Goal: Task Accomplishment & Management: Manage account settings

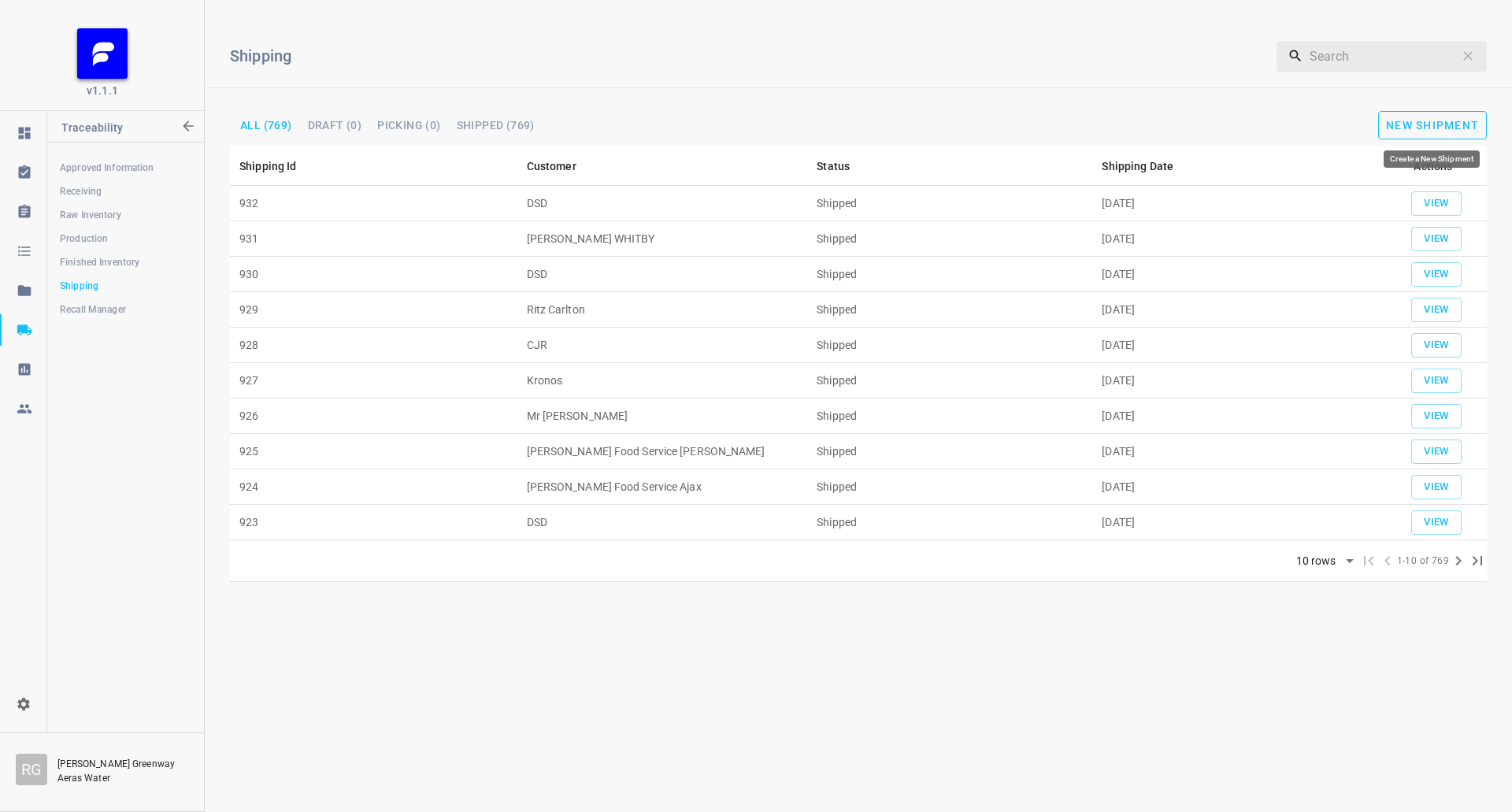
click at [1441, 129] on span "New Shipment" at bounding box center [1432, 125] width 92 height 12
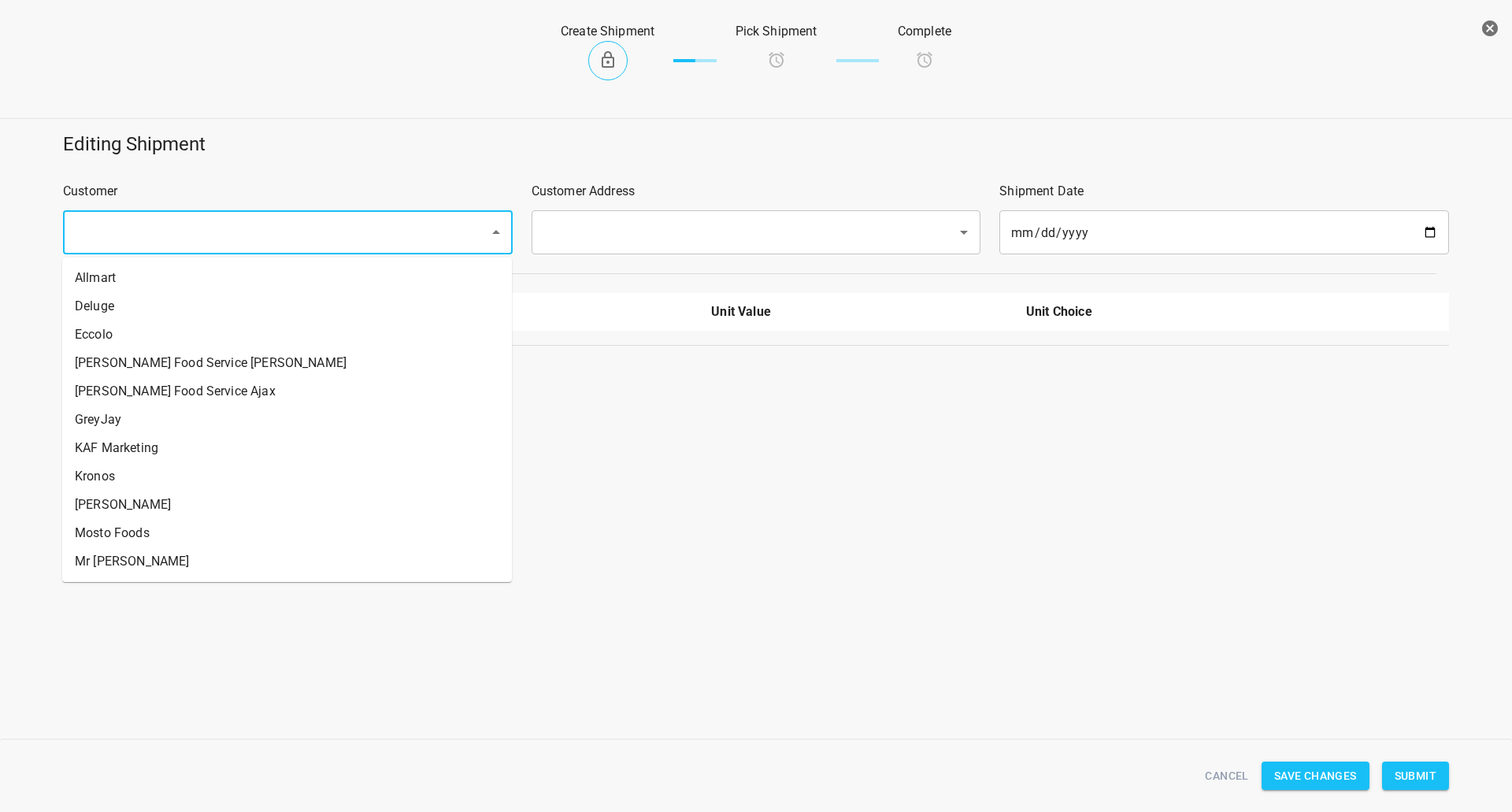
click at [301, 229] on input "text" at bounding box center [266, 232] width 392 height 30
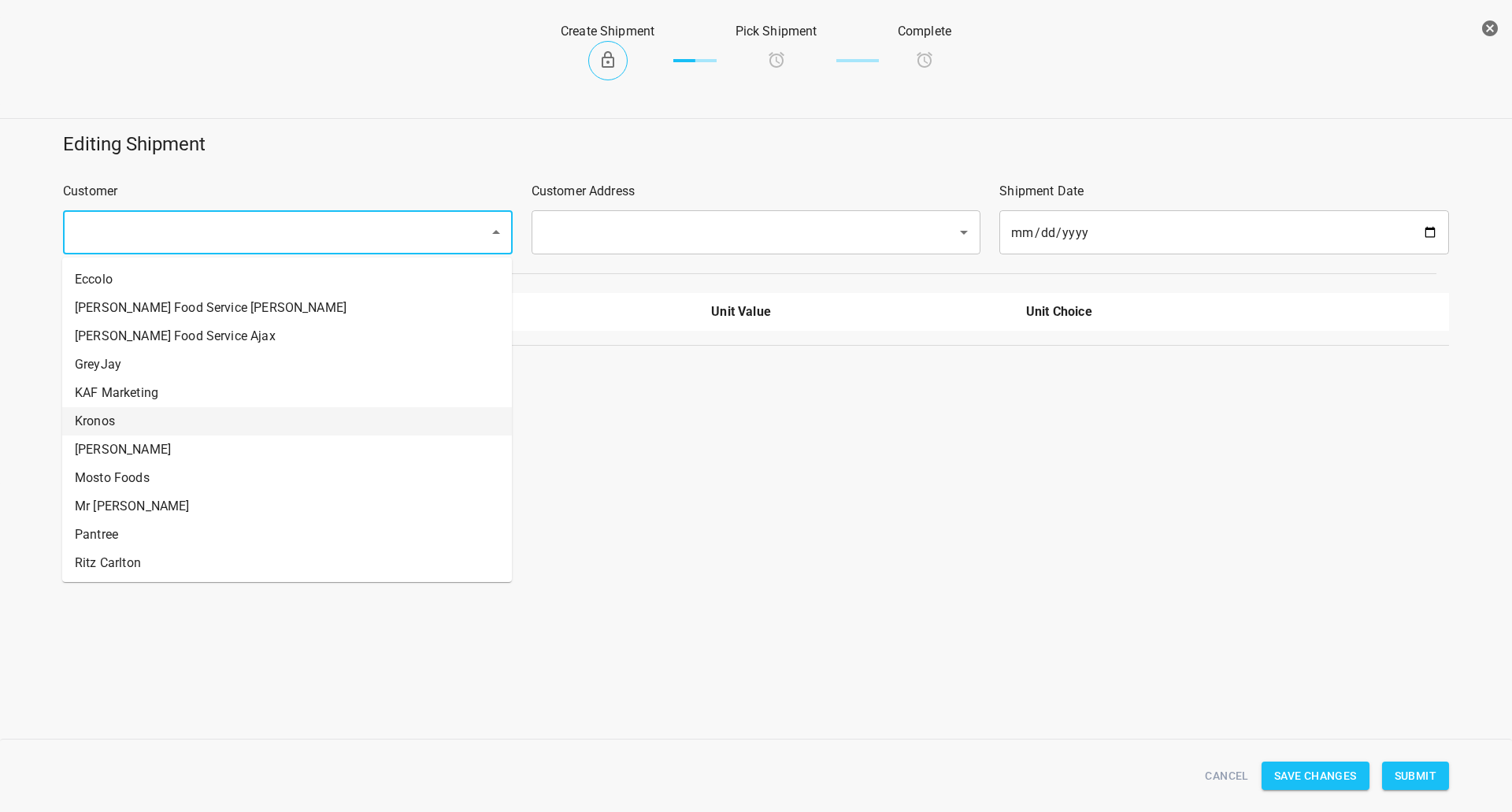
scroll to position [79, 0]
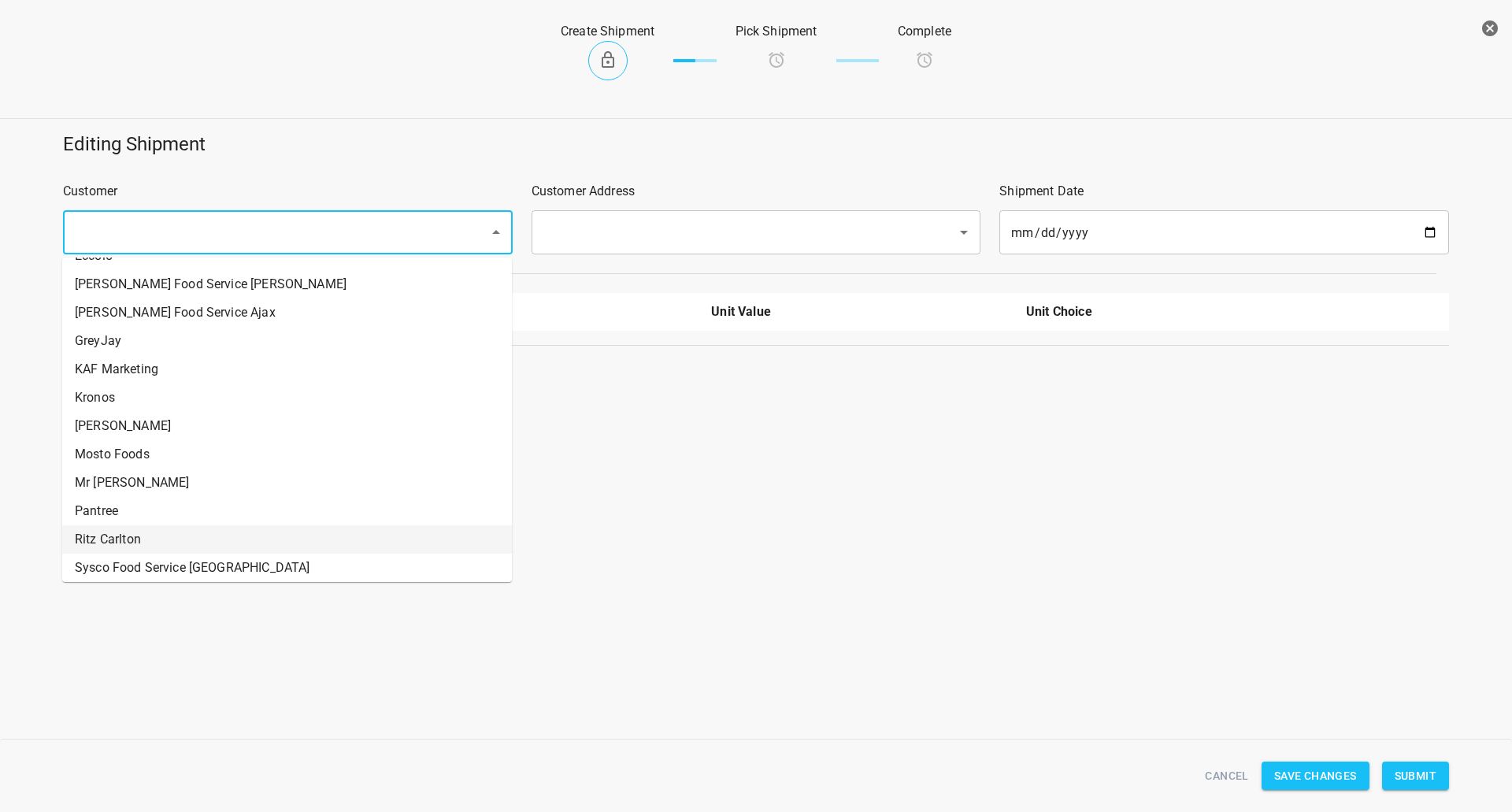
click at [119, 536] on li "Ritz Carlton" at bounding box center [287, 539] width 450 height 29
type input "Ritz Carlton"
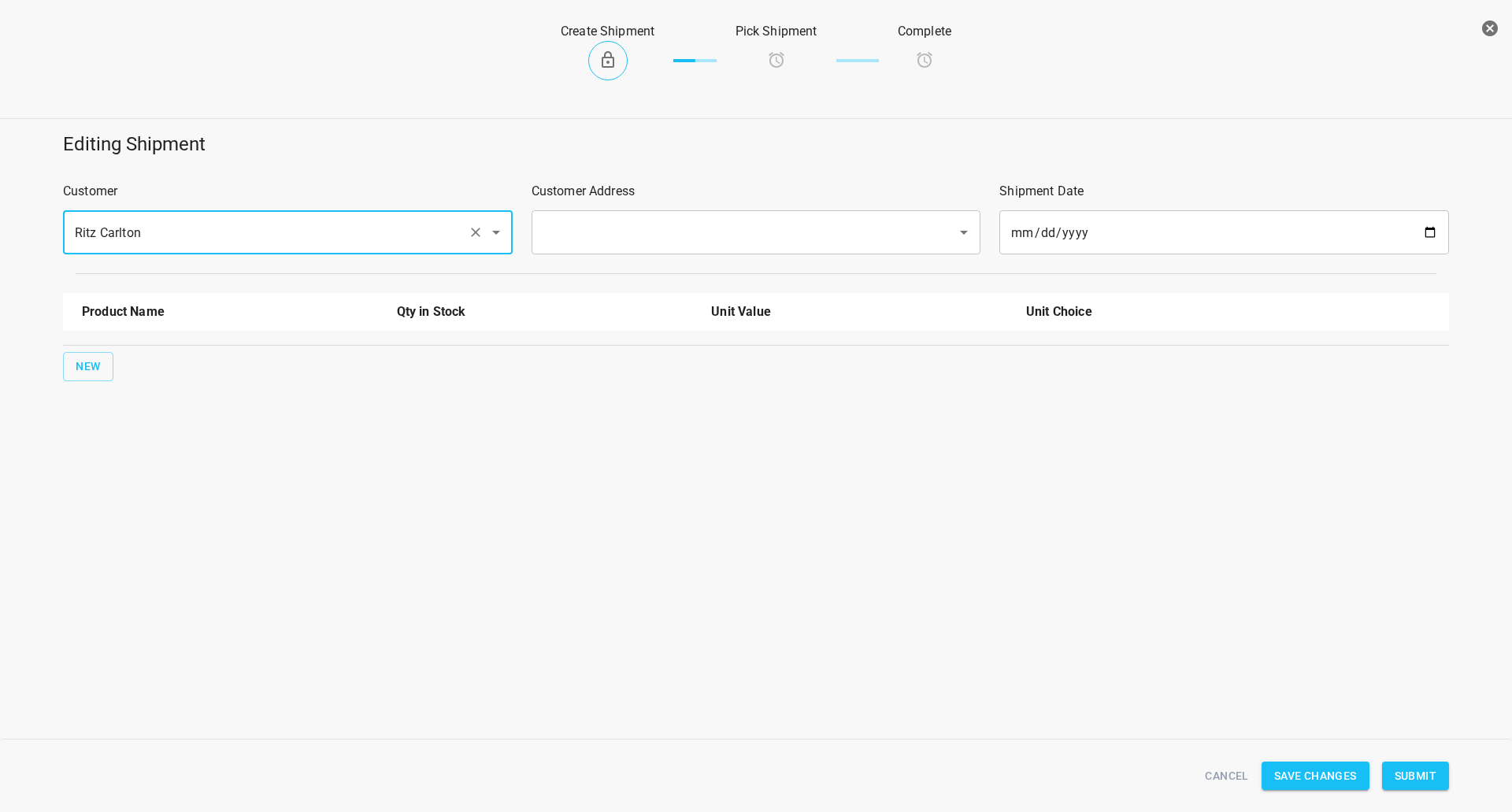
click at [686, 236] on input "text" at bounding box center [734, 232] width 392 height 30
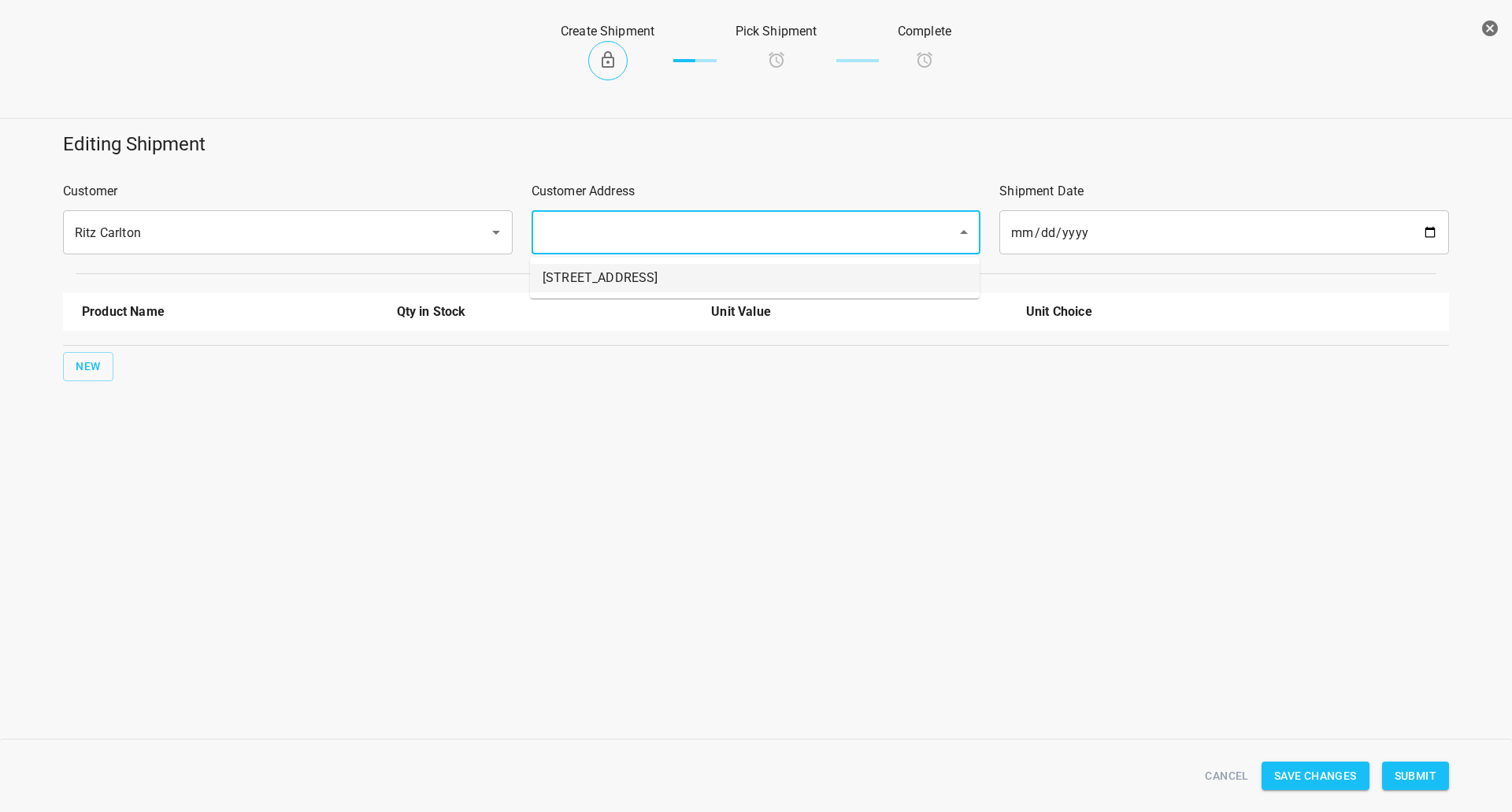
drag, startPoint x: 600, startPoint y: 277, endPoint x: 104, endPoint y: 333, distance: 499.2
click at [592, 278] on li "[STREET_ADDRESS]" at bounding box center [755, 278] width 450 height 29
type input "[STREET_ADDRESS]"
click at [97, 378] on button "New" at bounding box center [88, 366] width 51 height 30
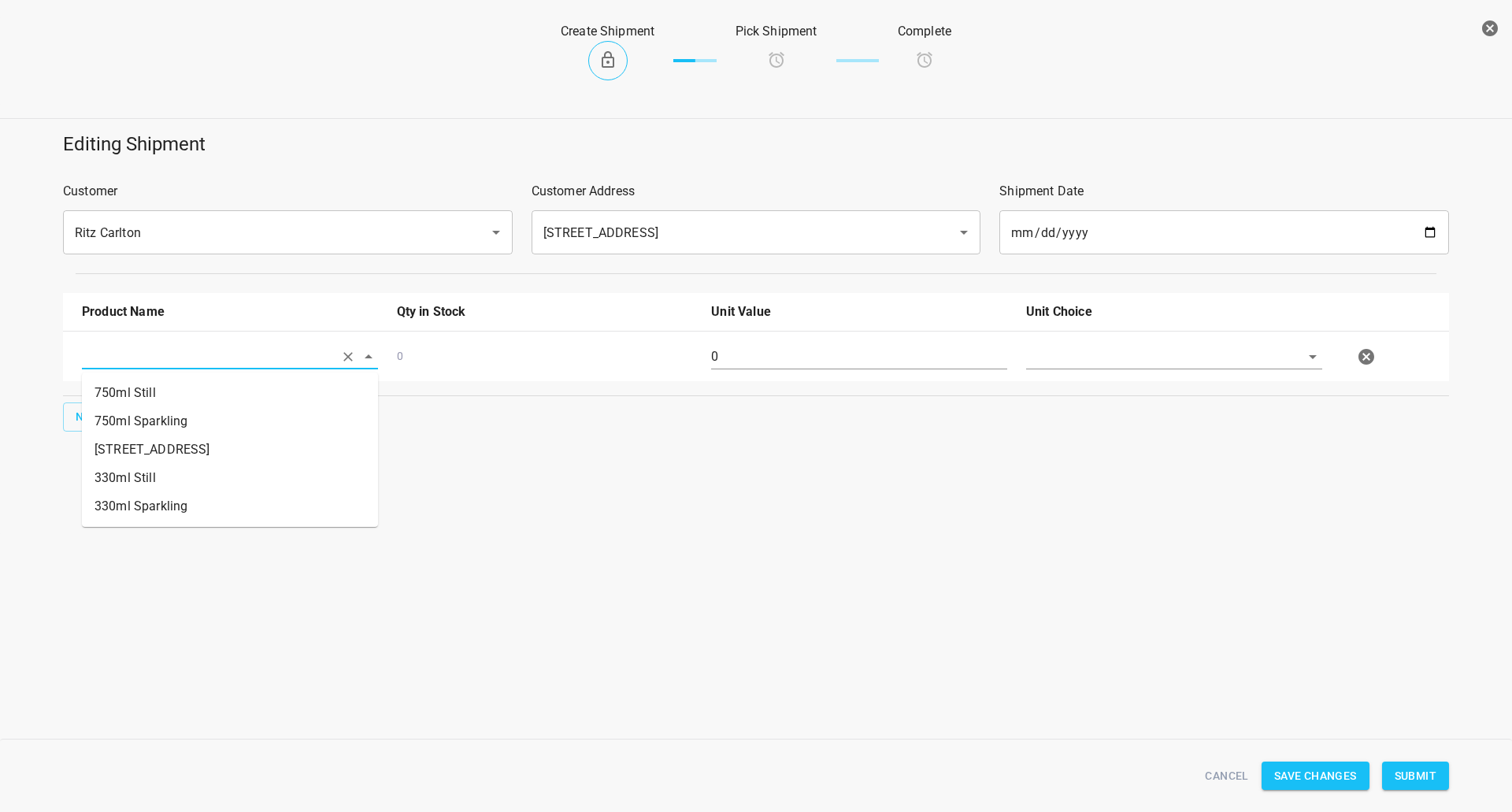
click at [122, 362] on input "text" at bounding box center [208, 356] width 252 height 25
drag, startPoint x: 144, startPoint y: 451, endPoint x: 167, endPoint y: 450, distance: 23.0
click at [144, 451] on li "[STREET_ADDRESS]" at bounding box center [230, 450] width 296 height 29
type input "[STREET_ADDRESS]"
click at [807, 369] on input "0" at bounding box center [859, 356] width 296 height 25
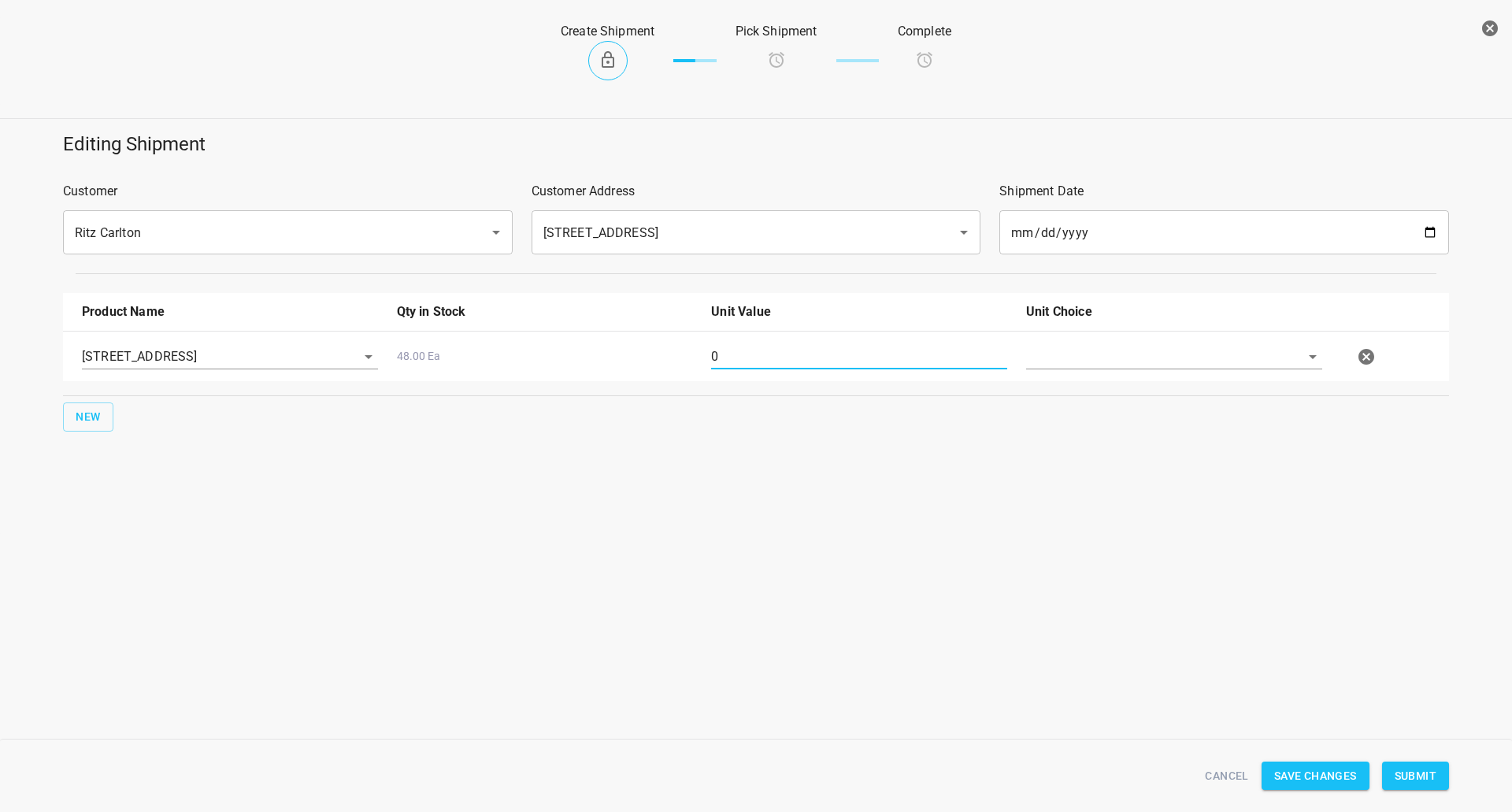
click at [814, 367] on input "0" at bounding box center [859, 356] width 296 height 25
type input "18"
click at [1106, 333] on div "[STREET_ADDRESS] 48.00 Ea 18" at bounding box center [759, 356] width 1374 height 70
click at [1103, 353] on input "text" at bounding box center [1152, 356] width 252 height 25
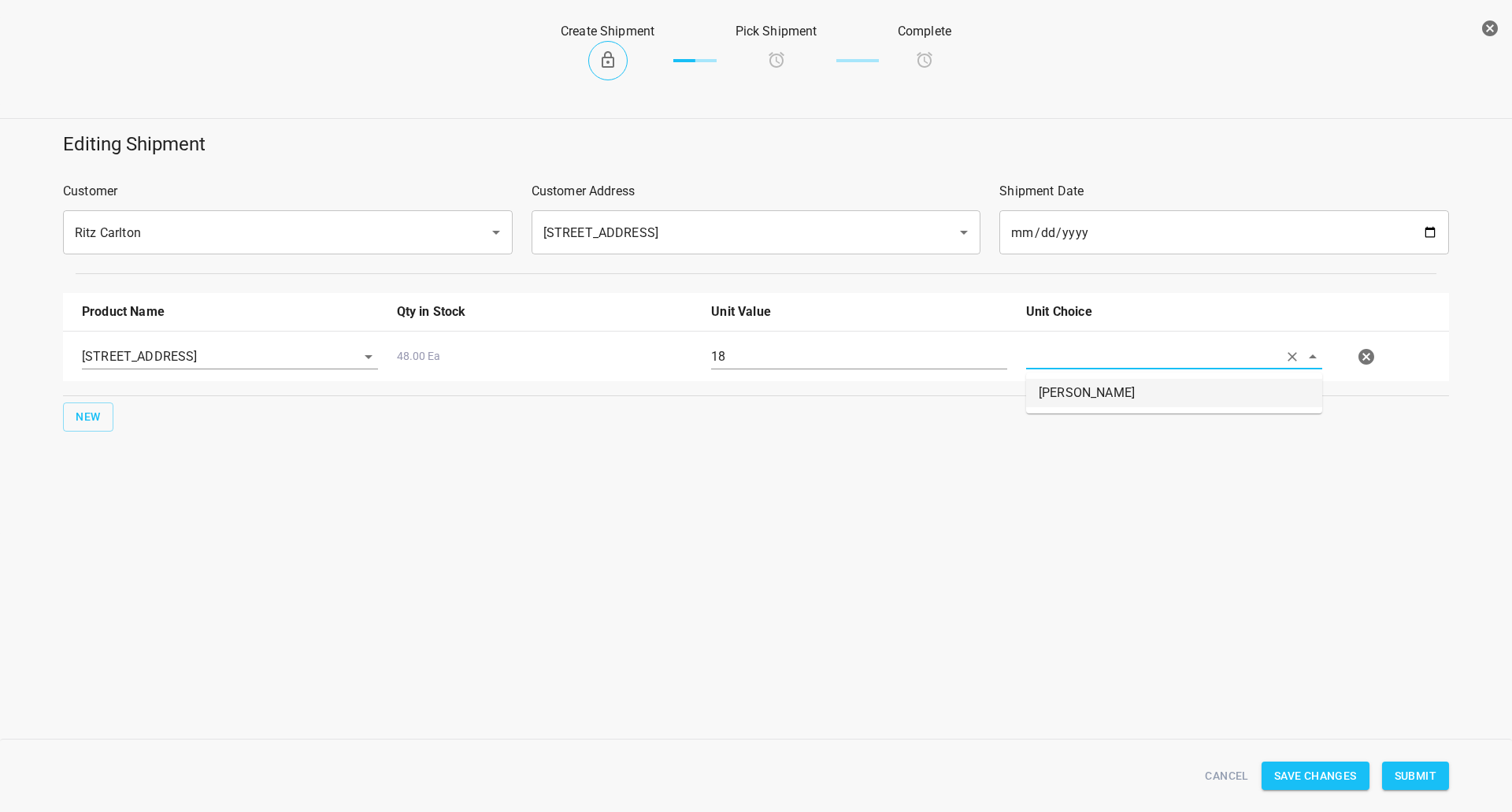
drag, startPoint x: 1091, startPoint y: 400, endPoint x: 1033, endPoint y: 368, distance: 66.2
click at [1091, 401] on li "[PERSON_NAME]" at bounding box center [1174, 393] width 296 height 29
type input "[PERSON_NAME]"
drag, startPoint x: 1051, startPoint y: 577, endPoint x: 1235, endPoint y: 613, distance: 187.5
click at [1053, 577] on div "Create Shipment Pick Shipment Complete Editing Shipment Customer Ritz Carlton ​…" at bounding box center [756, 406] width 1512 height 812
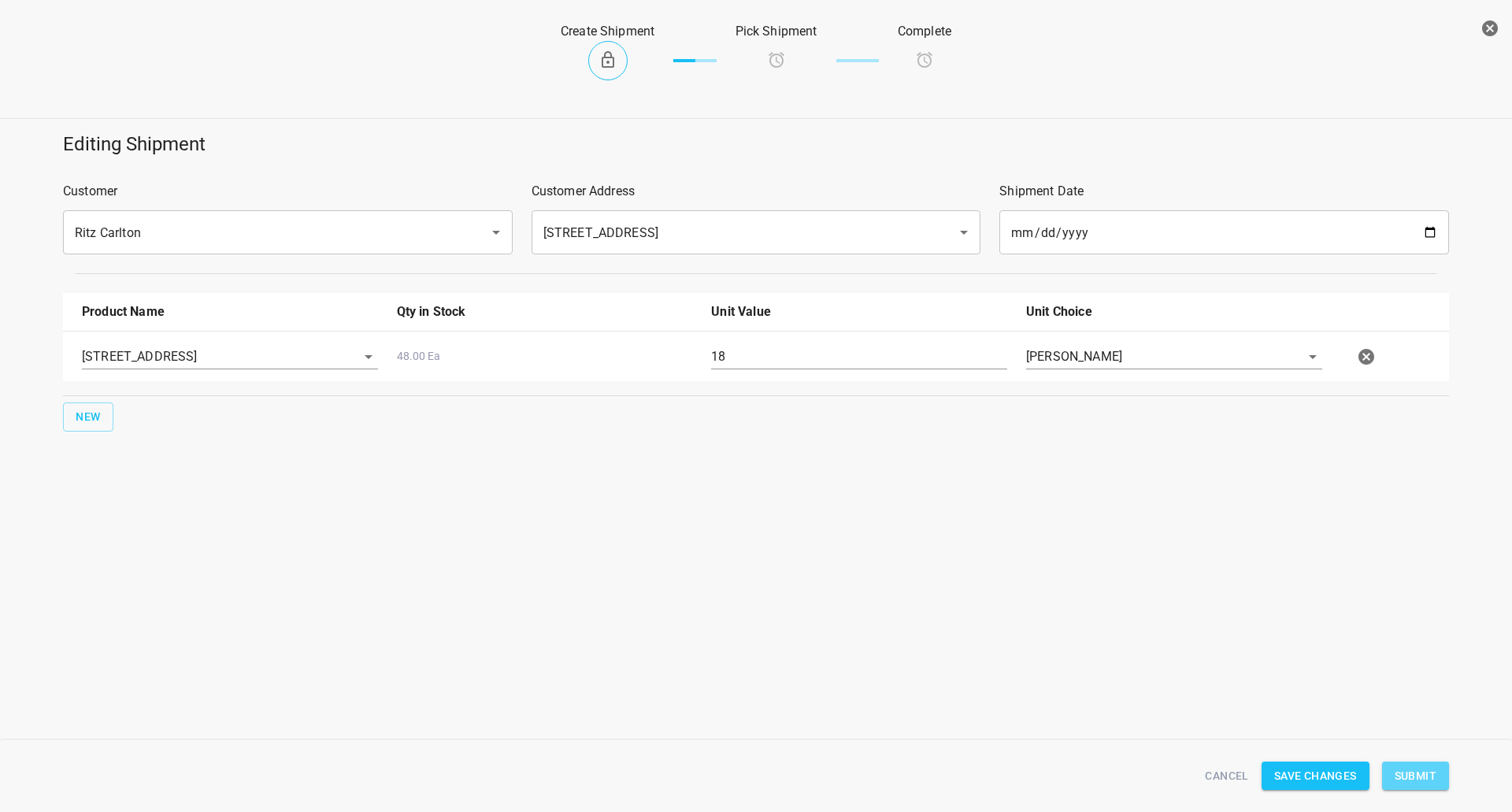
click at [1414, 778] on span "Submit" at bounding box center [1416, 776] width 42 height 20
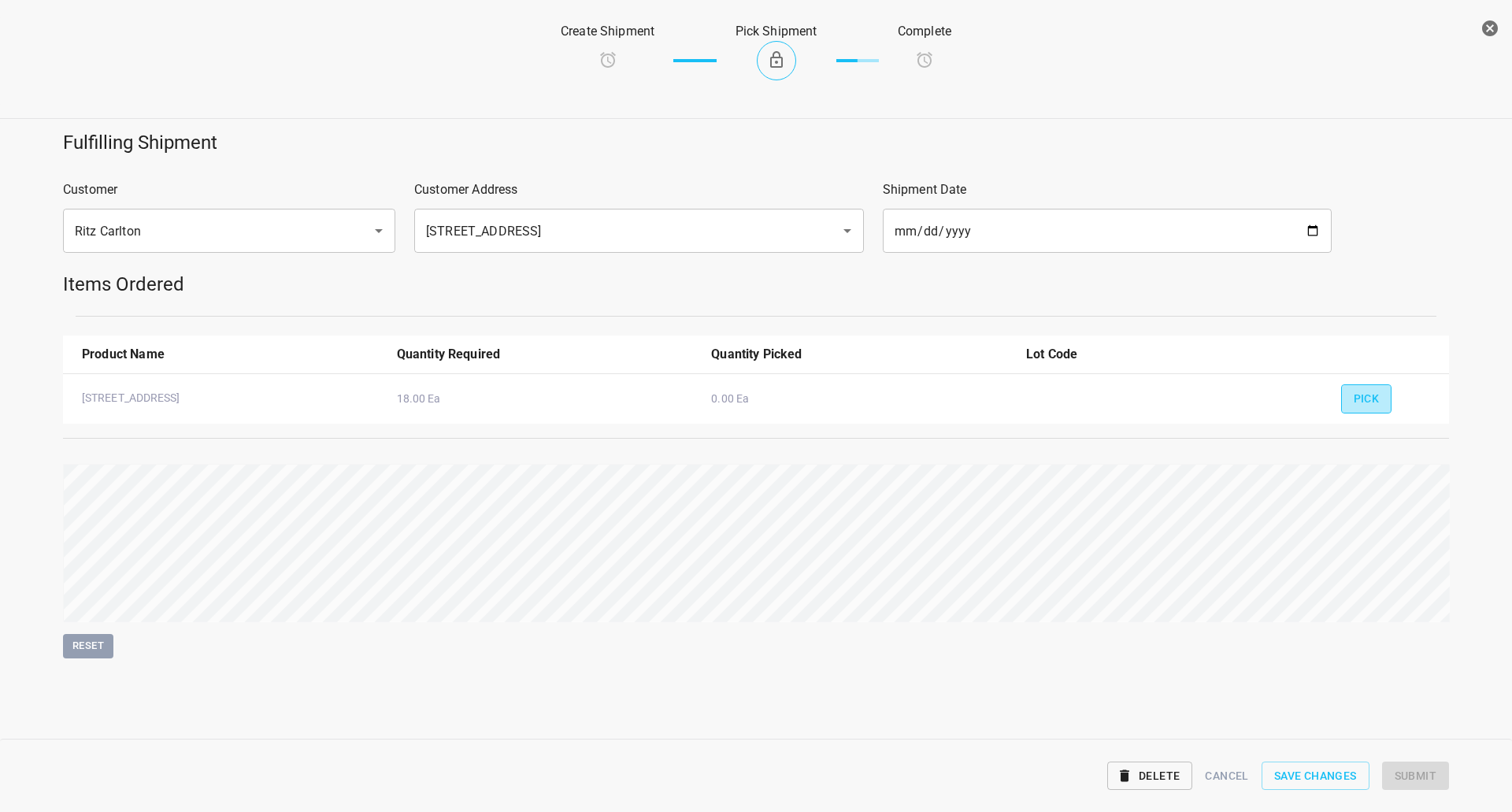
click at [1376, 388] on button "Pick" at bounding box center [1367, 398] width 51 height 30
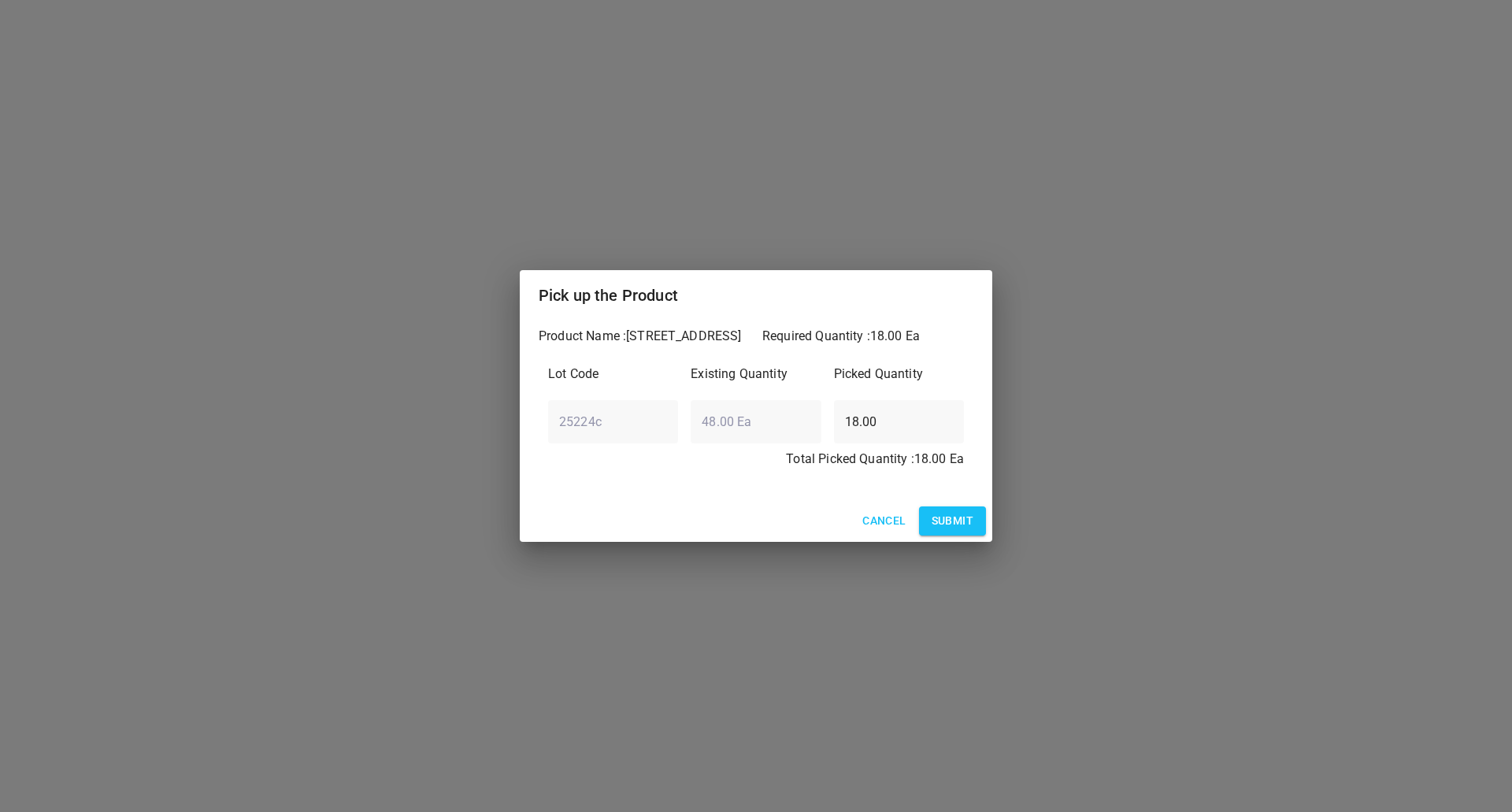
click at [949, 513] on span "Submit" at bounding box center [952, 520] width 42 height 20
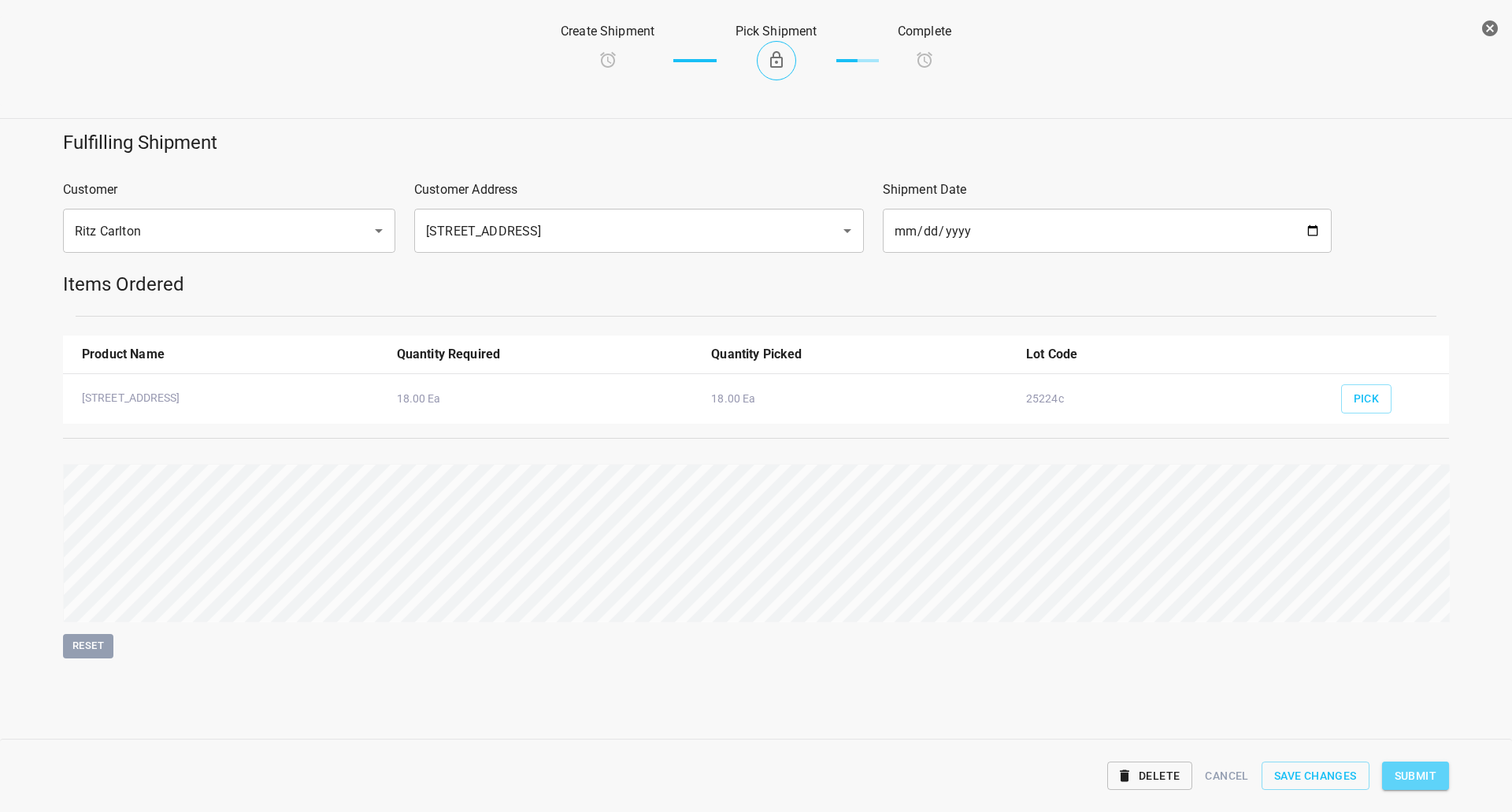
click at [1412, 772] on span "Submit" at bounding box center [1416, 776] width 42 height 20
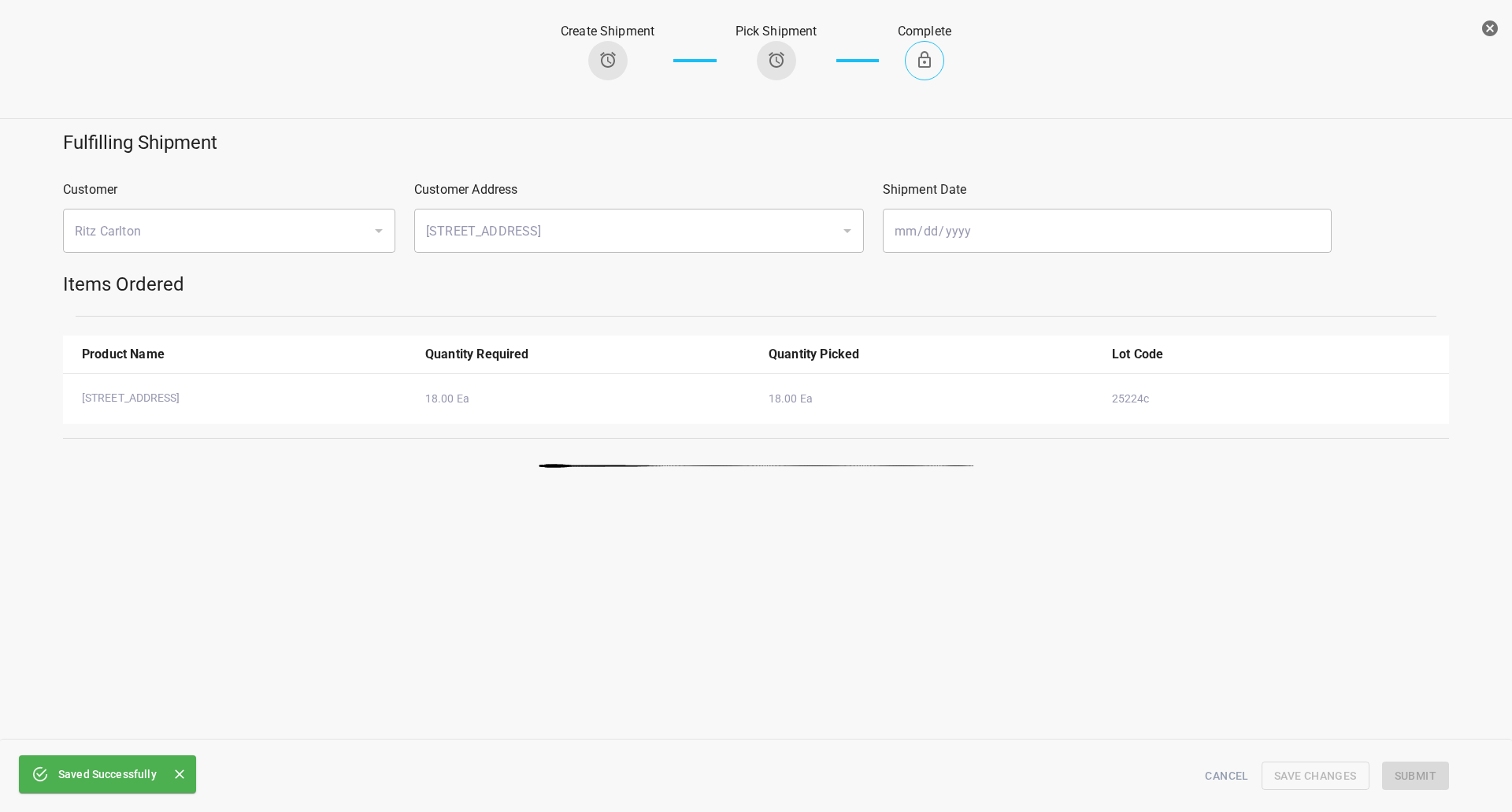
click at [1493, 18] on button "button" at bounding box center [1490, 28] width 31 height 31
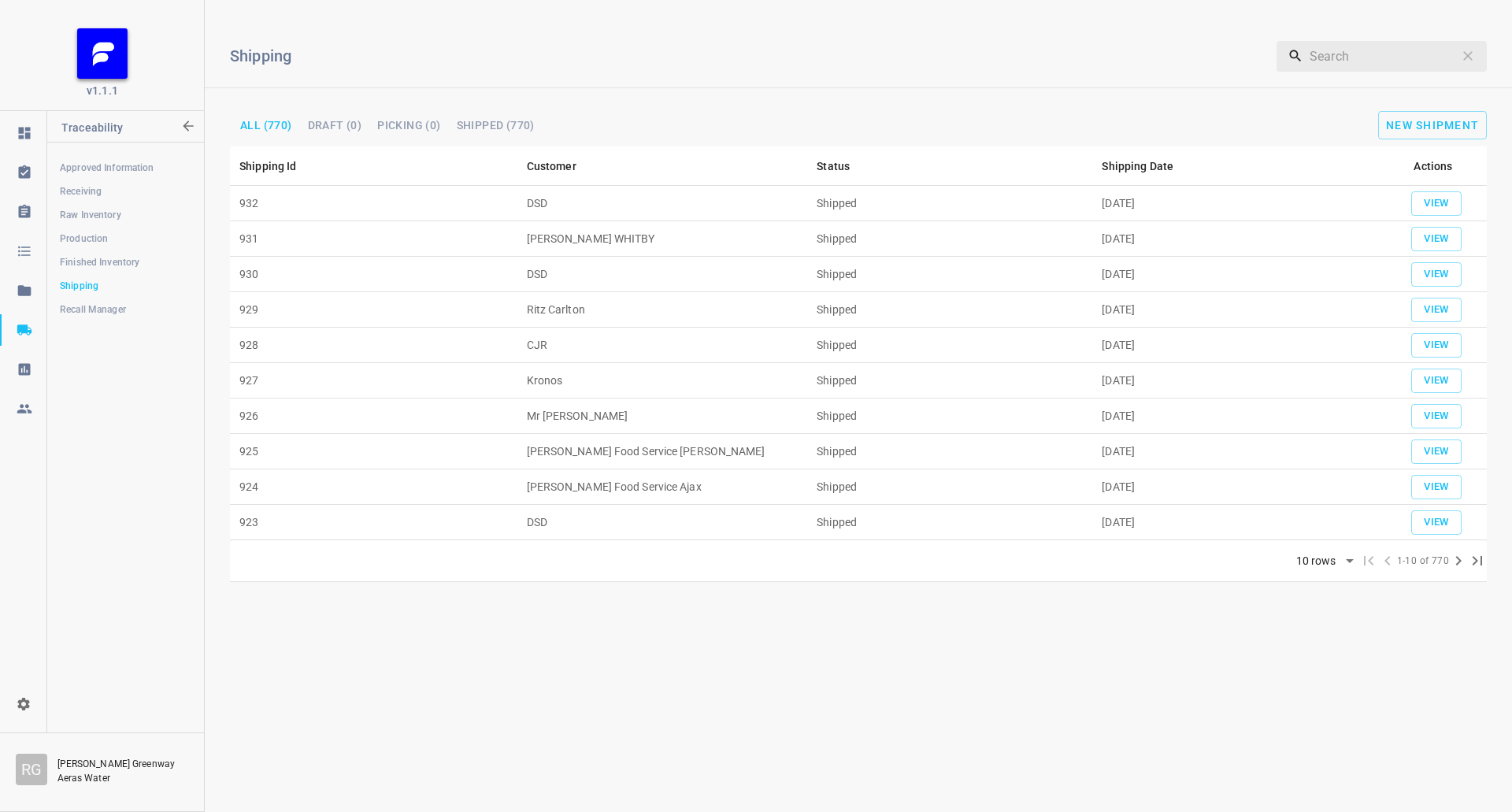
click at [111, 254] on link "Finished Inventory" at bounding box center [126, 262] width 156 height 31
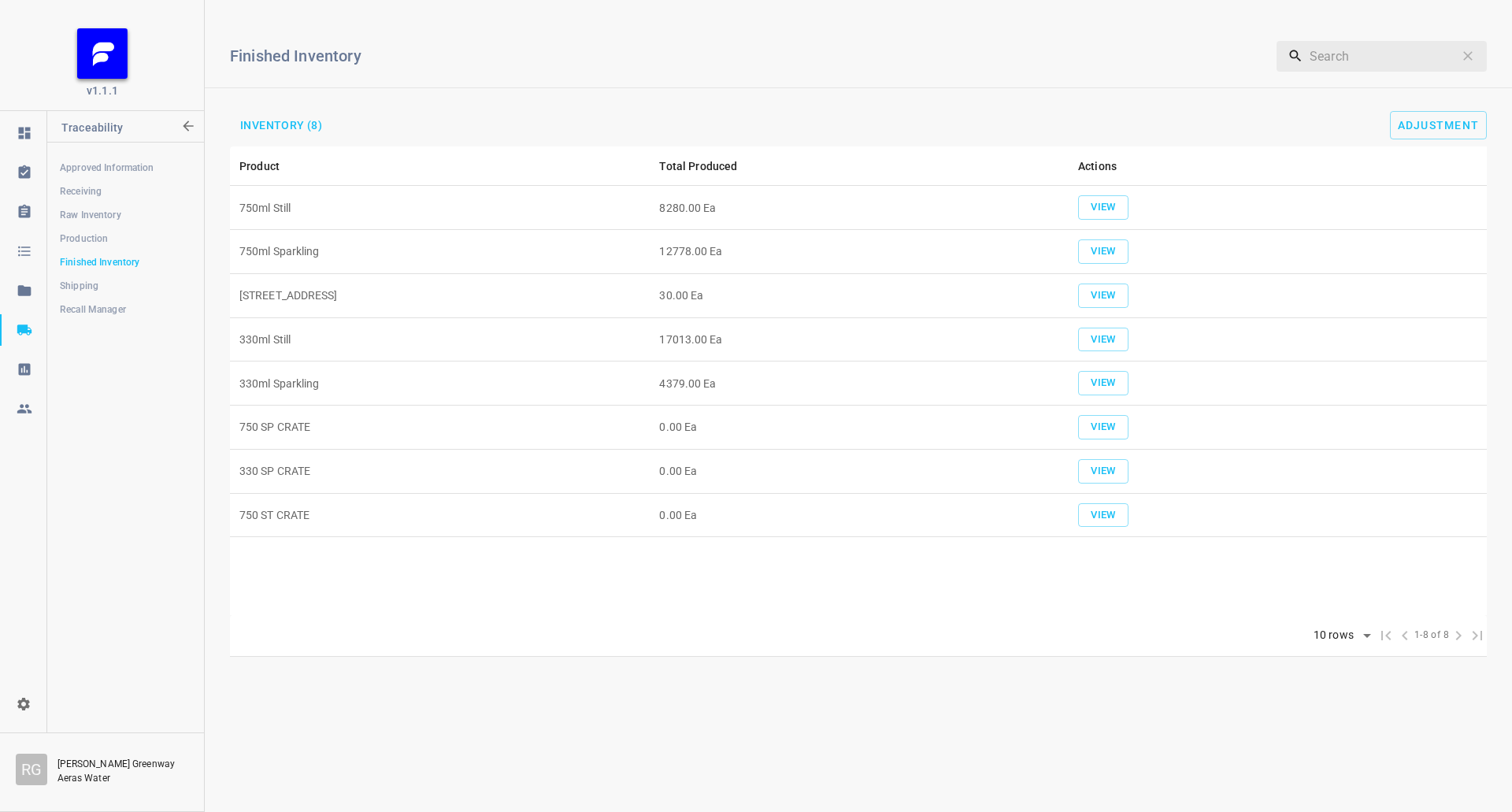
click at [82, 296] on link "Recall Manager" at bounding box center [126, 309] width 156 height 31
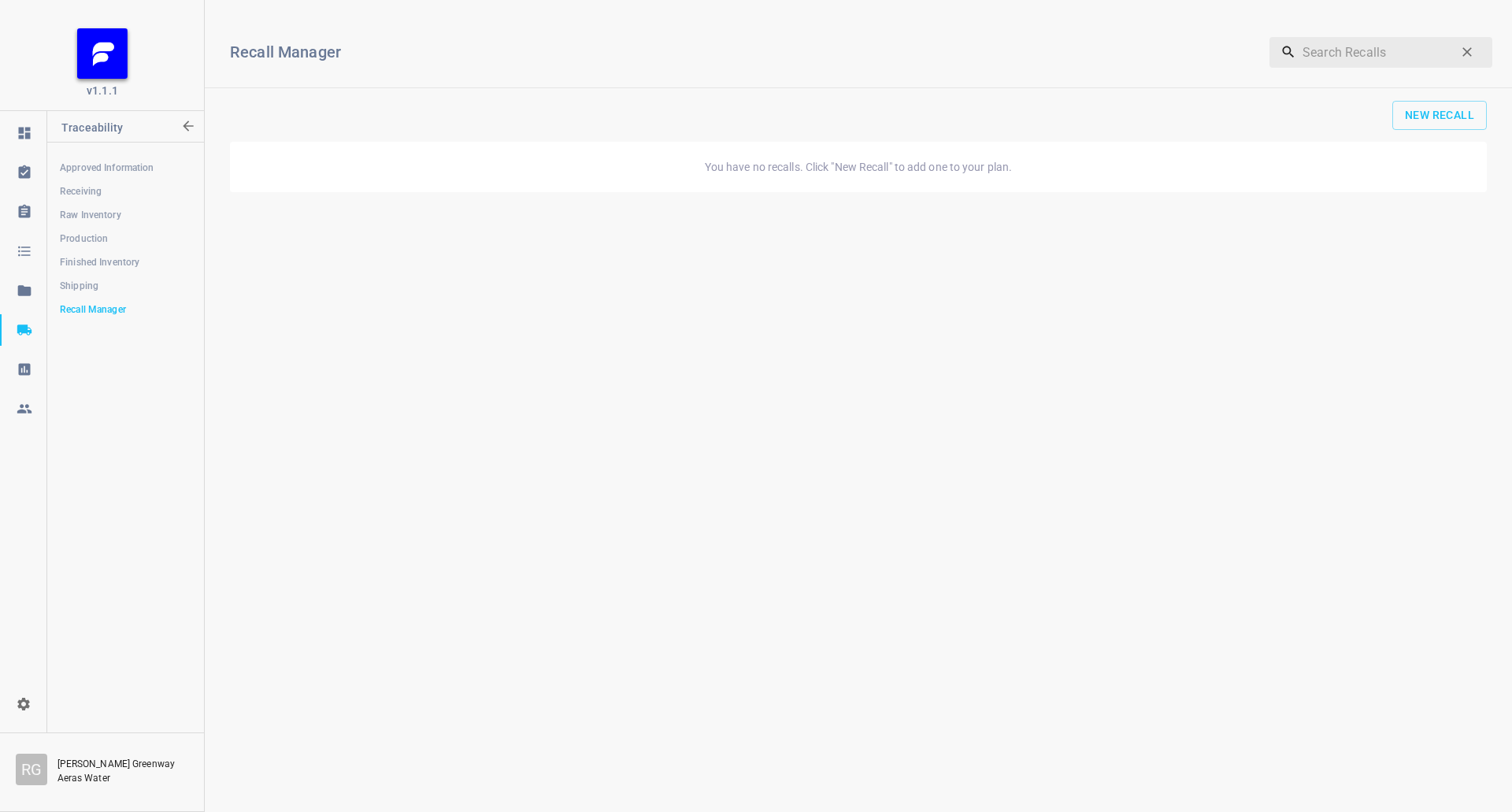
click at [106, 278] on span "Shipping" at bounding box center [125, 286] width 131 height 16
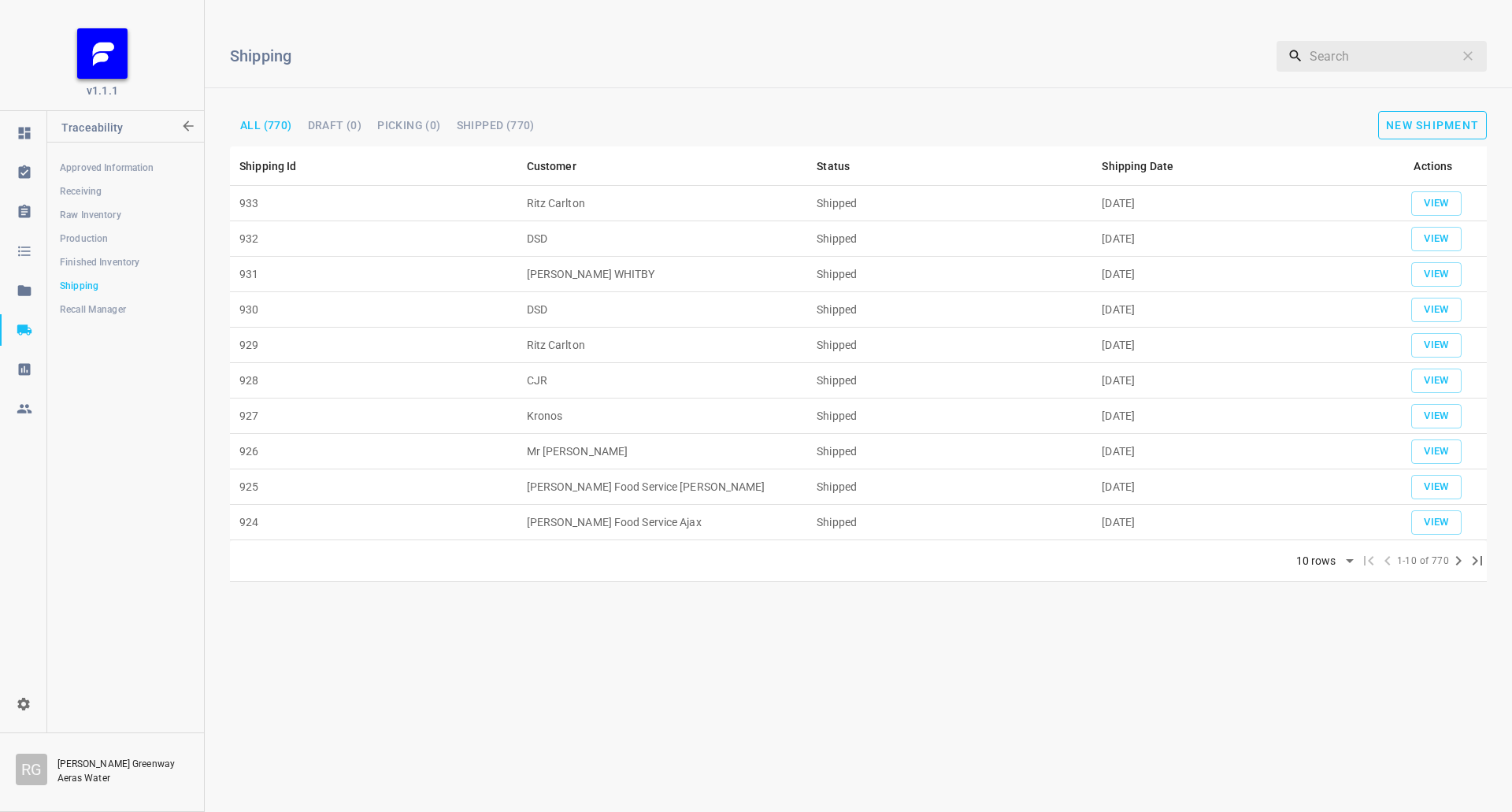
drag, startPoint x: 1422, startPoint y: 141, endPoint x: 1415, endPoint y: 138, distance: 7.6
click at [1422, 141] on div "Shipping ​ All (770) Draft (0) Picking (0) Shipped (770) New Shipment" at bounding box center [858, 79] width 1307 height 133
click at [1413, 129] on span "New Shipment" at bounding box center [1432, 125] width 92 height 12
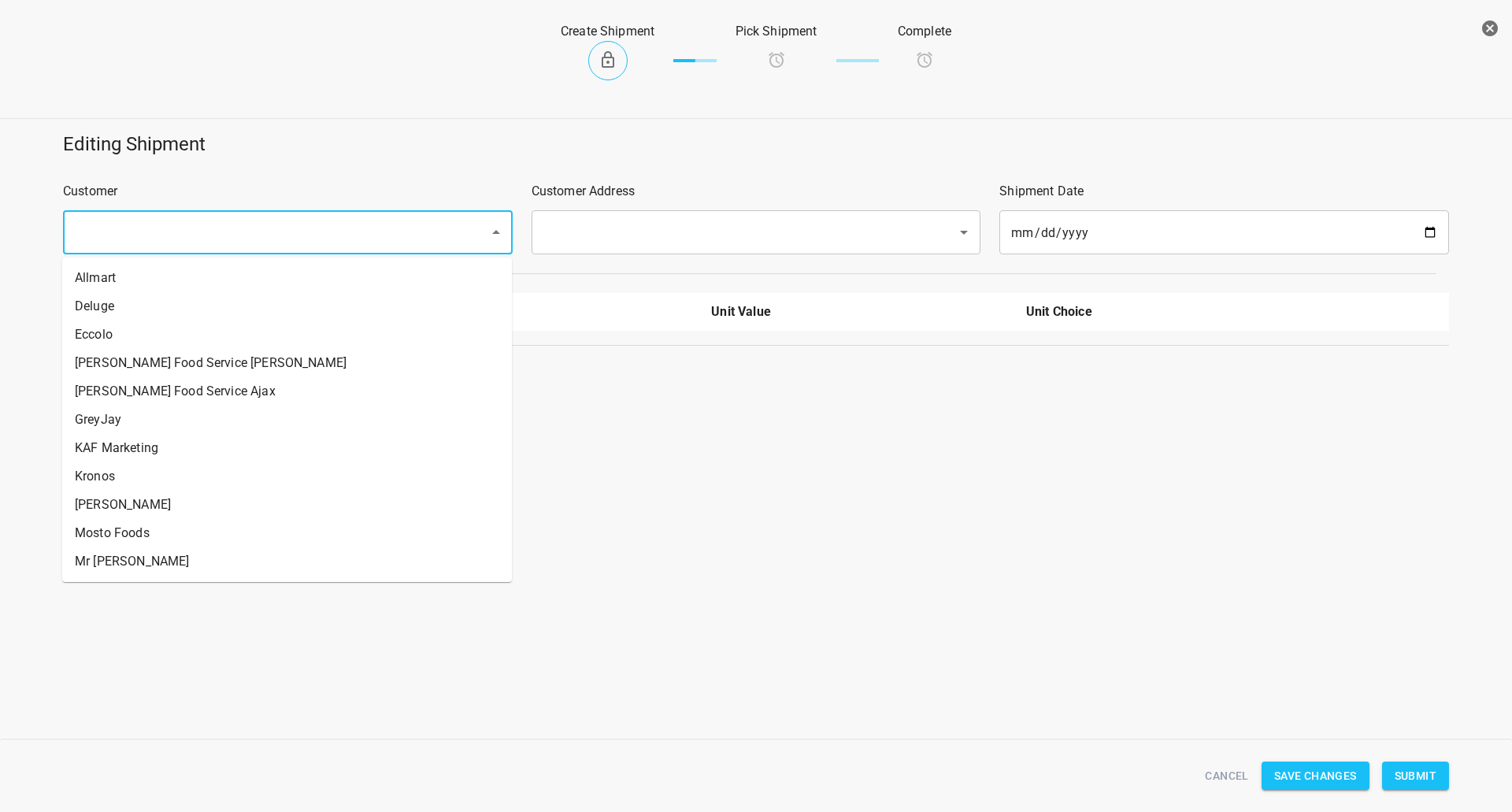
click at [174, 234] on input "text" at bounding box center [266, 232] width 392 height 30
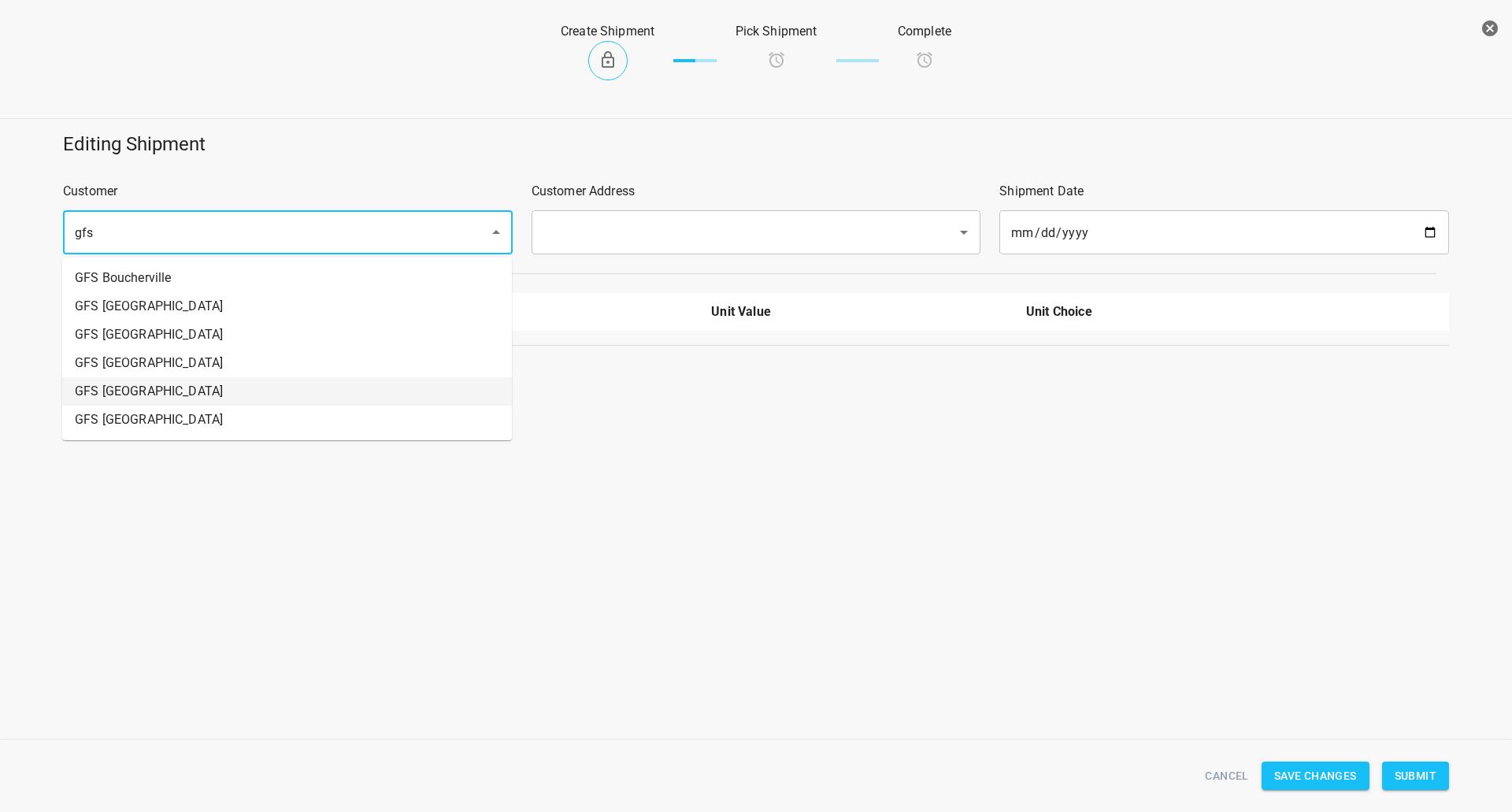
click at [154, 388] on li "GFS [GEOGRAPHIC_DATA]" at bounding box center [287, 392] width 450 height 29
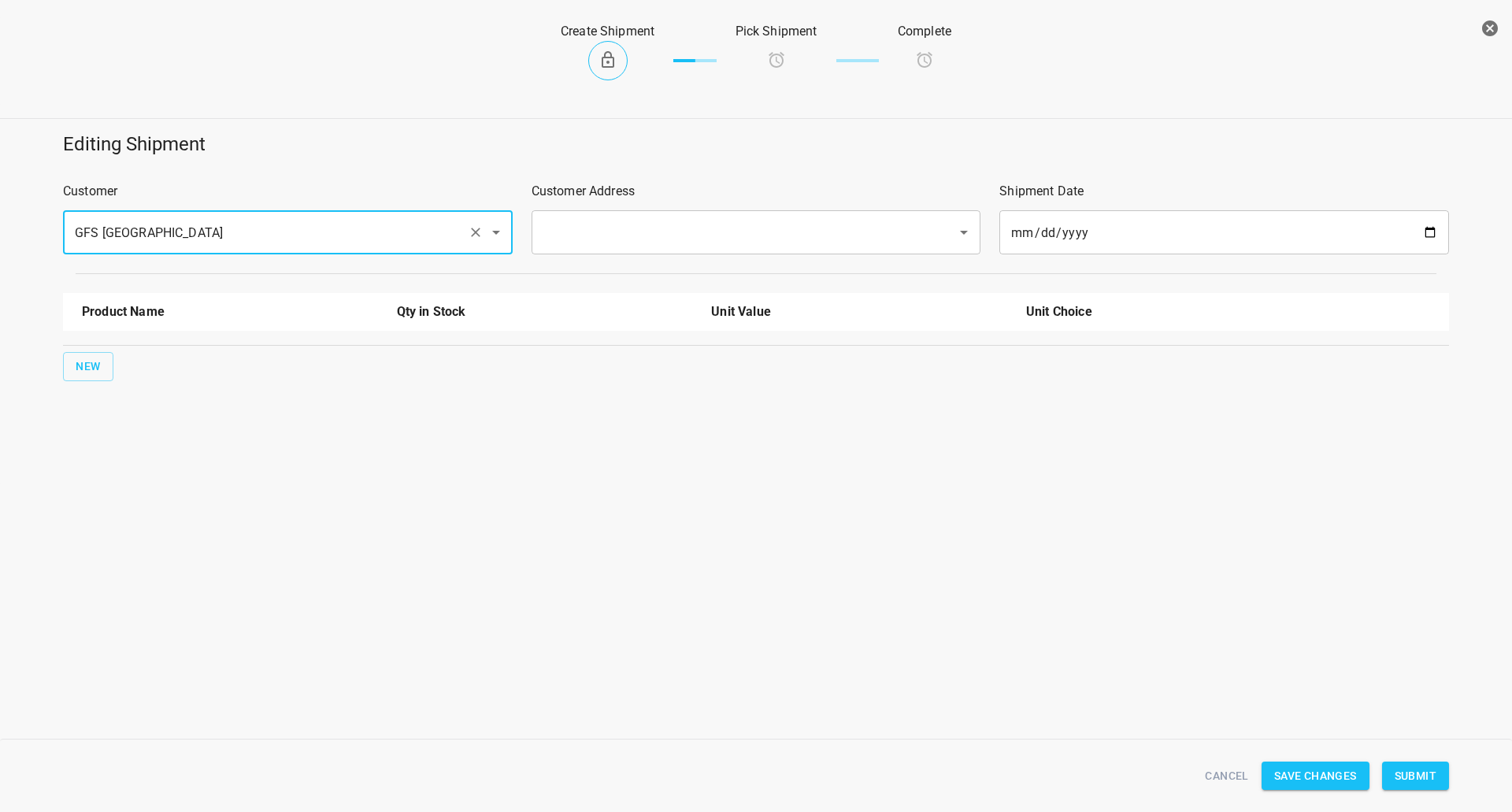
click at [676, 213] on div "​" at bounding box center [757, 233] width 450 height 44
type input "GFS [GEOGRAPHIC_DATA]"
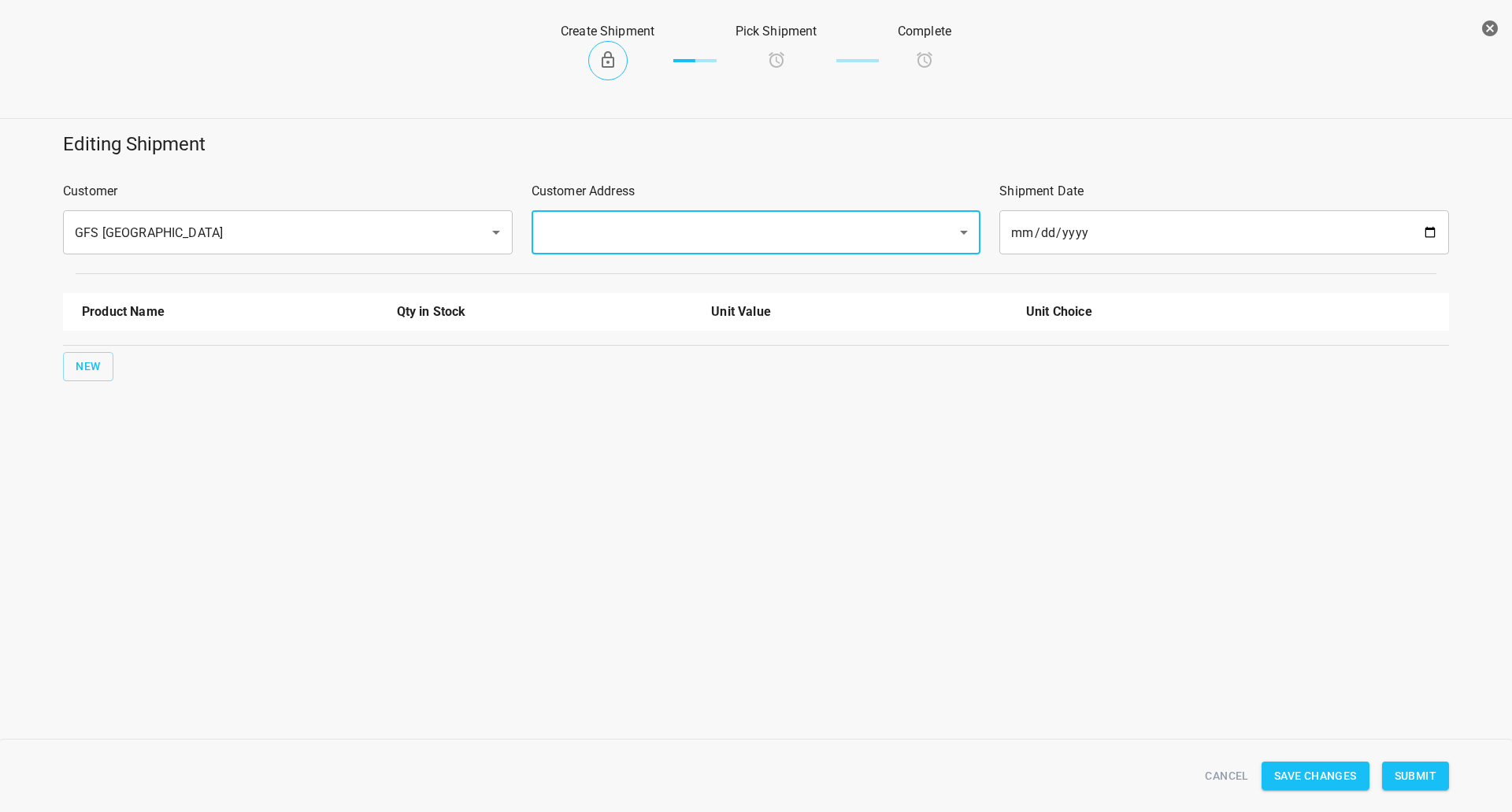
click at [662, 231] on input "text" at bounding box center [734, 232] width 392 height 30
click at [609, 279] on li "[STREET_ADDRESS][PERSON_NAME]" at bounding box center [755, 278] width 450 height 29
type input "[STREET_ADDRESS][PERSON_NAME]"
click at [84, 357] on span "New" at bounding box center [88, 366] width 25 height 20
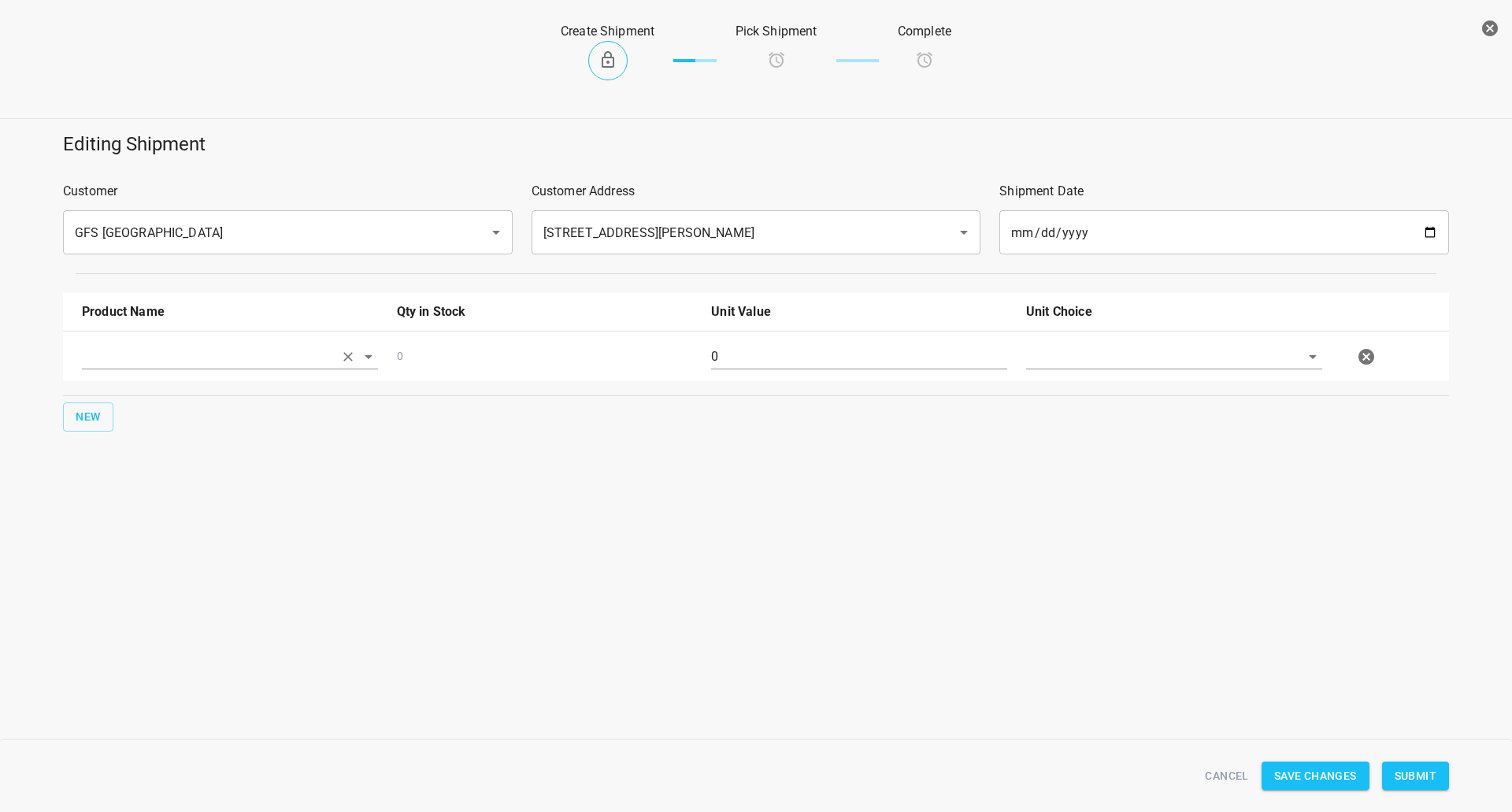
click at [112, 346] on input "text" at bounding box center [208, 356] width 252 height 25
click at [157, 473] on li "330ml Still" at bounding box center [230, 478] width 296 height 29
type input "330ml Still"
click at [827, 366] on input "0" at bounding box center [859, 356] width 296 height 25
click at [827, 367] on input "0" at bounding box center [859, 356] width 296 height 25
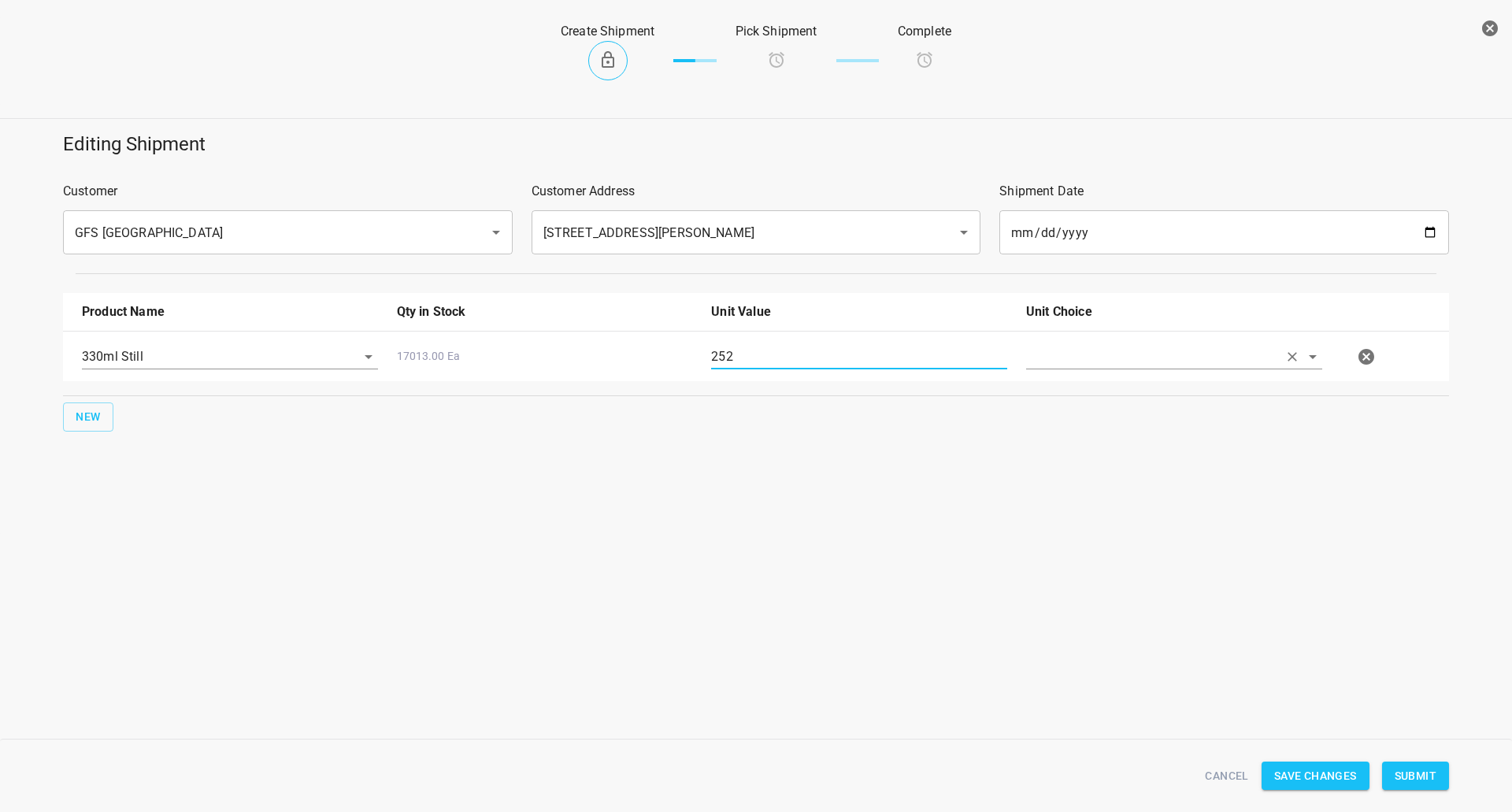
type input "252"
click at [1122, 364] on input "text" at bounding box center [1152, 356] width 252 height 25
click at [1125, 383] on li "[PERSON_NAME]" at bounding box center [1174, 393] width 296 height 29
type input "[PERSON_NAME]"
click at [1407, 767] on span "Submit" at bounding box center [1416, 776] width 42 height 20
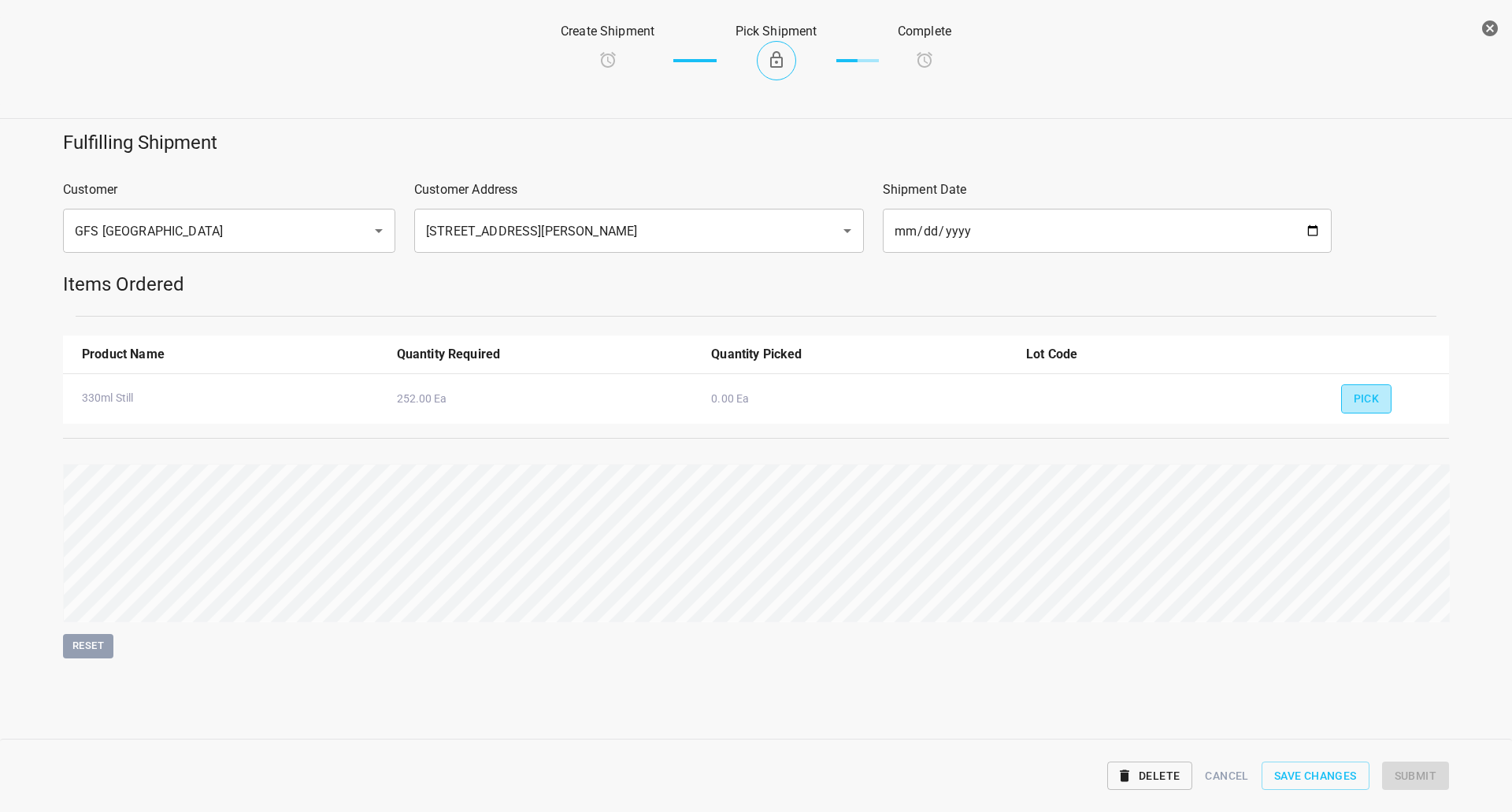
click at [1374, 394] on span "Pick" at bounding box center [1366, 398] width 26 height 20
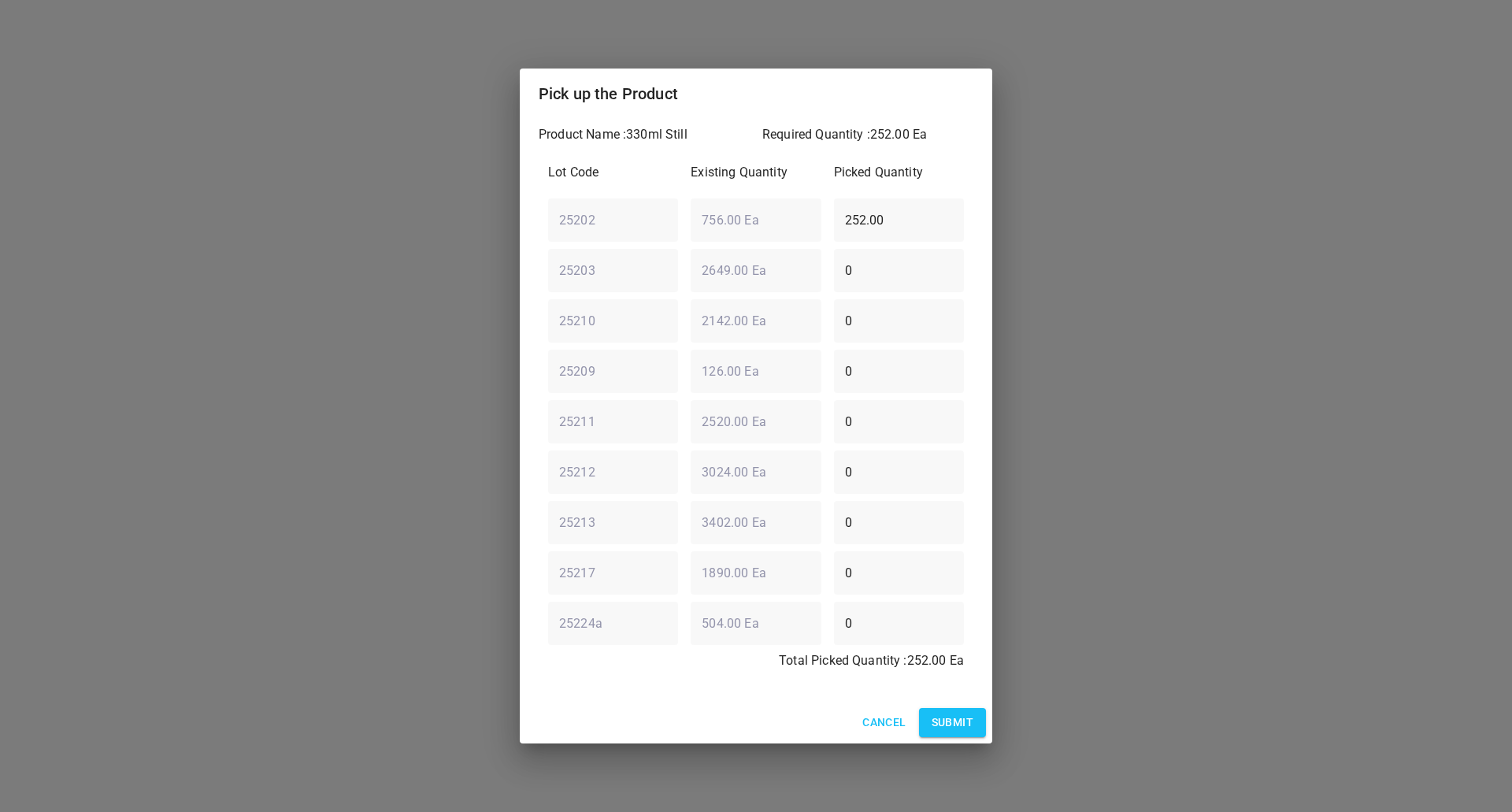
drag, startPoint x: 893, startPoint y: 215, endPoint x: 299, endPoint y: 409, distance: 624.9
click at [651, 244] on div "Lot Code Existing Quantity Picked Quantity 25202 ​ 756.00 Ea ​ 252.00 ​ 25203 ​…" at bounding box center [756, 421] width 435 height 536
type input "0"
drag, startPoint x: 872, startPoint y: 334, endPoint x: 676, endPoint y: 323, distance: 196.3
click at [681, 329] on div "25210 ​ 2142.00 Ea ​ 0 ​" at bounding box center [755, 320] width 428 height 56
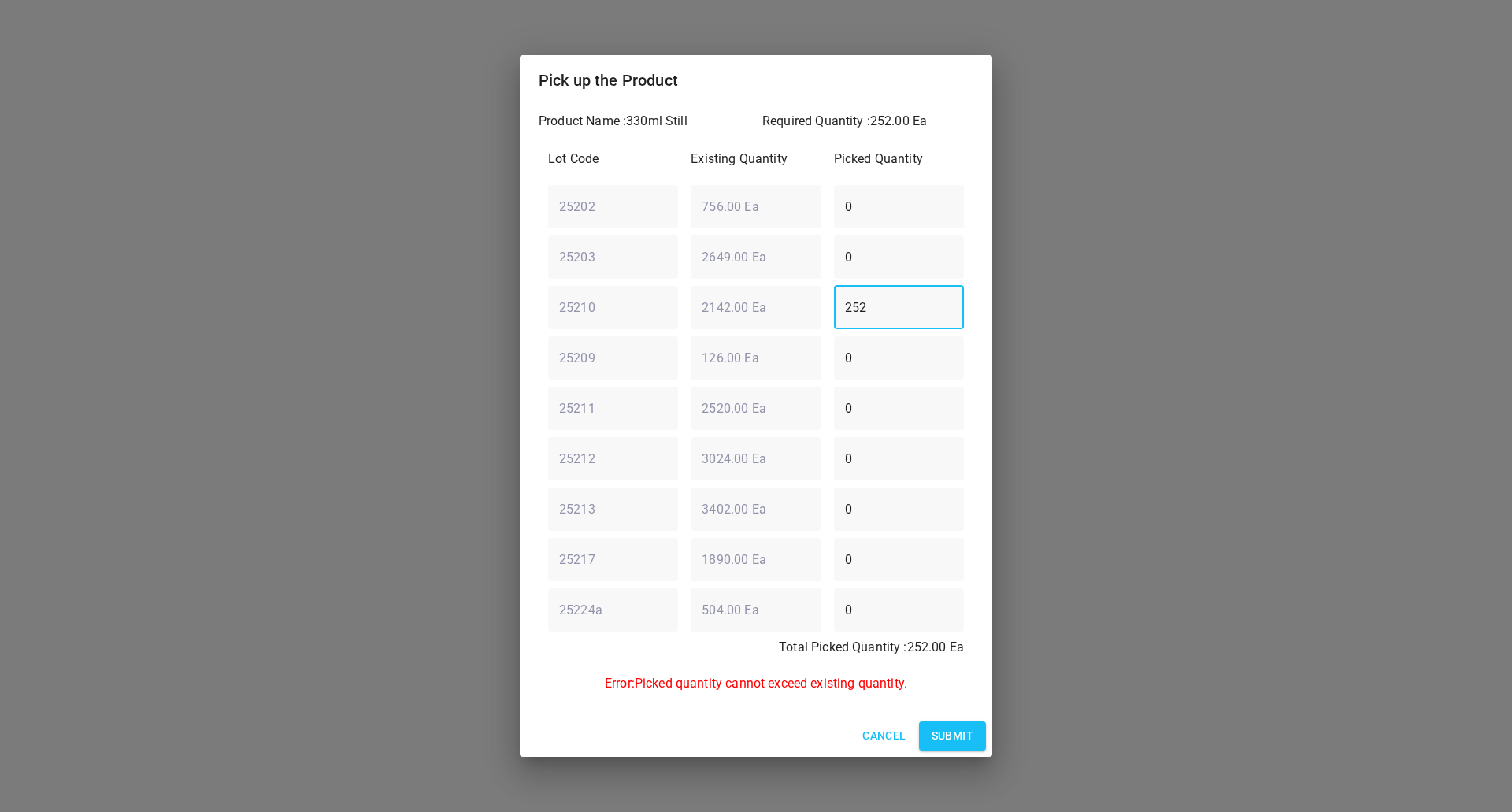
click at [849, 681] on p "Error: Picked quantity cannot exceed existing quantity." at bounding box center [756, 683] width 416 height 19
click at [568, 324] on div "25210 ​ 2142.00 Ea ​ 252 ​" at bounding box center [755, 306] width 428 height 56
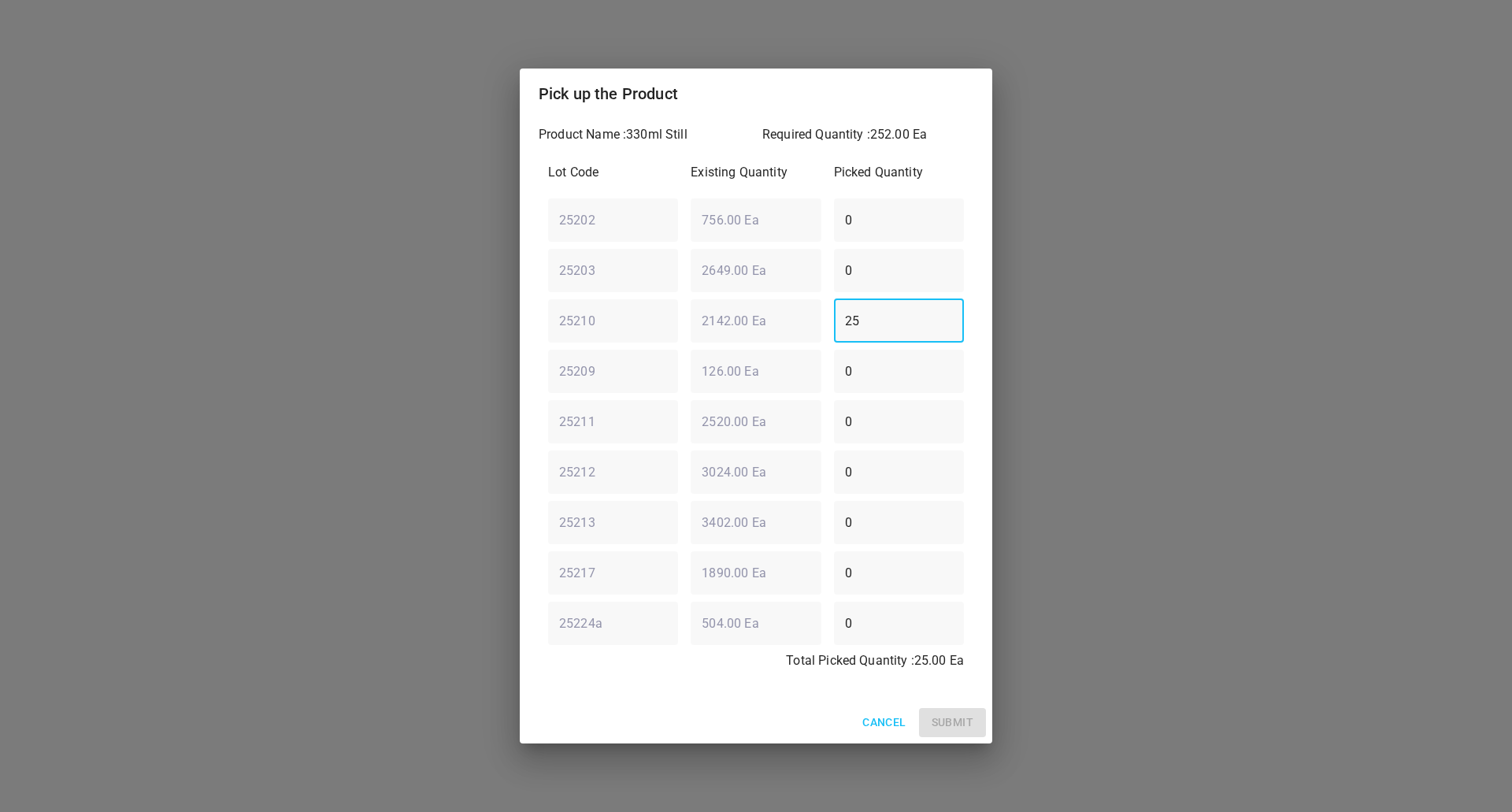
type input "252"
click at [939, 718] on span "Submit" at bounding box center [952, 722] width 42 height 20
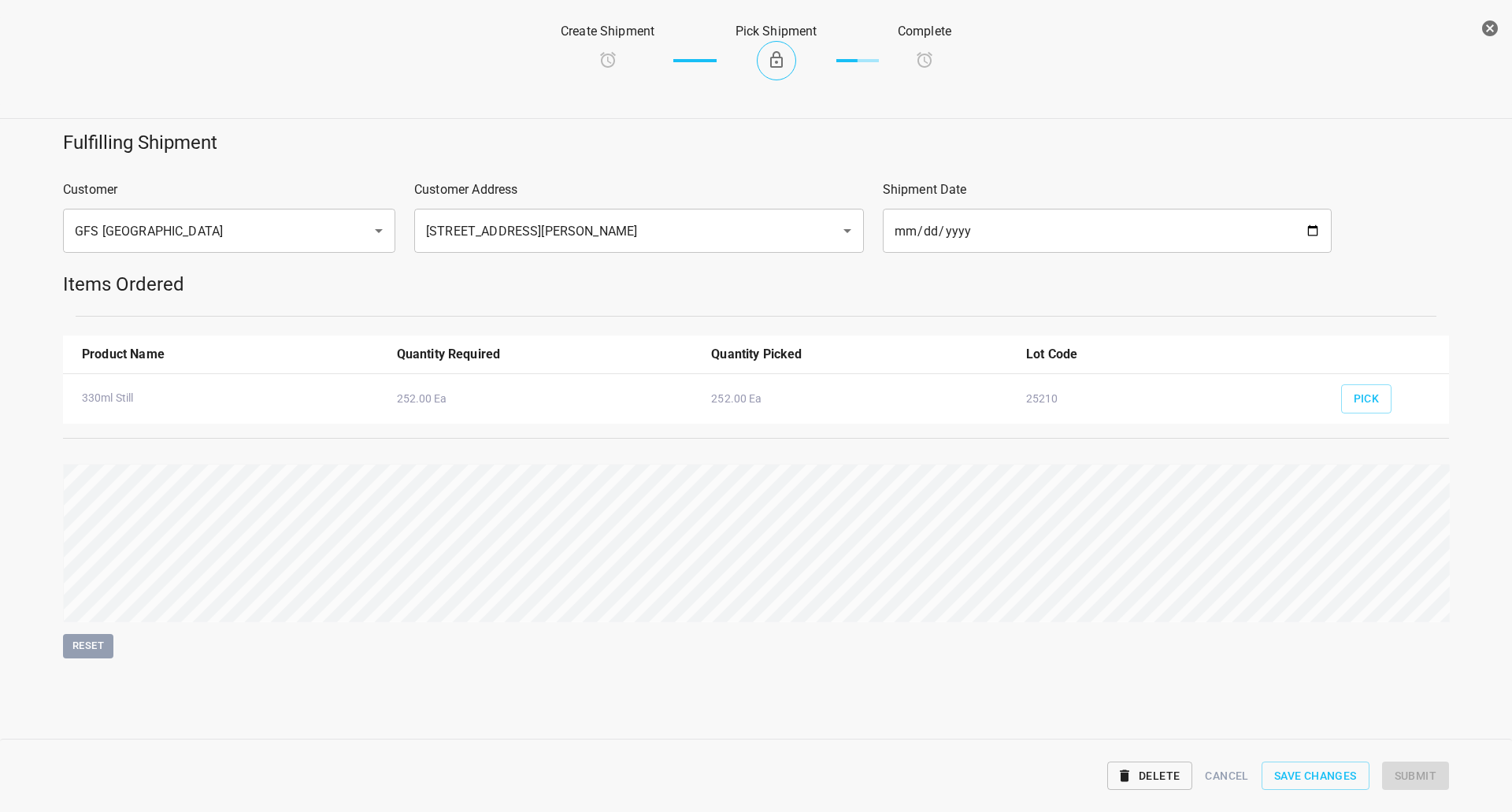
click at [1264, 450] on div "Fulfilling Shipment Customer GFS Winnipeg ​ Customer Address [STREET_ADDRESS][P…" at bounding box center [756, 394] width 1531 height 547
click at [1420, 775] on span "Submit" at bounding box center [1416, 776] width 42 height 20
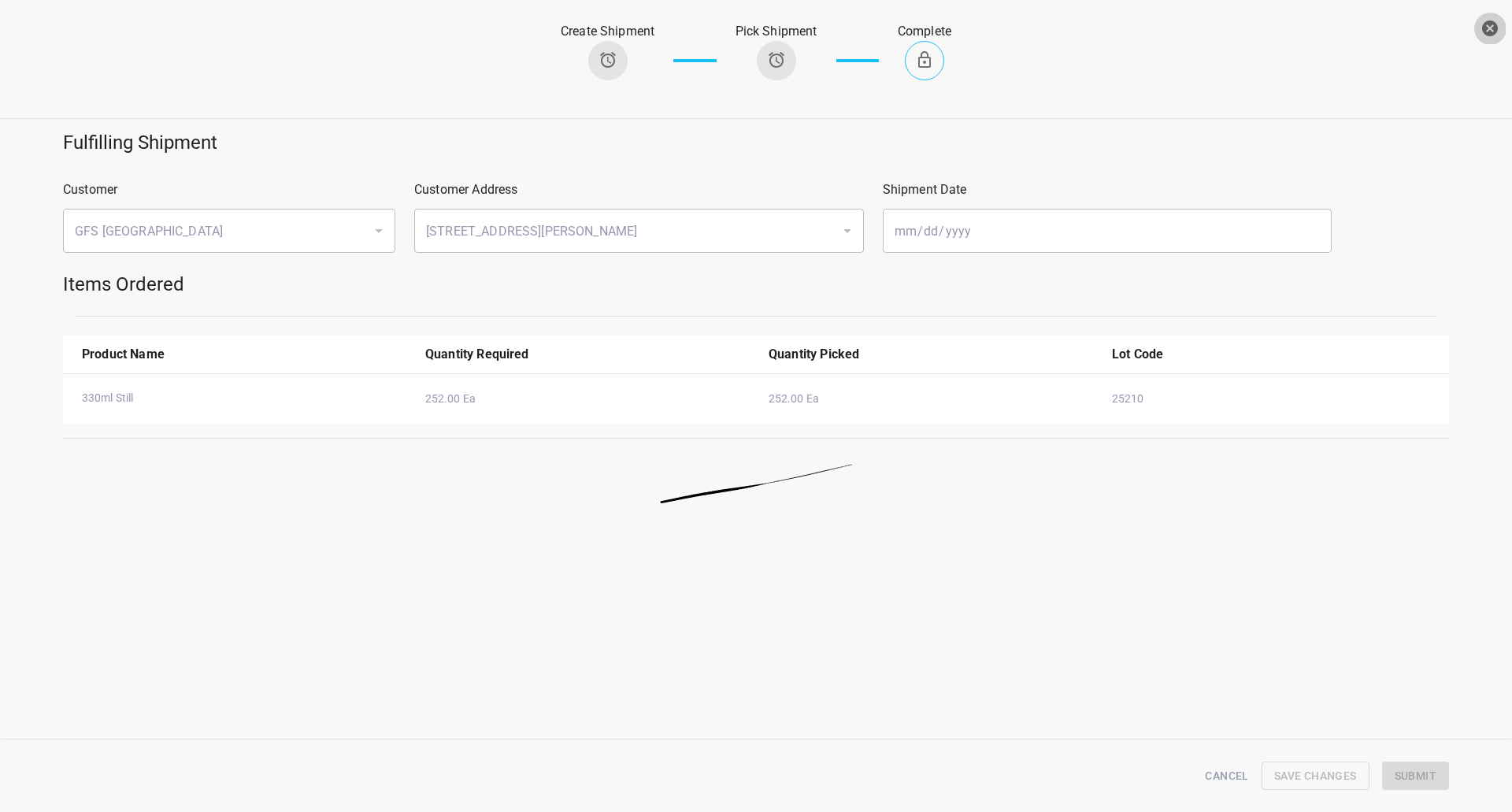
click at [1489, 26] on icon "button" at bounding box center [1490, 28] width 16 height 16
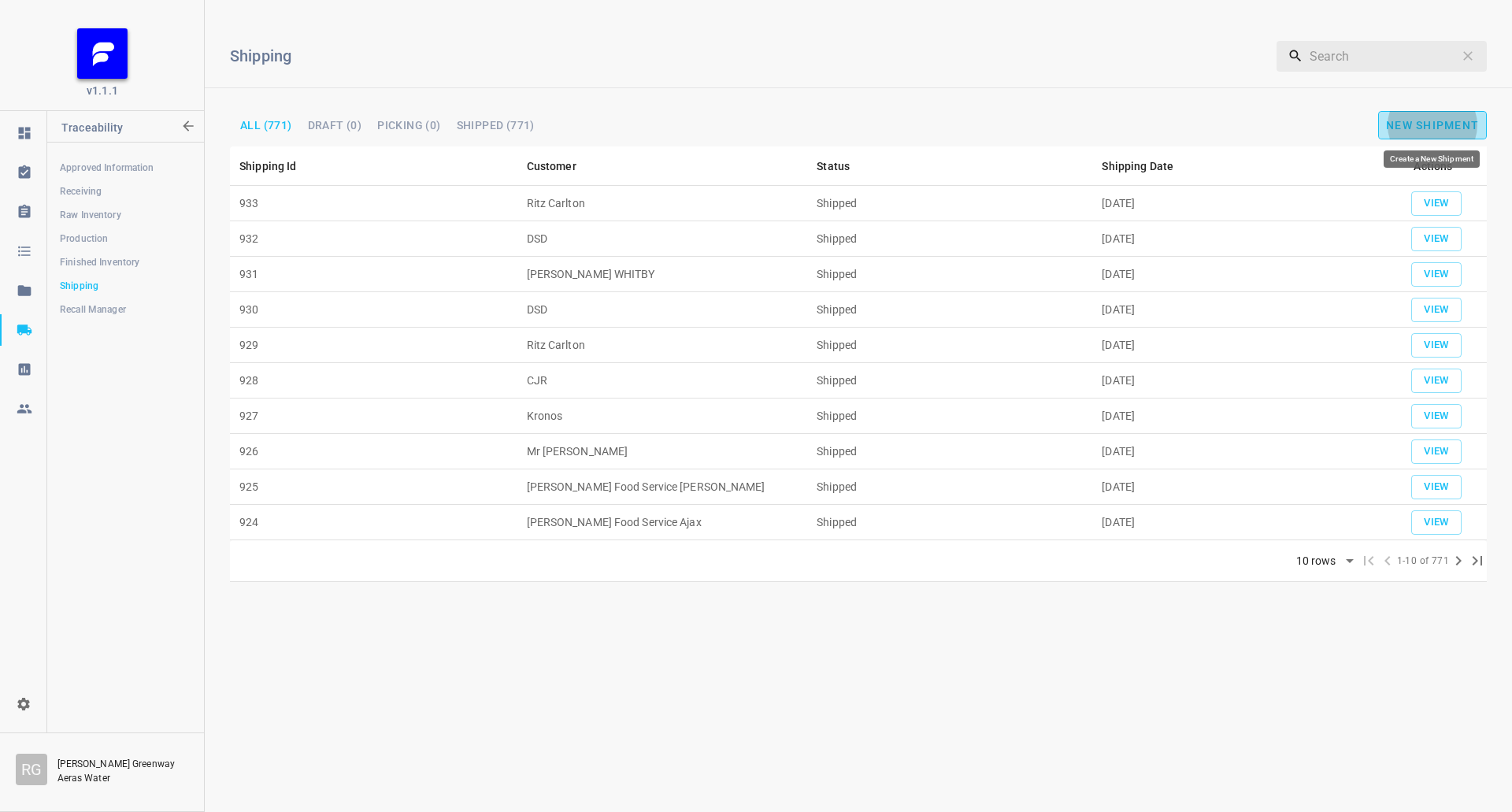
click at [1451, 127] on span "New Shipment" at bounding box center [1432, 125] width 92 height 12
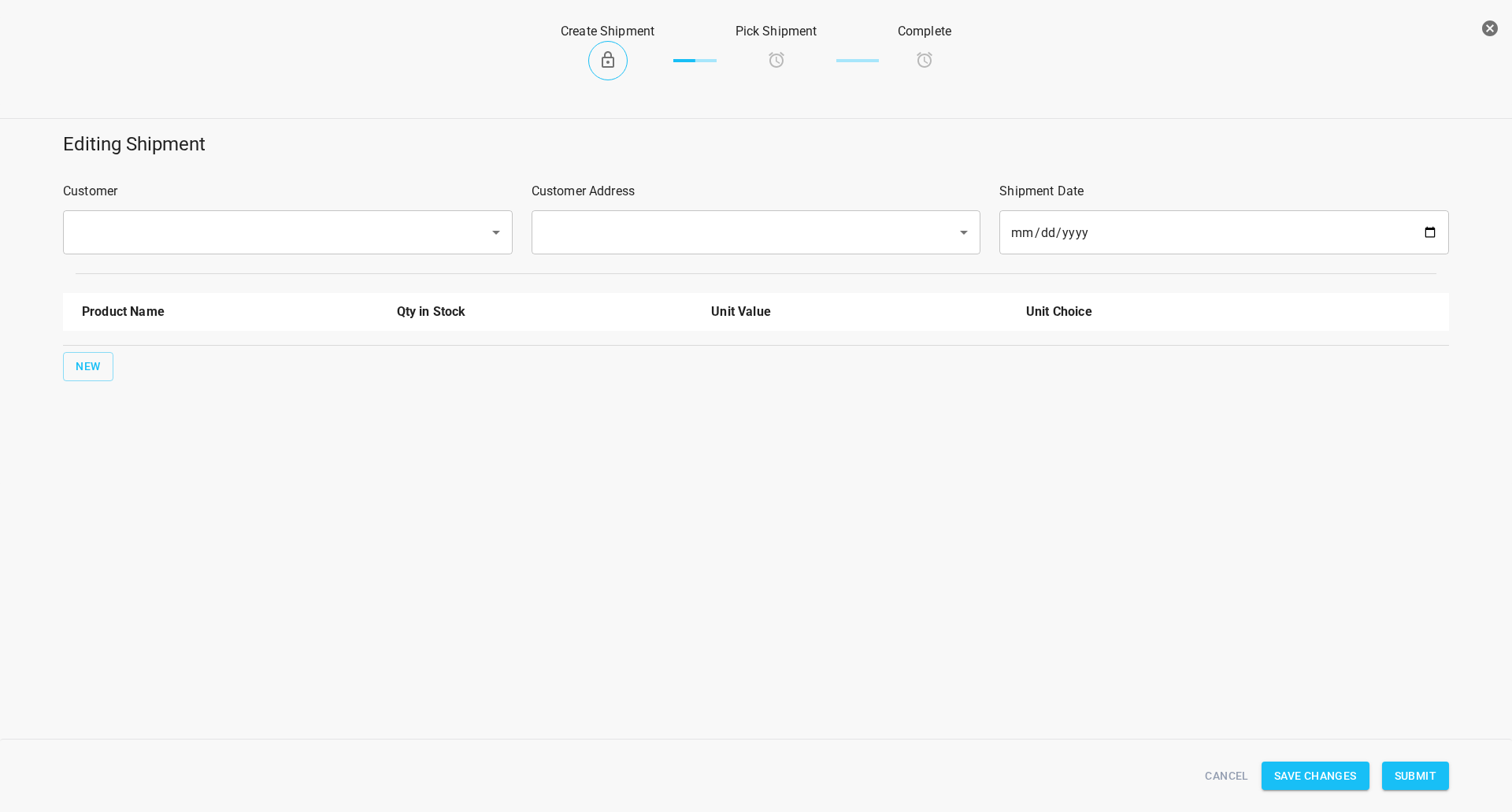
click at [329, 227] on input "text" at bounding box center [266, 232] width 392 height 30
drag, startPoint x: 171, startPoint y: 269, endPoint x: 517, endPoint y: 219, distance: 349.6
click at [172, 269] on li "Distaulo" at bounding box center [287, 278] width 450 height 29
type input "Distaulo"
drag, startPoint x: 589, startPoint y: 208, endPoint x: 589, endPoint y: 219, distance: 11.0
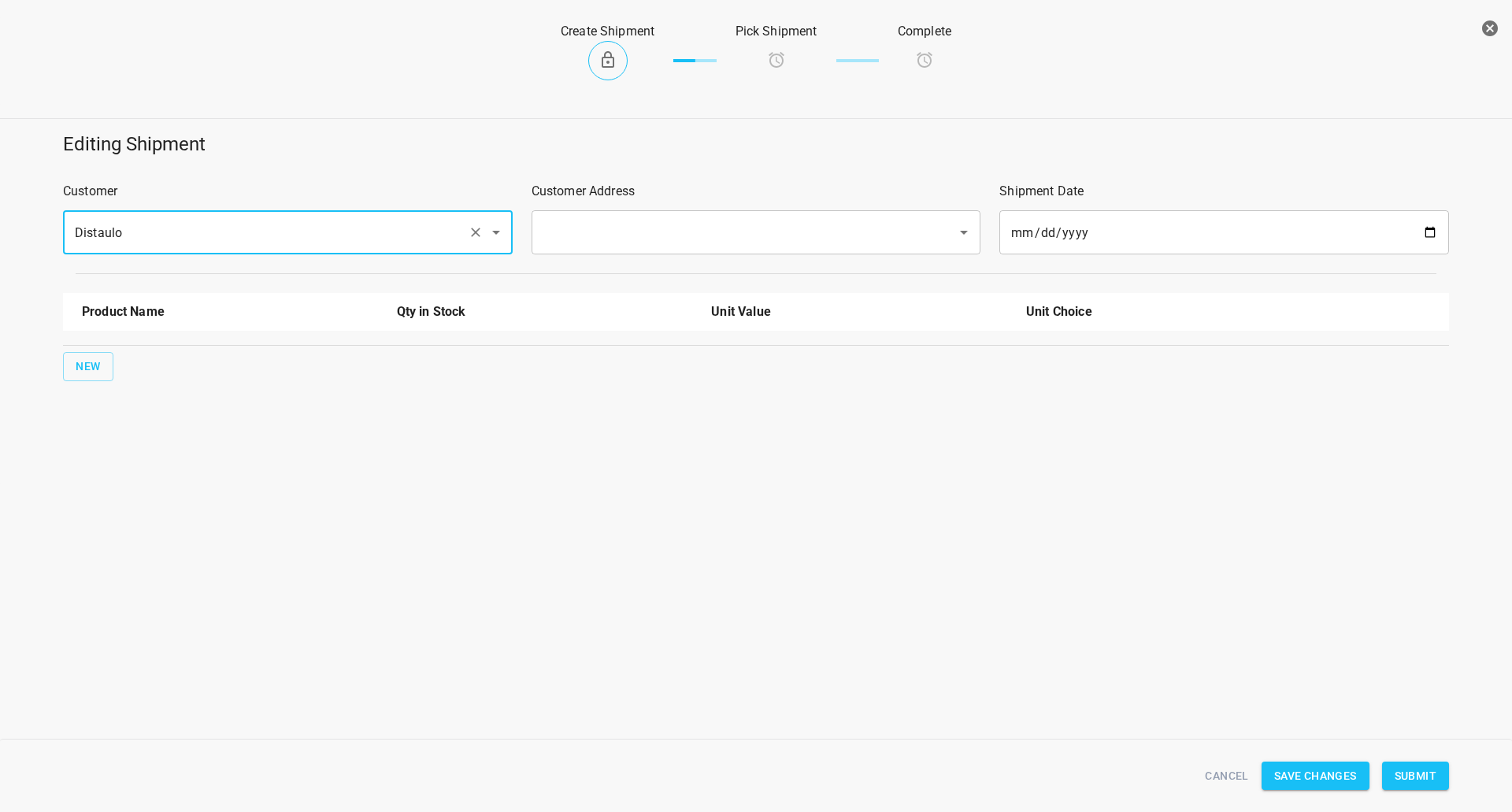
click at [588, 211] on div "Customer Address ​" at bounding box center [757, 218] width 469 height 91
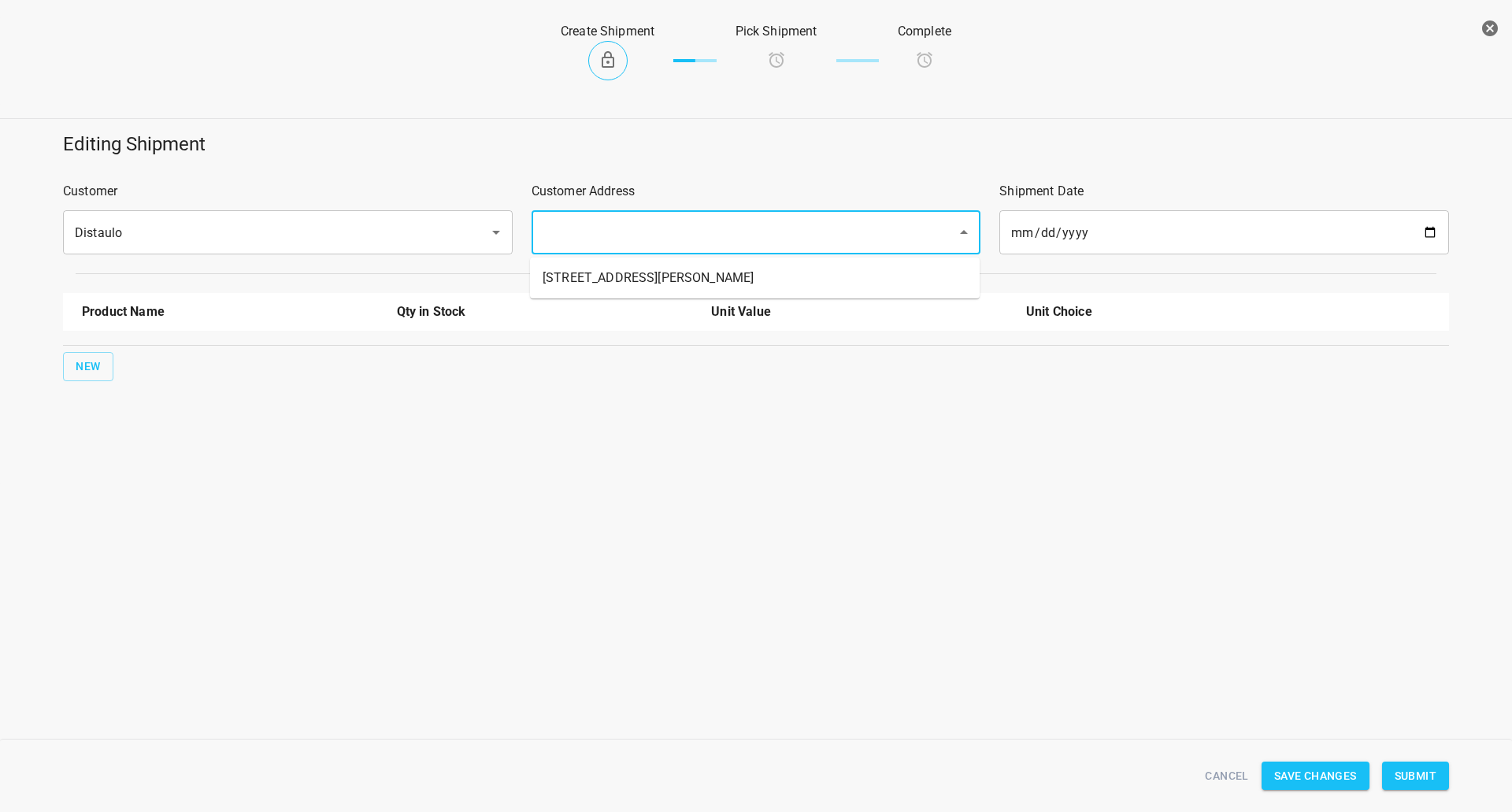
click at [589, 224] on input "text" at bounding box center [734, 232] width 392 height 30
click at [579, 263] on ul "[STREET_ADDRESS][PERSON_NAME]" at bounding box center [755, 277] width 450 height 41
click at [577, 270] on li "[STREET_ADDRESS][PERSON_NAME]" at bounding box center [755, 278] width 450 height 29
type input "[STREET_ADDRESS][PERSON_NAME]"
click at [91, 355] on button "New" at bounding box center [88, 366] width 51 height 30
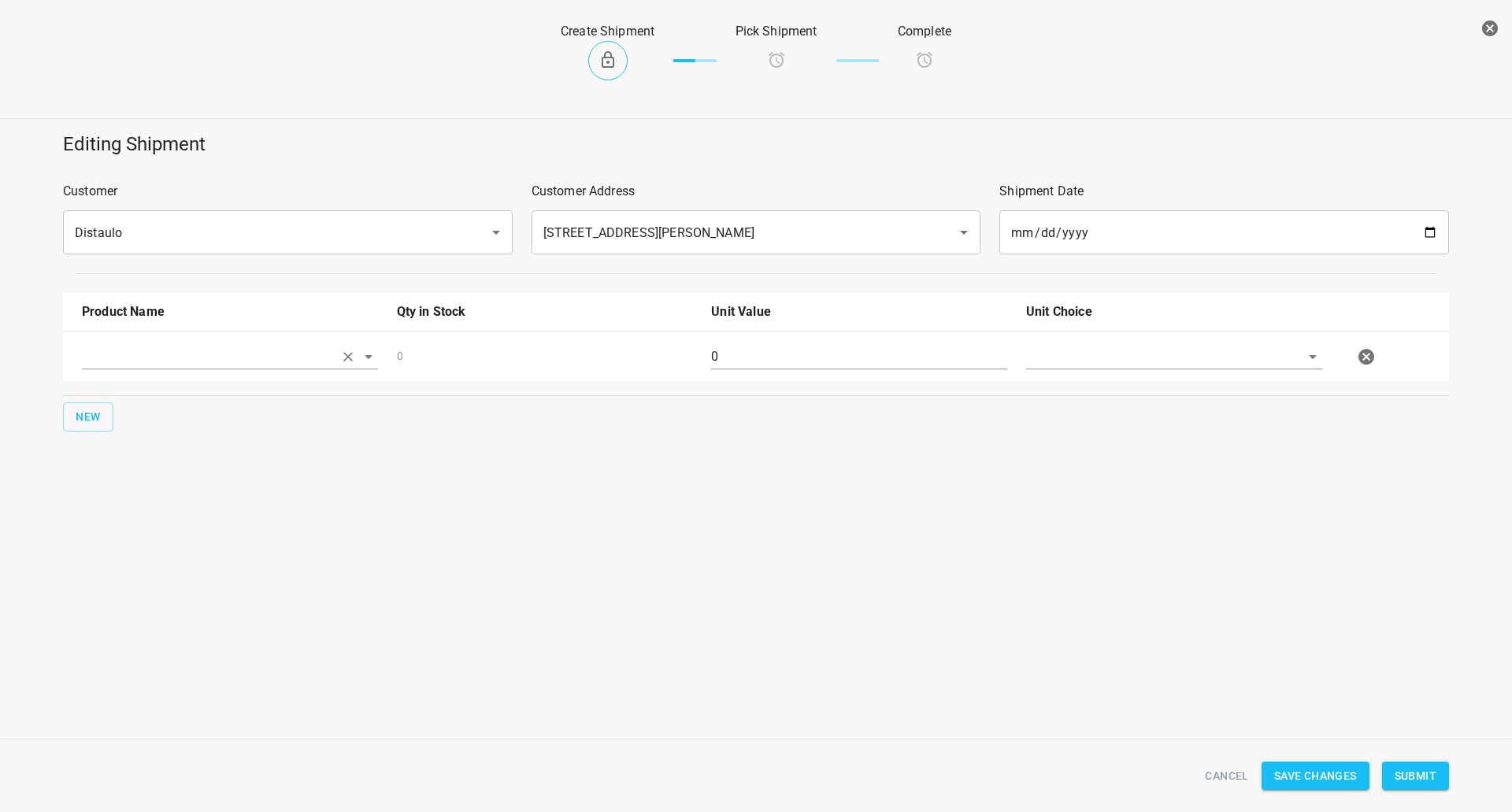
click at [106, 352] on input "text" at bounding box center [208, 356] width 252 height 25
click at [121, 479] on li "330ml Still" at bounding box center [230, 478] width 296 height 29
type input "330ml Still"
click at [804, 354] on input "0" at bounding box center [859, 356] width 296 height 25
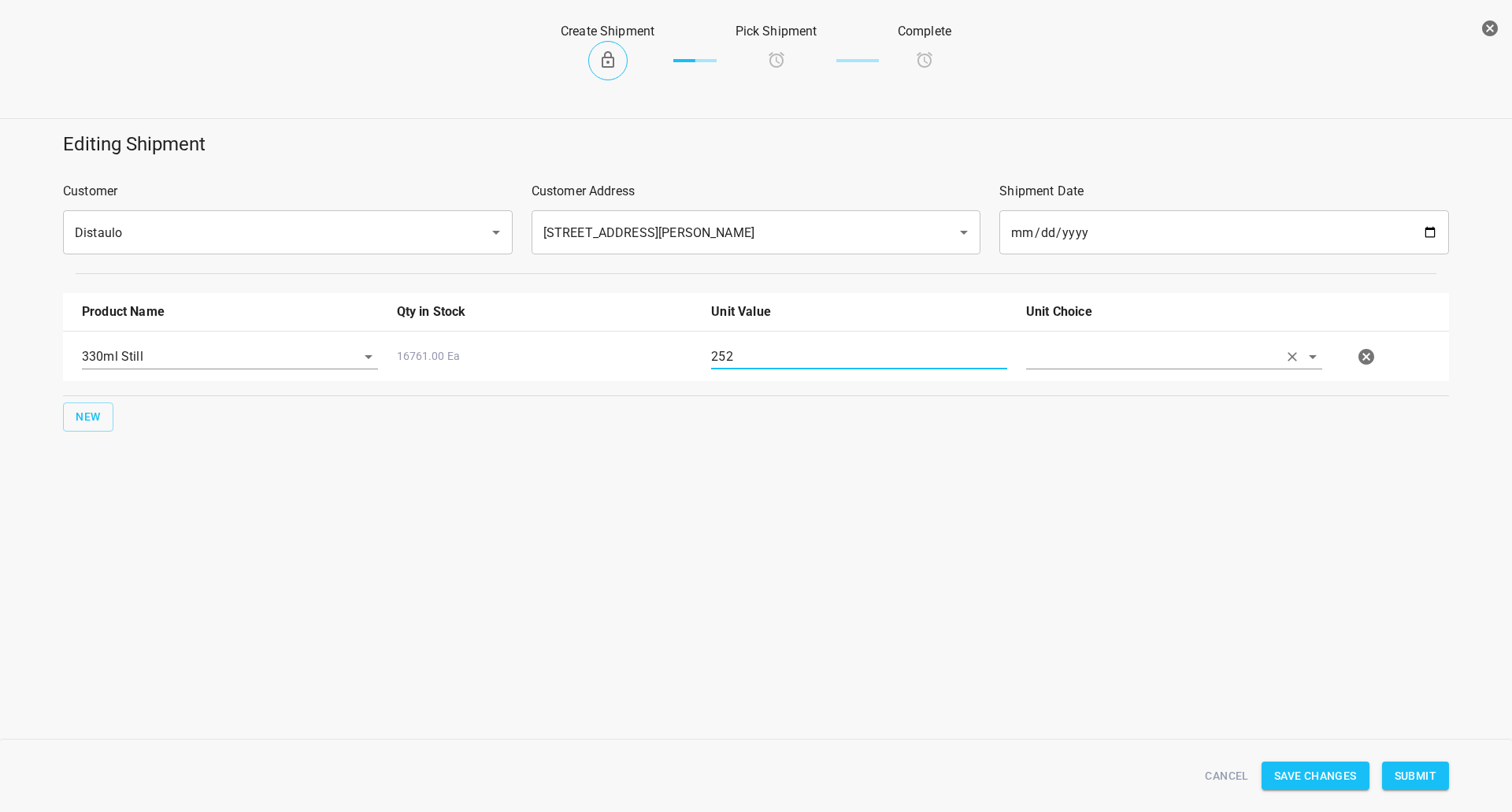
type input "252"
click at [1184, 347] on input "text" at bounding box center [1152, 356] width 252 height 25
click at [1175, 397] on li "[PERSON_NAME]" at bounding box center [1174, 393] width 296 height 29
type input "[PERSON_NAME]"
click at [1421, 767] on span "Submit" at bounding box center [1416, 776] width 42 height 20
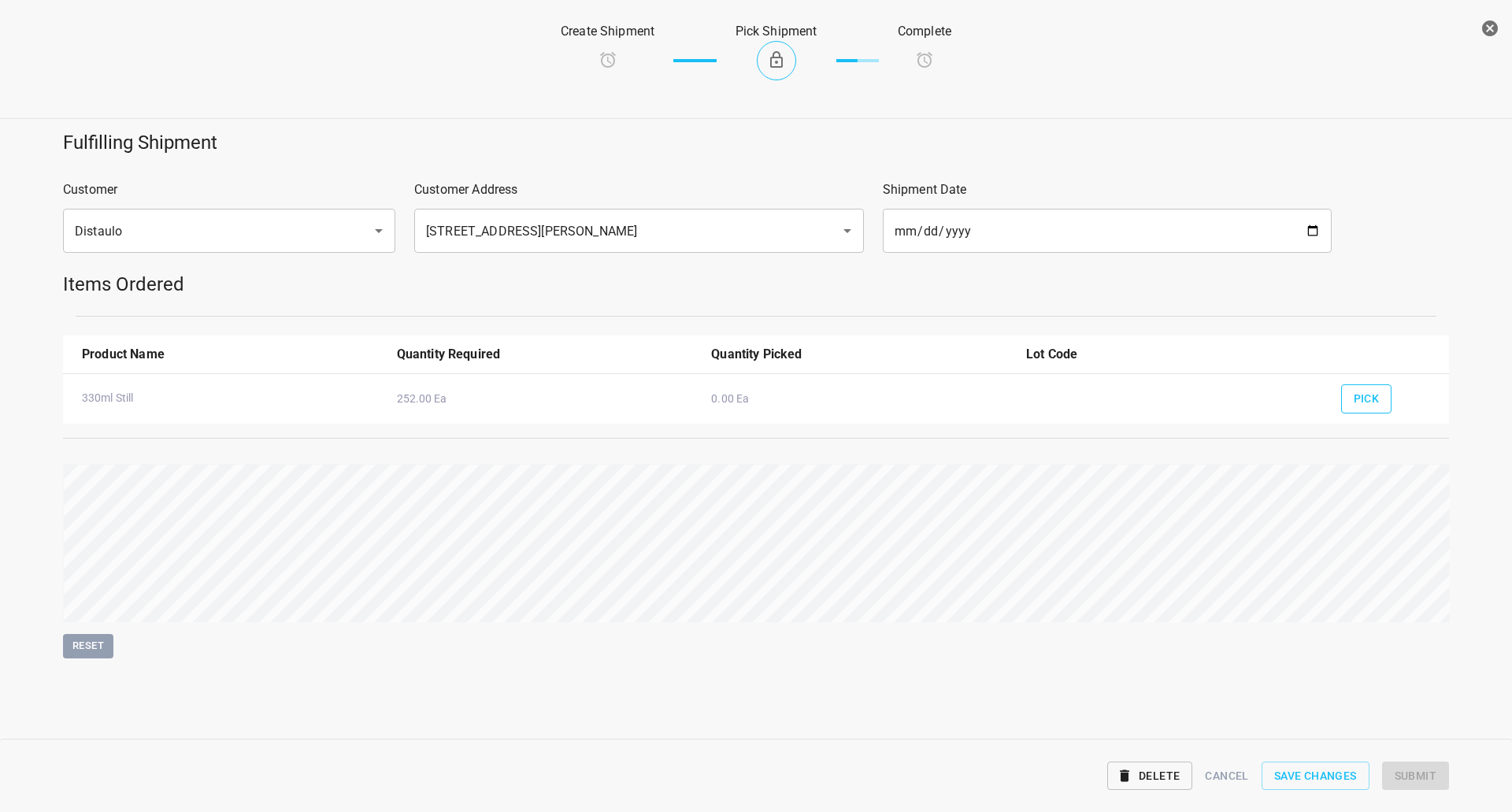
click at [1365, 392] on span "Pick" at bounding box center [1366, 398] width 26 height 20
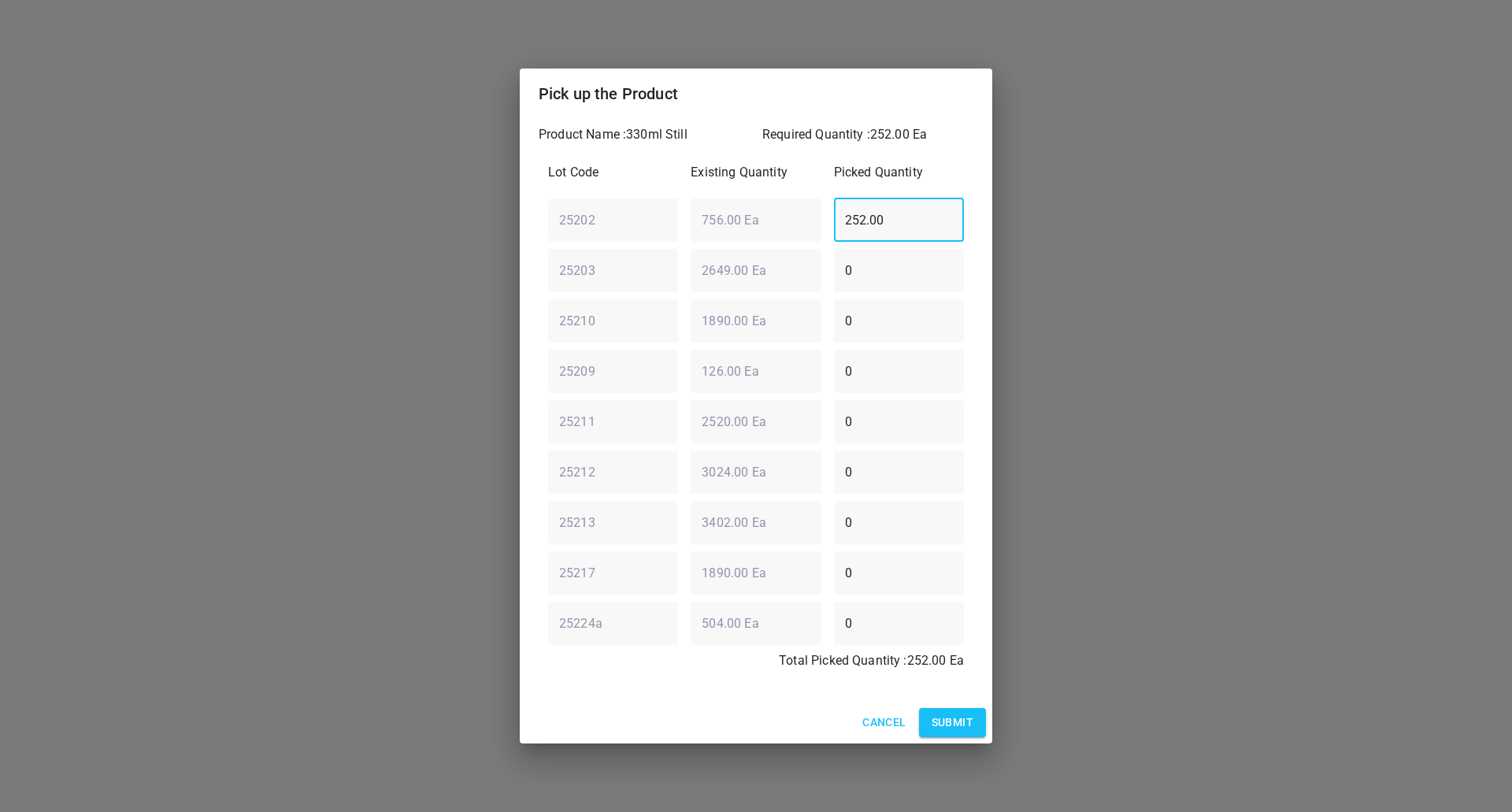
click at [582, 276] on div "Lot Code Existing Quantity Picked Quantity 25202 ​ 756.00 Ea ​ 252.00 ​ 25203 ​…" at bounding box center [756, 421] width 435 height 536
type input "0"
drag, startPoint x: 857, startPoint y: 260, endPoint x: 684, endPoint y: 279, distance: 174.0
click at [684, 279] on div "25203 ​ 2649.00 Ea ​ 0 ​" at bounding box center [755, 270] width 428 height 56
type input "252"
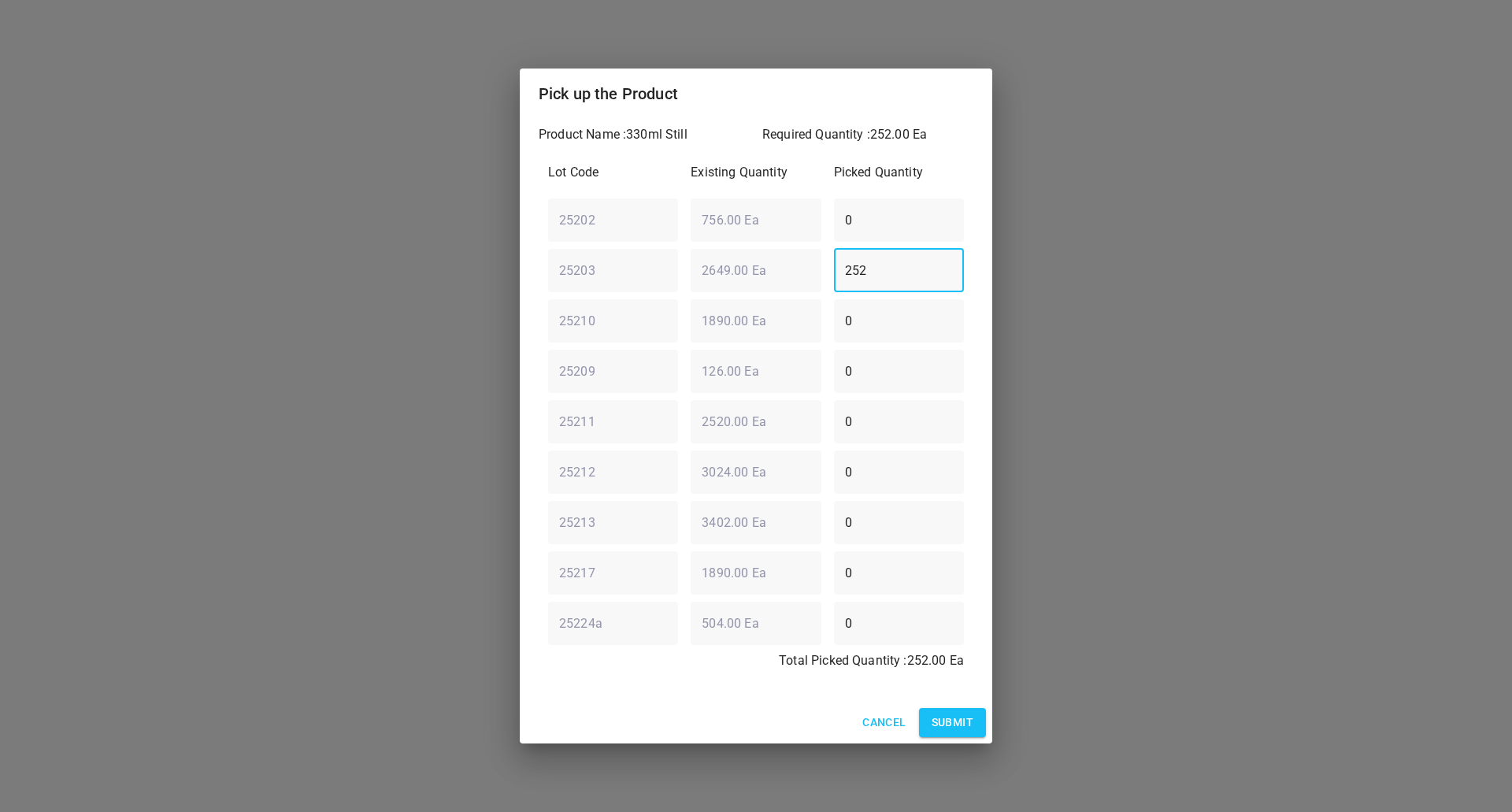
click at [932, 723] on span "Submit" at bounding box center [952, 722] width 42 height 20
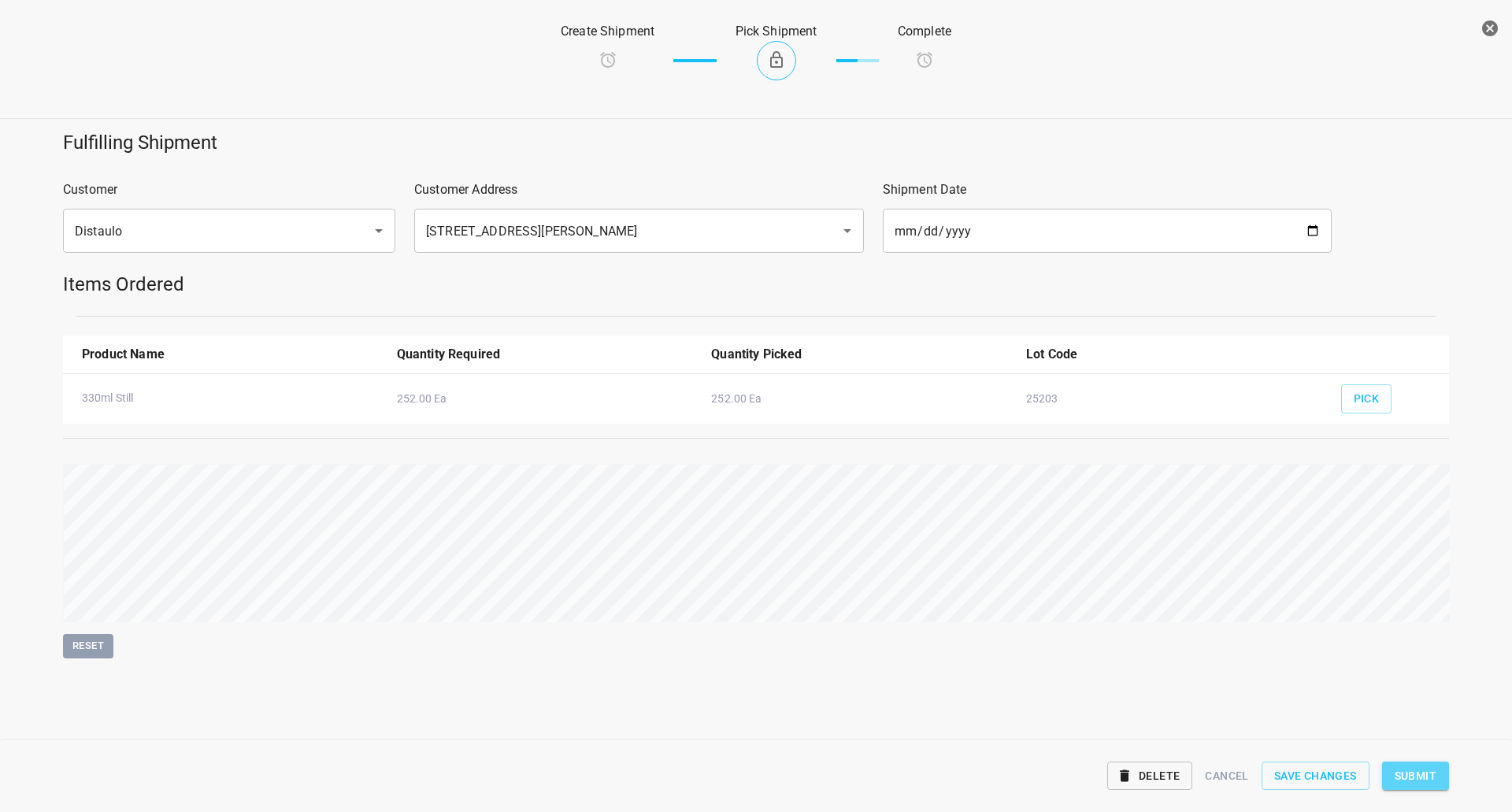
click at [1392, 773] on button "Submit" at bounding box center [1416, 776] width 67 height 30
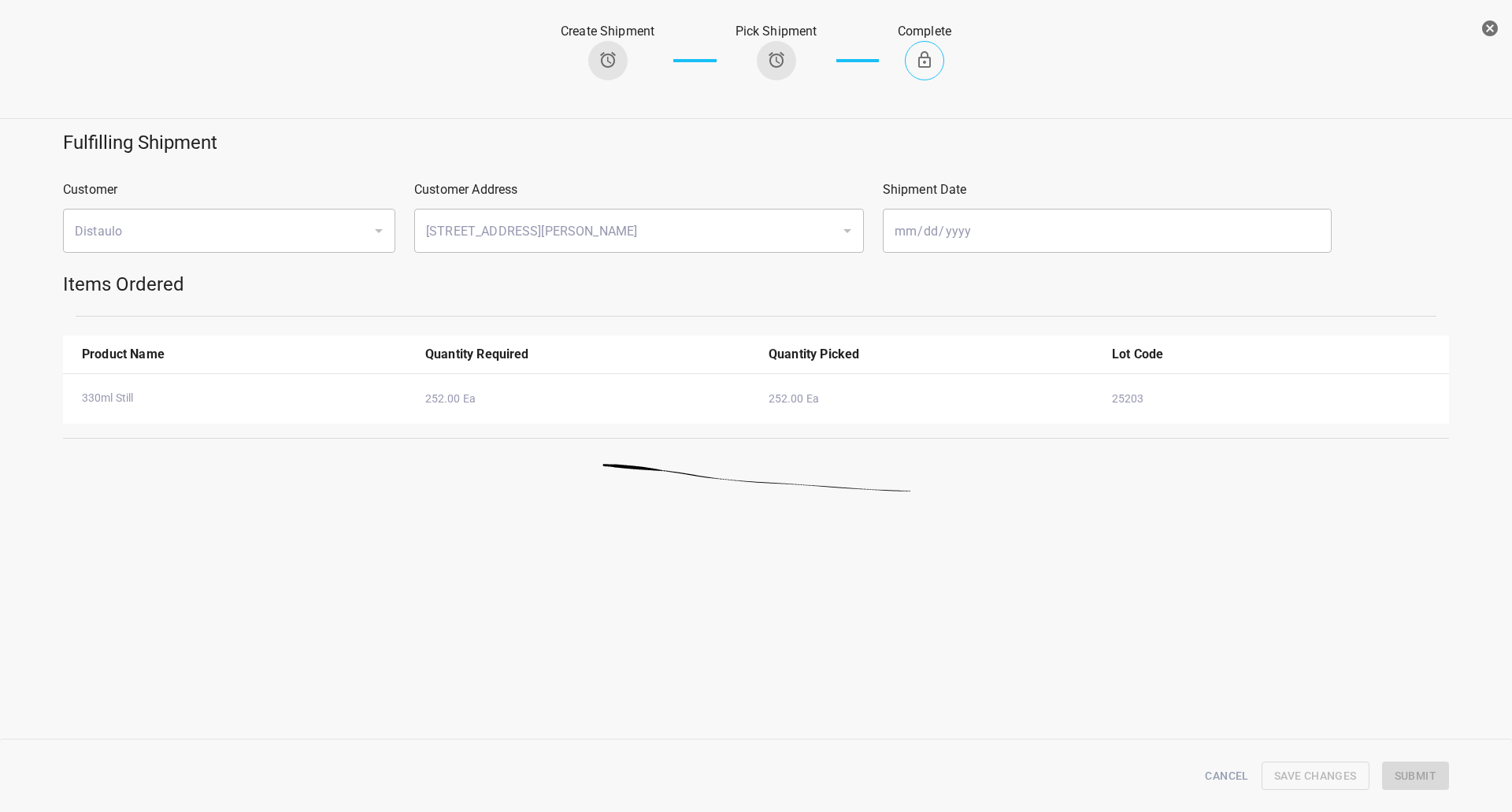
click at [1496, 23] on icon "button" at bounding box center [1490, 28] width 16 height 16
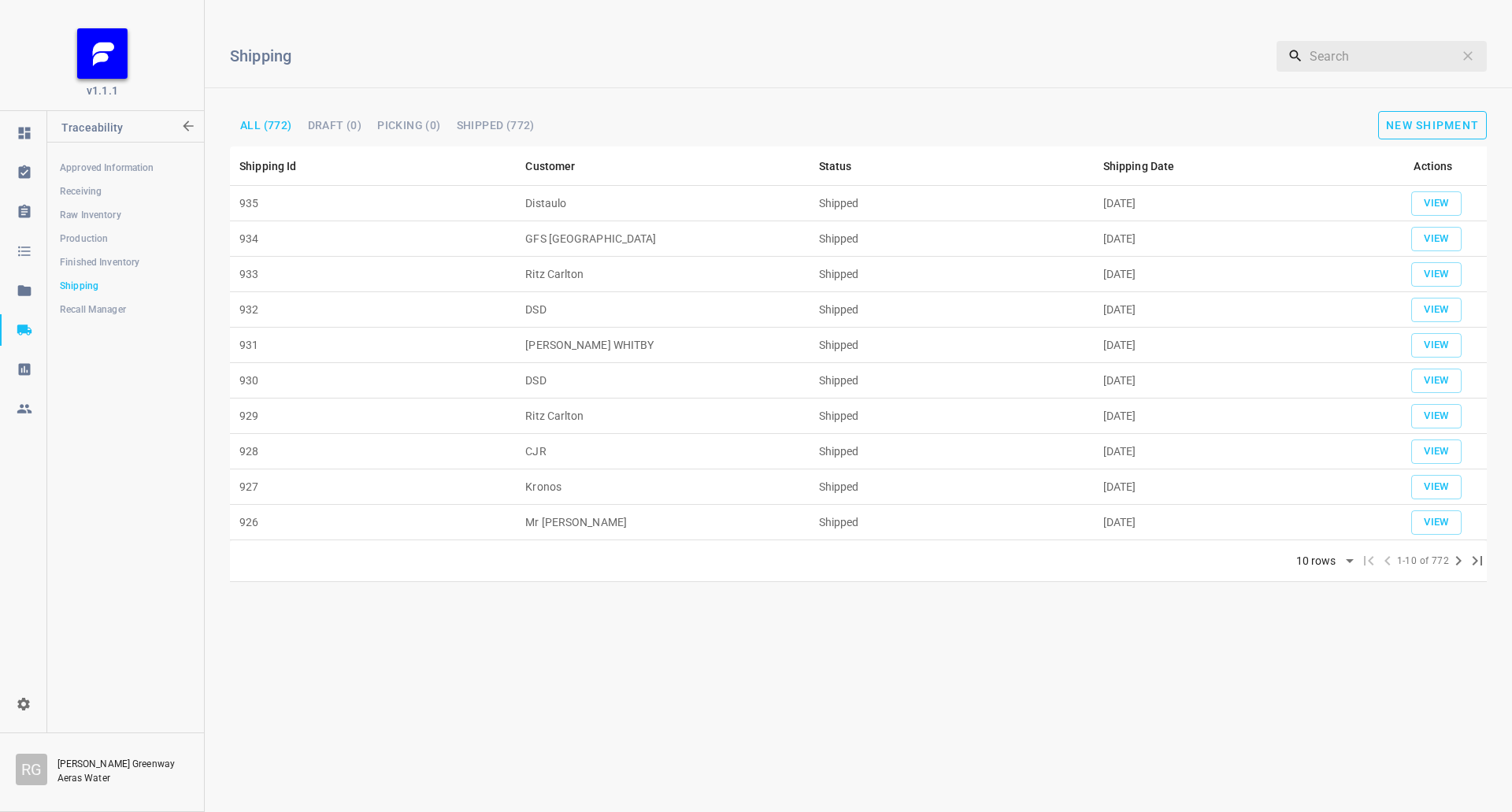
click at [1425, 120] on span "New Shipment" at bounding box center [1432, 125] width 92 height 12
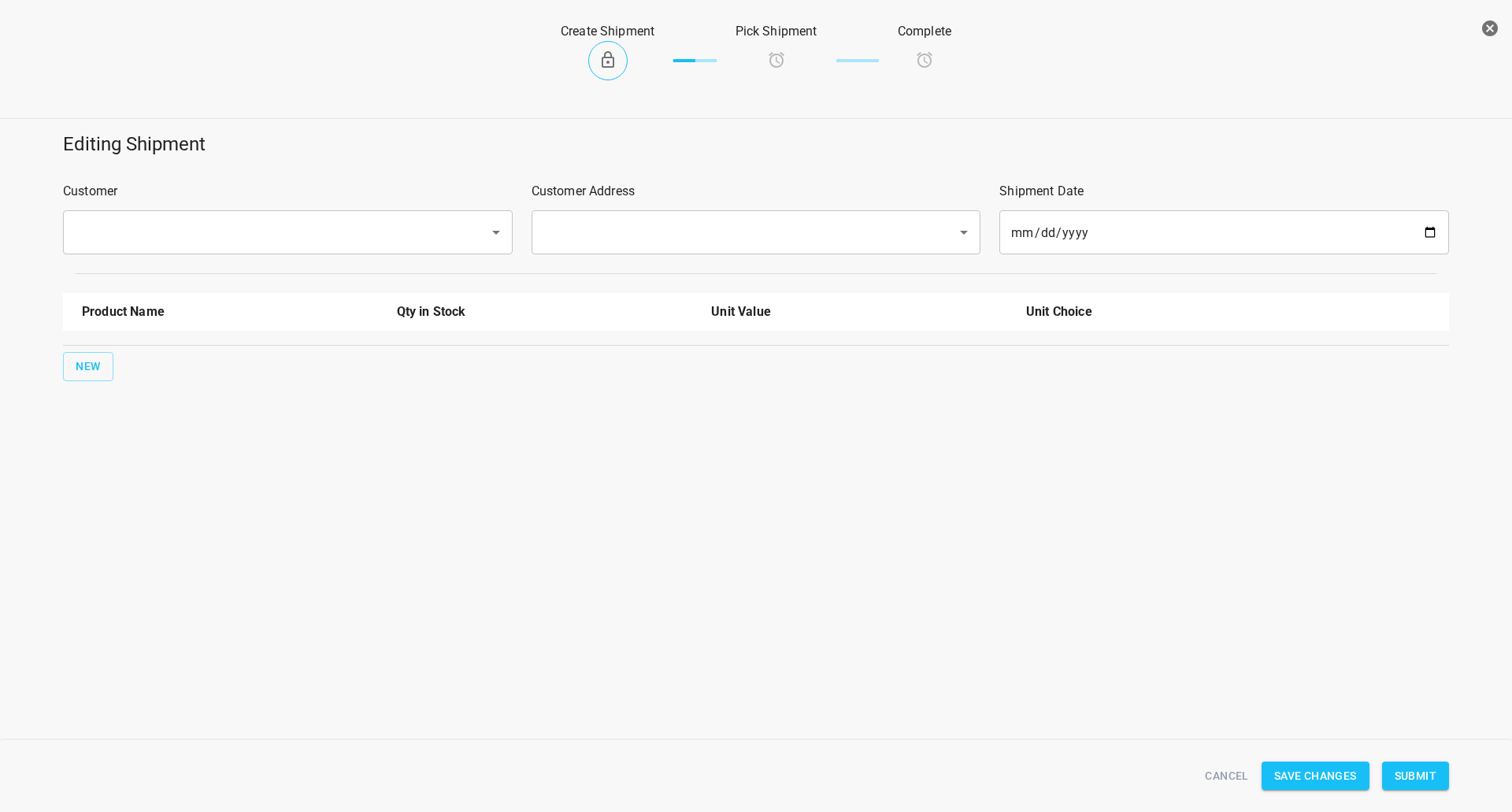
click at [223, 218] on input "text" at bounding box center [266, 232] width 392 height 30
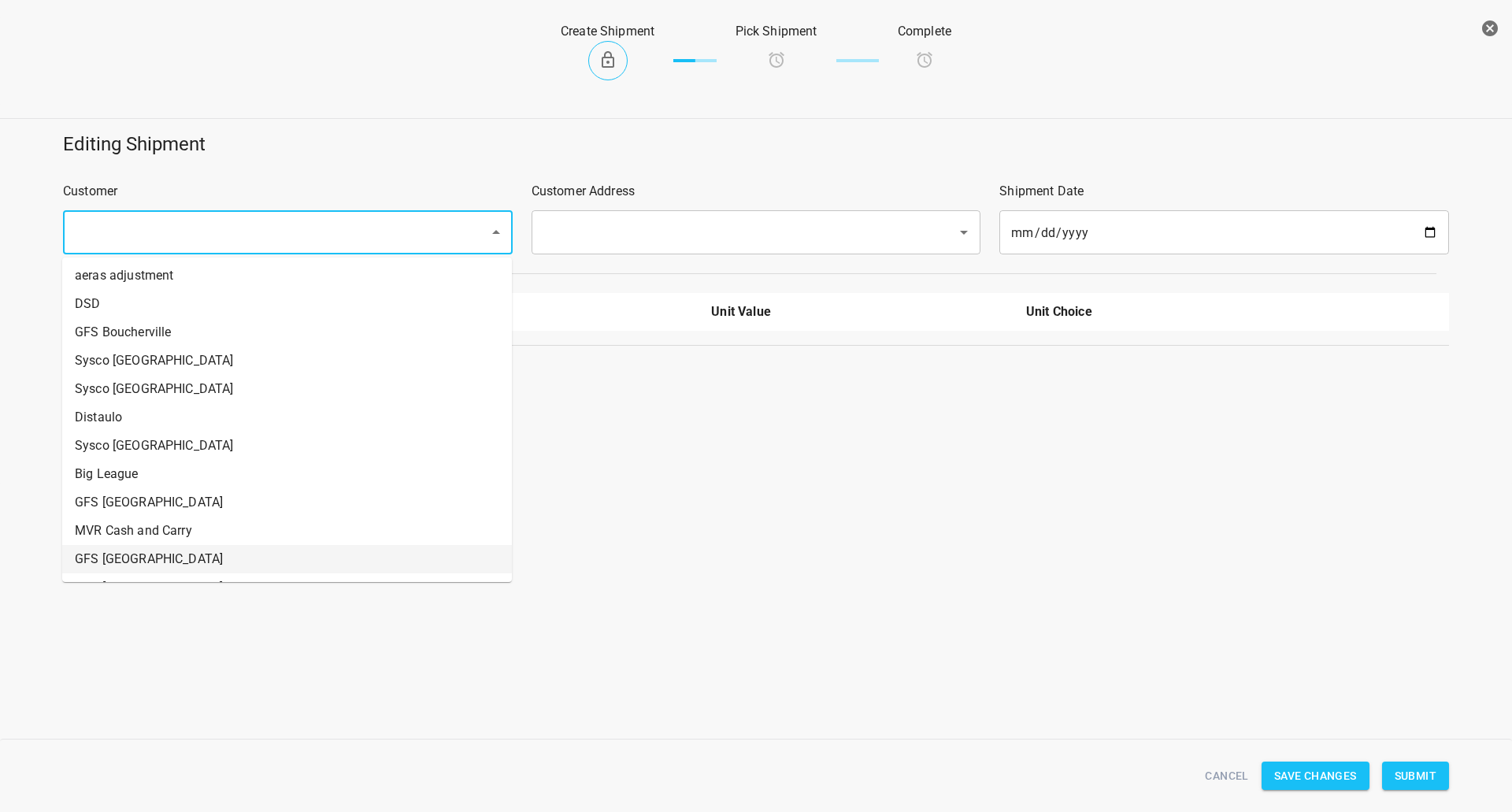
scroll to position [551, 0]
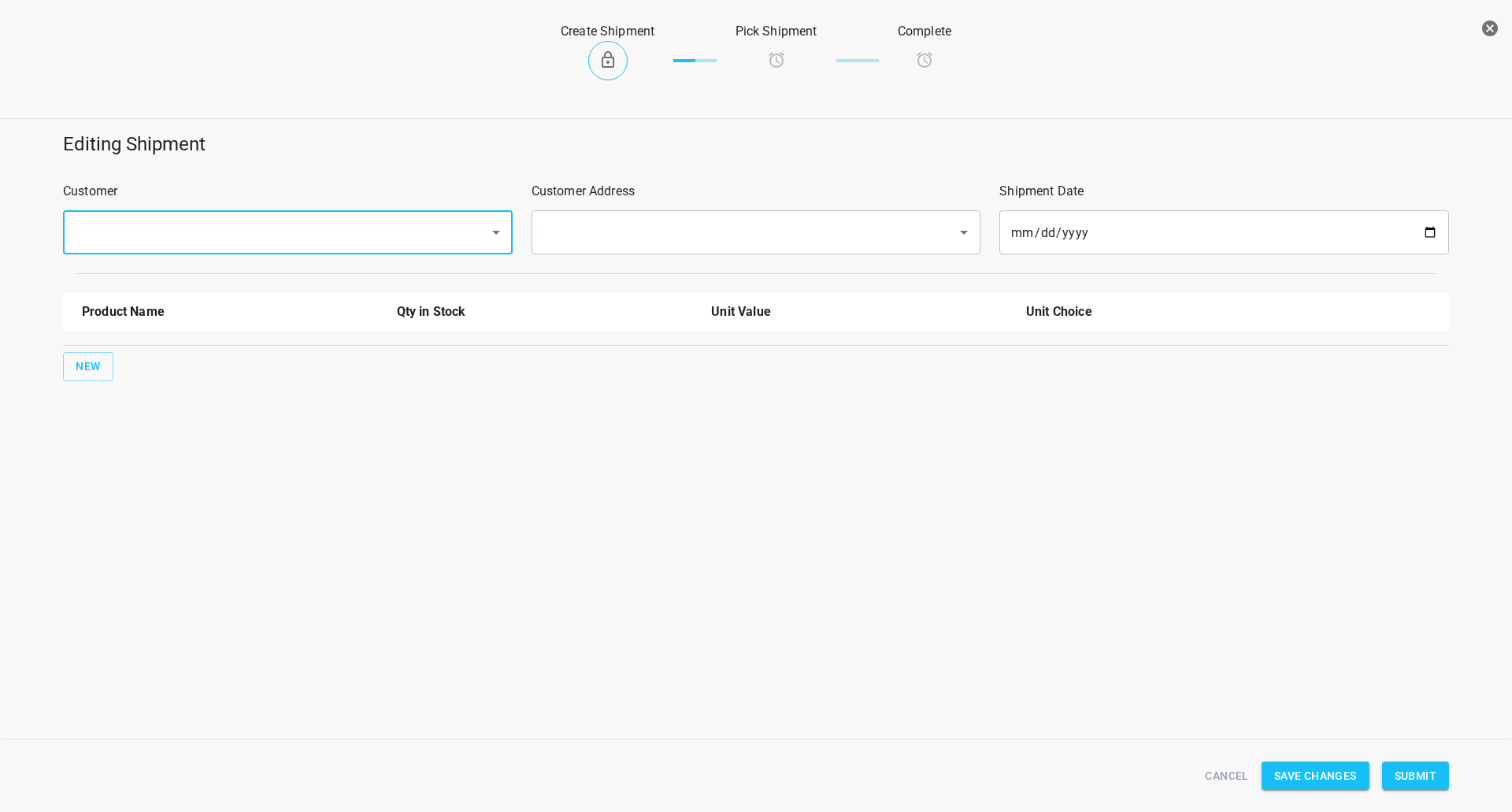
click at [246, 233] on input "text" at bounding box center [266, 232] width 392 height 30
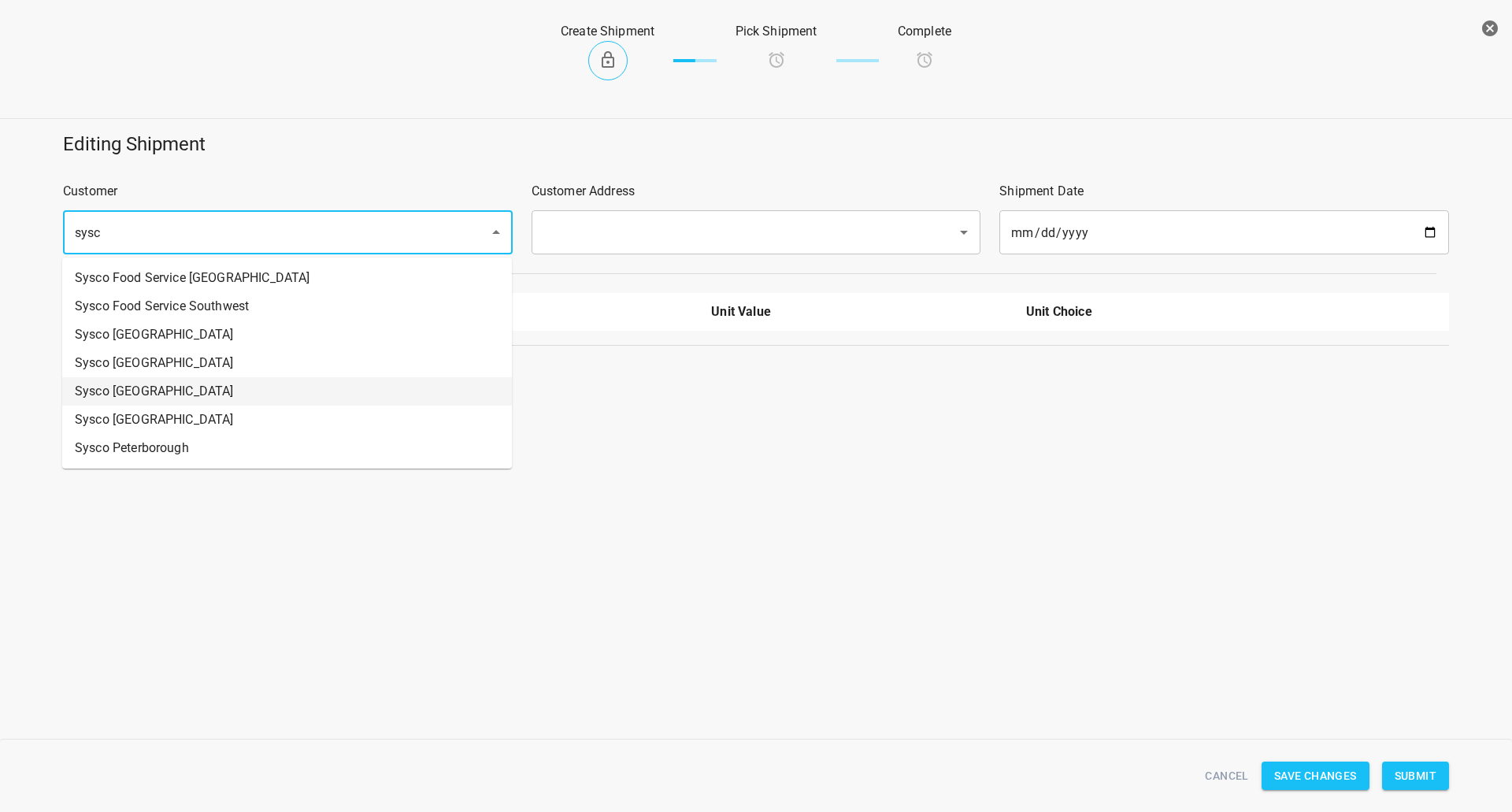
click at [188, 383] on li "Sysco [GEOGRAPHIC_DATA]" at bounding box center [287, 392] width 450 height 29
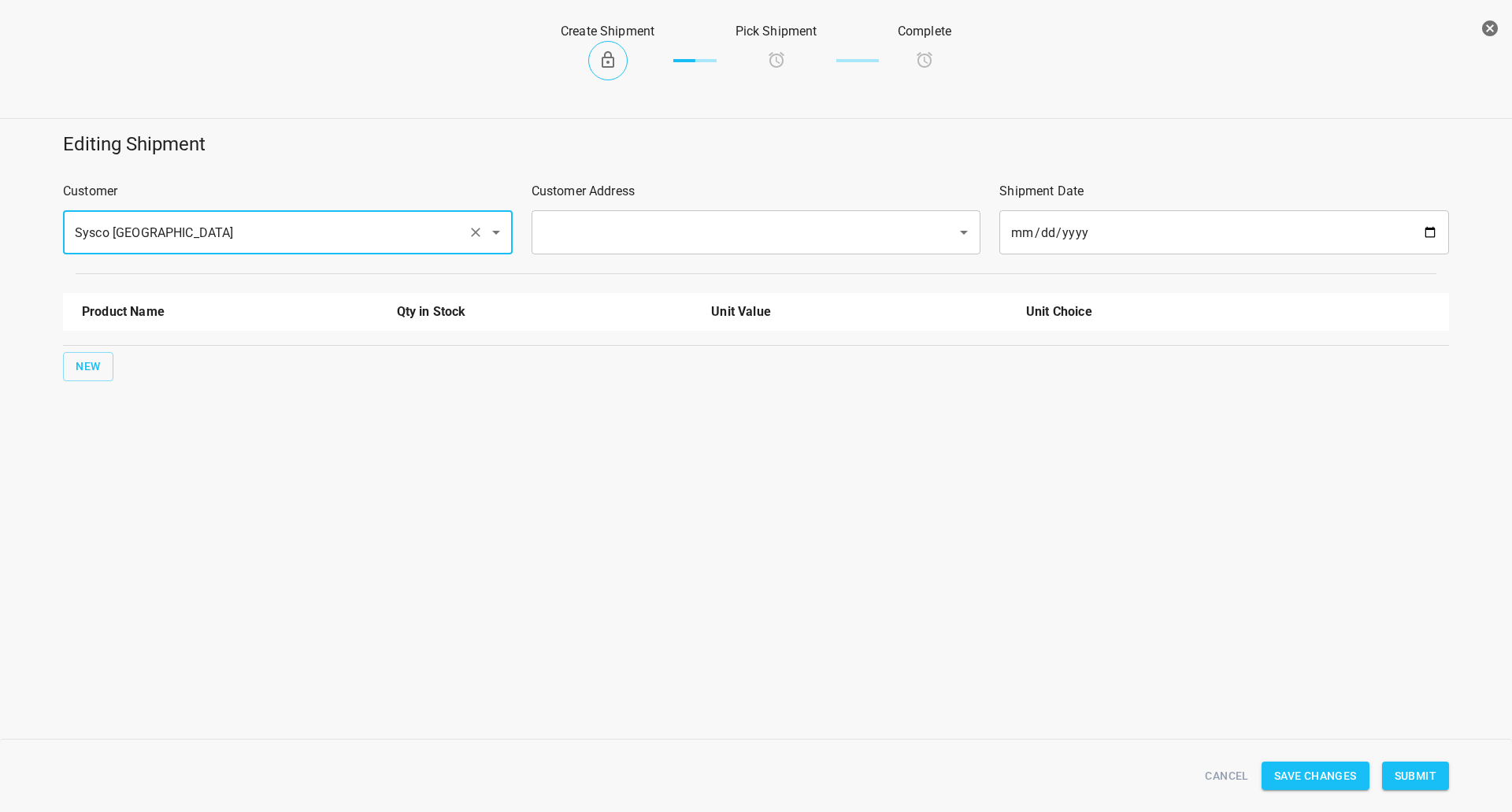
type input "Sysco [GEOGRAPHIC_DATA]"
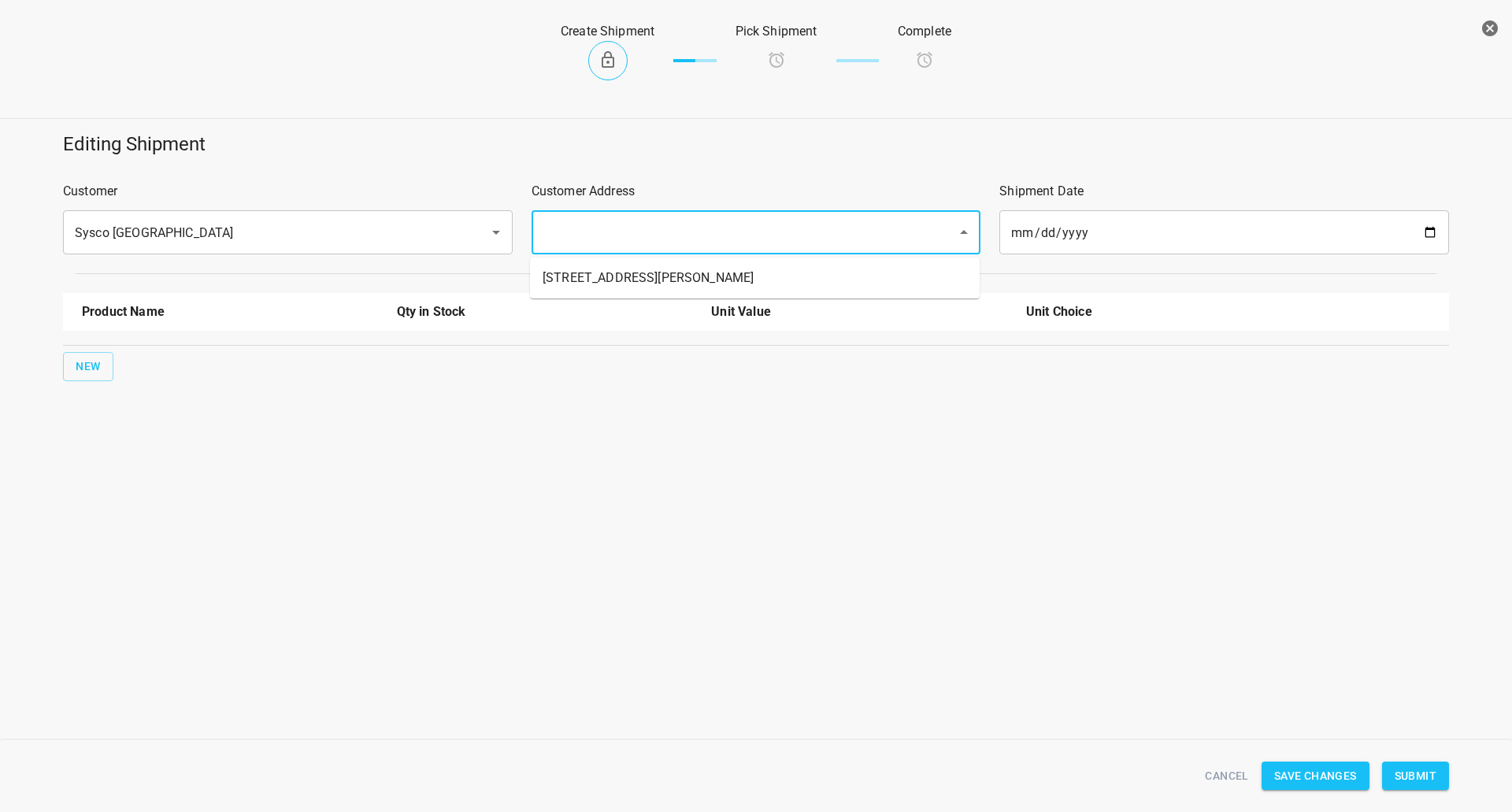
click at [599, 221] on input "text" at bounding box center [734, 232] width 392 height 30
click at [594, 294] on ul "45 Hollinger Rd Toronto M4B 3G4" at bounding box center [755, 277] width 450 height 41
click at [563, 293] on ul "45 Hollinger Rd Toronto M4B 3G4" at bounding box center [755, 277] width 450 height 41
click at [592, 268] on li "45 Hollinger Rd Toronto M4B 3G4" at bounding box center [755, 278] width 450 height 29
type input "45 Hollinger Rd Toronto M4B 3G4"
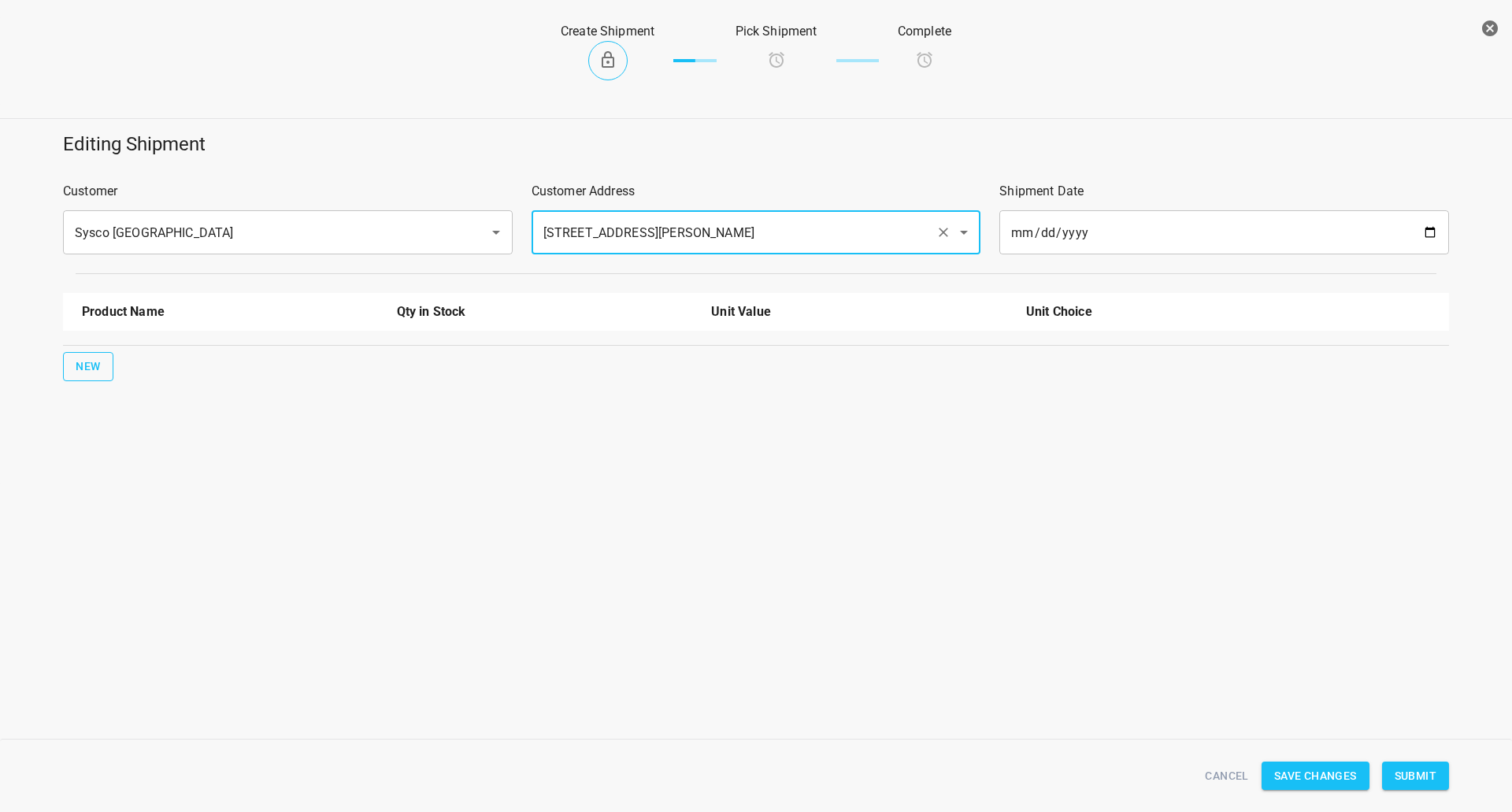
click at [91, 374] on span "New" at bounding box center [88, 366] width 25 height 20
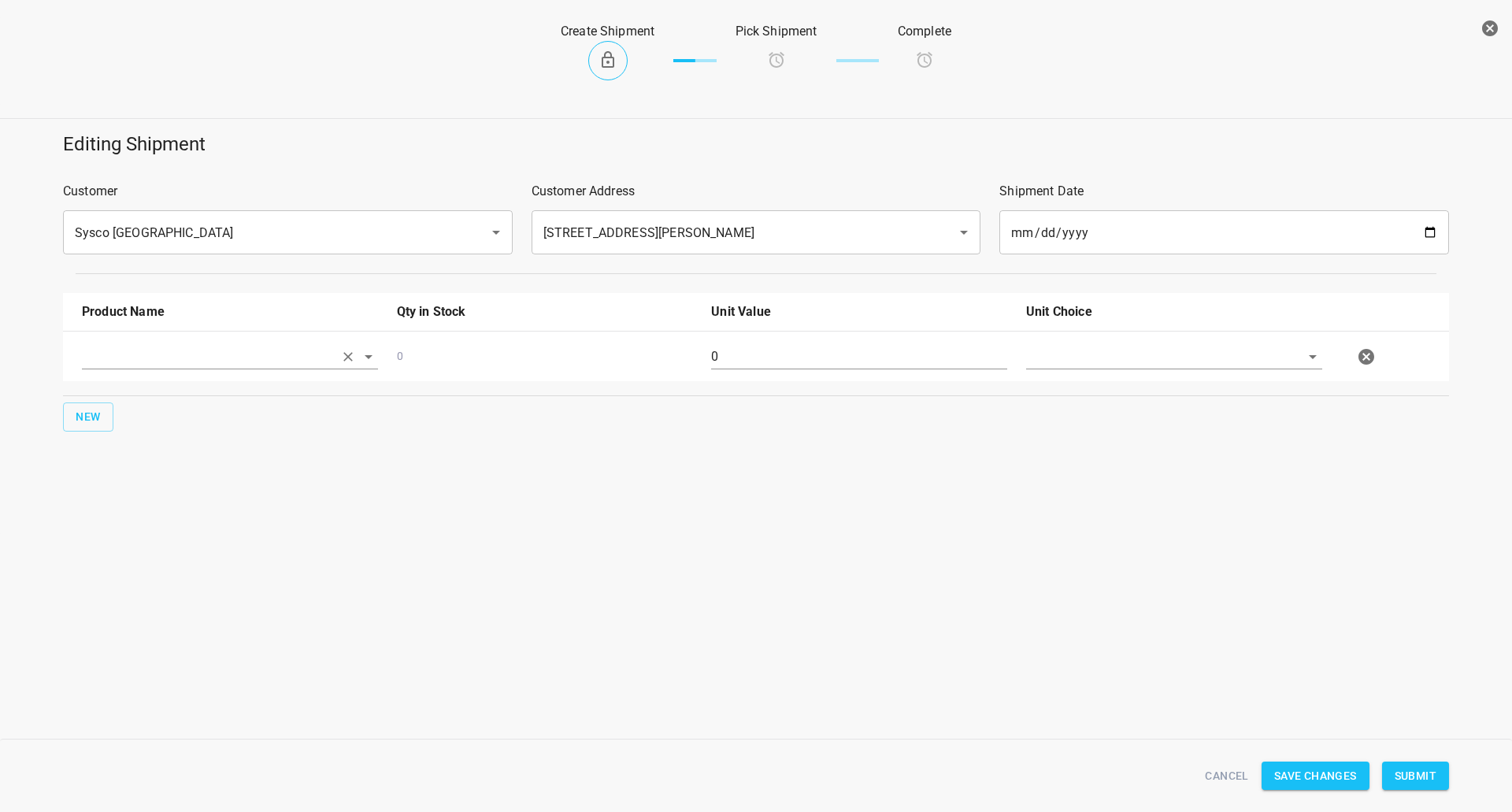
click at [135, 366] on input "text" at bounding box center [208, 356] width 252 height 25
click at [157, 470] on li "330ml Still" at bounding box center [230, 478] width 296 height 29
type input "330ml Still"
click at [96, 415] on span "New" at bounding box center [88, 416] width 25 height 20
click at [140, 402] on input "text" at bounding box center [208, 407] width 252 height 25
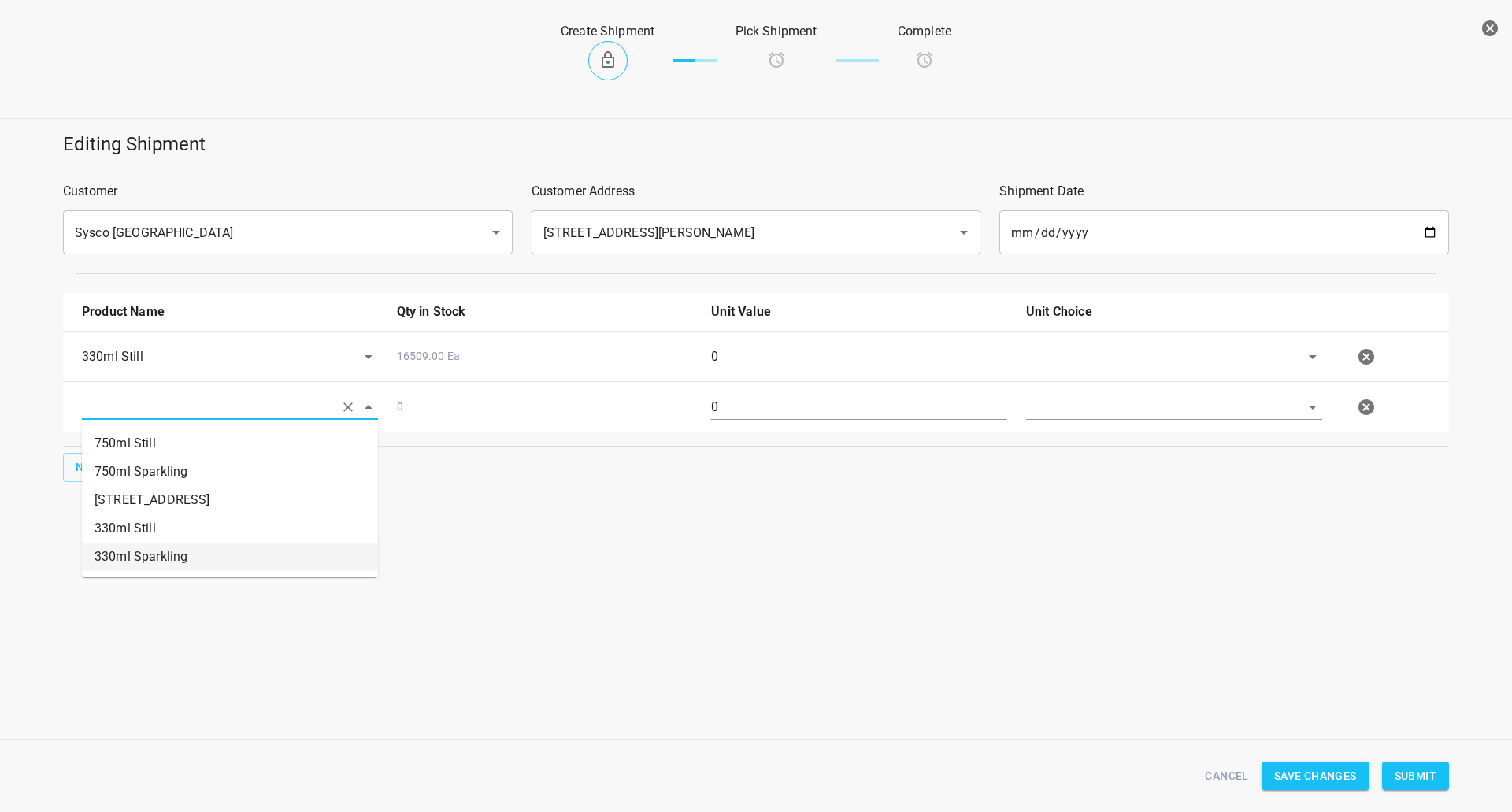
click at [168, 552] on li "330ml Sparkling" at bounding box center [230, 557] width 296 height 29
type input "330ml Sparkling"
click at [110, 474] on button "New" at bounding box center [88, 467] width 51 height 30
click at [139, 369] on input "text" at bounding box center [208, 356] width 252 height 25
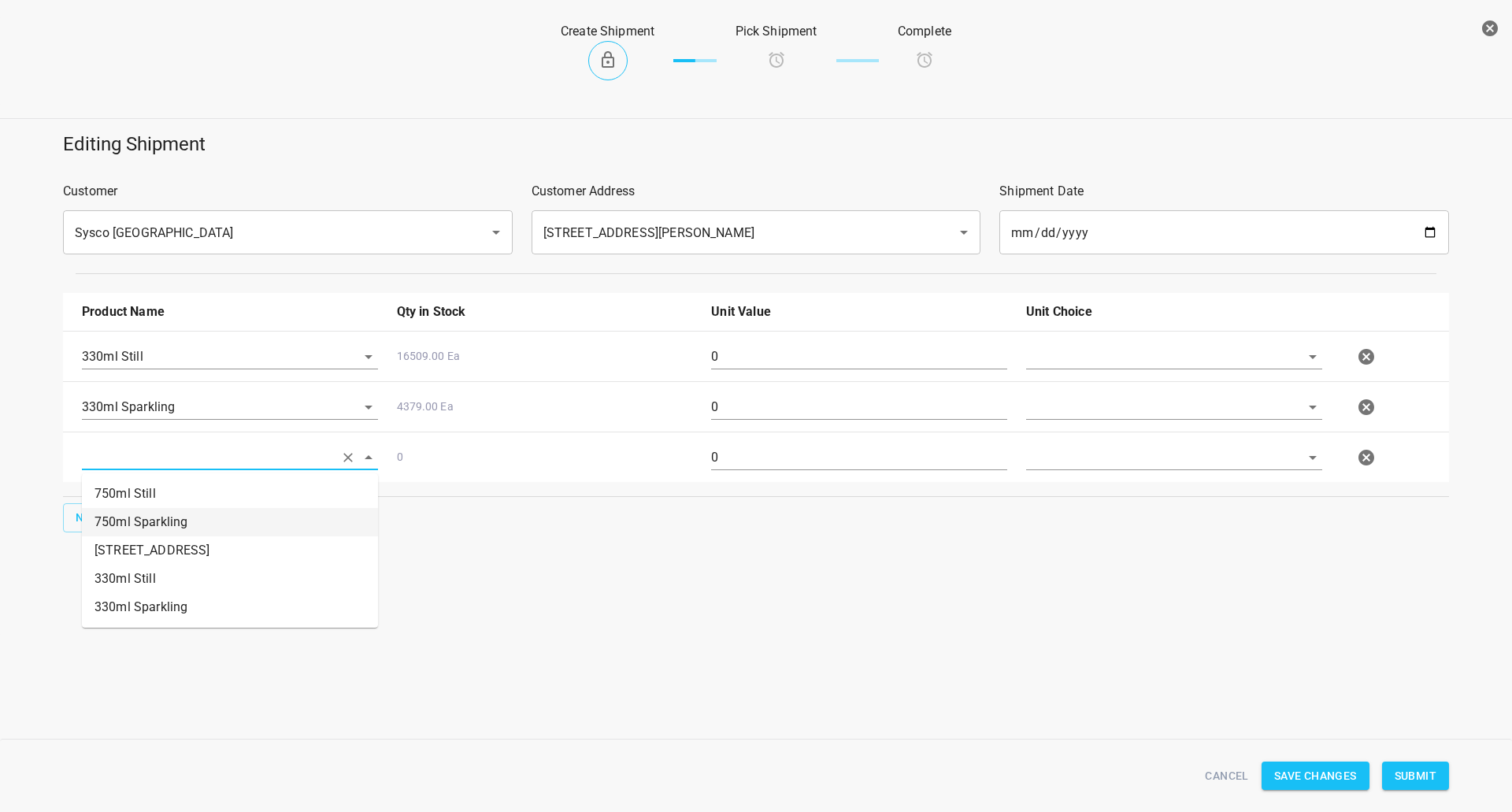
click at [143, 525] on li "750ml Sparkling" at bounding box center [230, 522] width 296 height 29
type input "750ml Sparkling"
click at [1132, 355] on input "text" at bounding box center [1152, 356] width 252 height 25
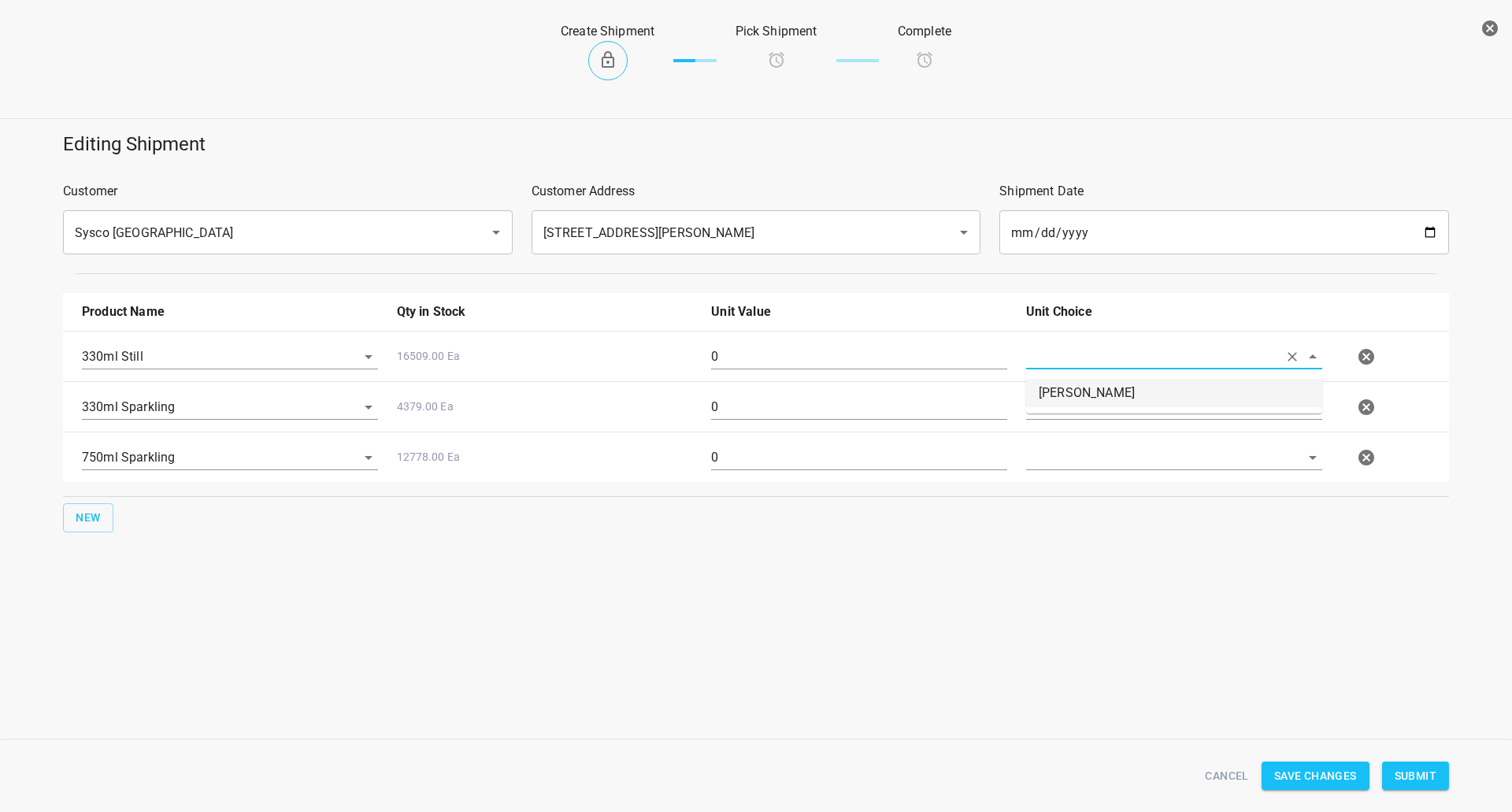
click at [1117, 398] on li "[PERSON_NAME]" at bounding box center [1174, 393] width 296 height 29
type input "[PERSON_NAME]"
click at [1114, 369] on input "text" at bounding box center [1152, 356] width 252 height 25
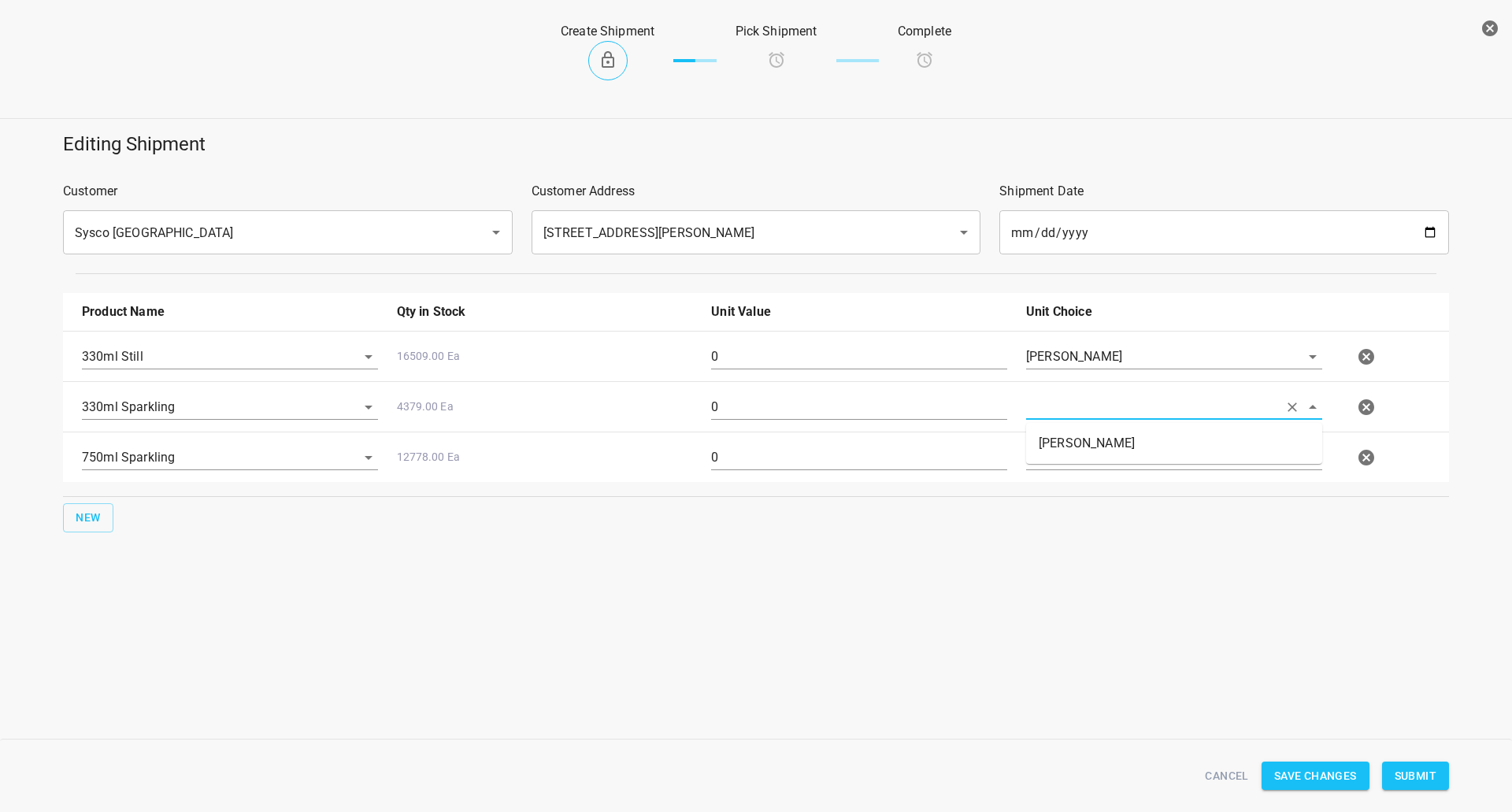
click at [1114, 438] on li "[PERSON_NAME]" at bounding box center [1174, 443] width 296 height 29
type input "[PERSON_NAME]"
click at [1111, 369] on input "text" at bounding box center [1152, 356] width 252 height 25
click at [1109, 501] on li "[PERSON_NAME]" at bounding box center [1174, 494] width 296 height 29
type input "[PERSON_NAME]"
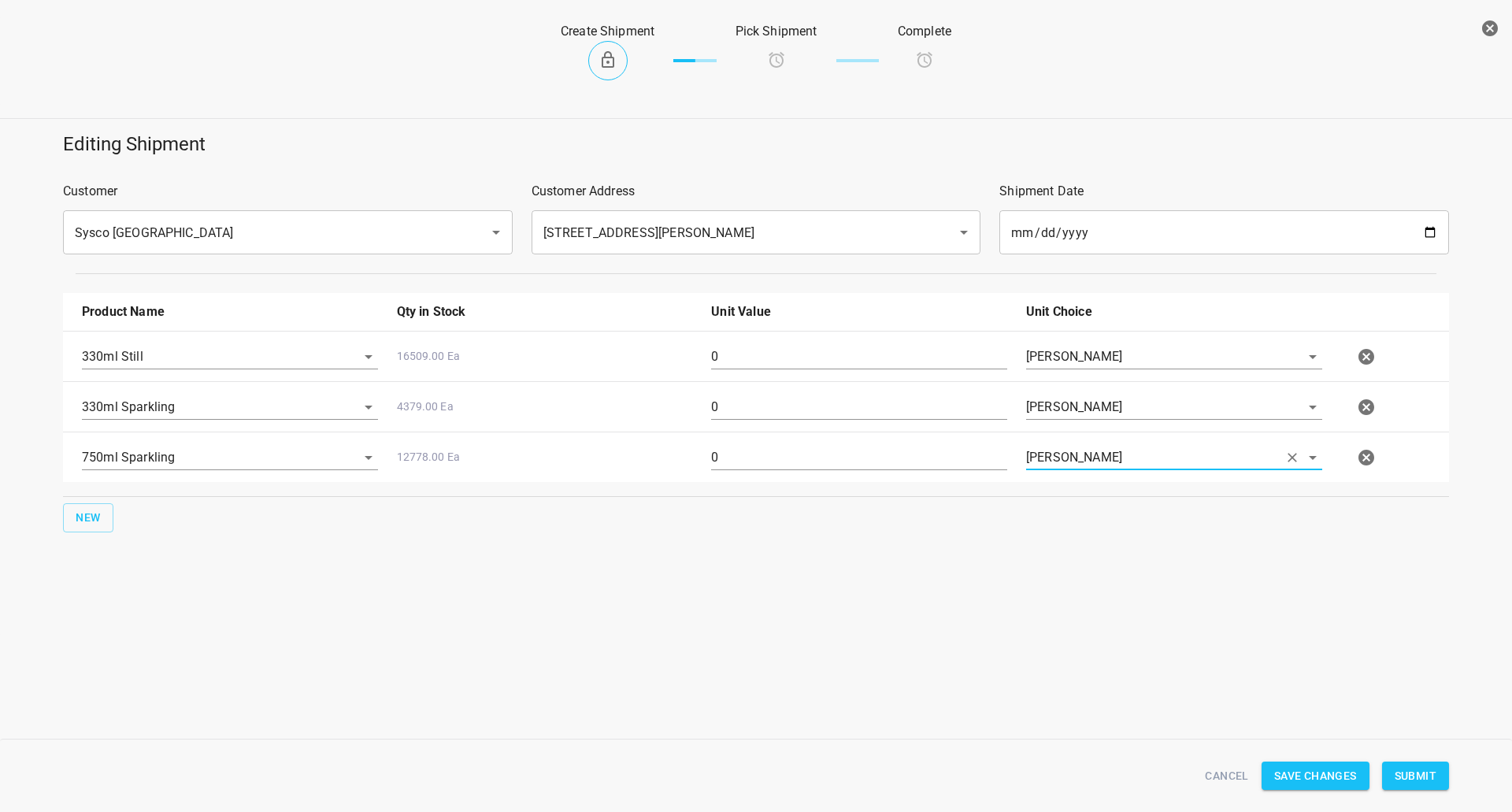
click at [799, 346] on input "0" at bounding box center [859, 356] width 296 height 25
type input "36"
click at [761, 396] on input "0" at bounding box center [859, 407] width 296 height 25
click at [760, 396] on input "0" at bounding box center [859, 407] width 296 height 25
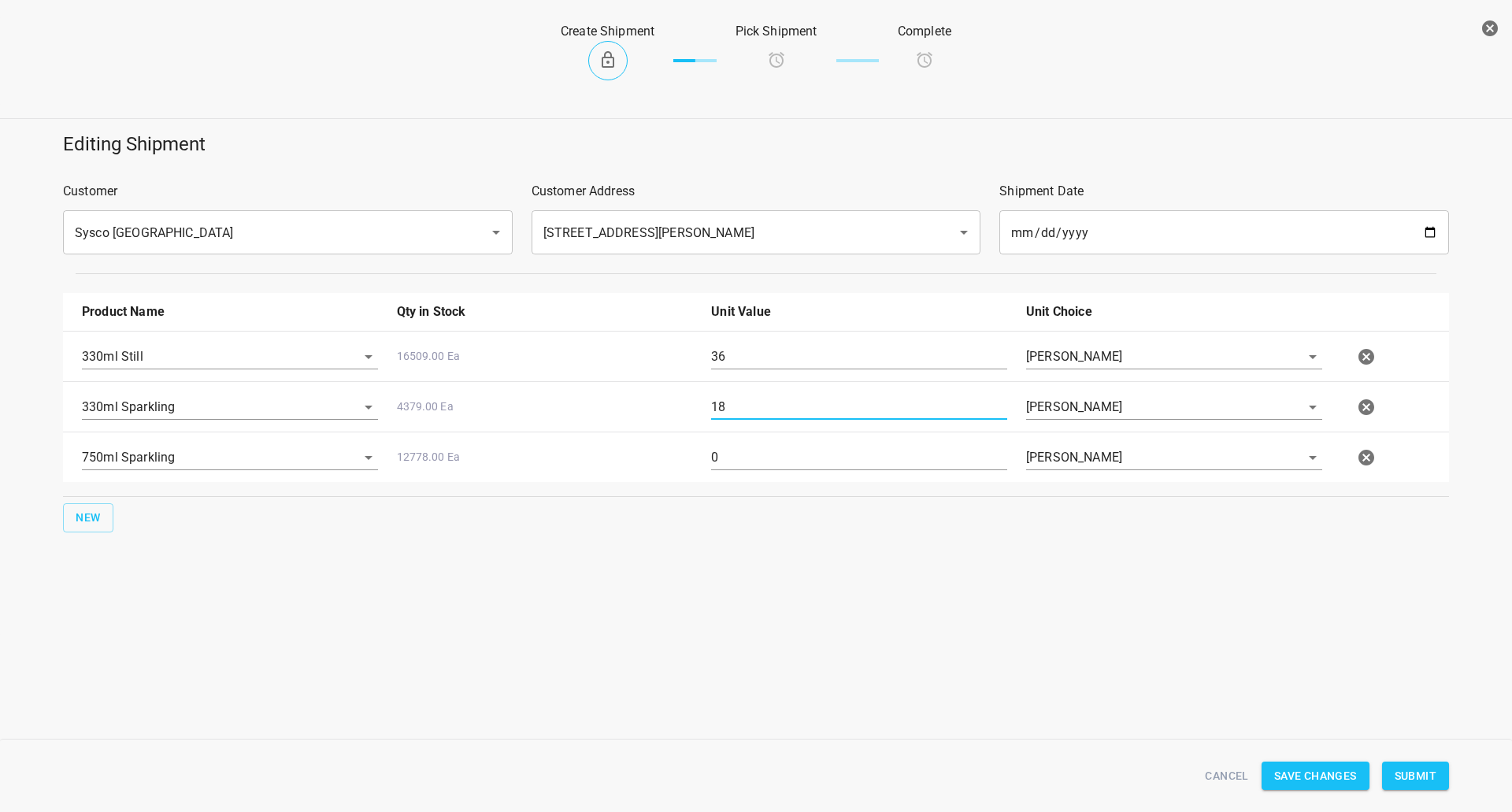
type input "18"
click at [760, 459] on input "0" at bounding box center [859, 457] width 296 height 25
type input "64"
click at [1422, 770] on span "Submit" at bounding box center [1416, 776] width 42 height 20
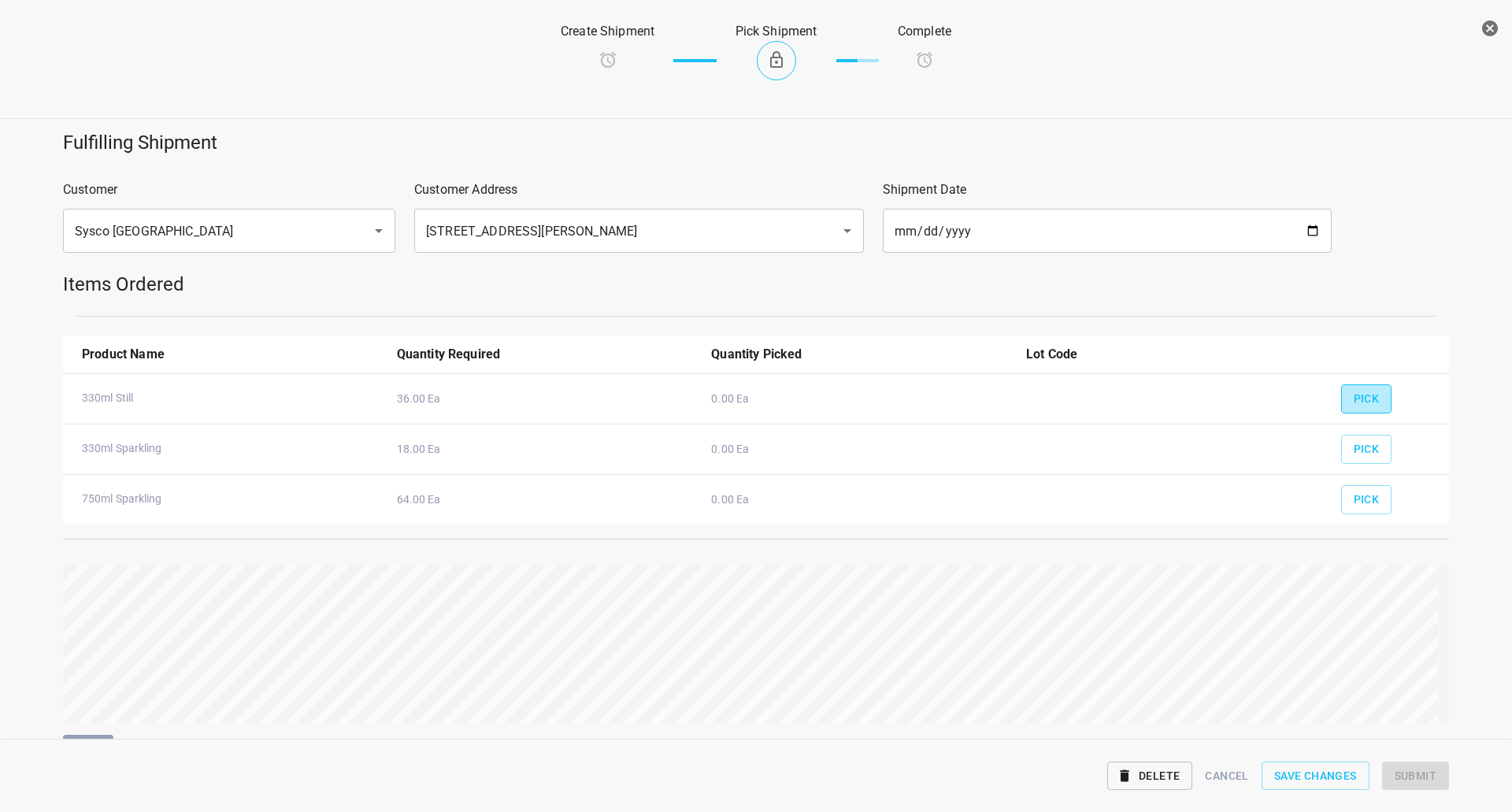
click at [1375, 397] on button "Pick" at bounding box center [1367, 398] width 51 height 30
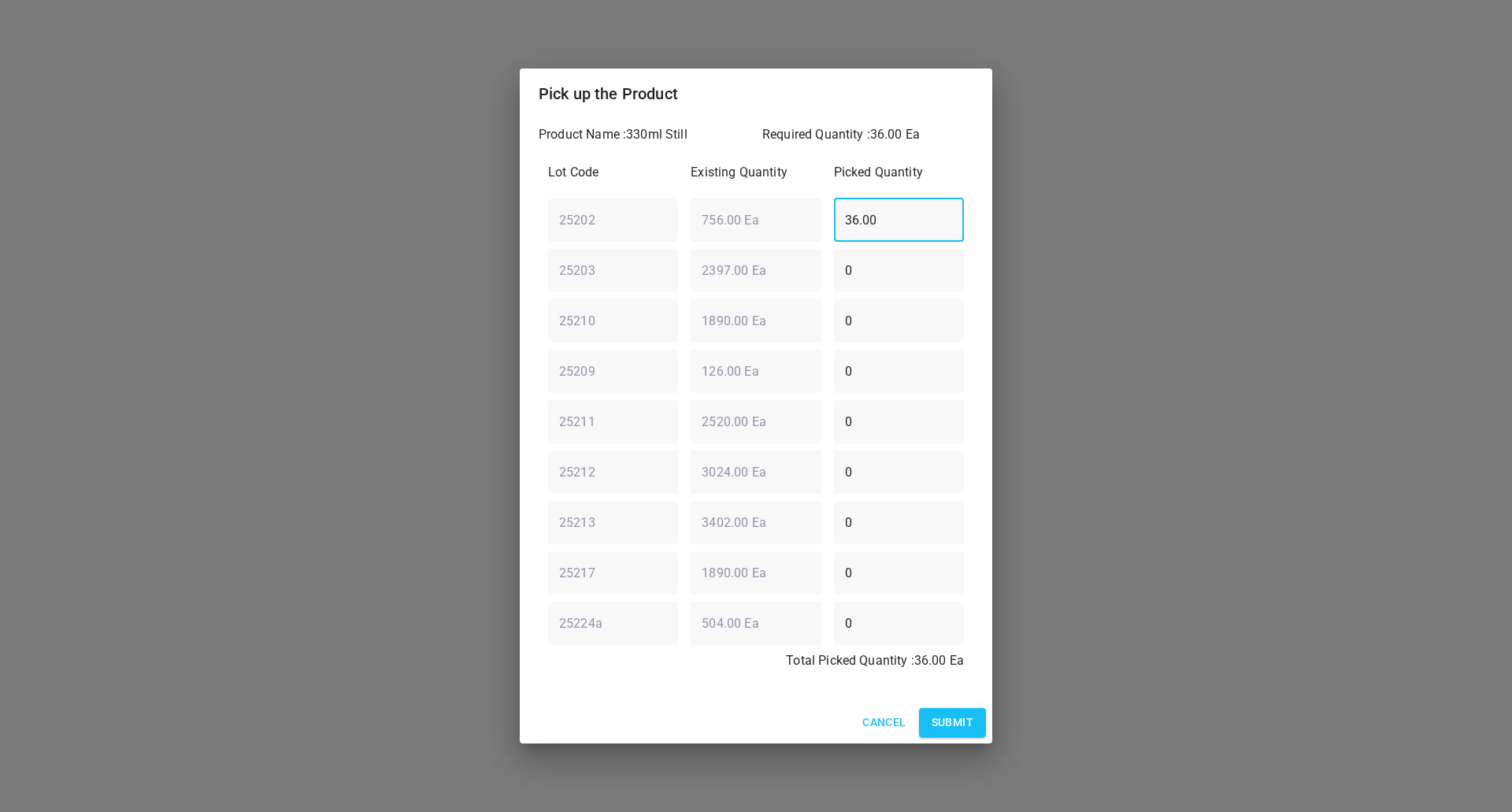
drag, startPoint x: 903, startPoint y: 206, endPoint x: 0, endPoint y: 291, distance: 907.0
click at [76, 270] on div "Pick up the Product Product Name : 330ml Still Required Quantity : 36.00 Ea Lot…" at bounding box center [756, 406] width 1512 height 812
click at [619, 219] on div "25202 ​ 756.00 Ea ​ 0 ​" at bounding box center [755, 219] width 428 height 56
type input "36"
click at [945, 722] on span "Submit" at bounding box center [952, 722] width 42 height 20
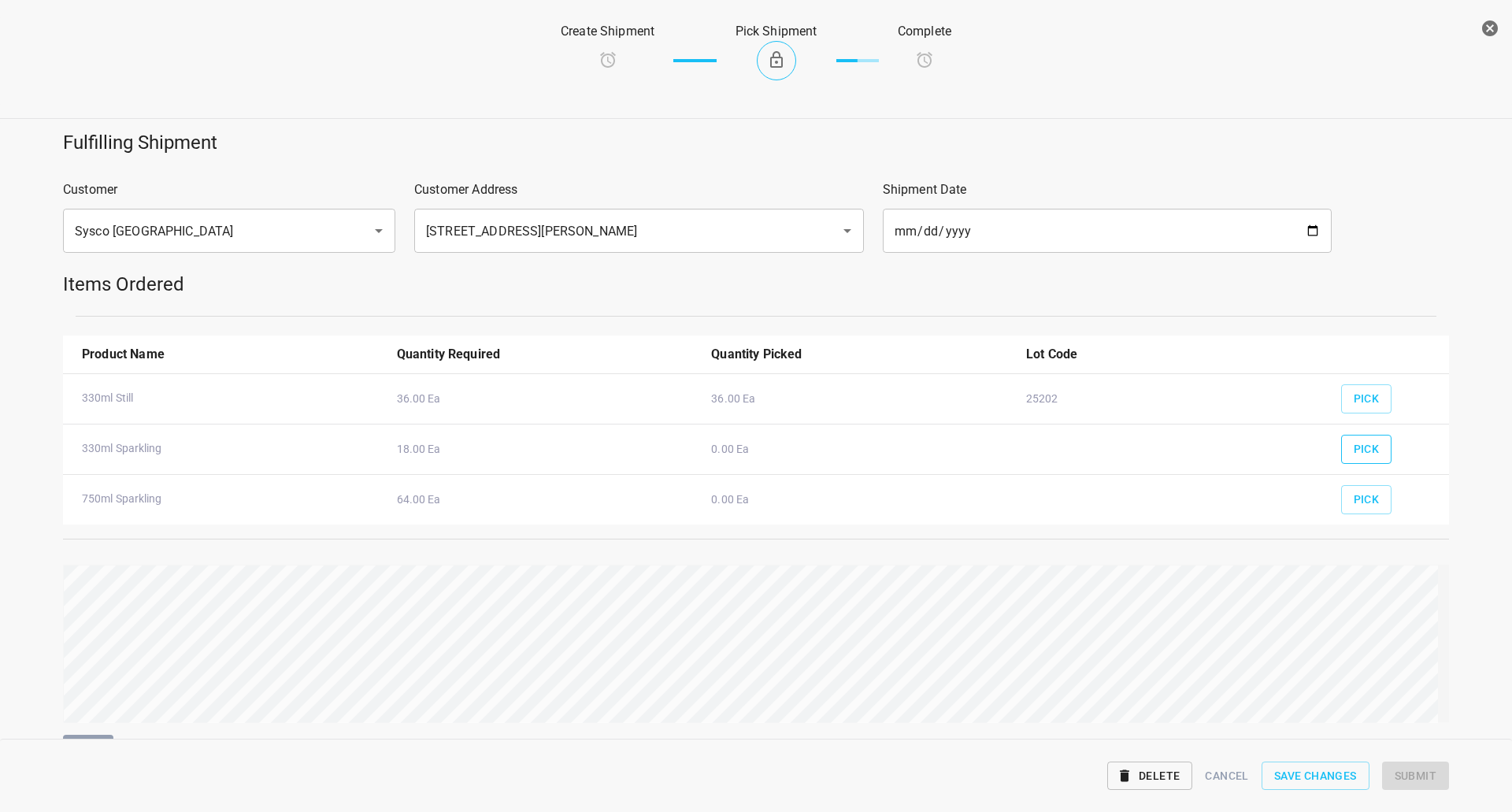
click at [1375, 437] on button "Pick" at bounding box center [1367, 449] width 51 height 30
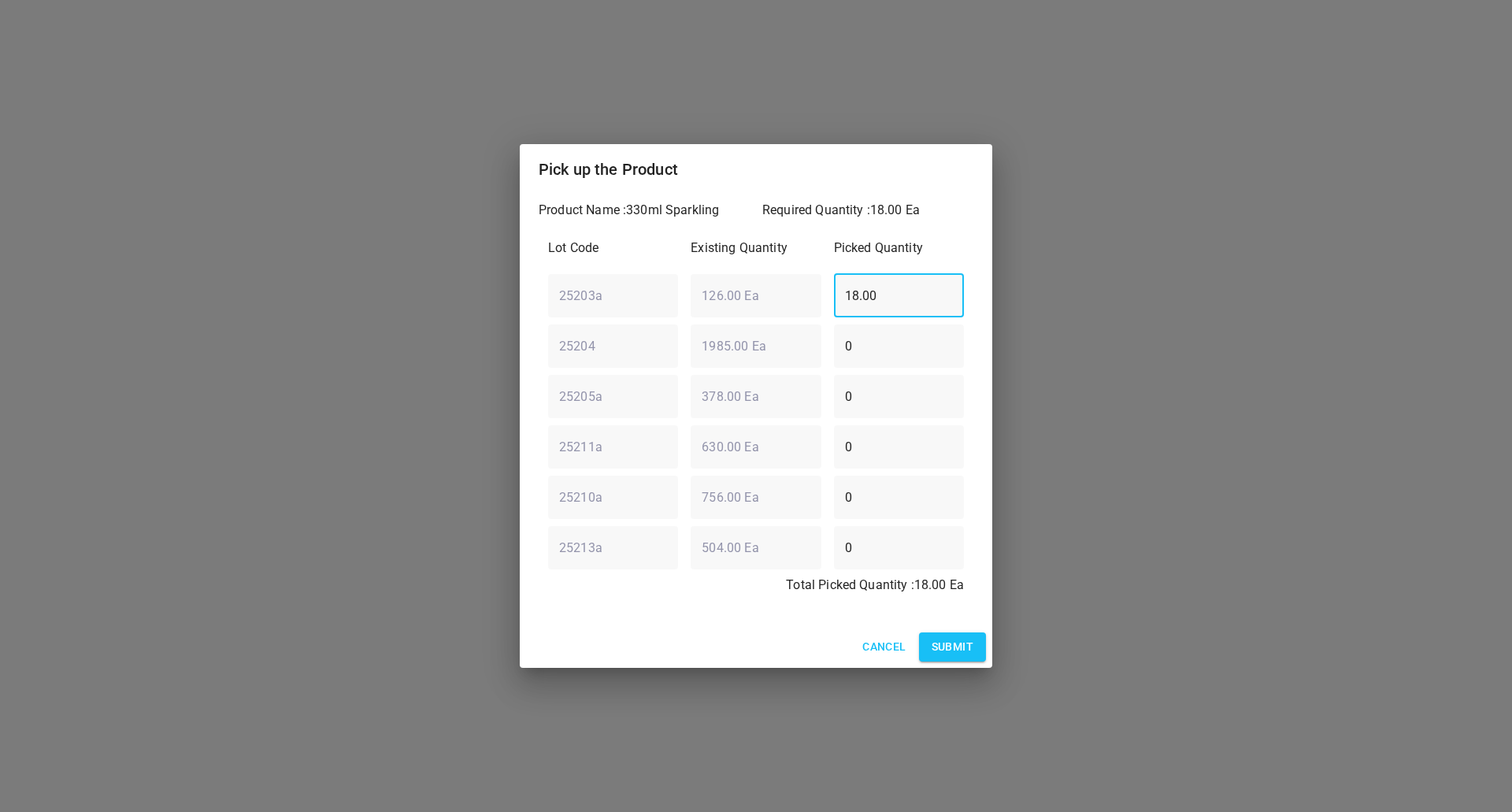
drag, startPoint x: 913, startPoint y: 278, endPoint x: 444, endPoint y: 270, distance: 469.1
click at [493, 283] on div "Pick up the Product Product Name : 330ml Sparkling Required Quantity : 18.00 Ea…" at bounding box center [756, 406] width 1512 height 812
type input "0"
drag, startPoint x: 906, startPoint y: 353, endPoint x: 496, endPoint y: 373, distance: 410.5
click at [537, 351] on div "Product Name : 330ml Sparkling Required Quantity : 18.00 Ea Lot Code Existing Q…" at bounding box center [756, 410] width 473 height 432
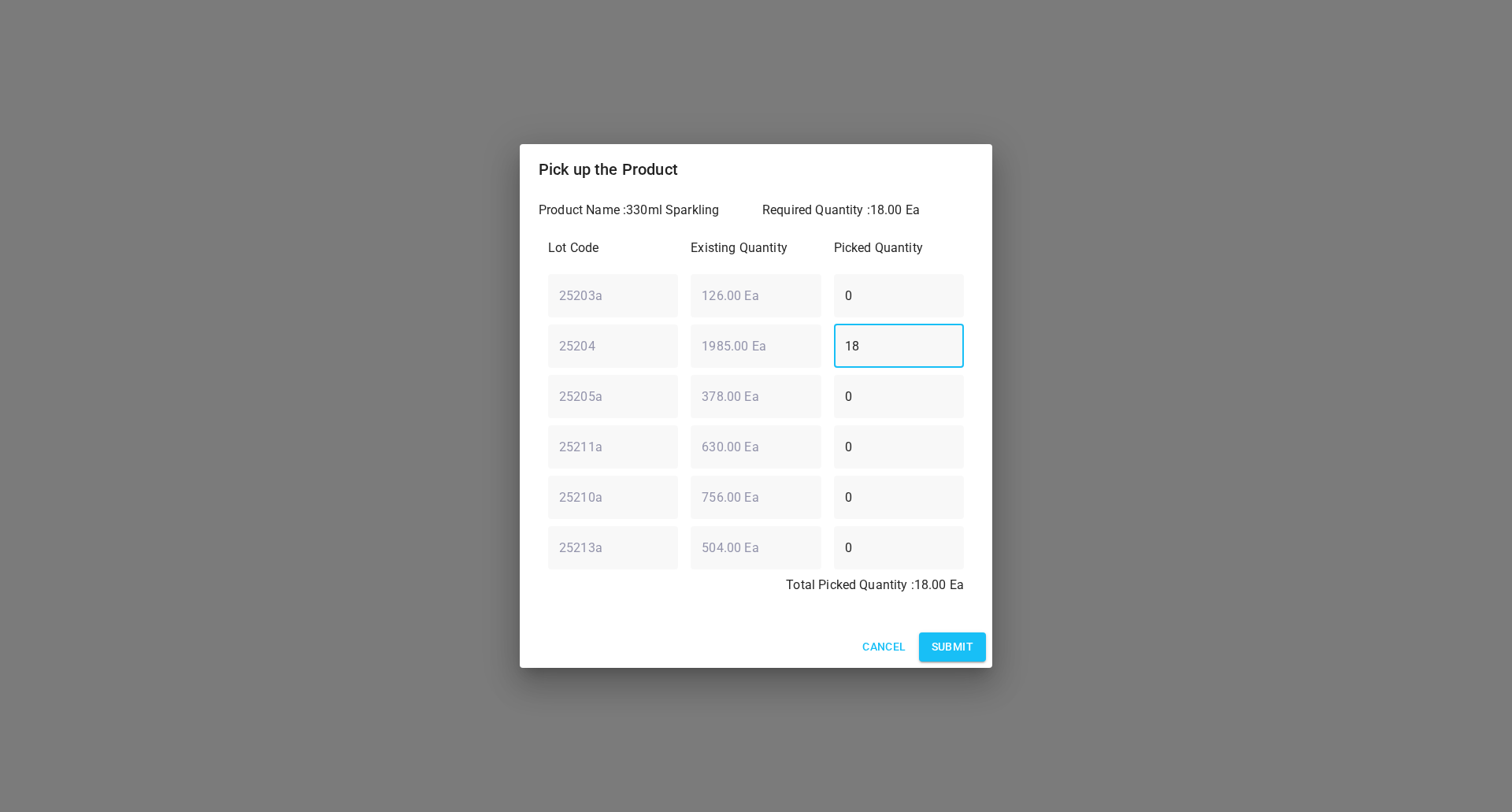
type input "18"
click at [974, 641] on button "Submit" at bounding box center [952, 646] width 67 height 30
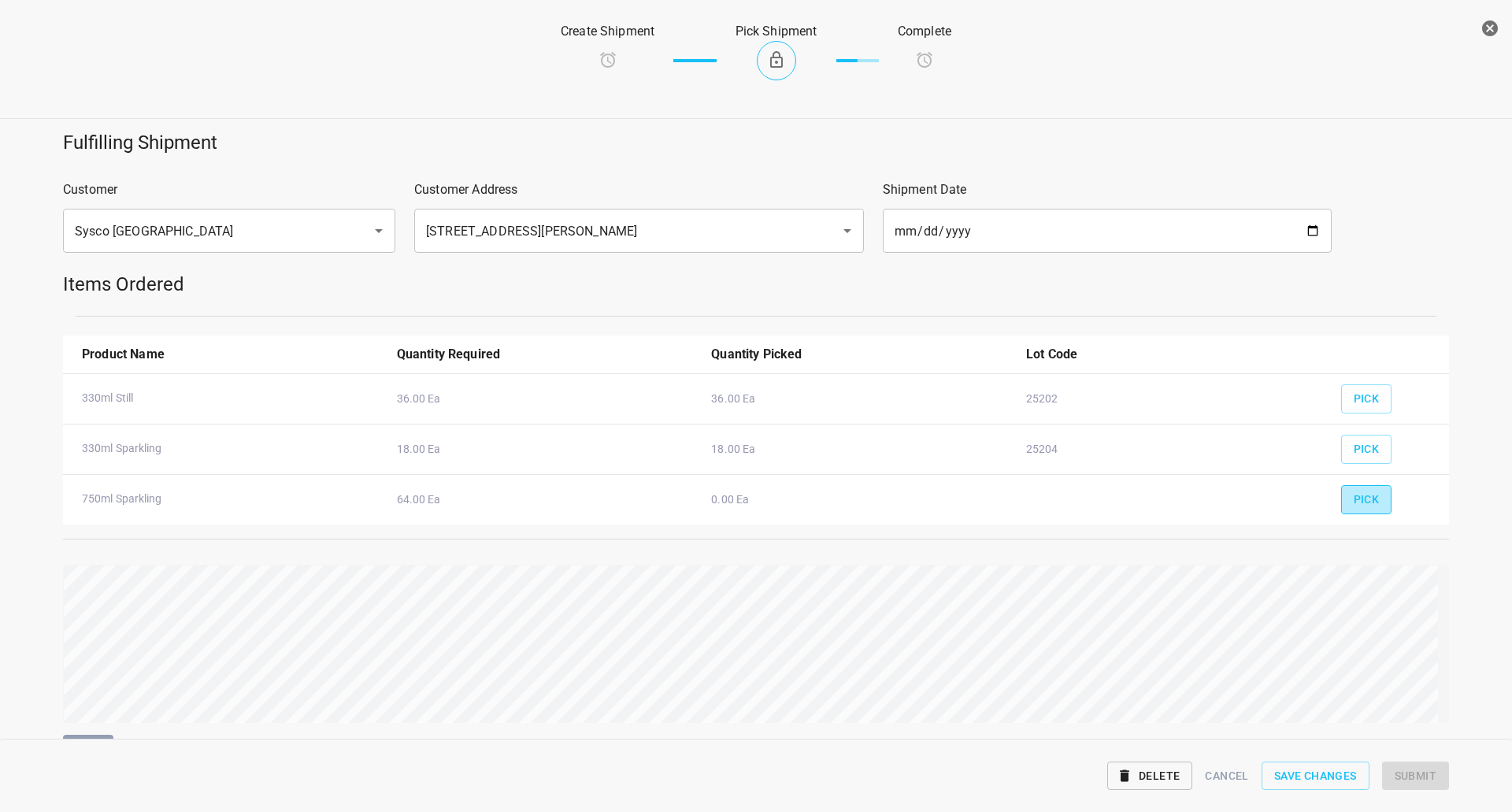
click at [1364, 488] on button "Pick" at bounding box center [1367, 499] width 51 height 30
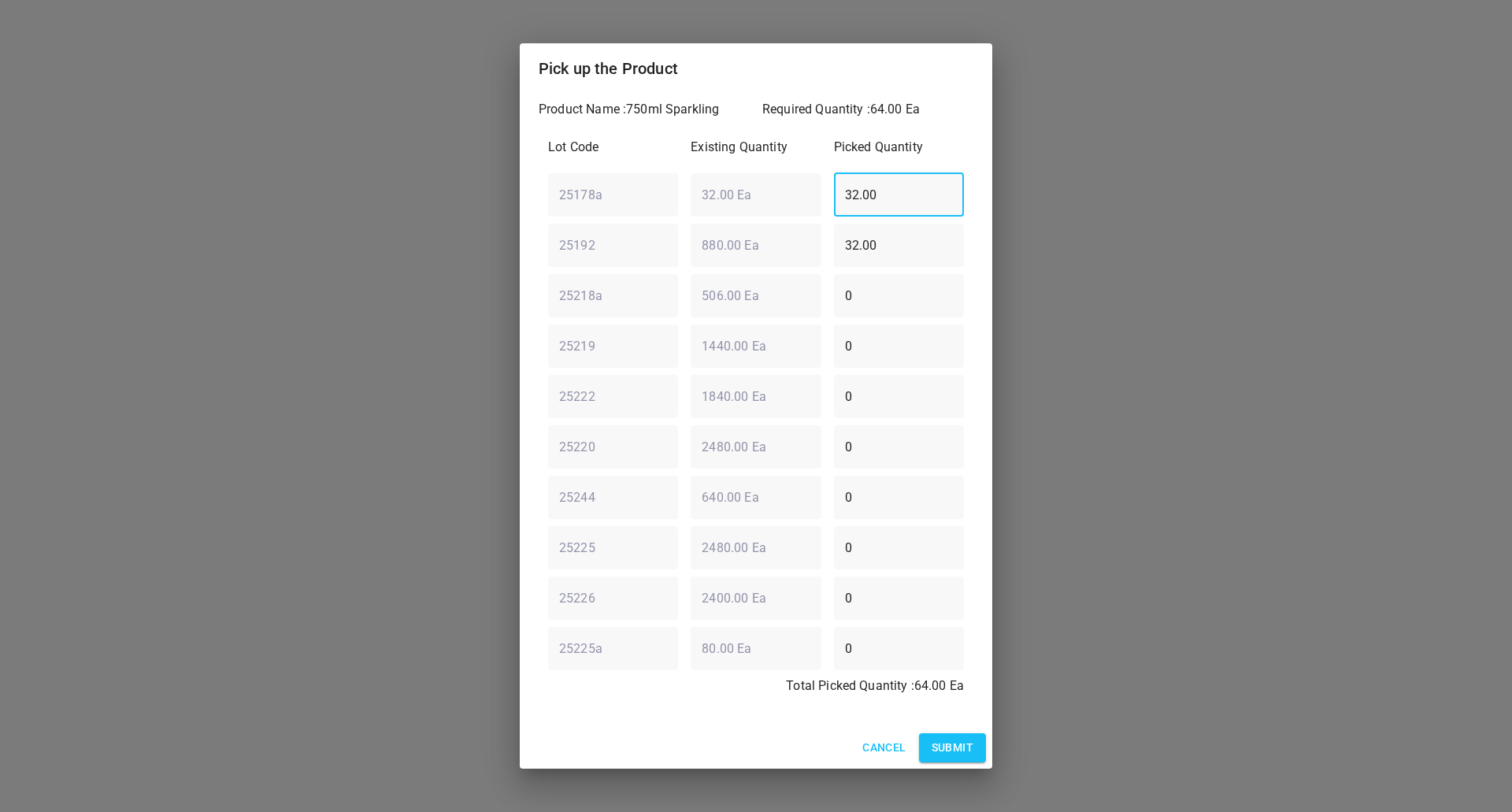
click at [615, 192] on div "25178a ​ 32.00 Ea ​ 32.00 ​" at bounding box center [755, 193] width 428 height 56
type input "0"
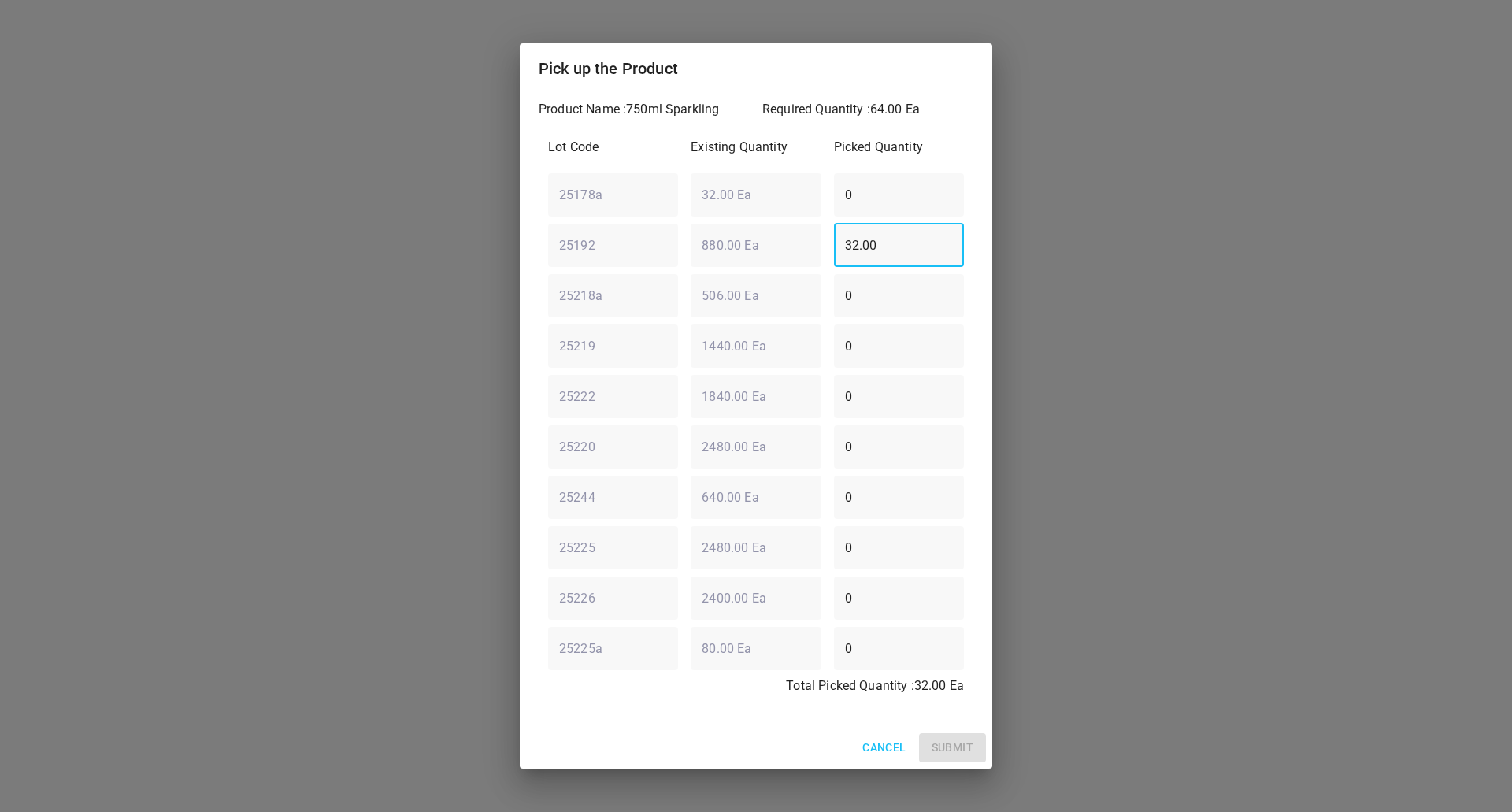
click at [624, 248] on div "25192 ​ 880.00 Ea ​ 32.00 ​" at bounding box center [755, 244] width 428 height 56
drag, startPoint x: 659, startPoint y: 244, endPoint x: 470, endPoint y: 261, distance: 189.8
click at [483, 260] on div "Pick up the Product Product Name : 750ml Sparkling Required Quantity : 64.00 Ea…" at bounding box center [756, 406] width 1512 height 812
type input "5"
type input "64"
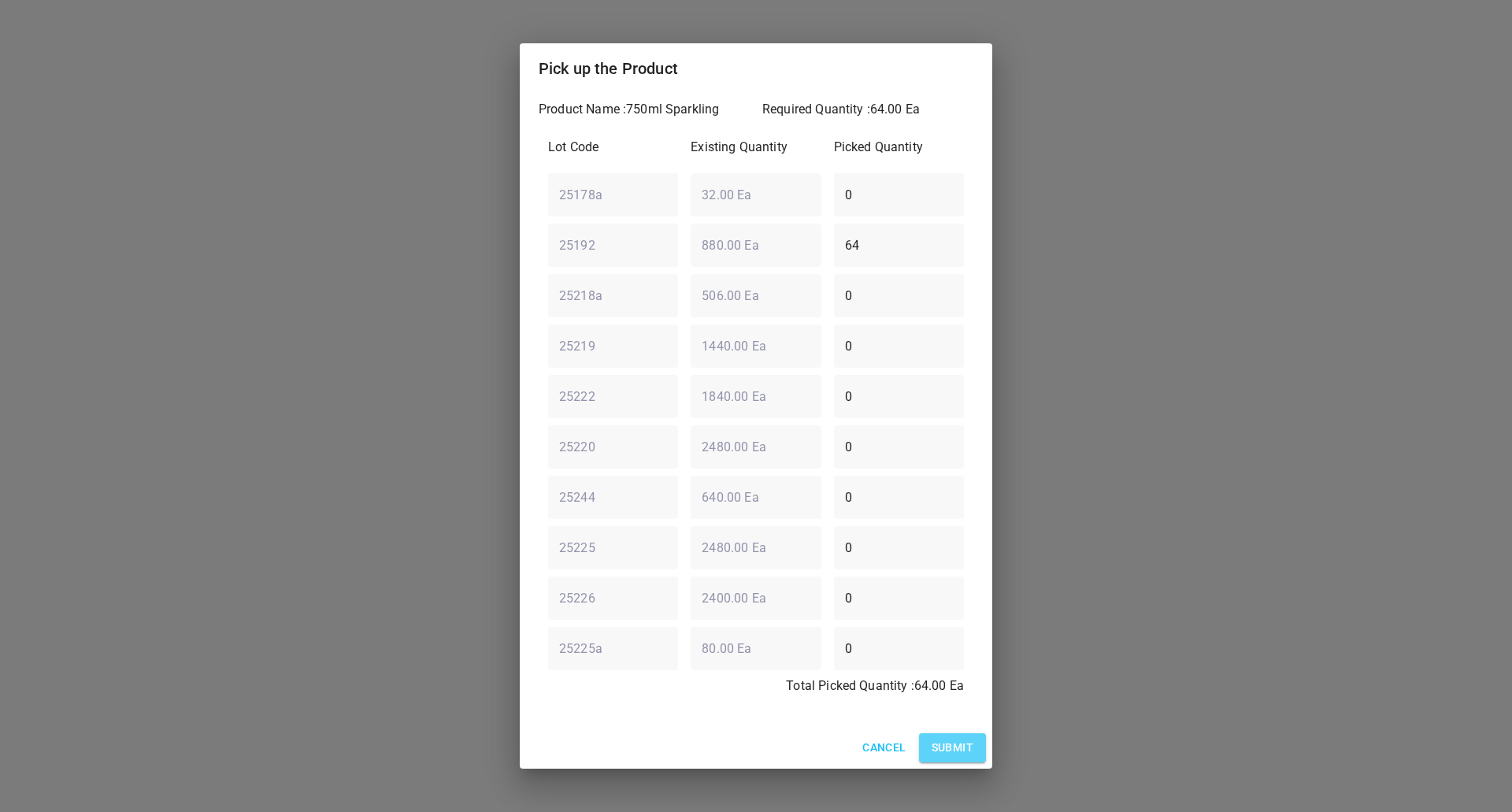
drag, startPoint x: 953, startPoint y: 746, endPoint x: 976, endPoint y: 703, distance: 48.8
click at [954, 746] on span "Submit" at bounding box center [952, 747] width 42 height 20
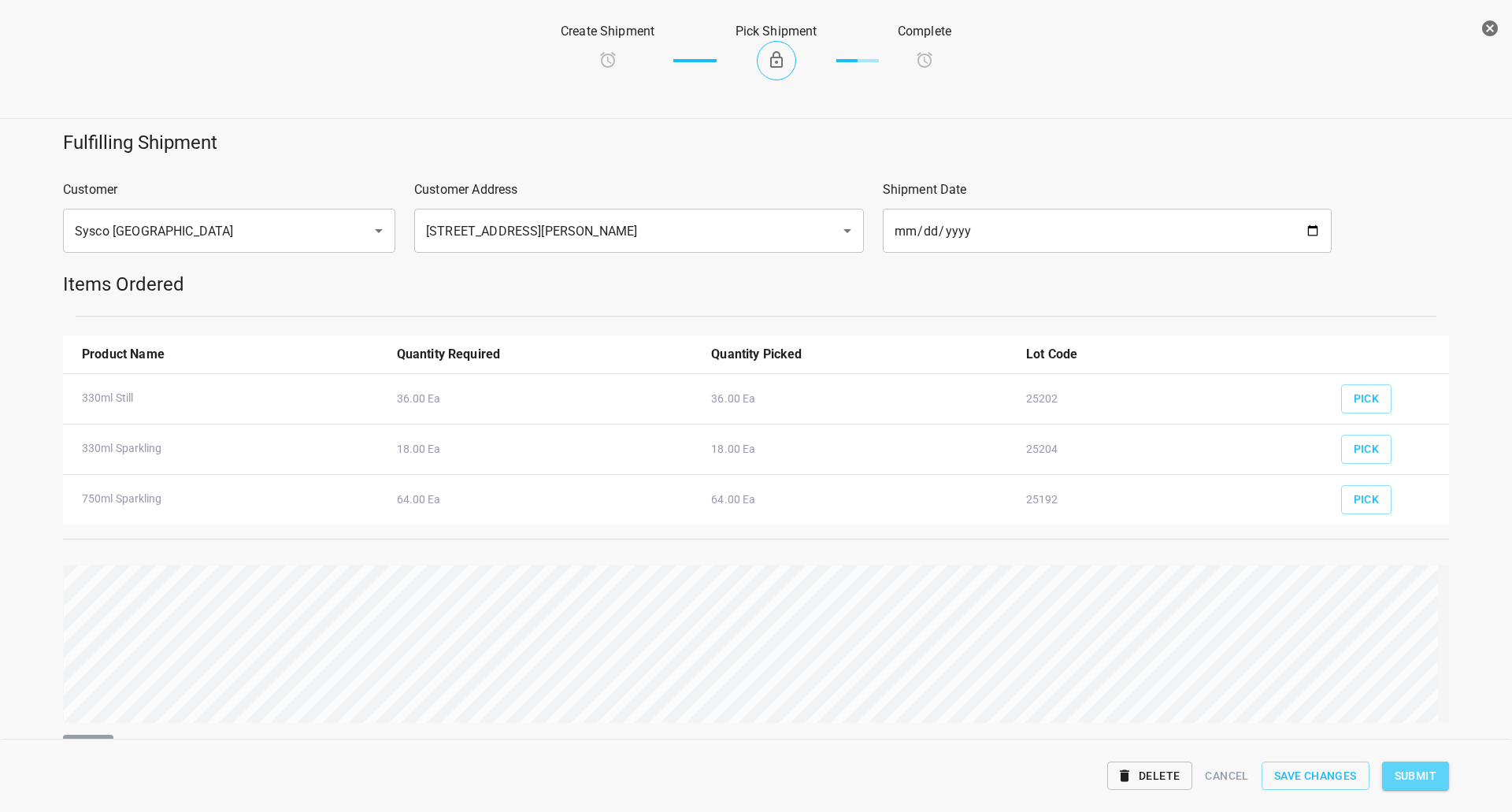
click at [1412, 763] on button "Submit" at bounding box center [1416, 776] width 67 height 30
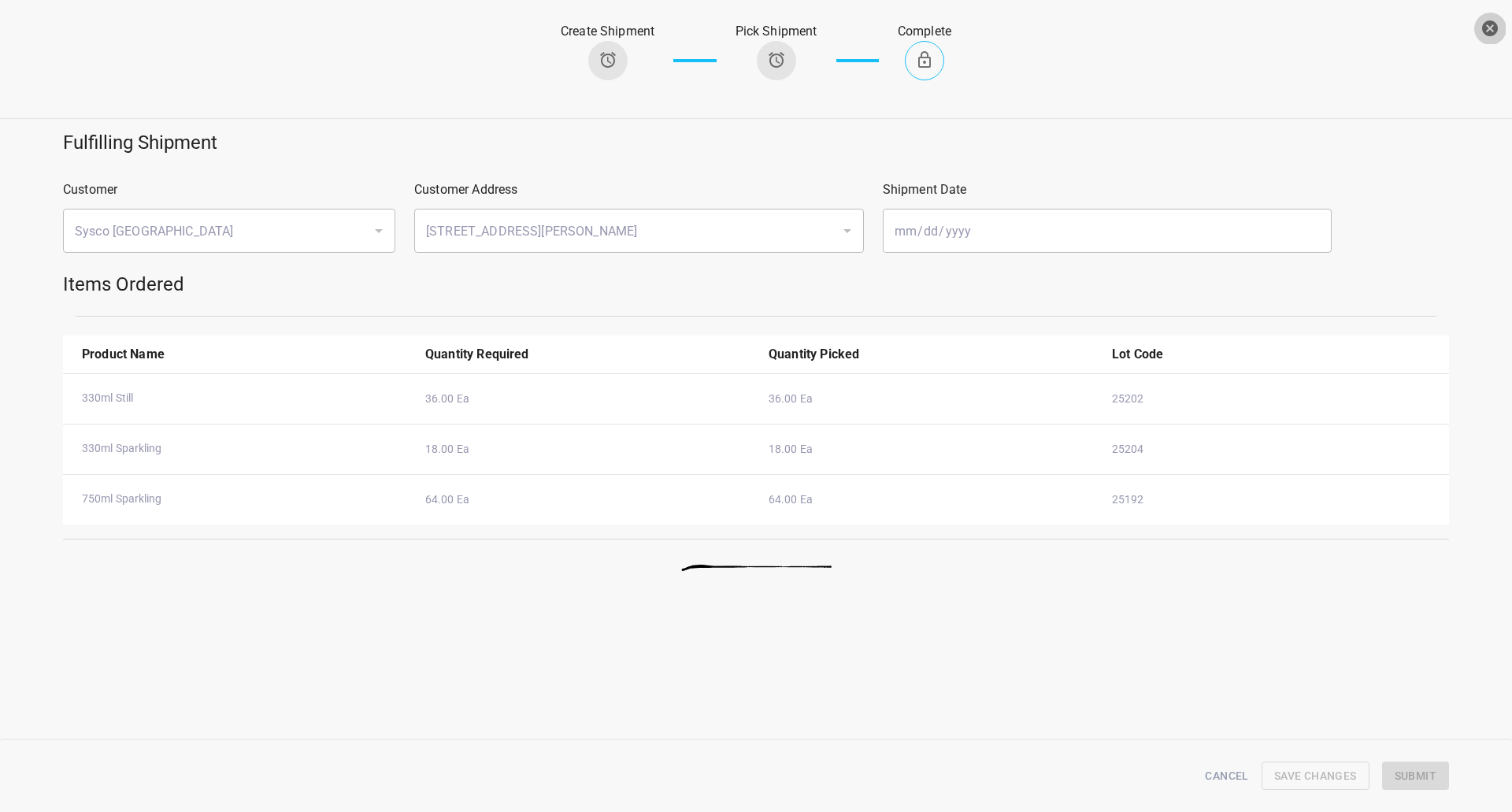
click at [1485, 38] on button "button" at bounding box center [1490, 28] width 31 height 31
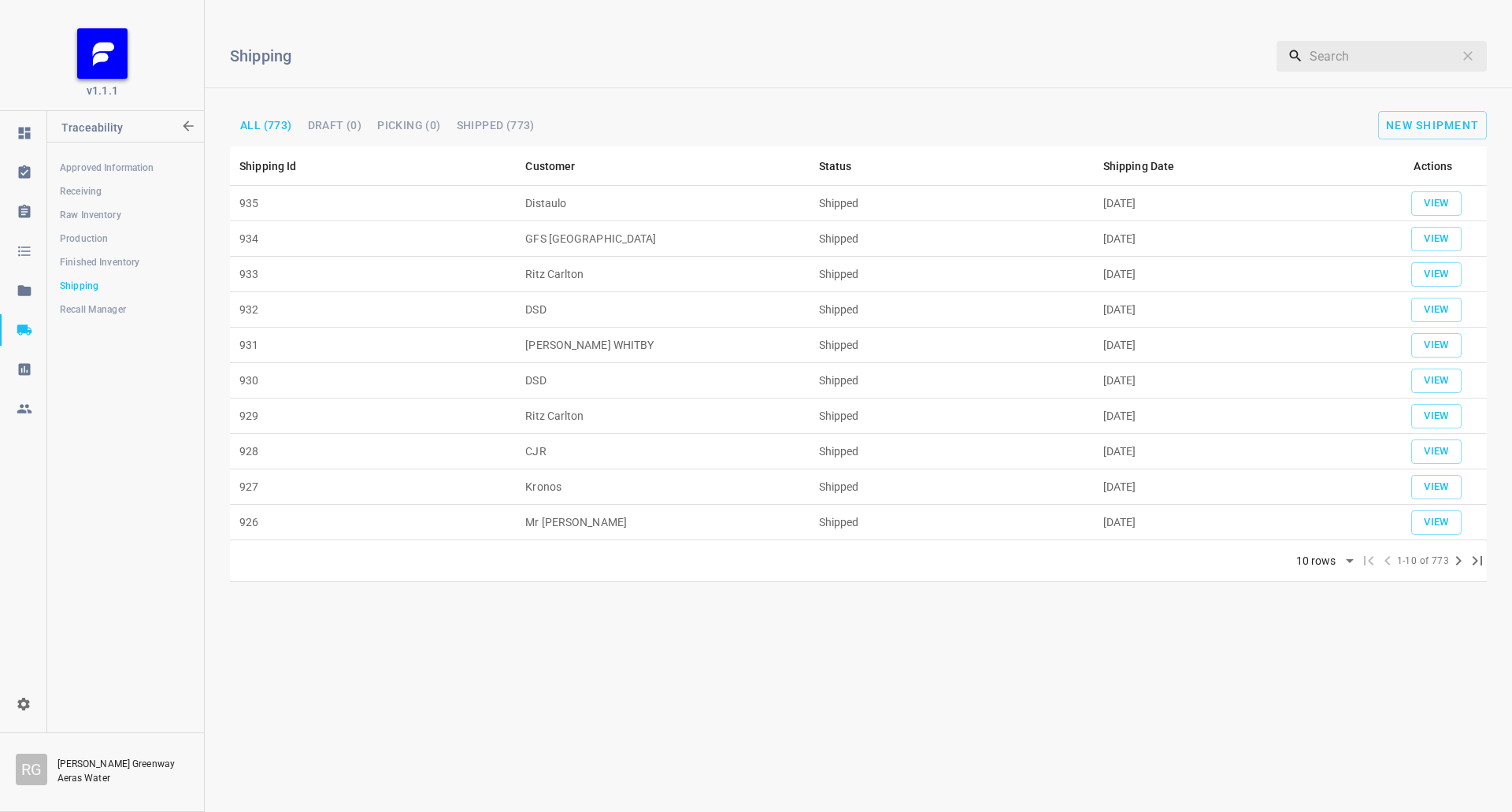
drag, startPoint x: 1440, startPoint y: 141, endPoint x: 1373, endPoint y: 125, distance: 68.9
click at [1439, 139] on div "Shipping ​ All (773) Draft (0) Picking (0) Shipped (773) New Shipment" at bounding box center [858, 79] width 1307 height 133
click at [1375, 121] on span "New Shipment" at bounding box center [1429, 124] width 115 height 12
click at [1405, 122] on span "New Shipment" at bounding box center [1432, 125] width 92 height 12
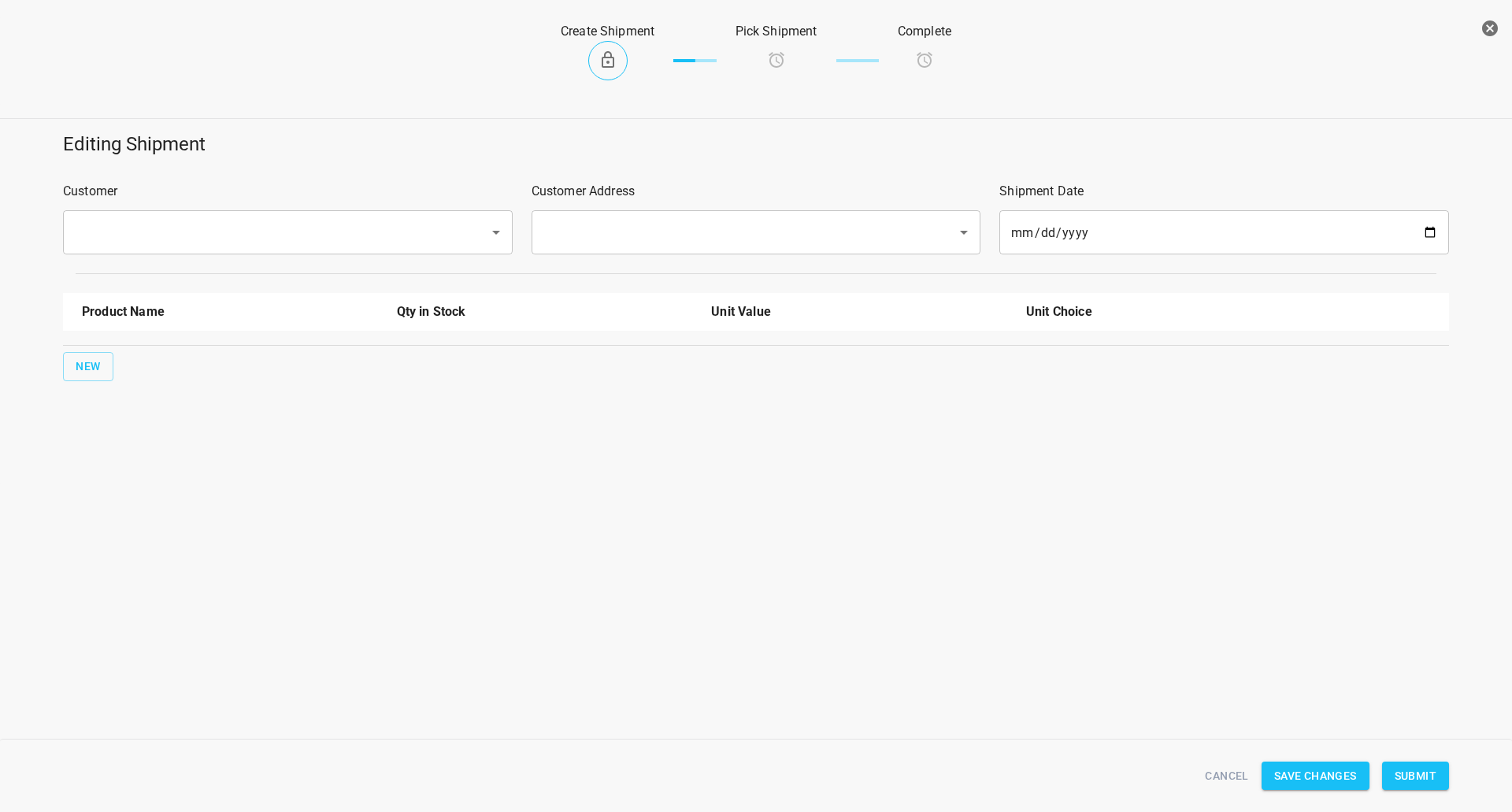
click at [383, 215] on div "​" at bounding box center [288, 233] width 450 height 44
click at [350, 254] on div "​" at bounding box center [288, 233] width 450 height 44
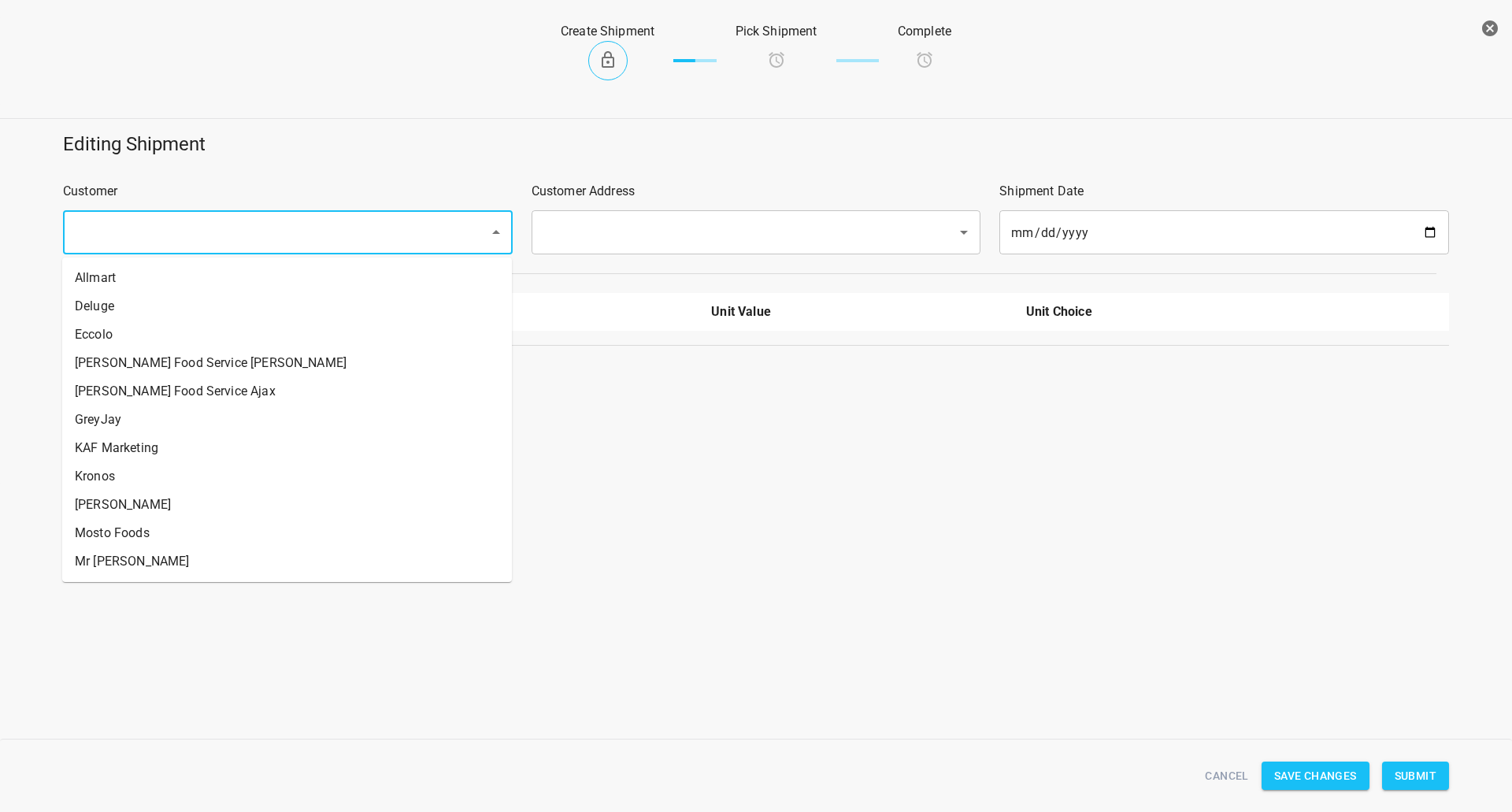
click at [362, 231] on input "text" at bounding box center [266, 232] width 392 height 30
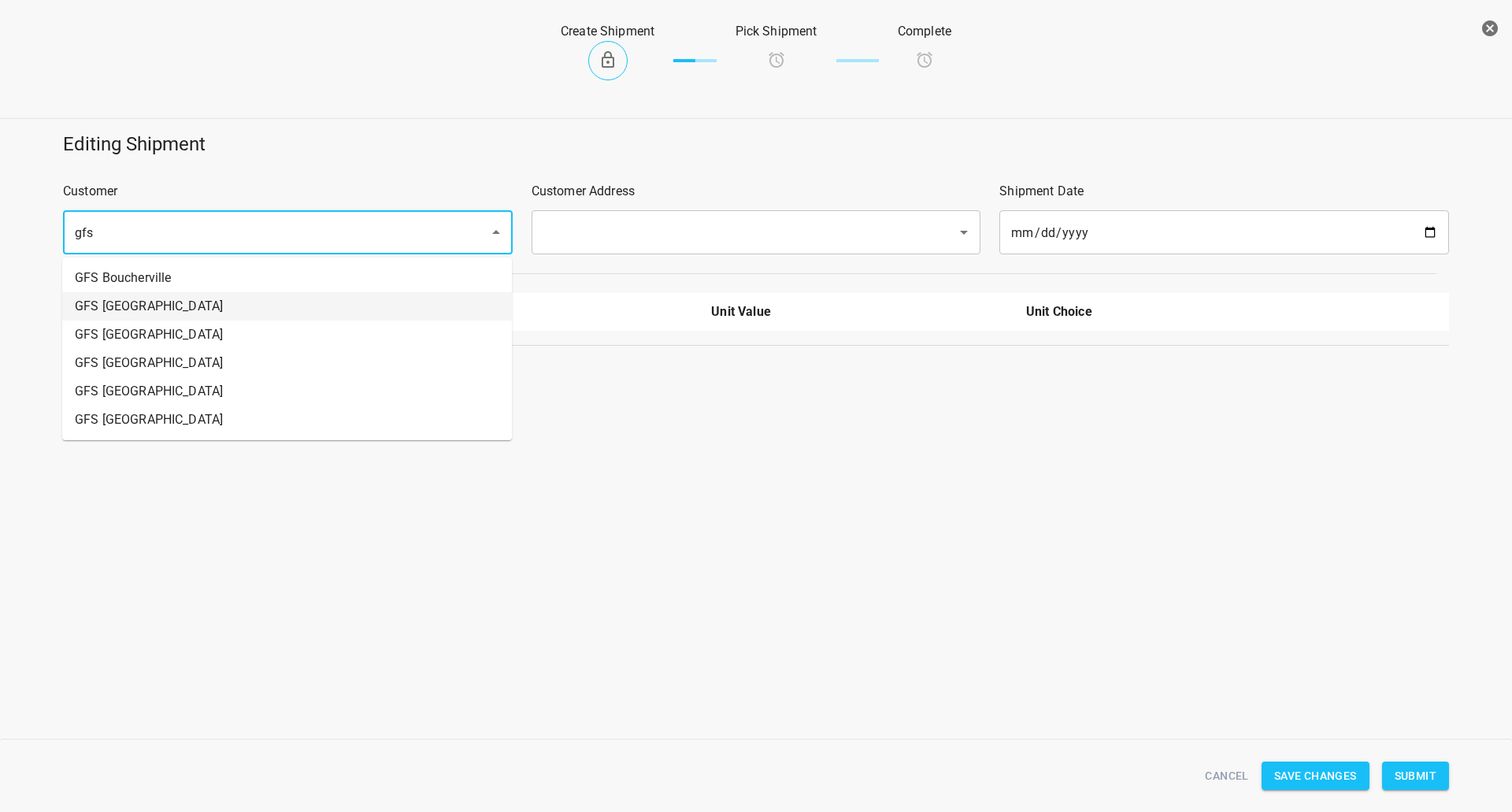
click at [125, 295] on li "GFS [GEOGRAPHIC_DATA]" at bounding box center [287, 307] width 450 height 29
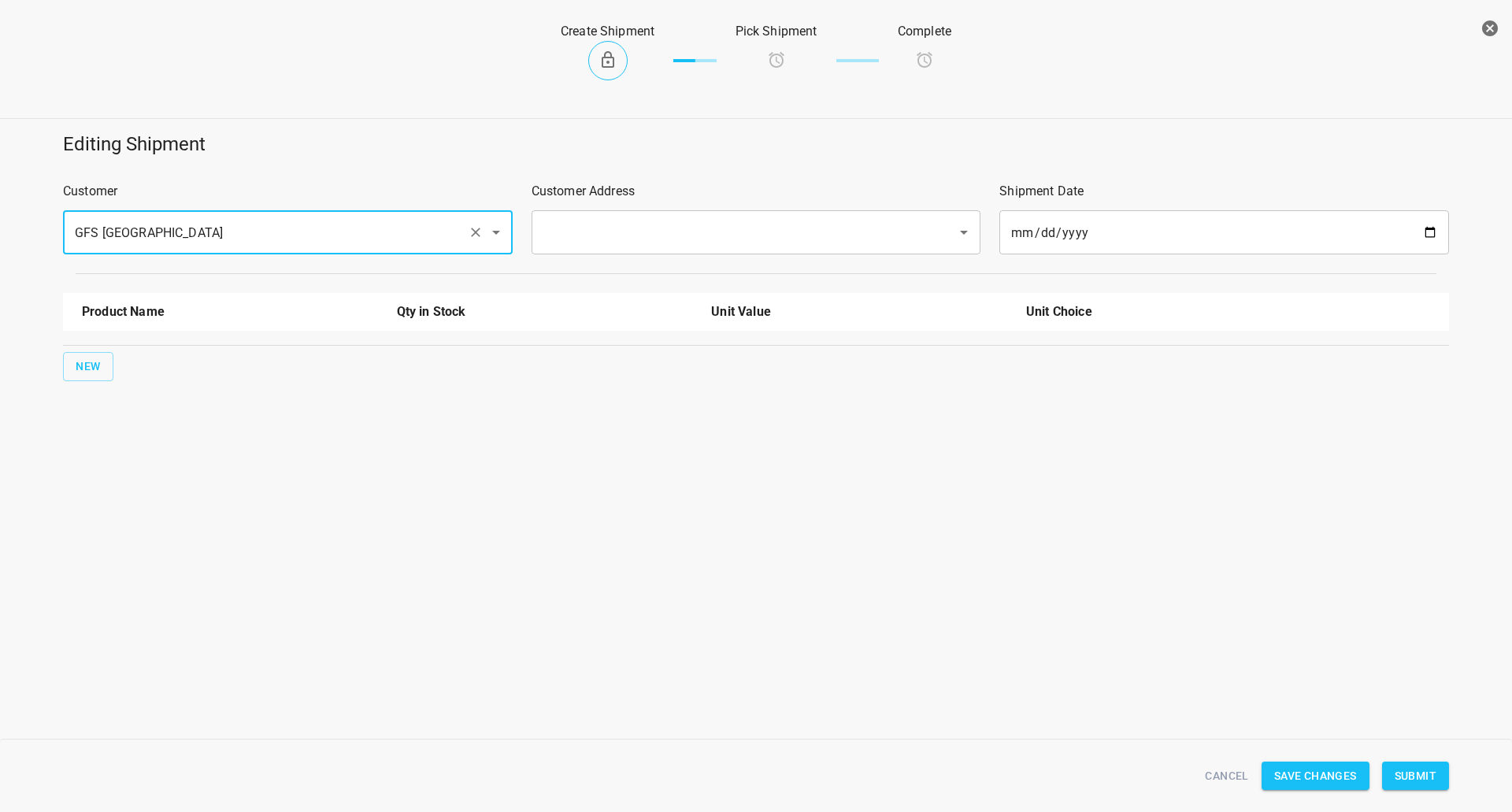
type input "GFS [GEOGRAPHIC_DATA]"
click at [589, 223] on input "text" at bounding box center [734, 232] width 392 height 30
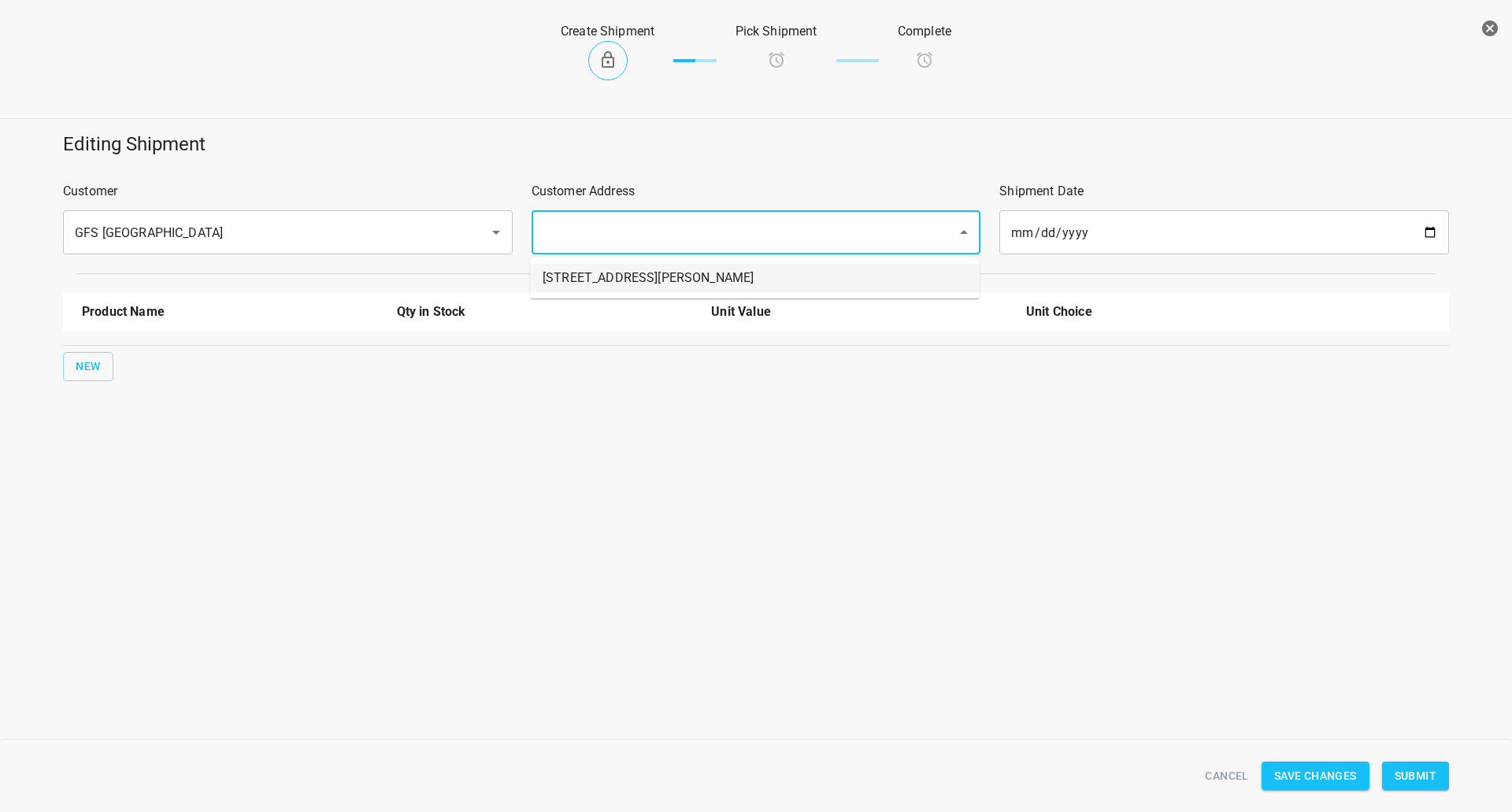
click at [578, 282] on li "[STREET_ADDRESS][PERSON_NAME]" at bounding box center [755, 278] width 450 height 29
type input "[STREET_ADDRESS][PERSON_NAME]"
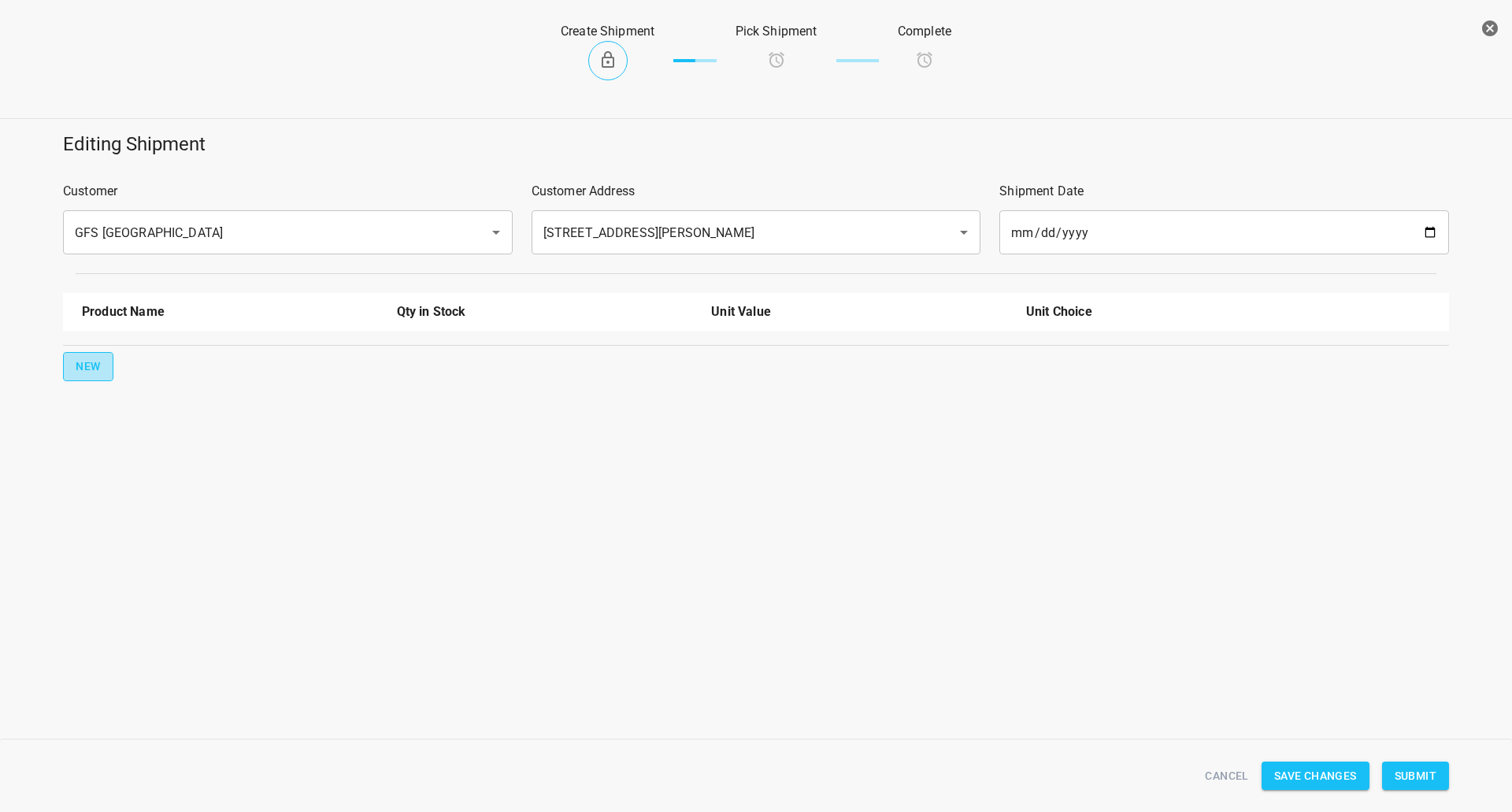
click at [95, 375] on span "New" at bounding box center [88, 366] width 25 height 20
click at [143, 362] on input "text" at bounding box center [208, 356] width 252 height 25
drag, startPoint x: 139, startPoint y: 465, endPoint x: 129, endPoint y: 457, distance: 12.8
click at [140, 469] on li "330ml Still" at bounding box center [230, 478] width 296 height 29
type input "330ml Still"
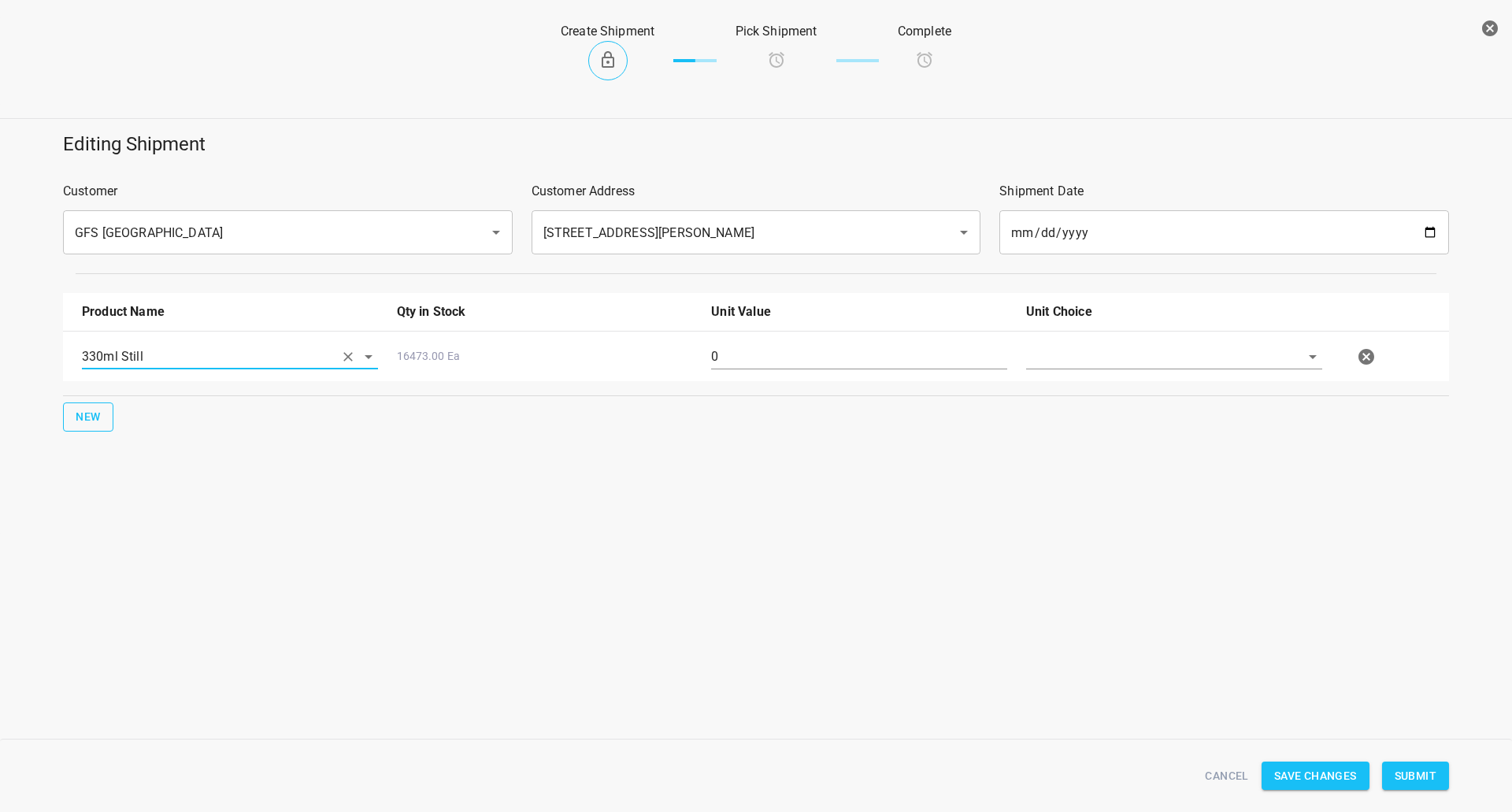
click at [104, 416] on button "New" at bounding box center [88, 416] width 51 height 30
click at [119, 369] on input "text" at bounding box center [208, 356] width 252 height 25
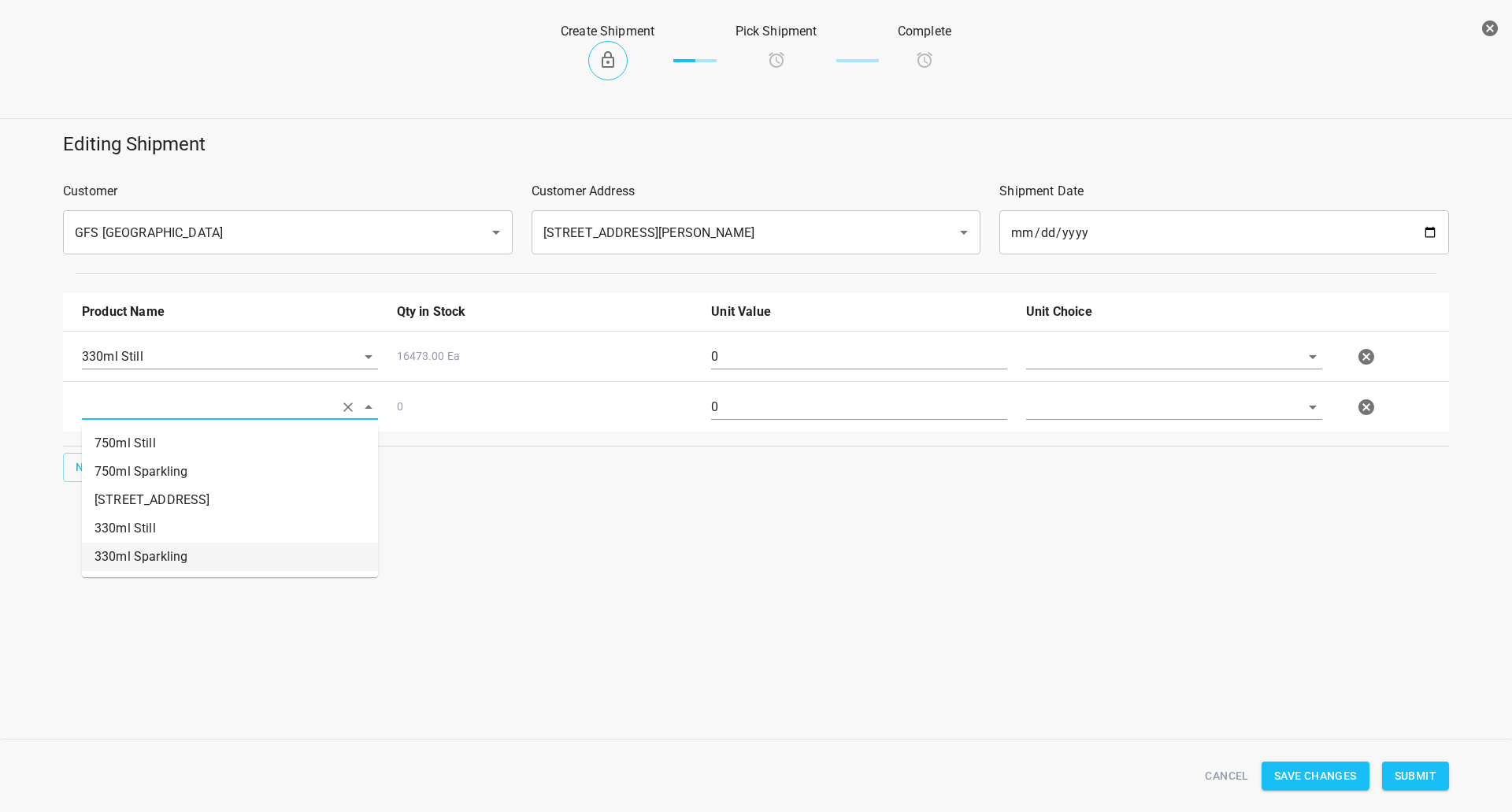
click at [172, 559] on li "330ml Sparkling" at bounding box center [230, 557] width 296 height 29
type input "330ml Sparkling"
click at [1085, 360] on input "text" at bounding box center [1152, 356] width 252 height 25
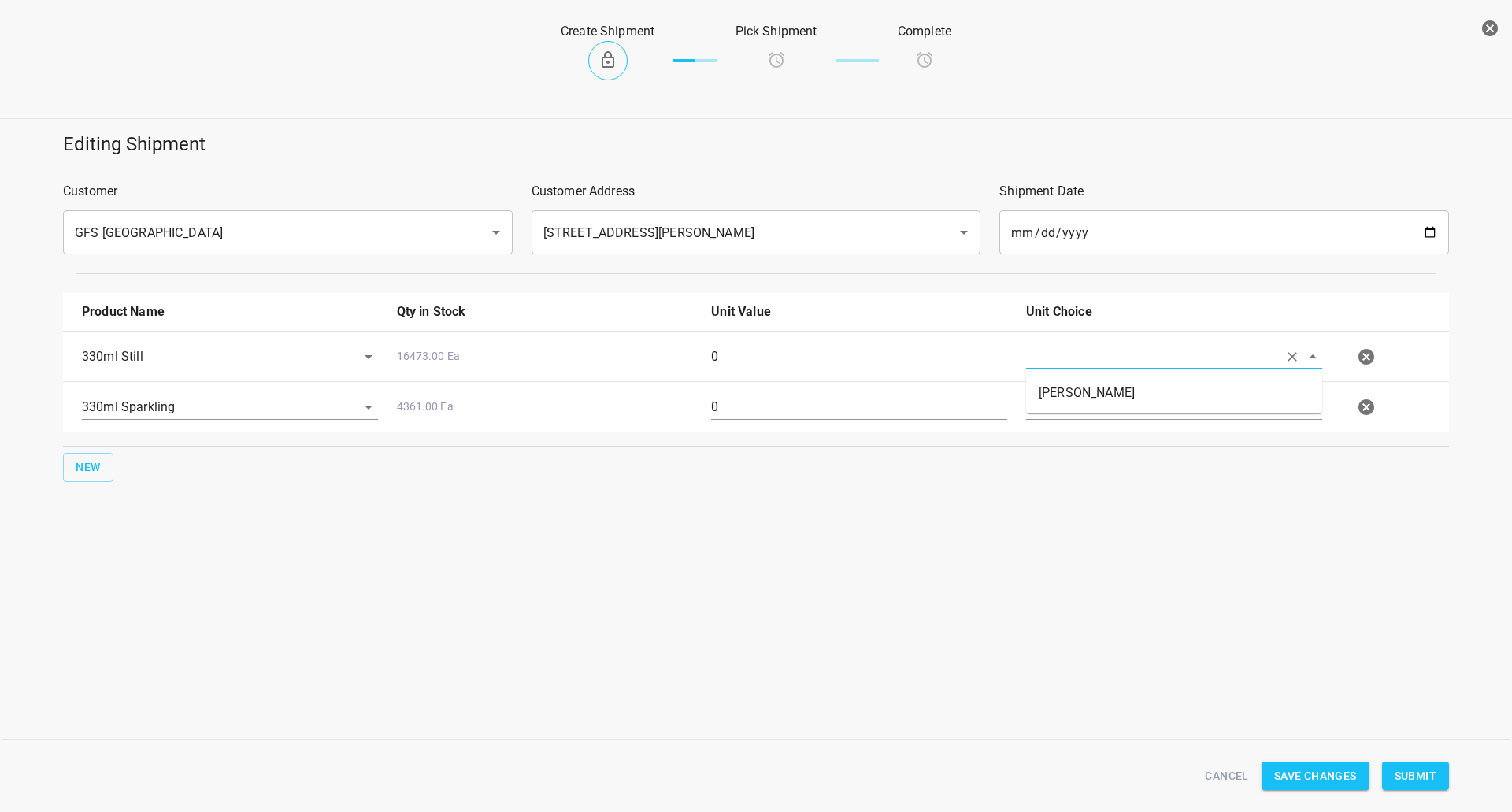
click at [1076, 387] on li "[PERSON_NAME]" at bounding box center [1174, 393] width 296 height 29
type input "[PERSON_NAME]"
click at [1069, 414] on input "text" at bounding box center [1152, 407] width 252 height 25
click at [1065, 447] on div "Product Name Qty in Stock Unit Value Unit Choice 330ml Still 16473.00 Ea 0 Each…" at bounding box center [756, 387] width 1405 height 208
click at [1071, 399] on input "text" at bounding box center [1152, 407] width 252 height 25
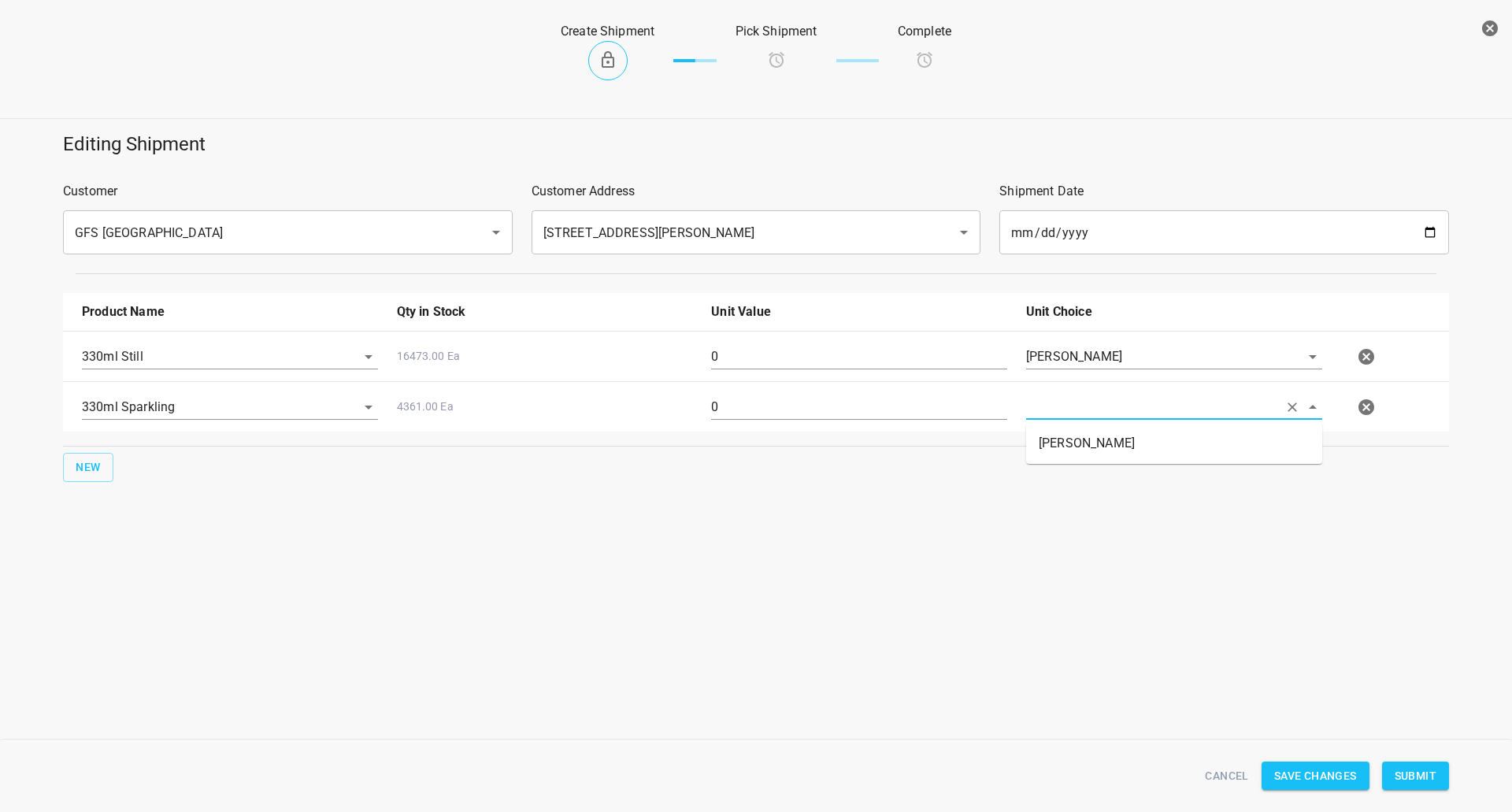
click at [1071, 424] on ul "[PERSON_NAME]" at bounding box center [1174, 443] width 296 height 41
click at [1069, 432] on li "[PERSON_NAME]" at bounding box center [1174, 443] width 296 height 29
type input "[PERSON_NAME]"
click at [909, 355] on input "0" at bounding box center [859, 356] width 296 height 25
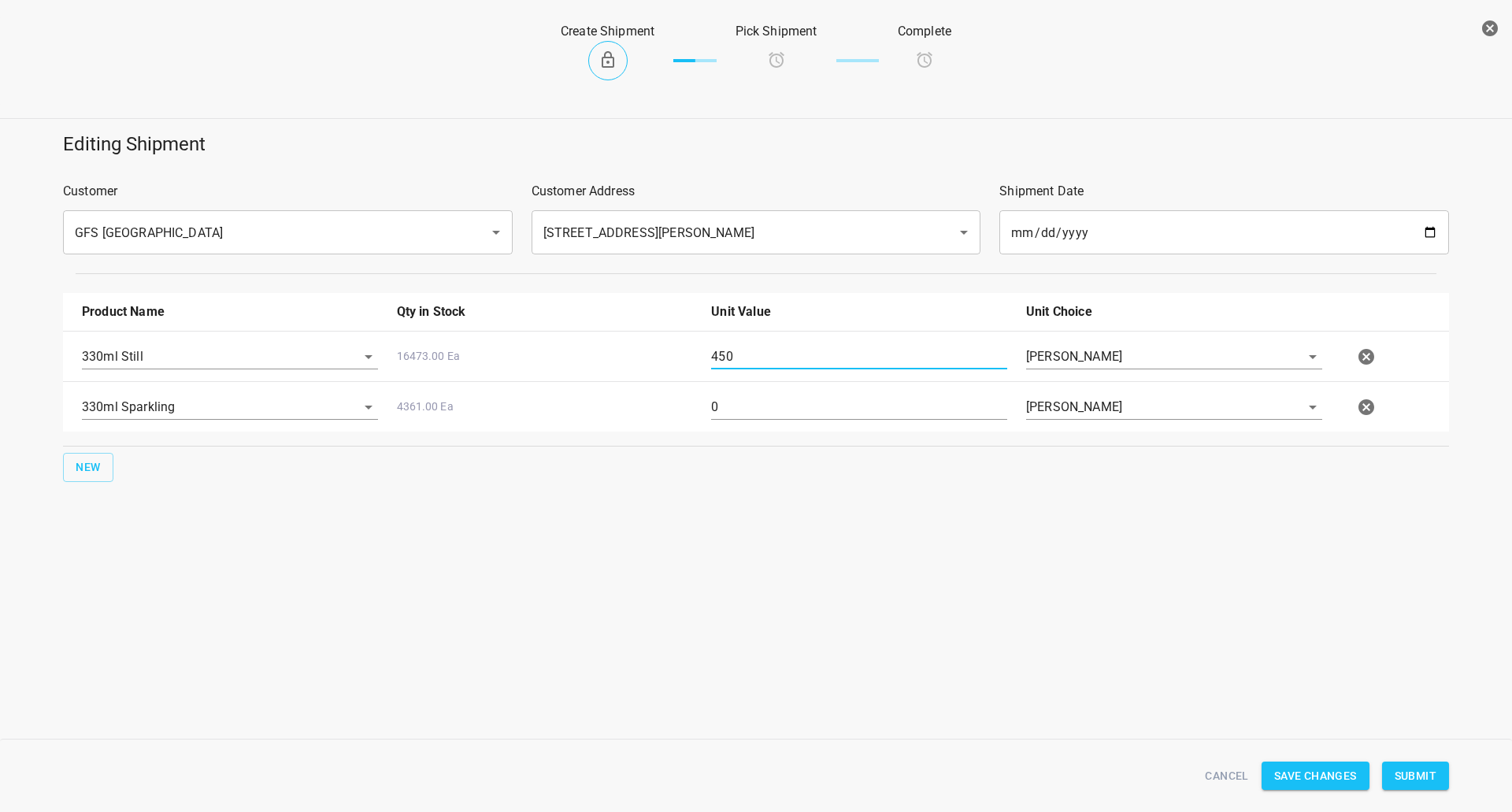
type input "450"
click at [818, 410] on input "0" at bounding box center [859, 407] width 296 height 25
type input "174"
click at [1435, 752] on div "Cancel Save Changes Submit" at bounding box center [756, 776] width 1405 height 61
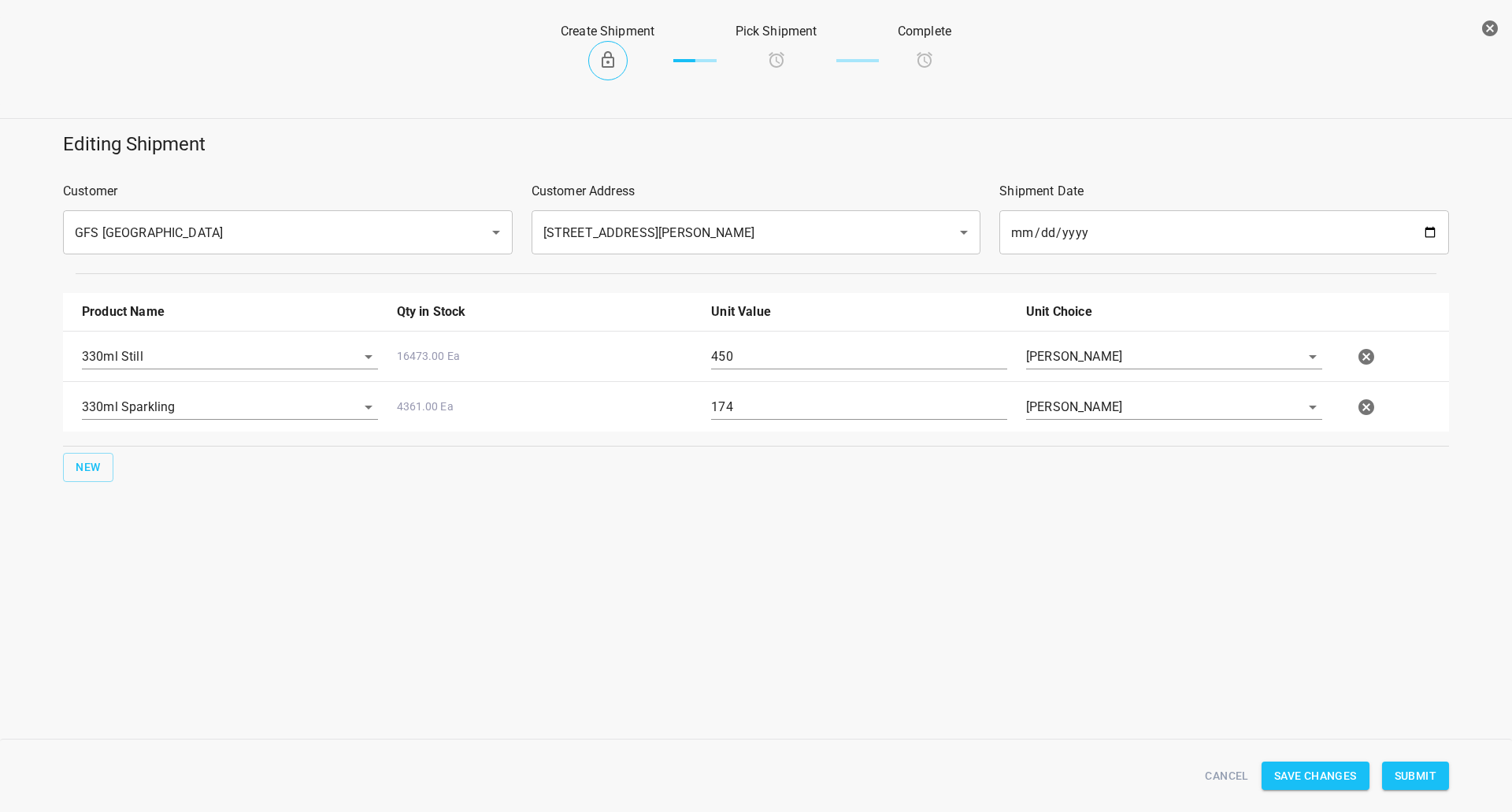
drag, startPoint x: 1426, startPoint y: 777, endPoint x: 1380, endPoint y: 759, distance: 49.4
click at [1422, 778] on span "Submit" at bounding box center [1416, 776] width 42 height 20
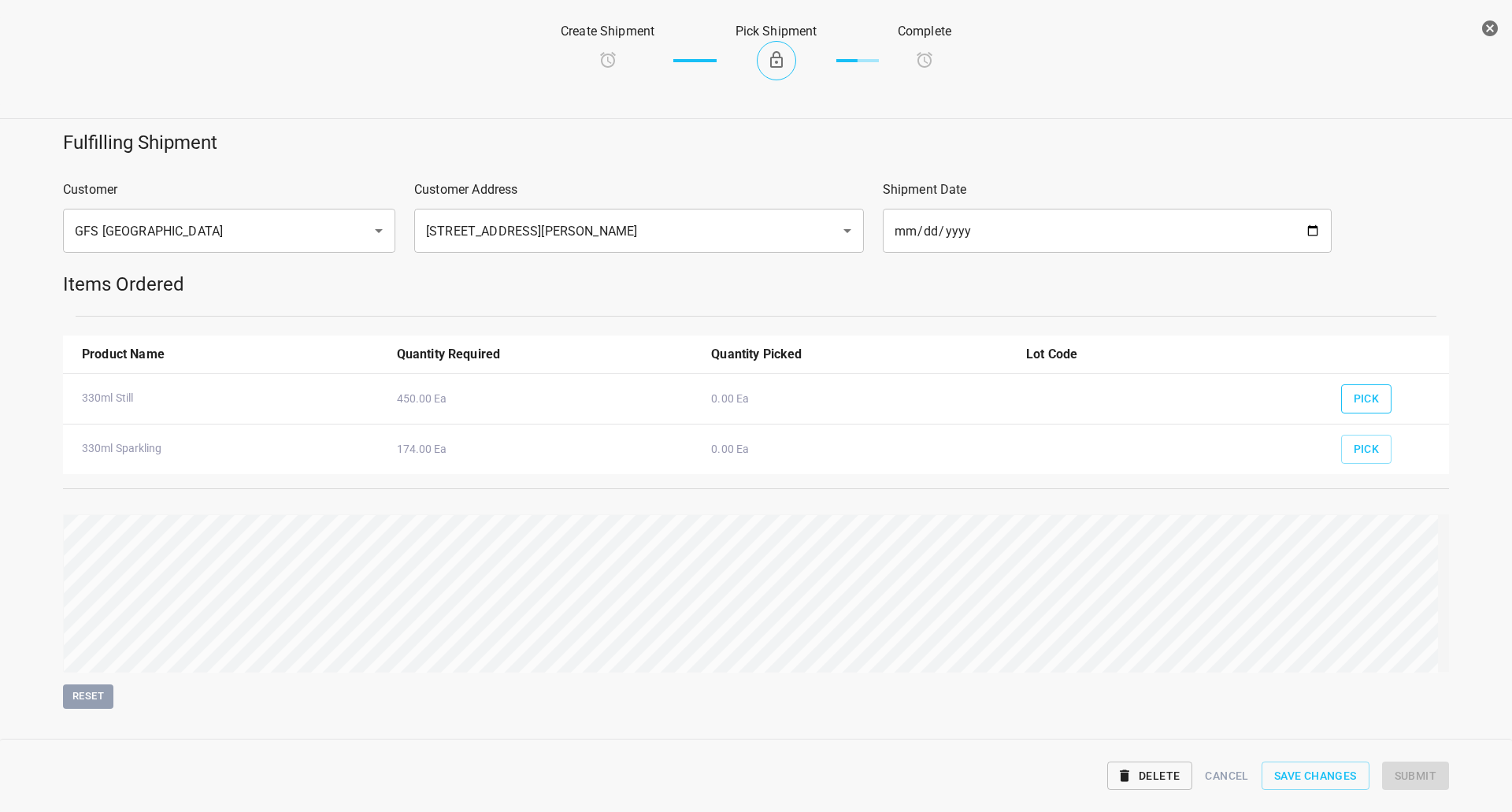
click at [1354, 399] on span "Pick" at bounding box center [1366, 398] width 26 height 20
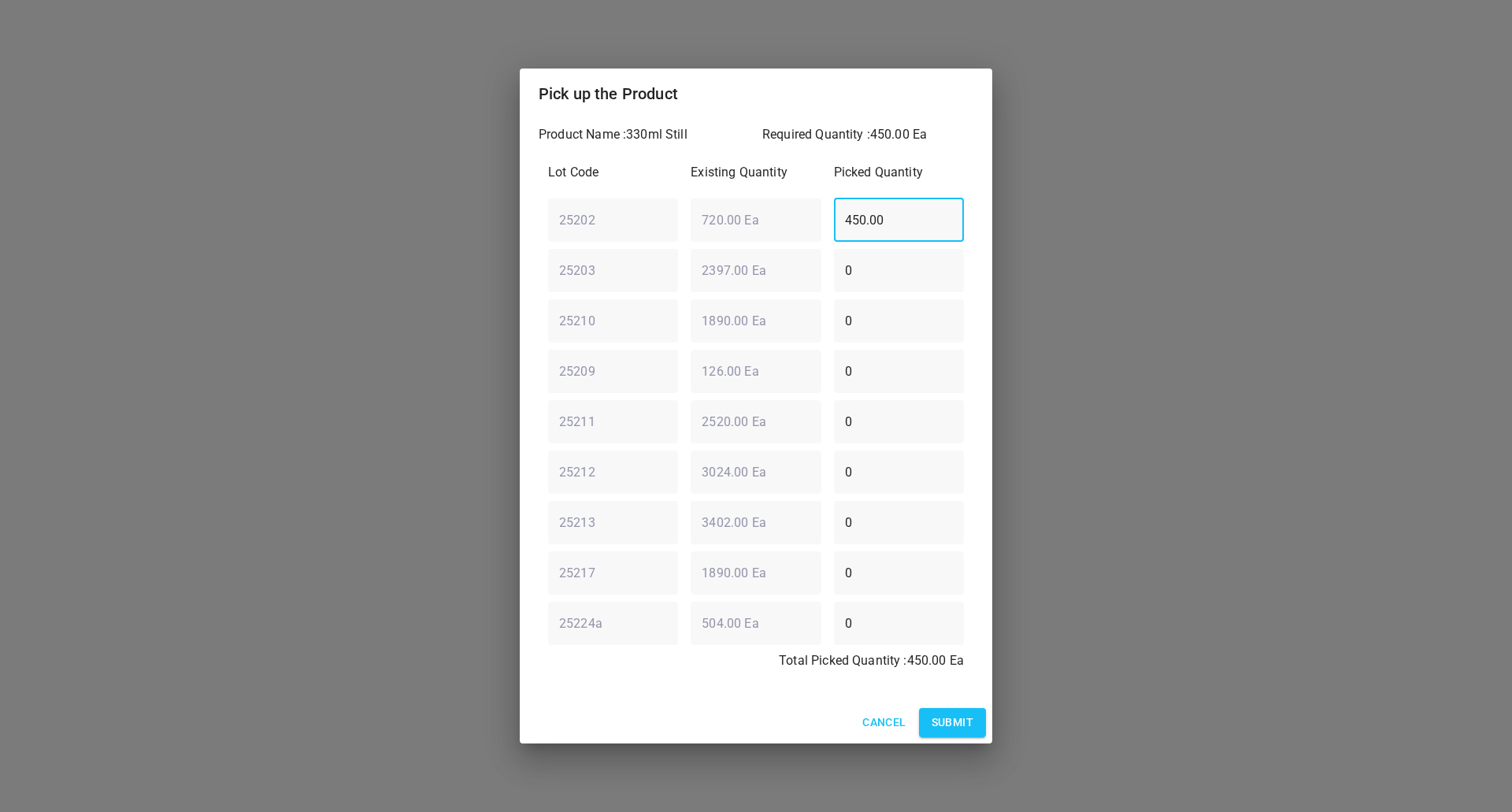
drag, startPoint x: 931, startPoint y: 207, endPoint x: 496, endPoint y: 184, distance: 435.6
click at [498, 184] on div "Pick up the Product Product Name : 330ml Still Required Quantity : 450.00 Ea Lo…" at bounding box center [756, 406] width 1512 height 812
type input "0"
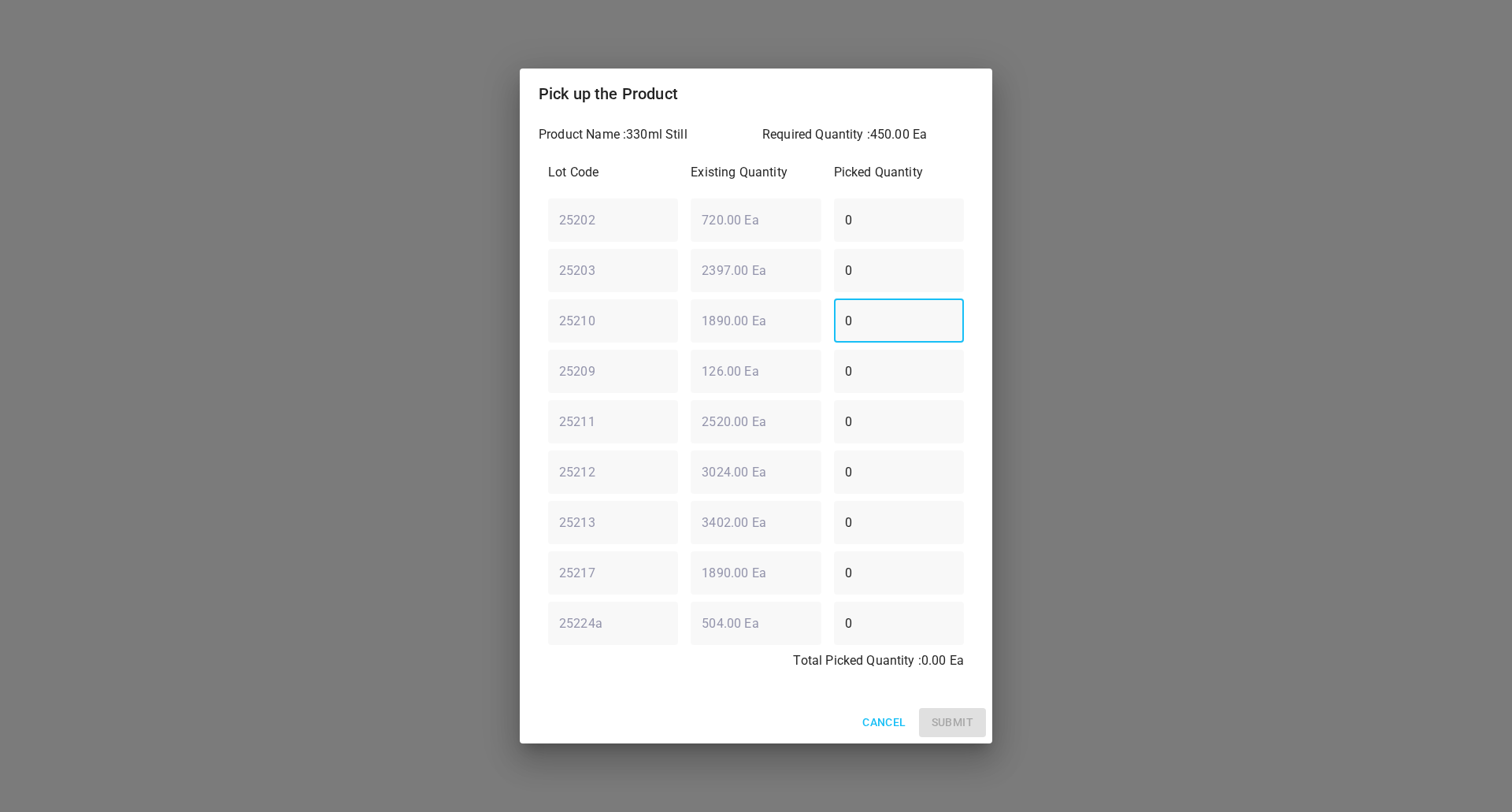
drag, startPoint x: 881, startPoint y: 323, endPoint x: 297, endPoint y: 352, distance: 584.7
click at [297, 352] on div "Pick up the Product Product Name : 330ml Still Required Quantity : 450.00 Ea Lo…" at bounding box center [756, 406] width 1512 height 812
type input "252"
drag, startPoint x: 886, startPoint y: 365, endPoint x: 480, endPoint y: 464, distance: 417.9
click at [527, 392] on div "Product Name : 330ml Still Required Quantity : 450.00 Ea Lot Code Existing Quan…" at bounding box center [756, 410] width 473 height 582
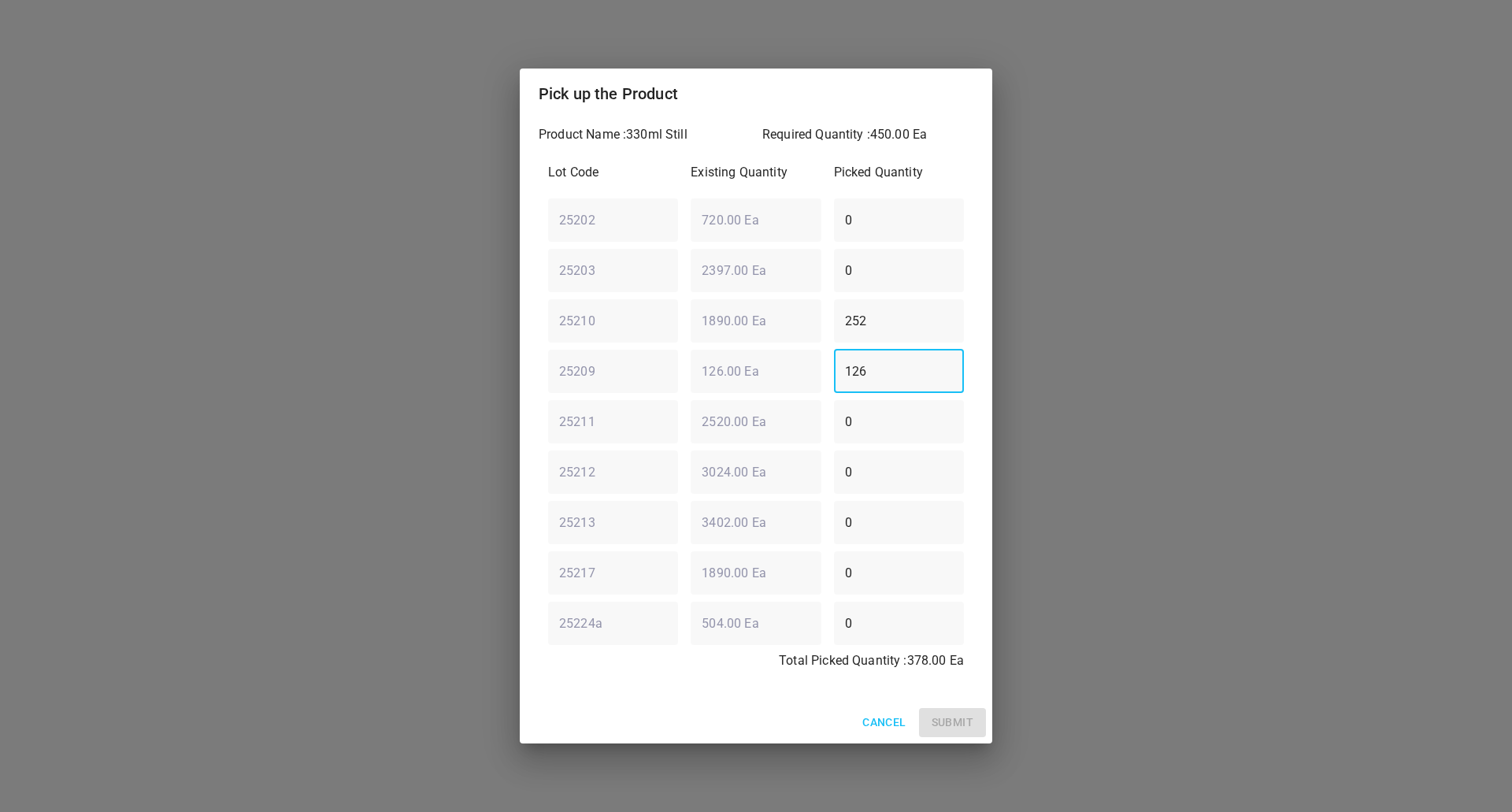
type input "126"
click at [774, 292] on div "25203 ​ 2397.00 Ea ​ 0 ​" at bounding box center [755, 270] width 428 height 56
type input "72"
drag, startPoint x: 970, startPoint y: 719, endPoint x: 990, endPoint y: 713, distance: 20.9
click at [971, 719] on span "Submit" at bounding box center [952, 722] width 42 height 20
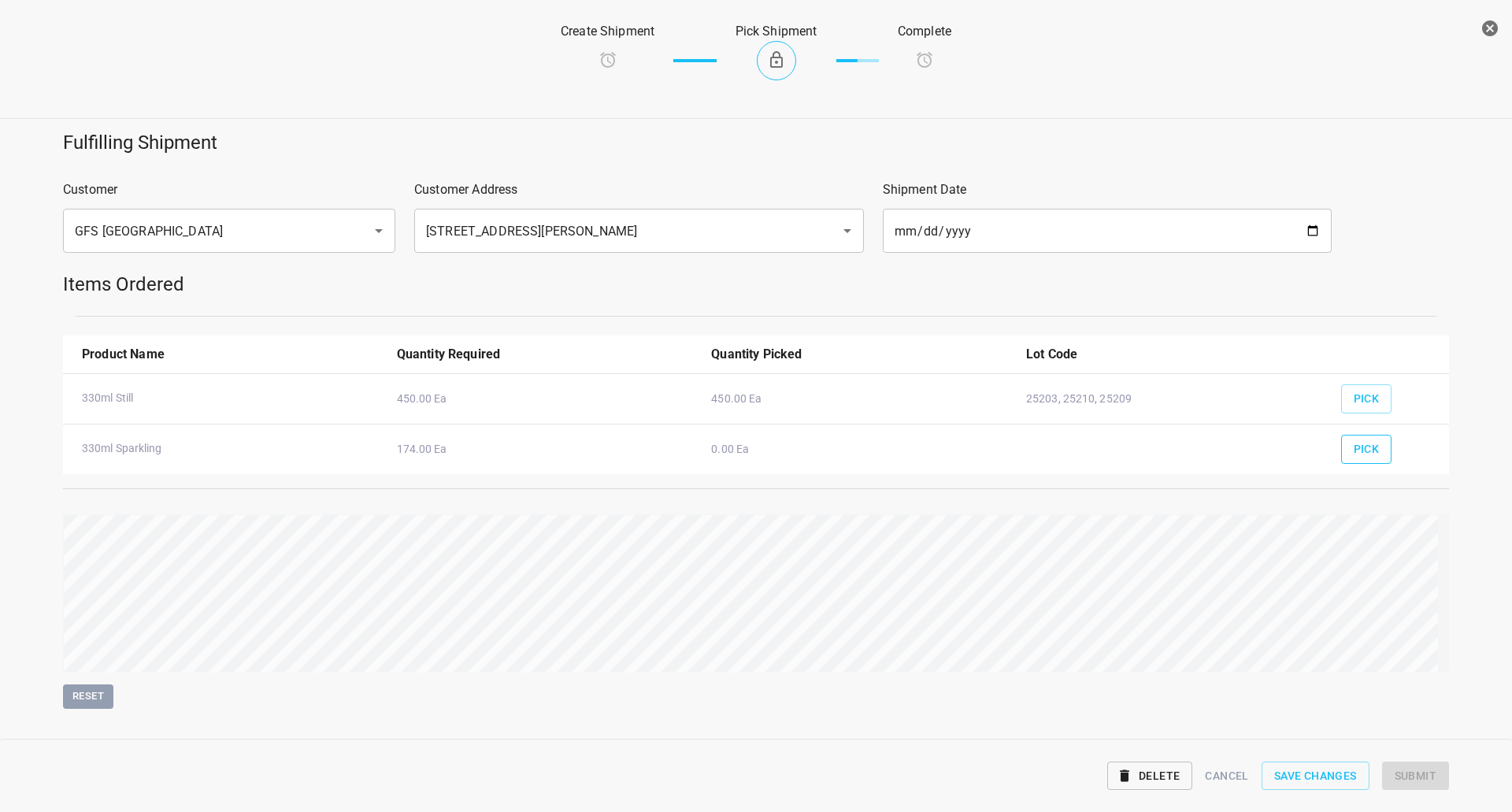
click at [1369, 444] on button "Pick" at bounding box center [1367, 449] width 51 height 30
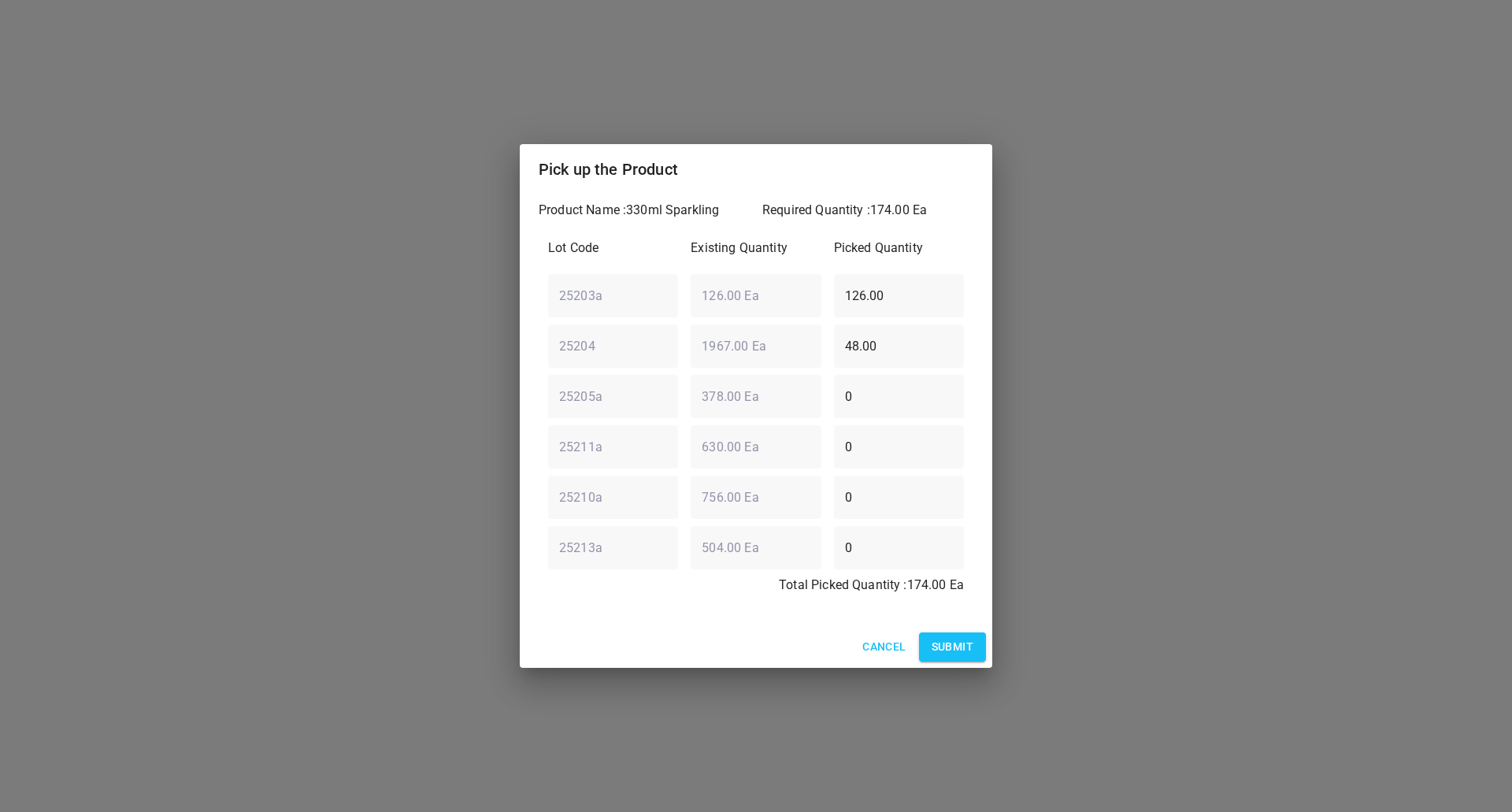
click at [565, 377] on div "Lot Code Existing Quantity Picked Quantity 25203a ​ 126.00 Ea ​ 126.00 ​ 25204 …" at bounding box center [756, 420] width 435 height 384
drag, startPoint x: 886, startPoint y: 342, endPoint x: 216, endPoint y: 550, distance: 701.5
click at [441, 355] on div "Pick up the Product Product Name : 330ml Sparkling Required Quantity : 174.00 E…" at bounding box center [756, 406] width 1512 height 812
type input "174"
click at [734, 293] on div "25203a ​ 126.00 Ea ​ 126.00 ​" at bounding box center [755, 294] width 428 height 56
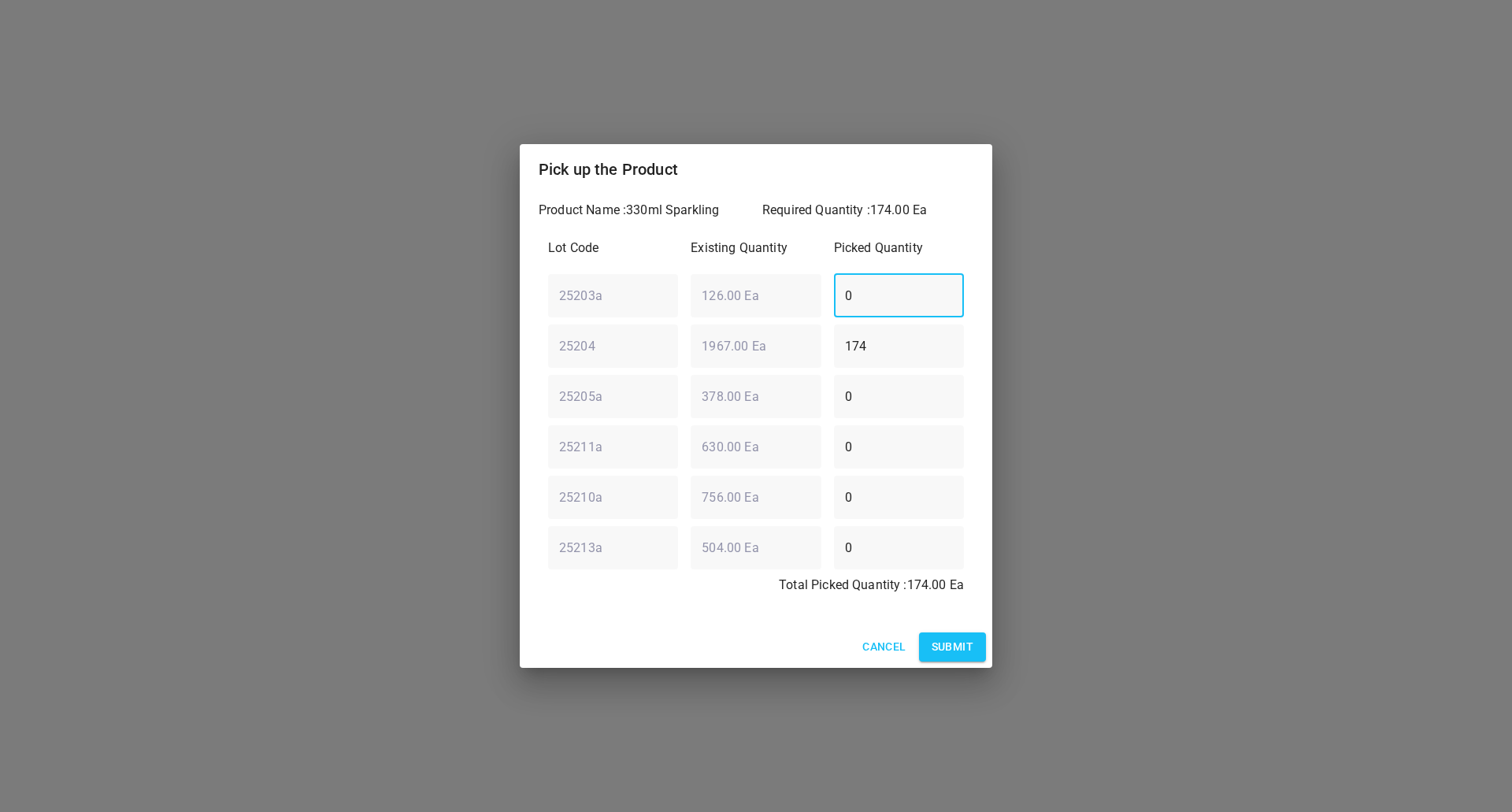
type input "0"
click at [944, 643] on span "Submit" at bounding box center [952, 646] width 42 height 20
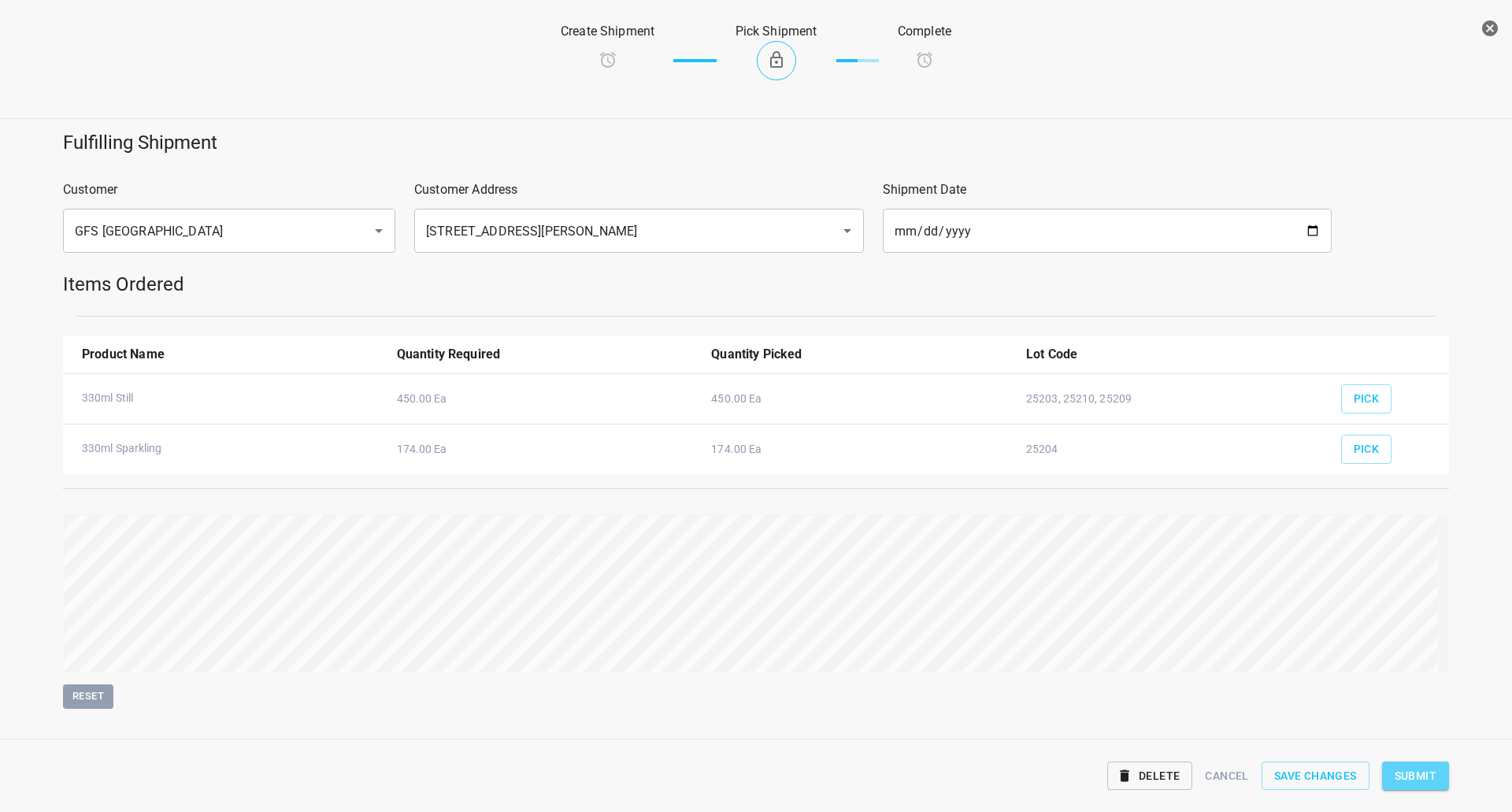
click at [1409, 771] on span "Submit" at bounding box center [1416, 776] width 42 height 20
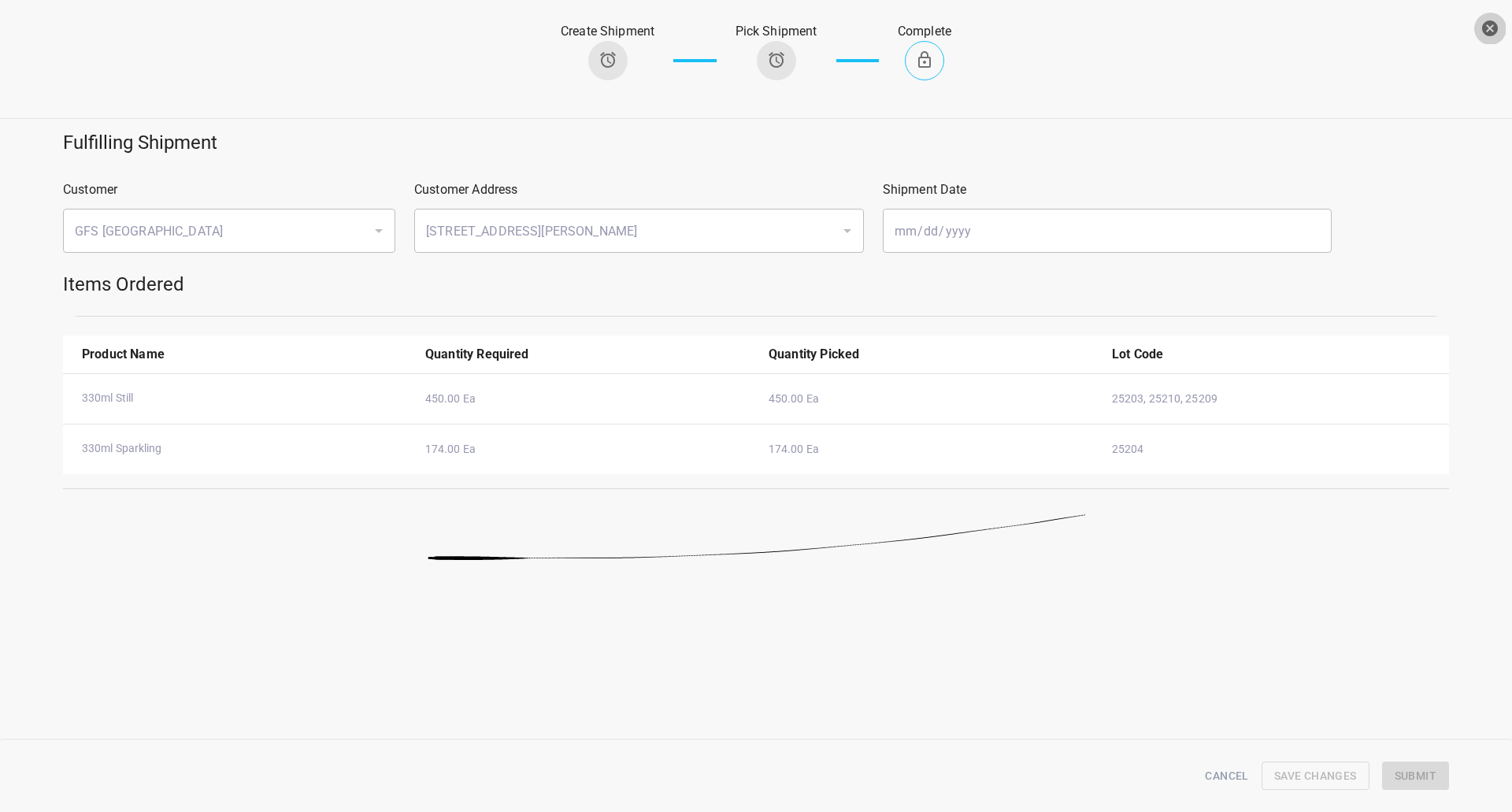
click at [1487, 34] on icon "button" at bounding box center [1490, 28] width 16 height 16
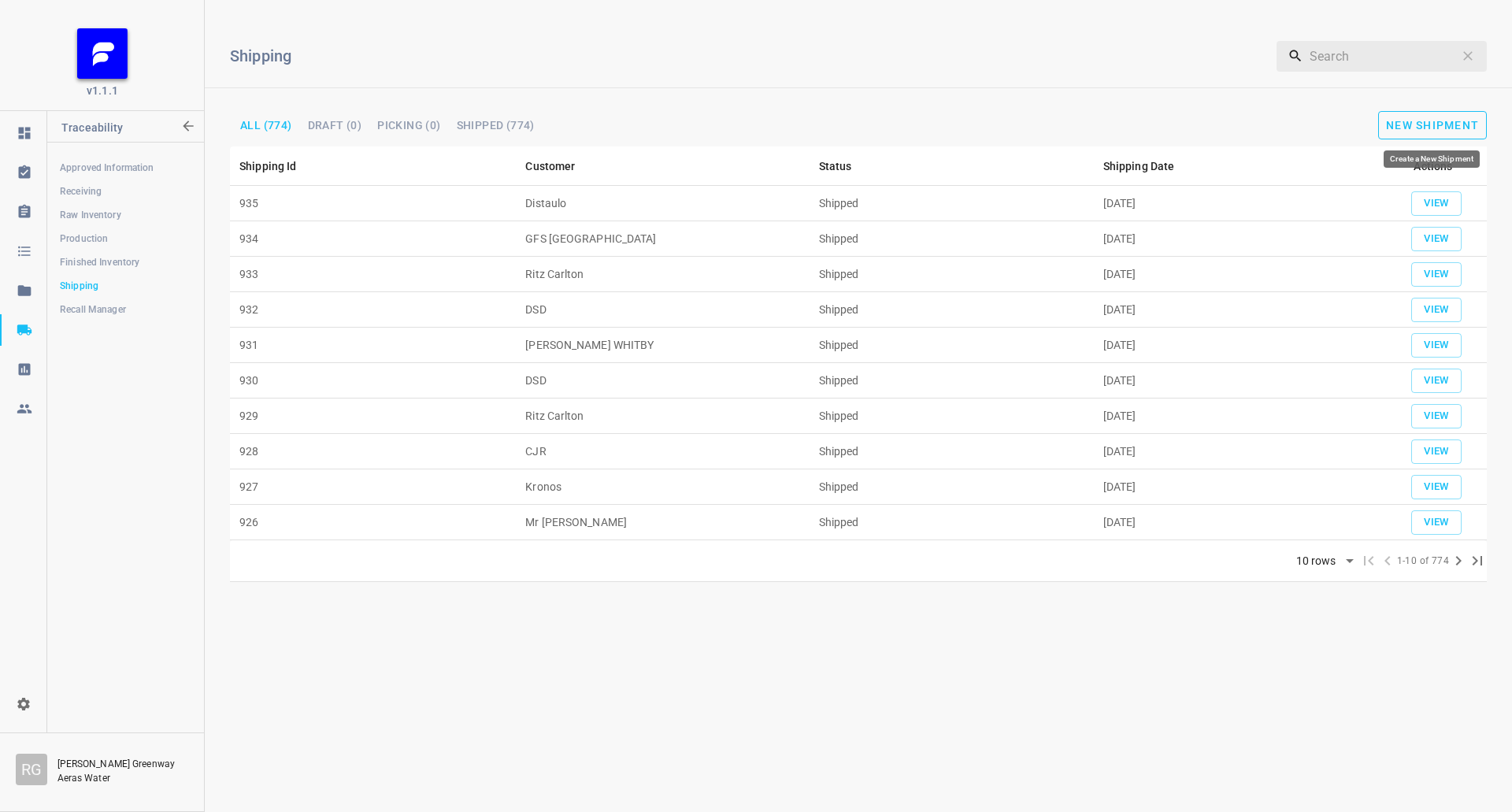
click at [1459, 121] on span "New Shipment" at bounding box center [1432, 125] width 92 height 12
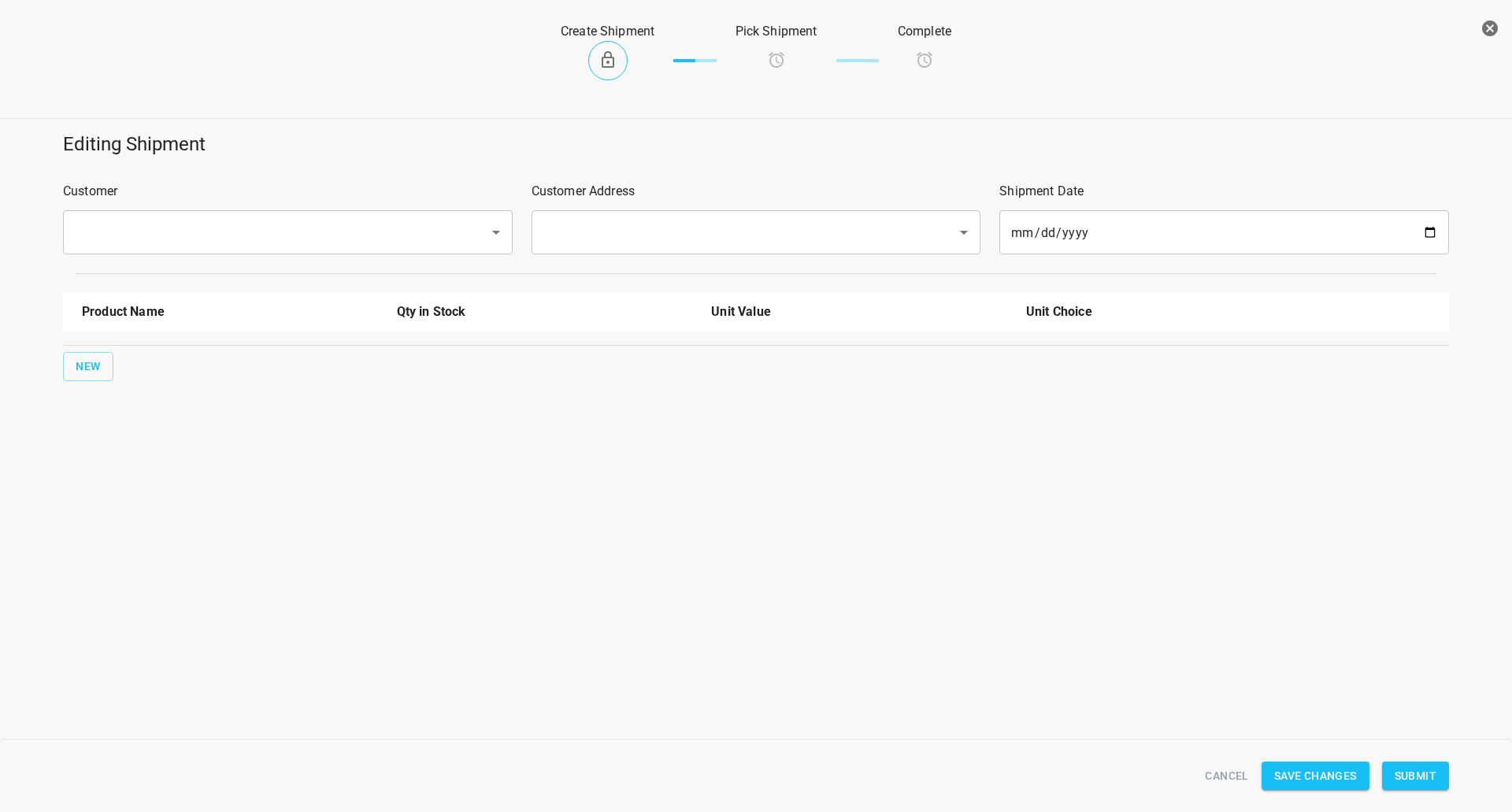
click at [219, 218] on div "​" at bounding box center [288, 233] width 450 height 44
click at [224, 247] on input "text" at bounding box center [266, 232] width 392 height 30
click at [188, 274] on li "DSD" at bounding box center [287, 278] width 450 height 29
type input "DSD"
click at [673, 224] on input "text" at bounding box center [734, 232] width 392 height 30
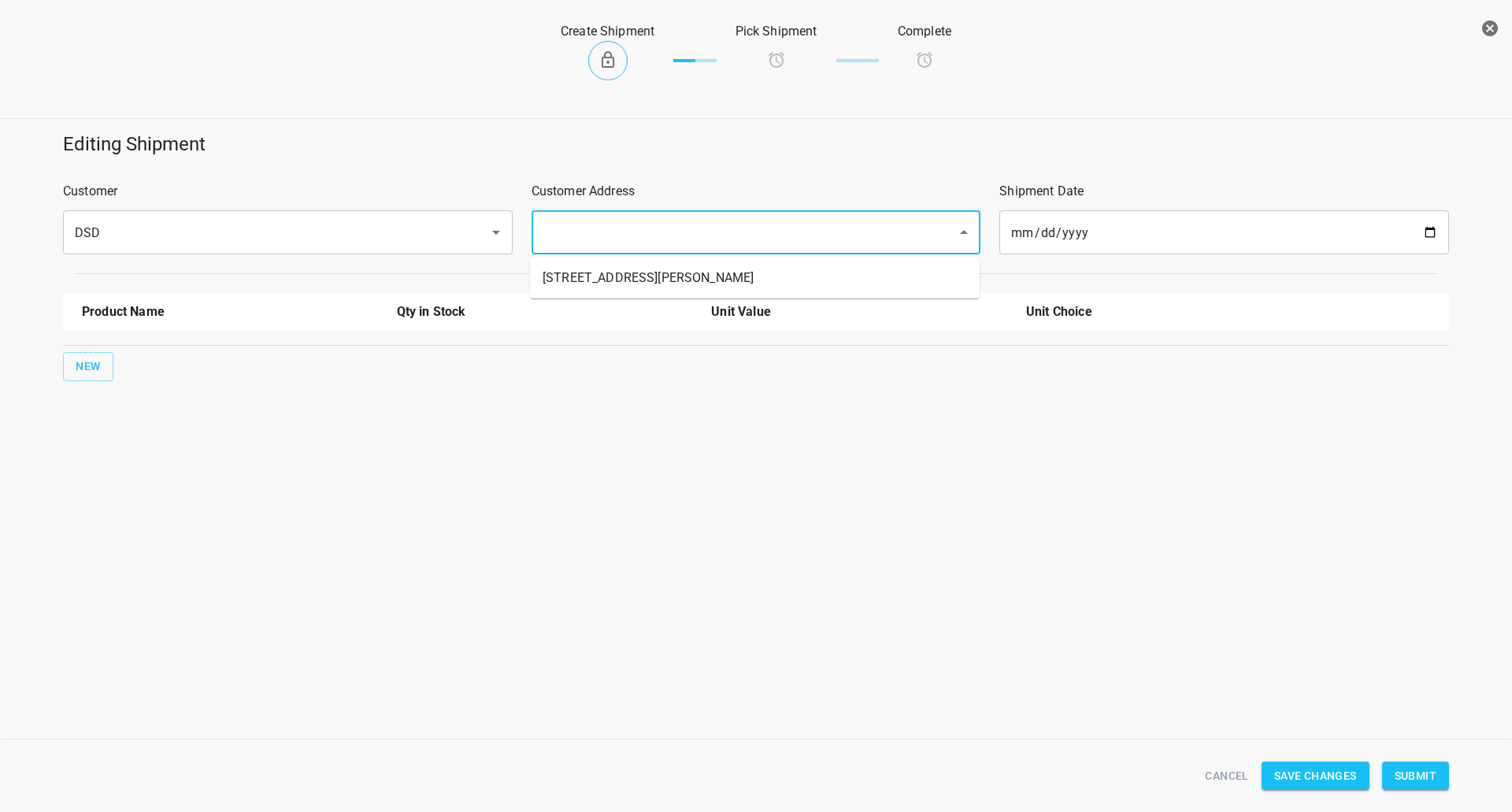
click at [632, 275] on li "45 Hollinger Rd Toronto M4B 3G4" at bounding box center [755, 278] width 450 height 29
type input "45 Hollinger Rd Toronto M4B 3G4"
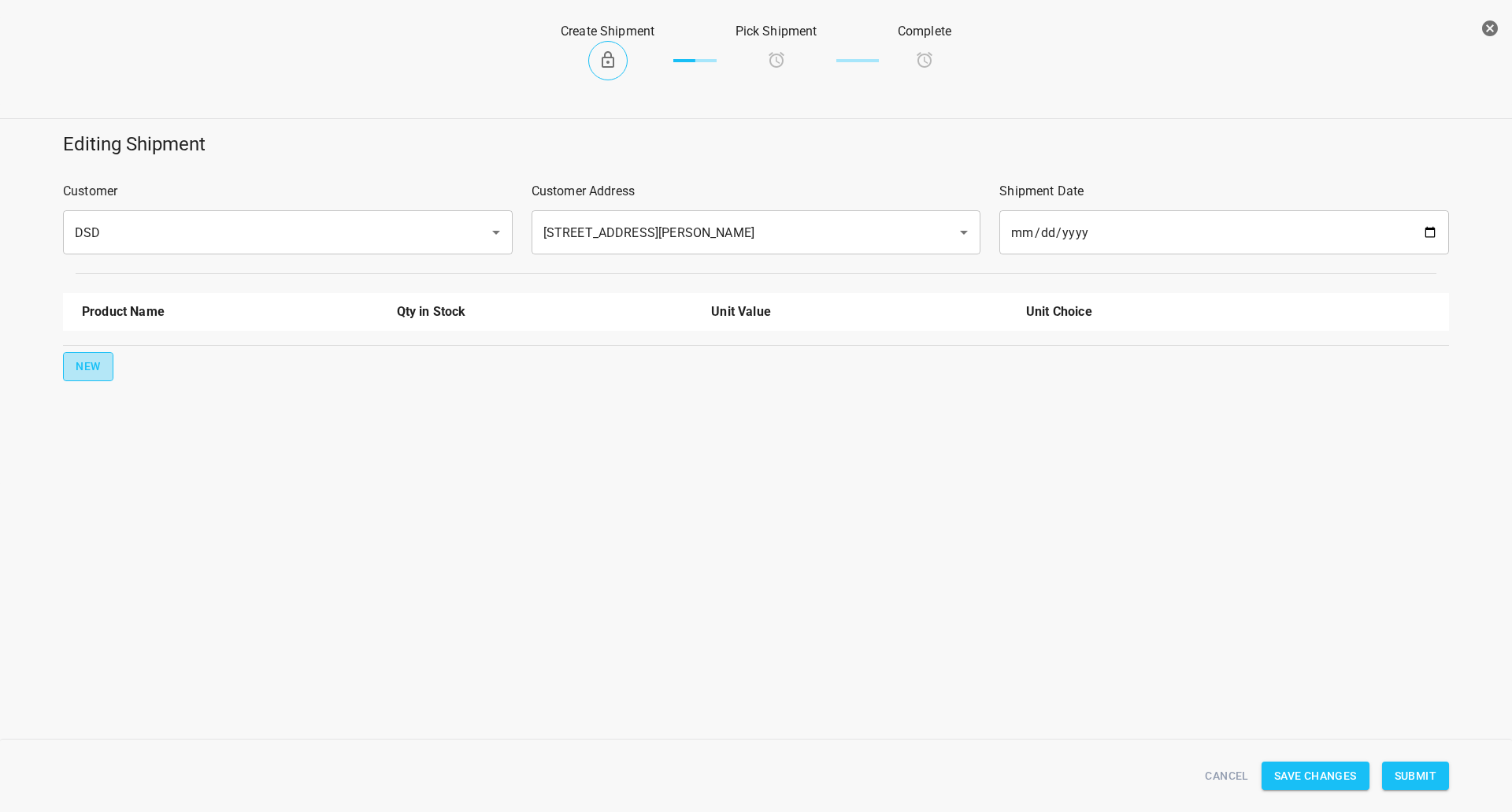
click at [88, 368] on span "New" at bounding box center [88, 366] width 25 height 20
click at [123, 351] on input "text" at bounding box center [208, 356] width 252 height 25
click at [130, 487] on li "330ml Still" at bounding box center [230, 478] width 296 height 29
type input "330ml Still"
click at [89, 424] on span "New" at bounding box center [88, 416] width 25 height 20
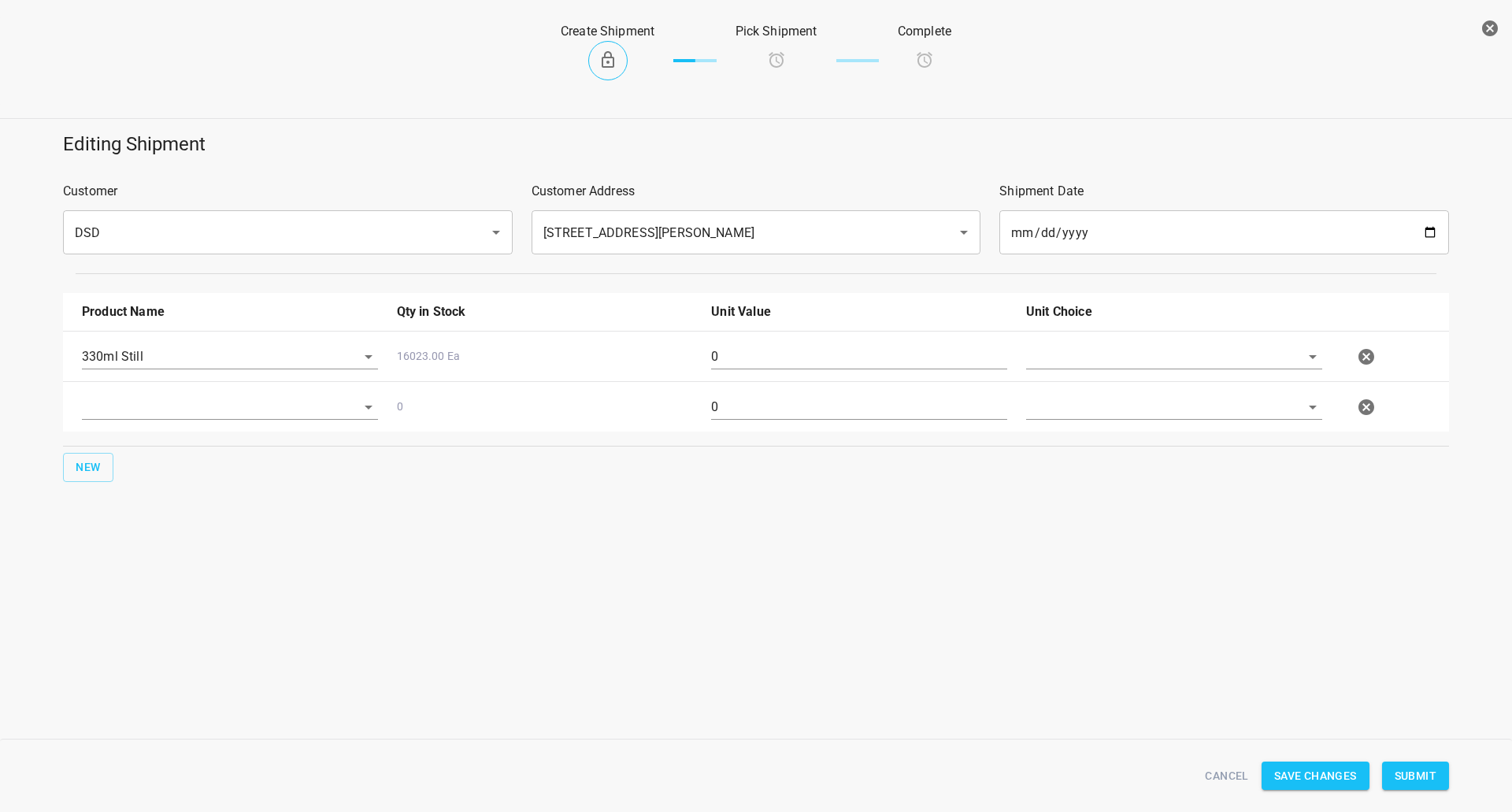
click at [147, 422] on div at bounding box center [230, 413] width 315 height 56
click at [193, 396] on input "text" at bounding box center [208, 407] width 252 height 25
click at [133, 565] on li "330ml Sparkling" at bounding box center [230, 557] width 296 height 29
type input "330ml Sparkling"
click at [92, 473] on span "New" at bounding box center [88, 467] width 25 height 20
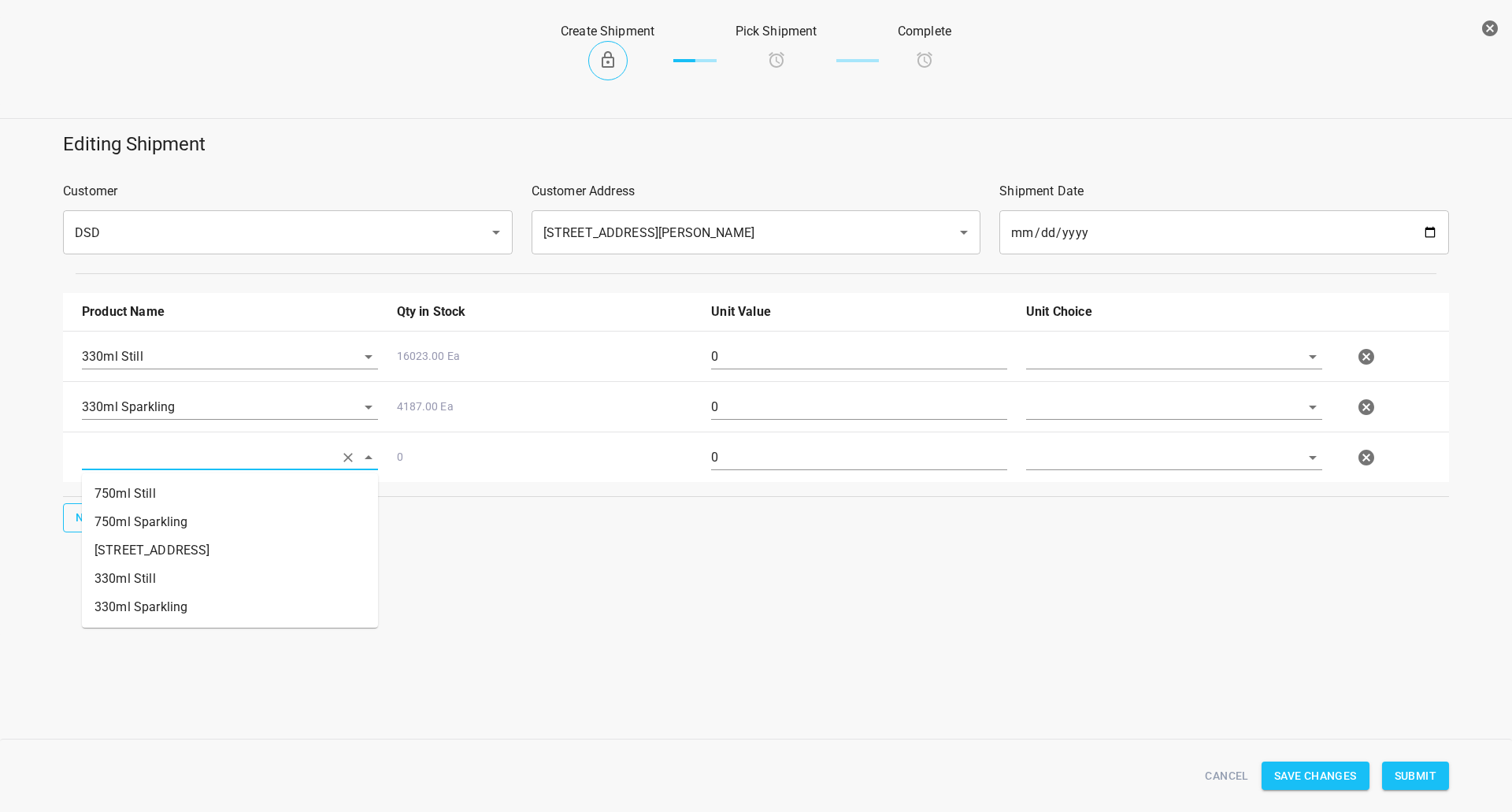
click at [143, 456] on input "text" at bounding box center [208, 457] width 252 height 25
click at [158, 494] on li "750ml Still" at bounding box center [230, 494] width 296 height 29
type input "750ml Still"
click at [102, 510] on button "New" at bounding box center [88, 518] width 51 height 30
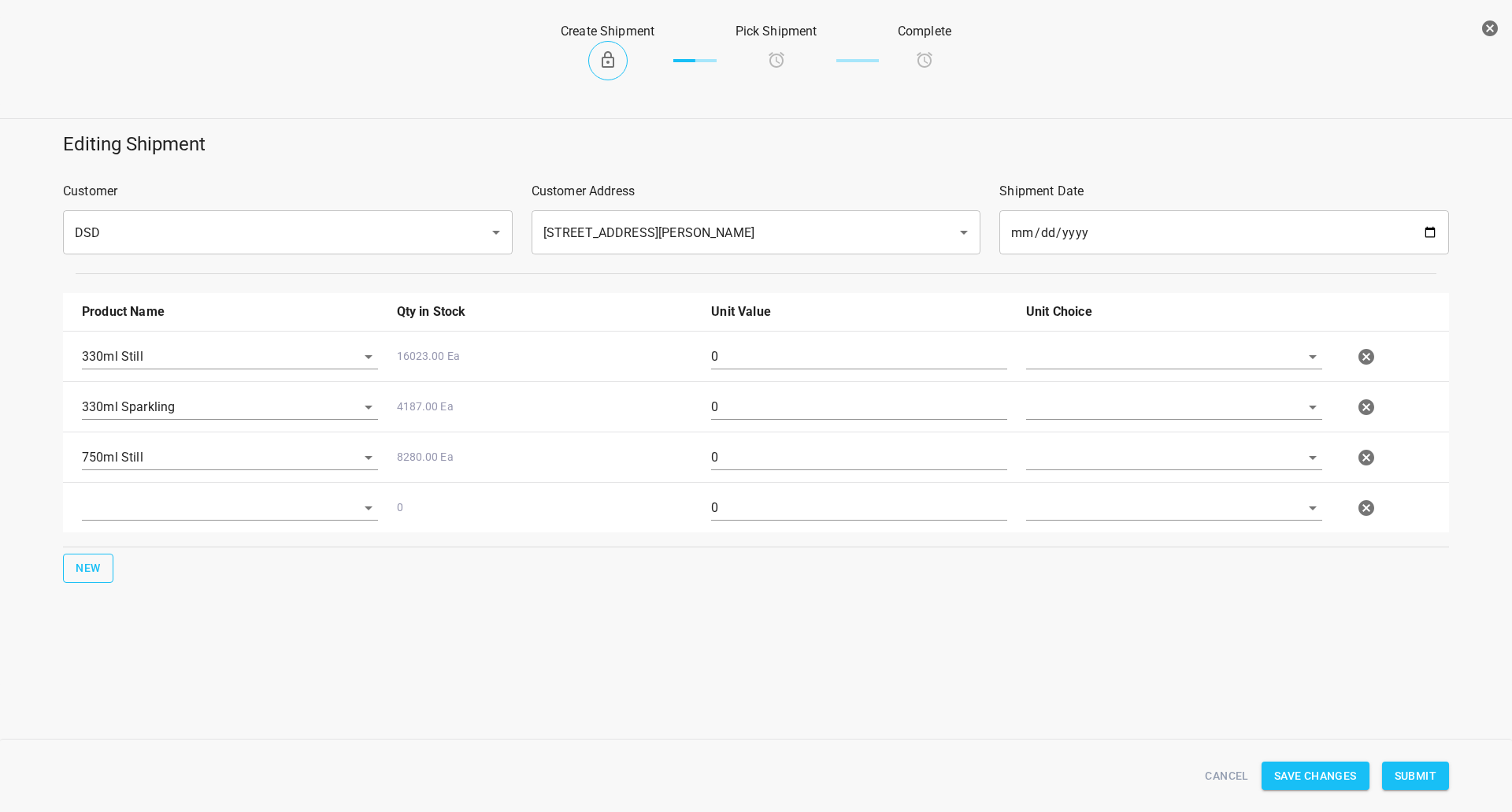
click at [113, 369] on input "text" at bounding box center [208, 356] width 252 height 25
click at [138, 544] on li "750ml Still" at bounding box center [230, 544] width 296 height 29
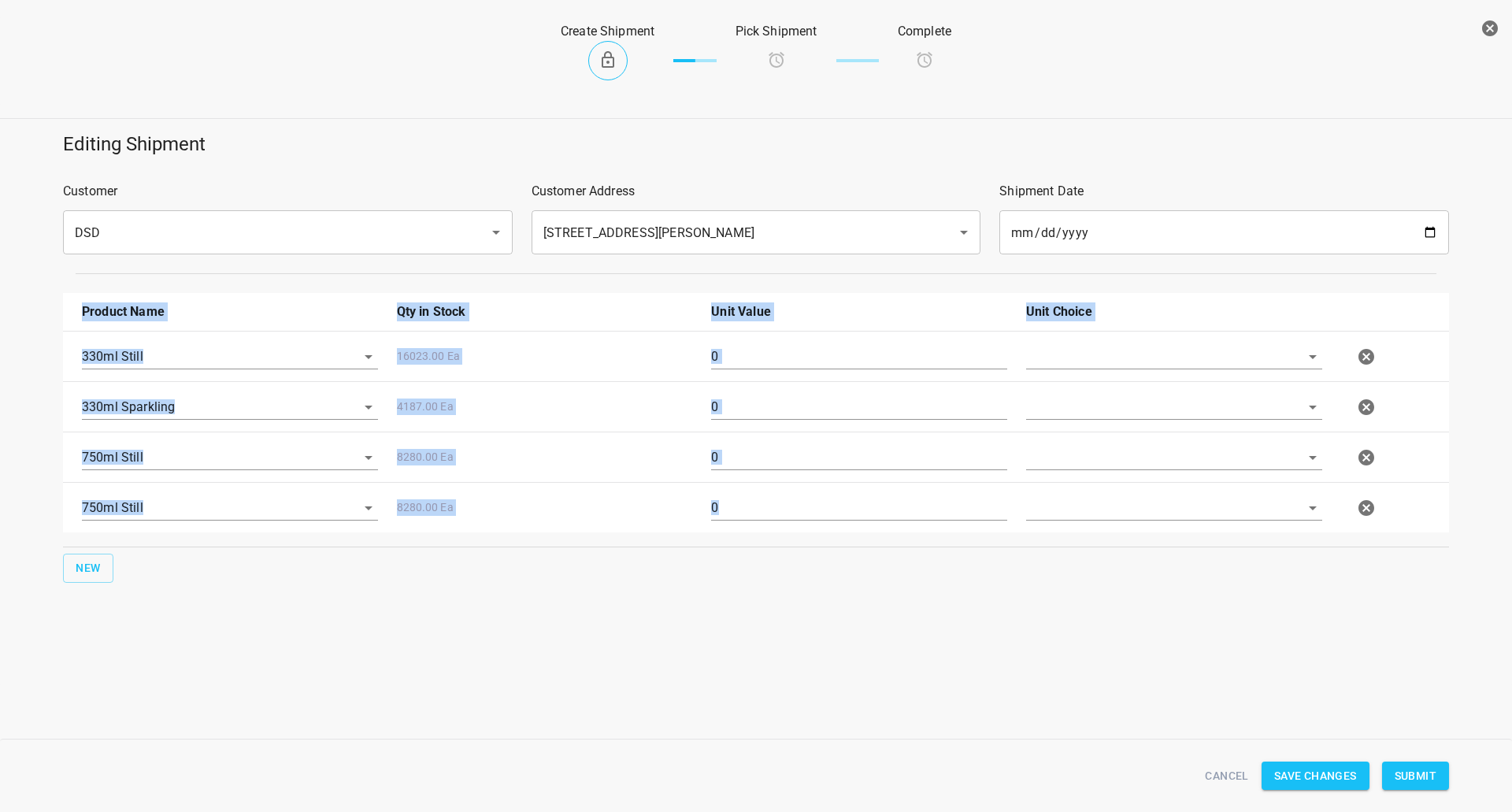
click at [141, 558] on div "Product Name Qty in Stock Unit Value Unit Choice 330ml Still 16023.00 Ea 0 330m…" at bounding box center [756, 437] width 1405 height 309
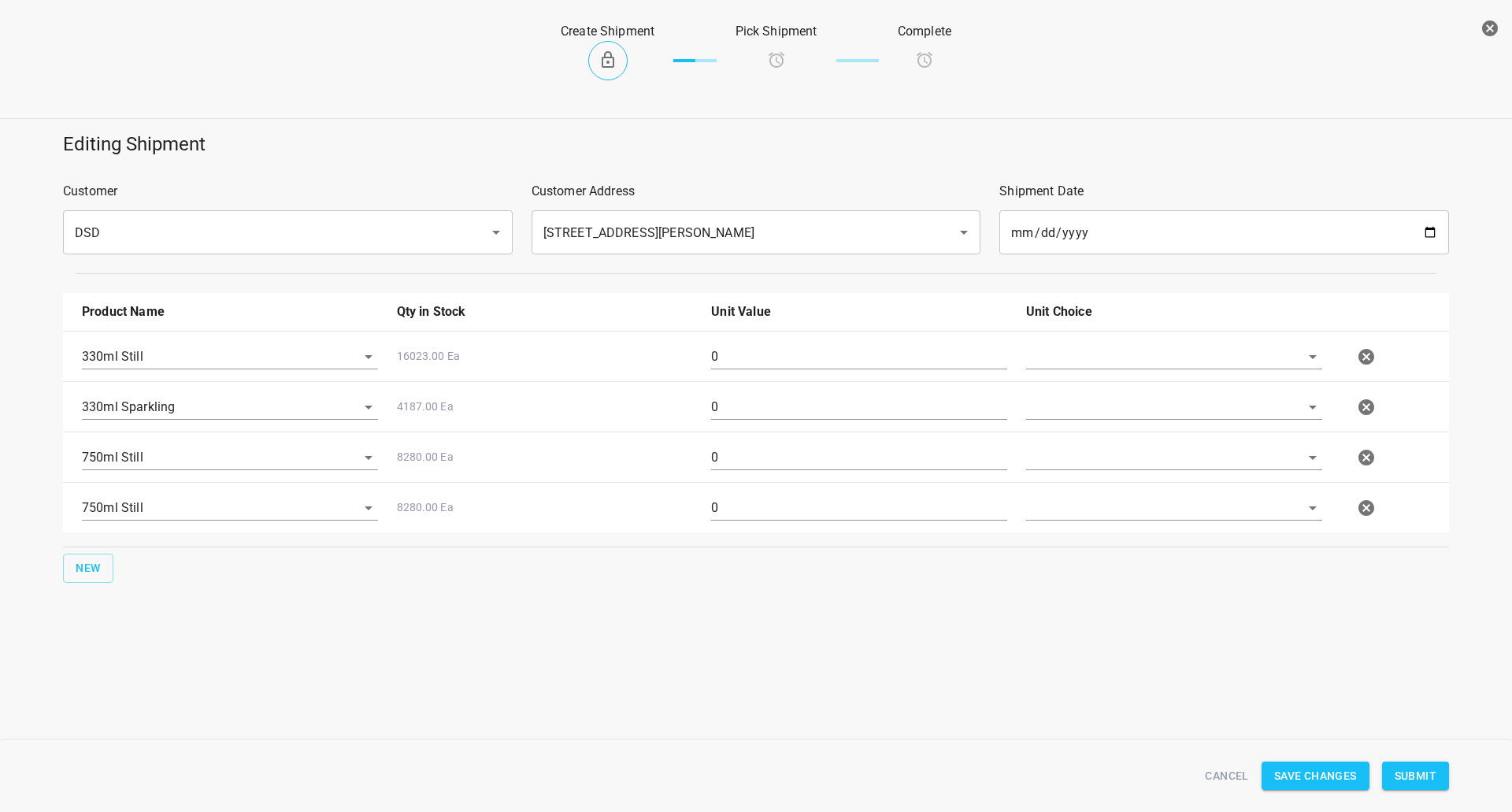
click at [128, 523] on div "750ml Still" at bounding box center [230, 514] width 315 height 56
click at [147, 369] on input "750ml Still" at bounding box center [208, 356] width 252 height 25
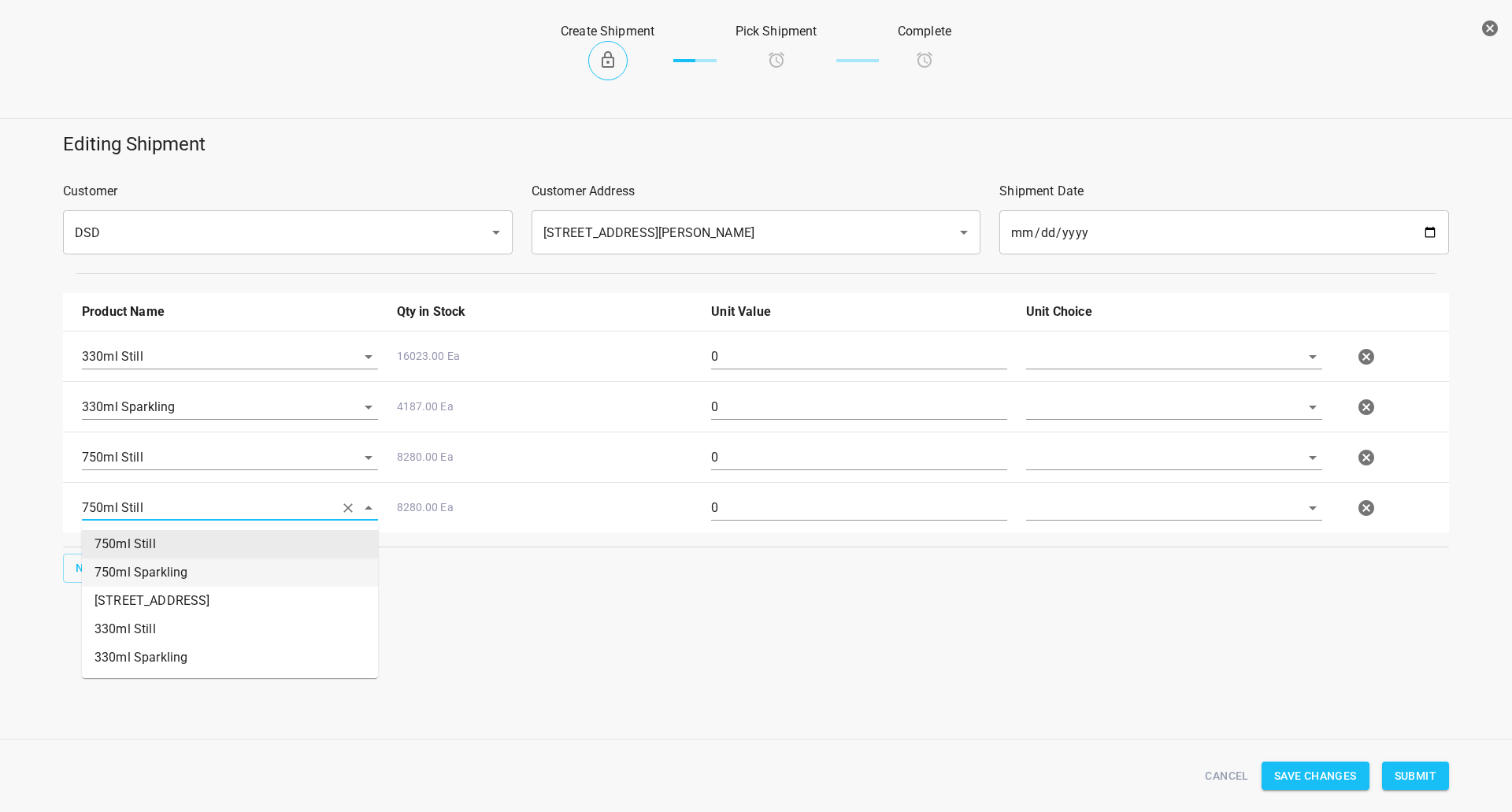
drag, startPoint x: 147, startPoint y: 579, endPoint x: 154, endPoint y: 575, distance: 8.1
click at [148, 578] on li "750ml Sparkling" at bounding box center [230, 573] width 296 height 29
type input "750ml Sparkling"
click at [1156, 365] on input "text" at bounding box center [1152, 356] width 252 height 25
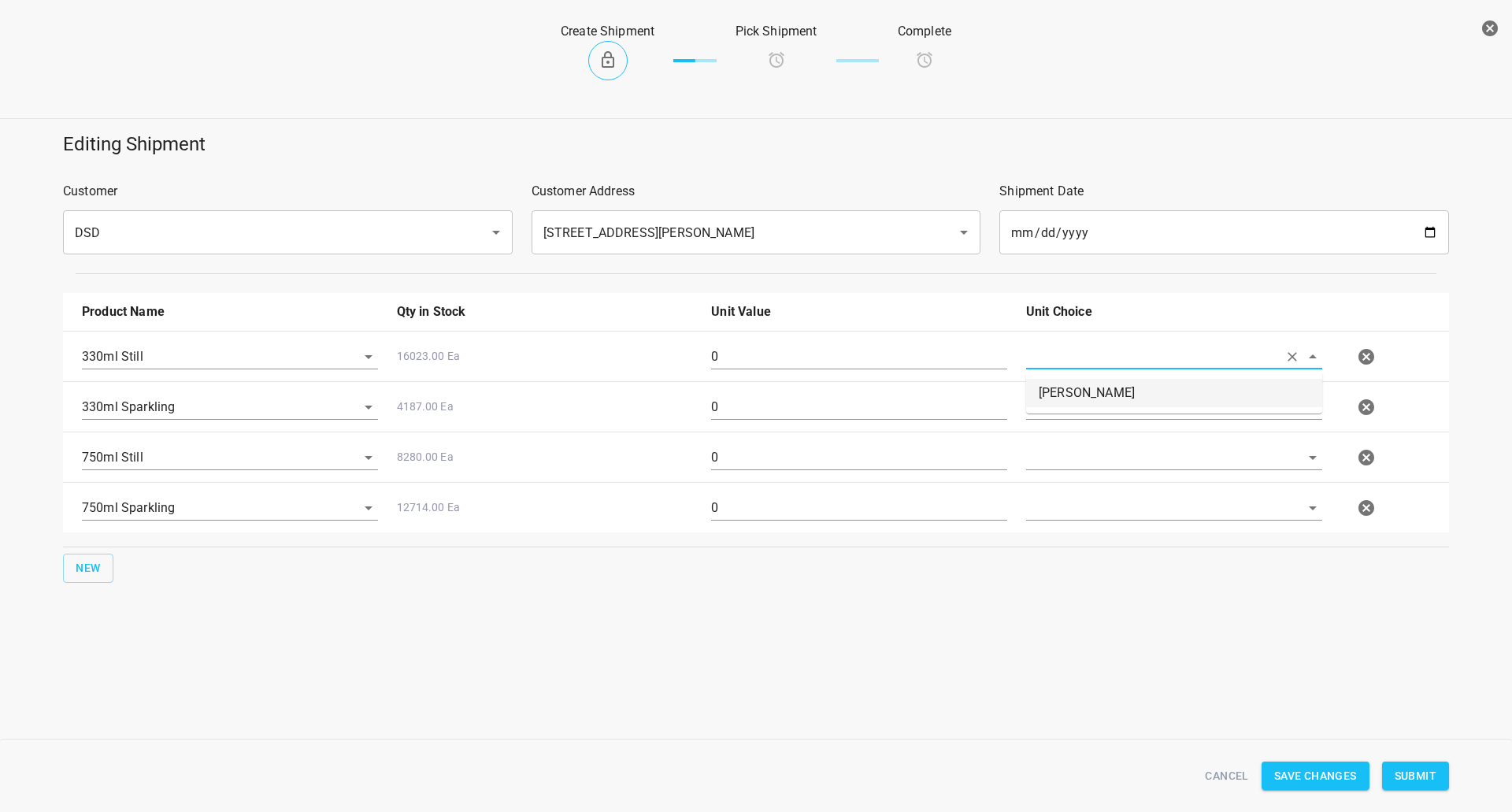
click at [1153, 385] on li "[PERSON_NAME]" at bounding box center [1174, 393] width 296 height 29
type input "[PERSON_NAME]"
drag, startPoint x: 1049, startPoint y: 404, endPoint x: 1050, endPoint y: 416, distance: 12.0
click at [1049, 369] on input "text" at bounding box center [1152, 356] width 252 height 25
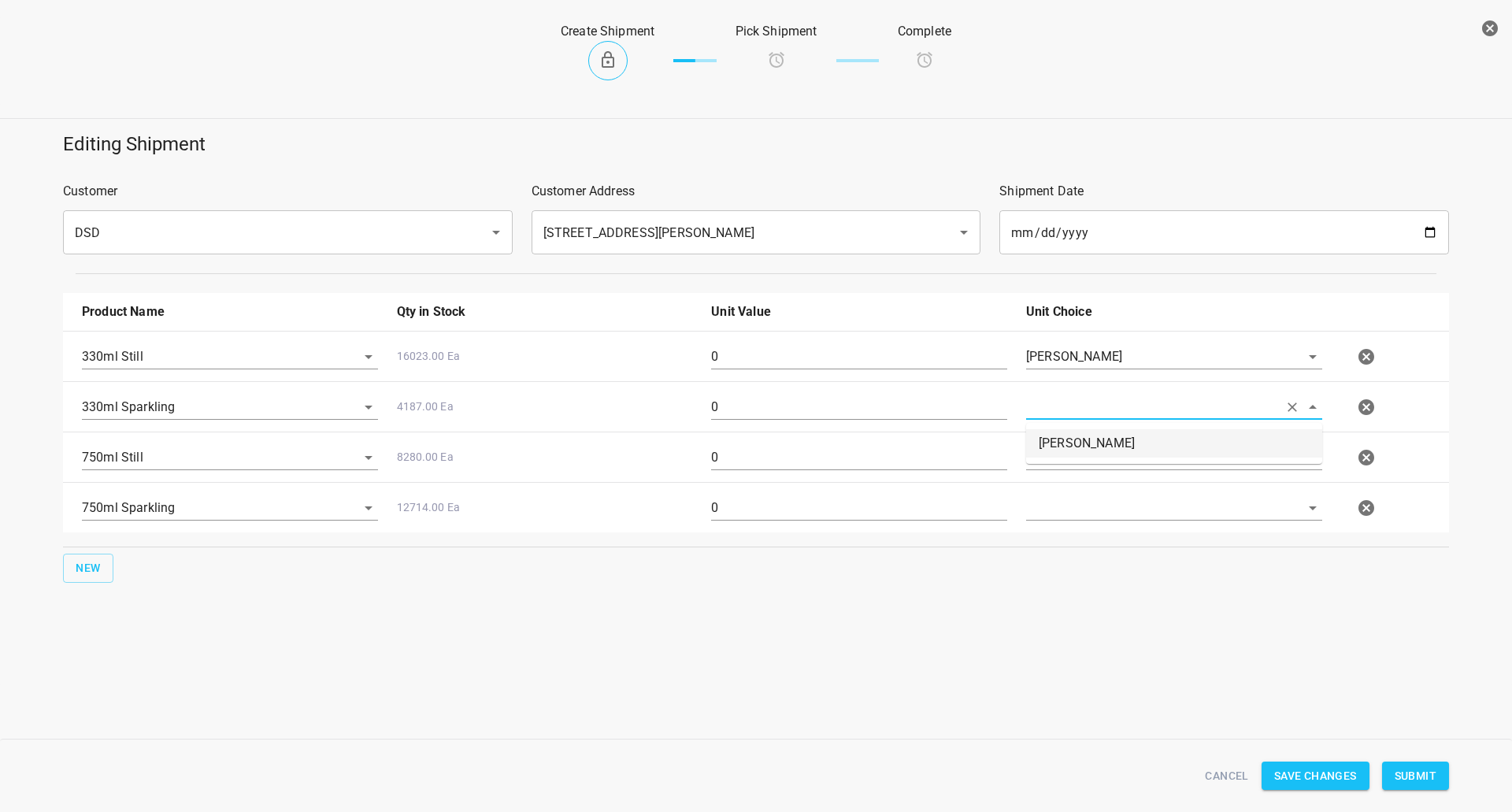
click at [1052, 439] on li "[PERSON_NAME]" at bounding box center [1174, 443] width 296 height 29
type input "[PERSON_NAME]"
click at [1062, 369] on input "text" at bounding box center [1152, 356] width 252 height 25
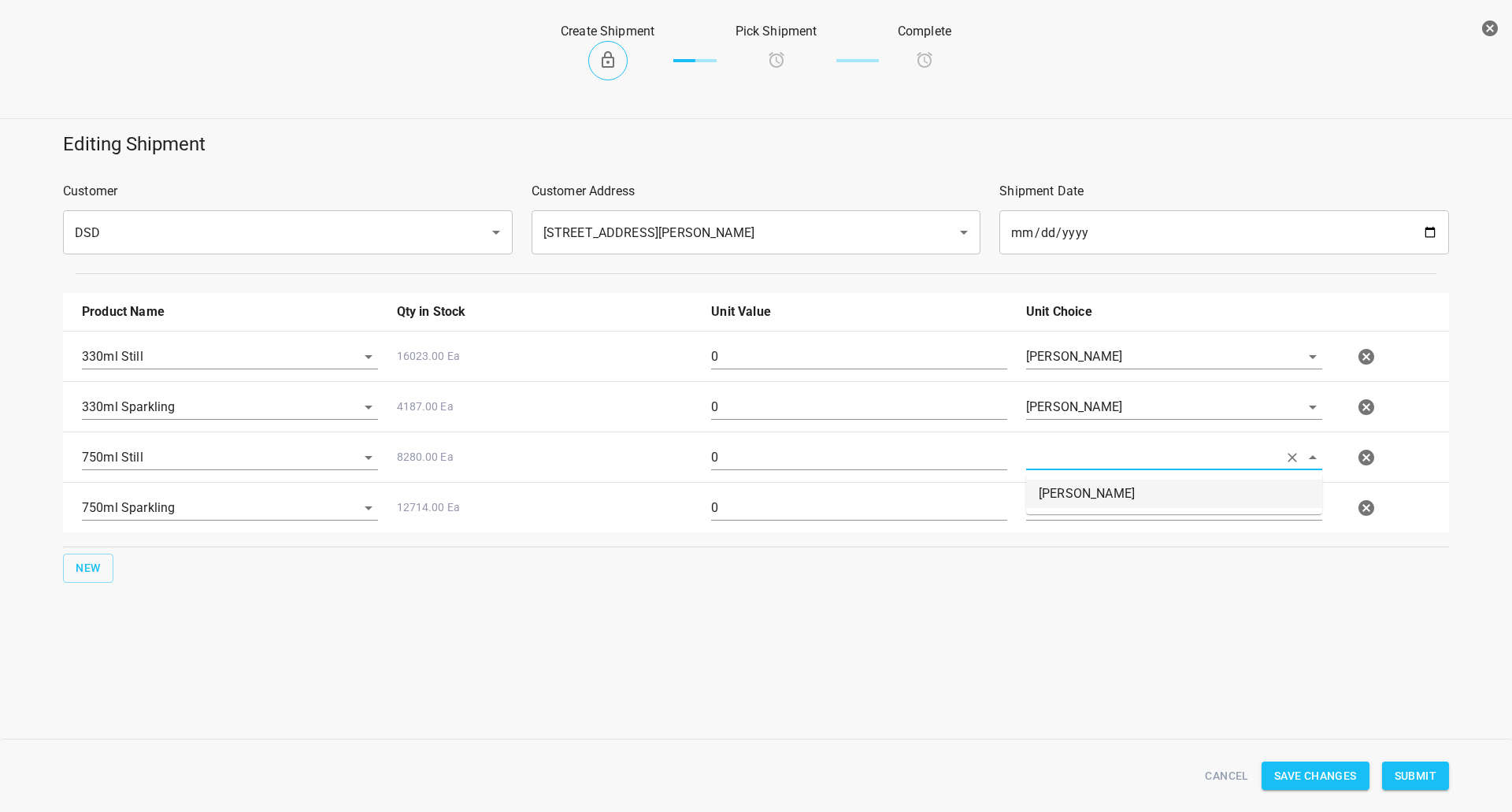
click at [1064, 496] on li "[PERSON_NAME]" at bounding box center [1174, 494] width 296 height 29
type input "[PERSON_NAME]"
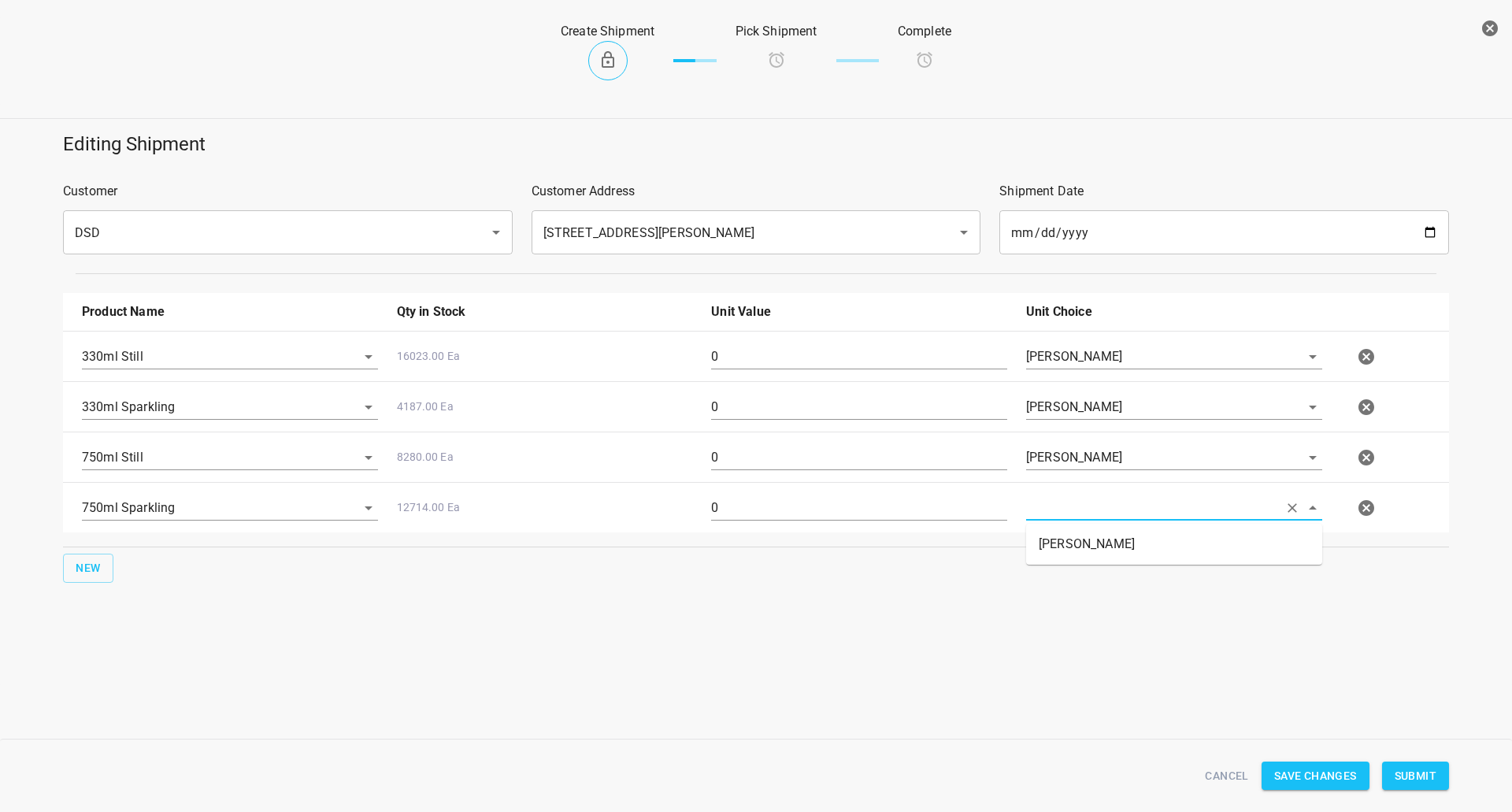
drag, startPoint x: 1064, startPoint y: 509, endPoint x: 1067, endPoint y: 569, distance: 60.1
click at [1064, 513] on input "text" at bounding box center [1152, 508] width 252 height 25
drag, startPoint x: 1071, startPoint y: 550, endPoint x: 828, endPoint y: 459, distance: 259.5
click at [1072, 549] on li "[PERSON_NAME]" at bounding box center [1174, 544] width 296 height 29
type input "[PERSON_NAME]"
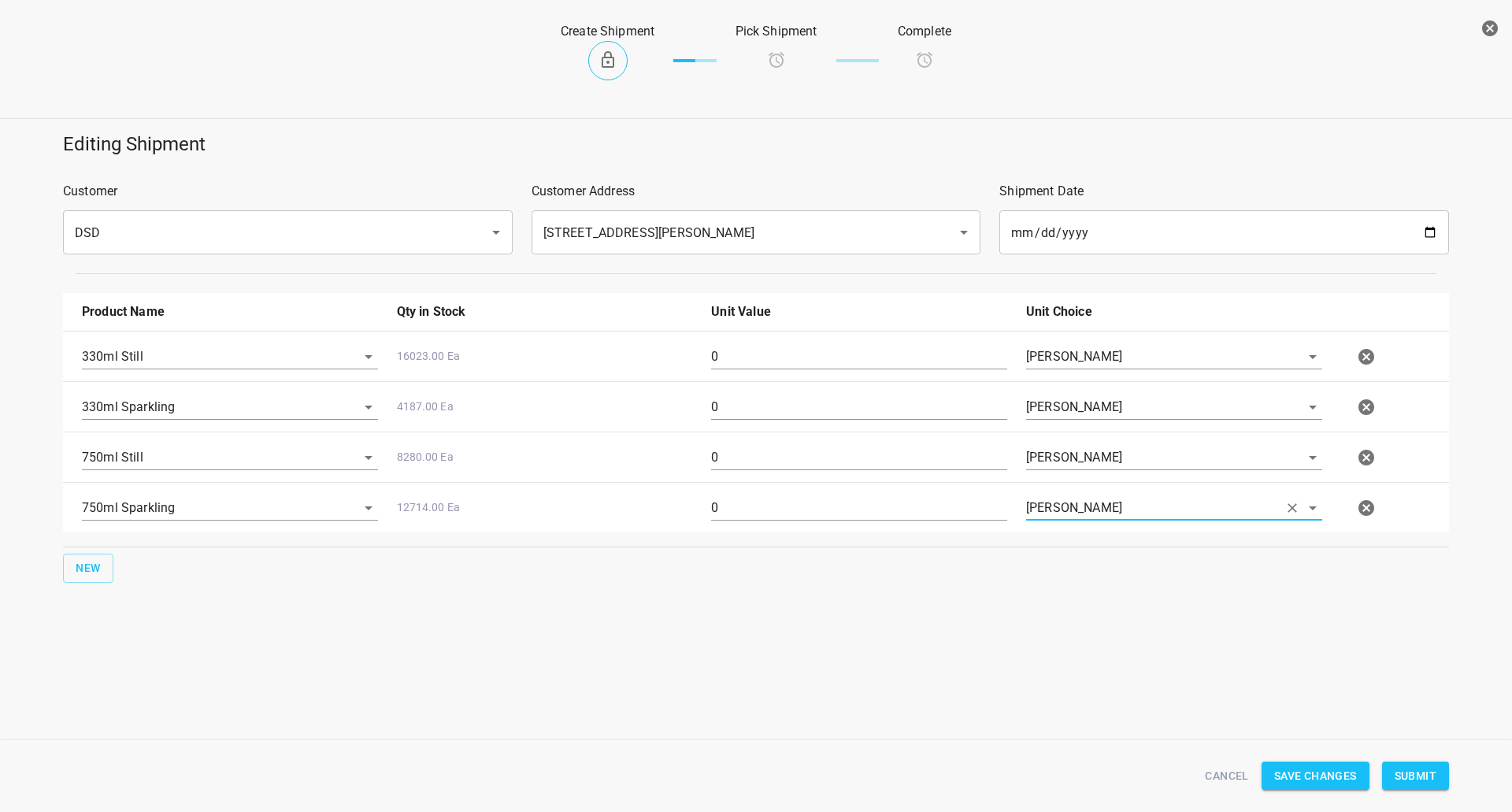
click at [763, 353] on input "0" at bounding box center [859, 356] width 296 height 25
click at [759, 450] on input "0" at bounding box center [859, 457] width 296 height 25
click at [758, 450] on input "0" at bounding box center [859, 457] width 296 height 25
type input "10"
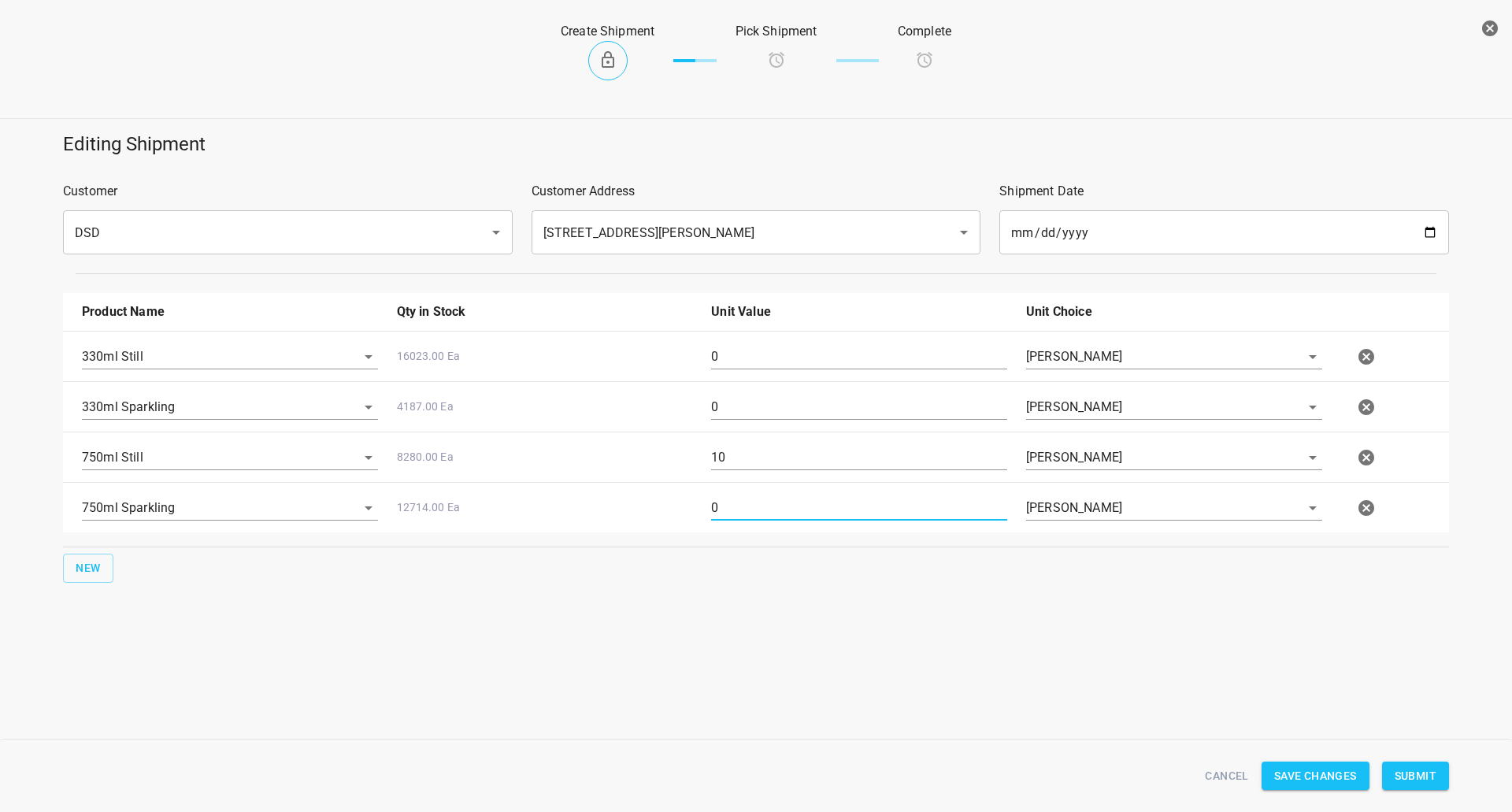
click at [746, 512] on input "0" at bounding box center [859, 508] width 296 height 25
type input "6"
click at [800, 357] on input "0" at bounding box center [859, 356] width 296 height 25
drag, startPoint x: 800, startPoint y: 357, endPoint x: 823, endPoint y: 387, distance: 37.8
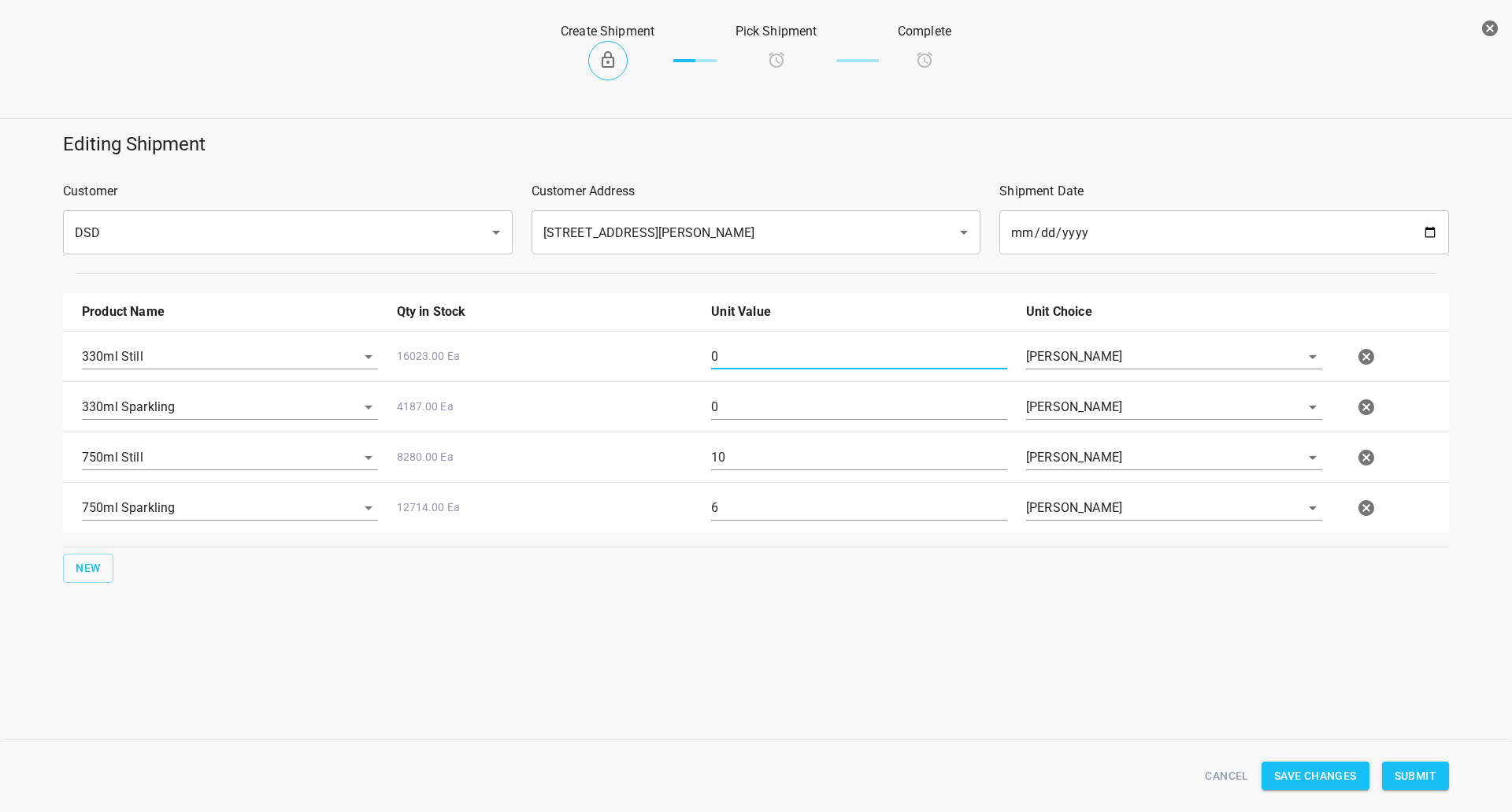
click at [800, 357] on input "0" at bounding box center [859, 356] width 296 height 25
type input "2"
click at [746, 404] on input "0" at bounding box center [859, 407] width 296 height 25
click at [738, 410] on input "0" at bounding box center [859, 407] width 296 height 25
type input "2"
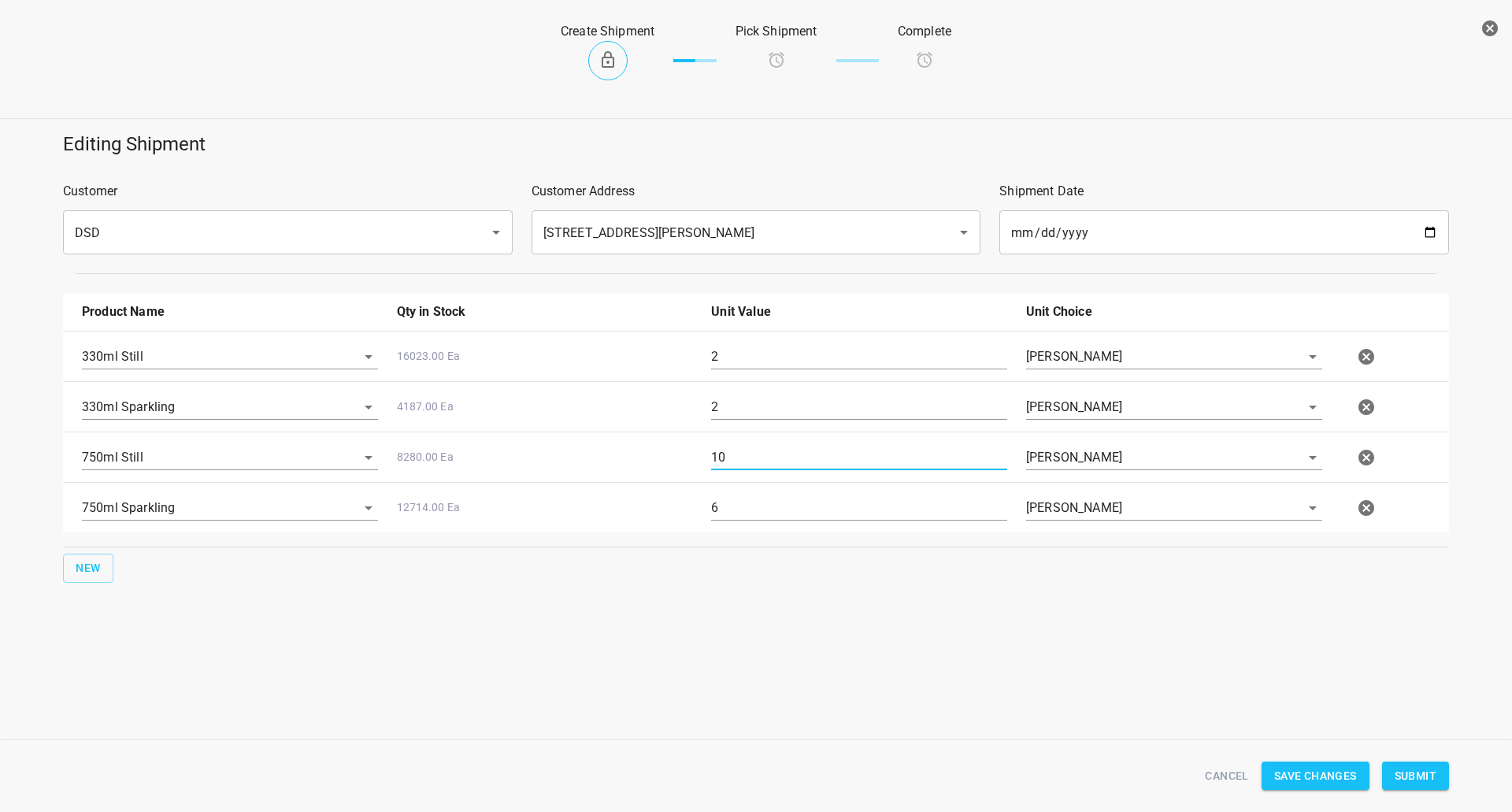
drag, startPoint x: 745, startPoint y: 458, endPoint x: 498, endPoint y: 499, distance: 250.4
click at [555, 483] on div "330ml Still 16023.00 Ea 2 Eaches 330ml Sparkling 4187.00 Ea 2 Eaches 750ml Stil…" at bounding box center [756, 431] width 1386 height 201
type input "11"
click at [484, 505] on div "750ml Sparkling 12714.00 Ea 6 Eaches" at bounding box center [759, 508] width 1374 height 70
type input "7"
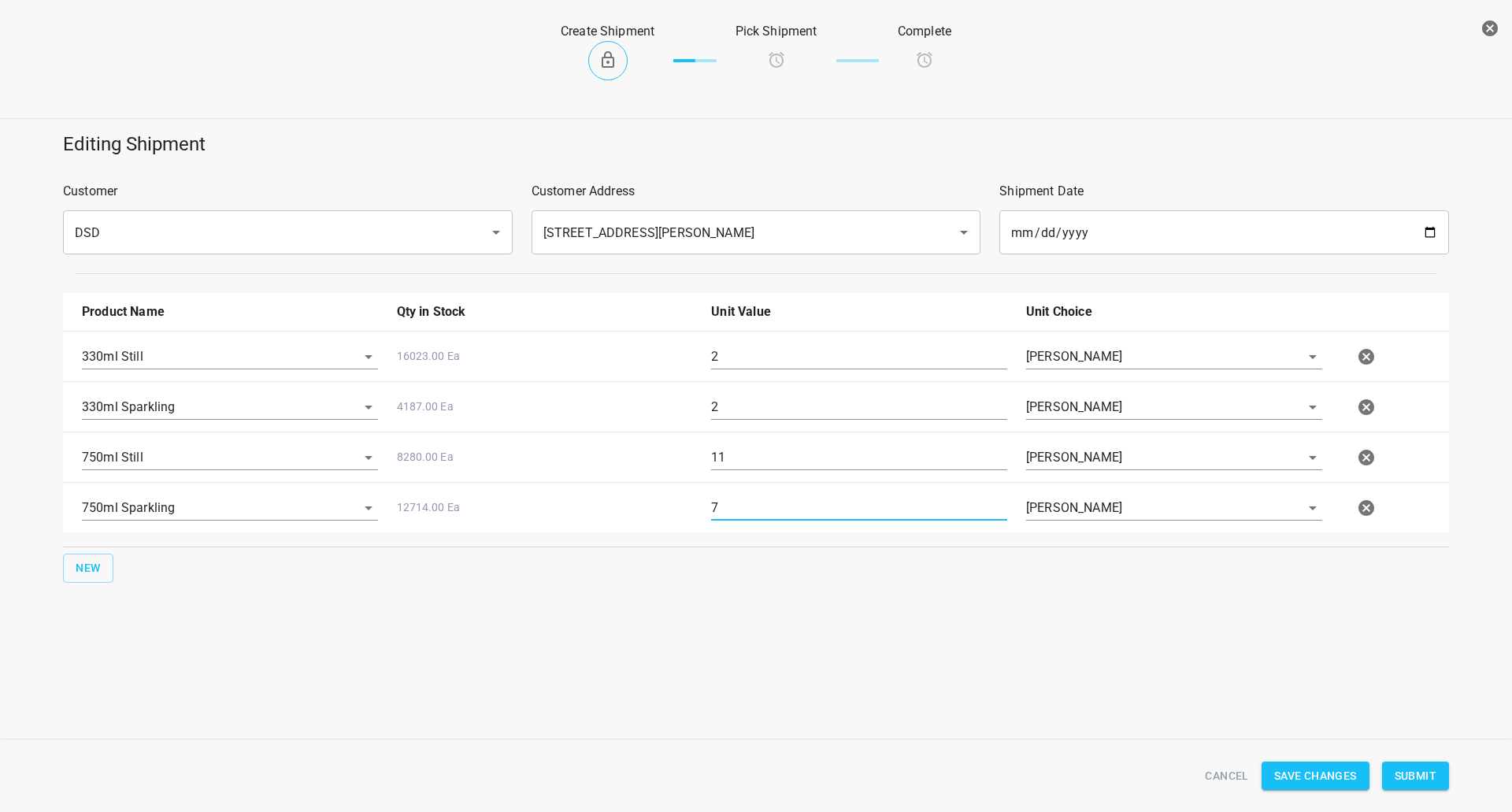
drag, startPoint x: 504, startPoint y: 376, endPoint x: 433, endPoint y: 383, distance: 71.3
click at [460, 383] on div "330ml Still 16023.00 Ea 2 Eaches 330ml Sparkling 4187.00 Ea 2 Eaches 750ml Stil…" at bounding box center [756, 431] width 1386 height 201
type input "27"
drag, startPoint x: 731, startPoint y: 412, endPoint x: 530, endPoint y: 429, distance: 201.7
click at [549, 425] on div "330ml Still 16023.00 Ea 27 Eaches 330ml Sparkling 4187.00 Ea 2 Eaches 750ml Sti…" at bounding box center [756, 431] width 1386 height 201
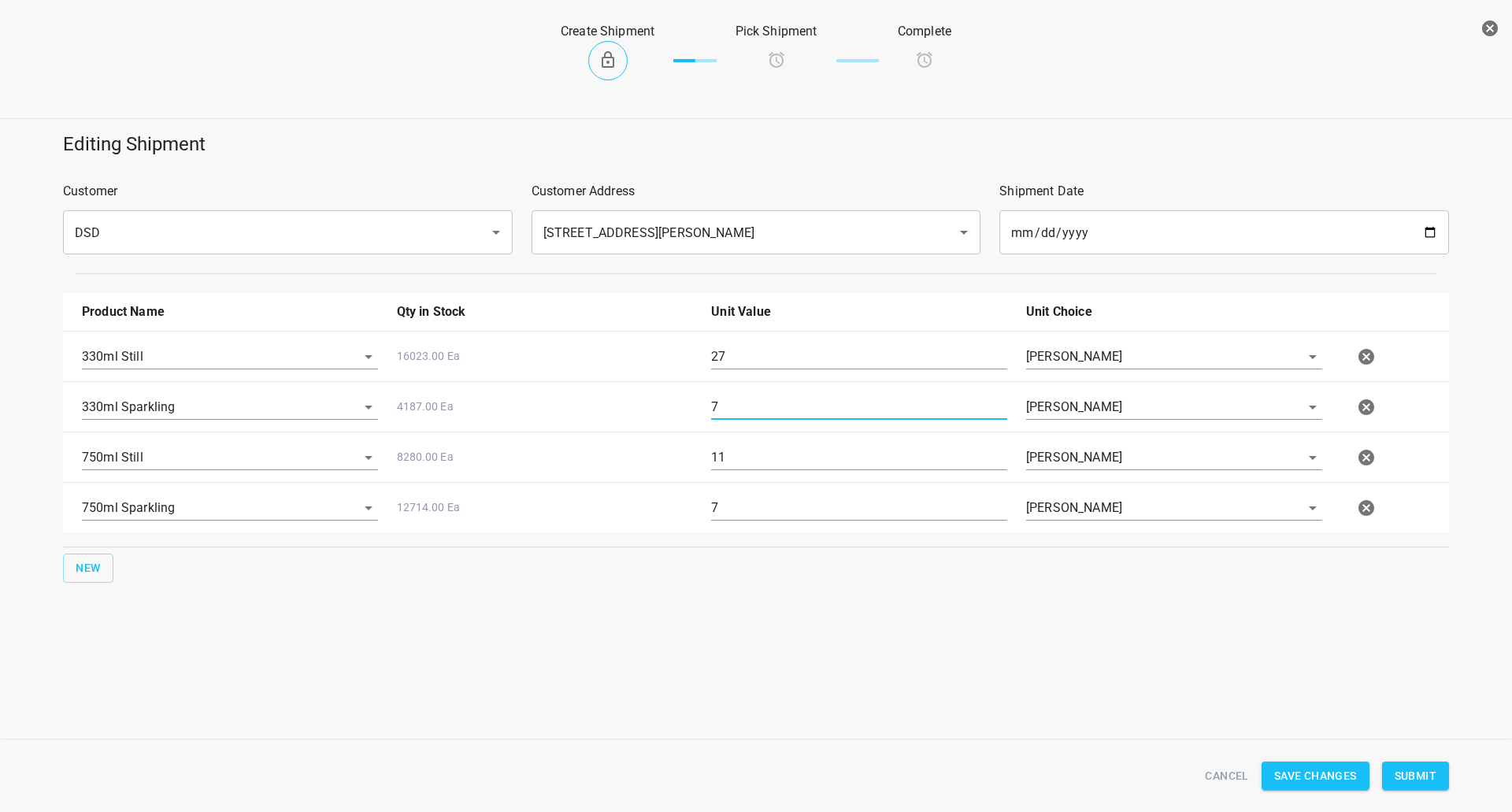
type input "7"
drag, startPoint x: 756, startPoint y: 355, endPoint x: 646, endPoint y: 368, distance: 110.8
click at [670, 362] on div "330ml Still 16023.00 Ea 27 Eaches" at bounding box center [759, 356] width 1374 height 70
type input "51"
click at [1426, 773] on span "Submit" at bounding box center [1416, 776] width 42 height 20
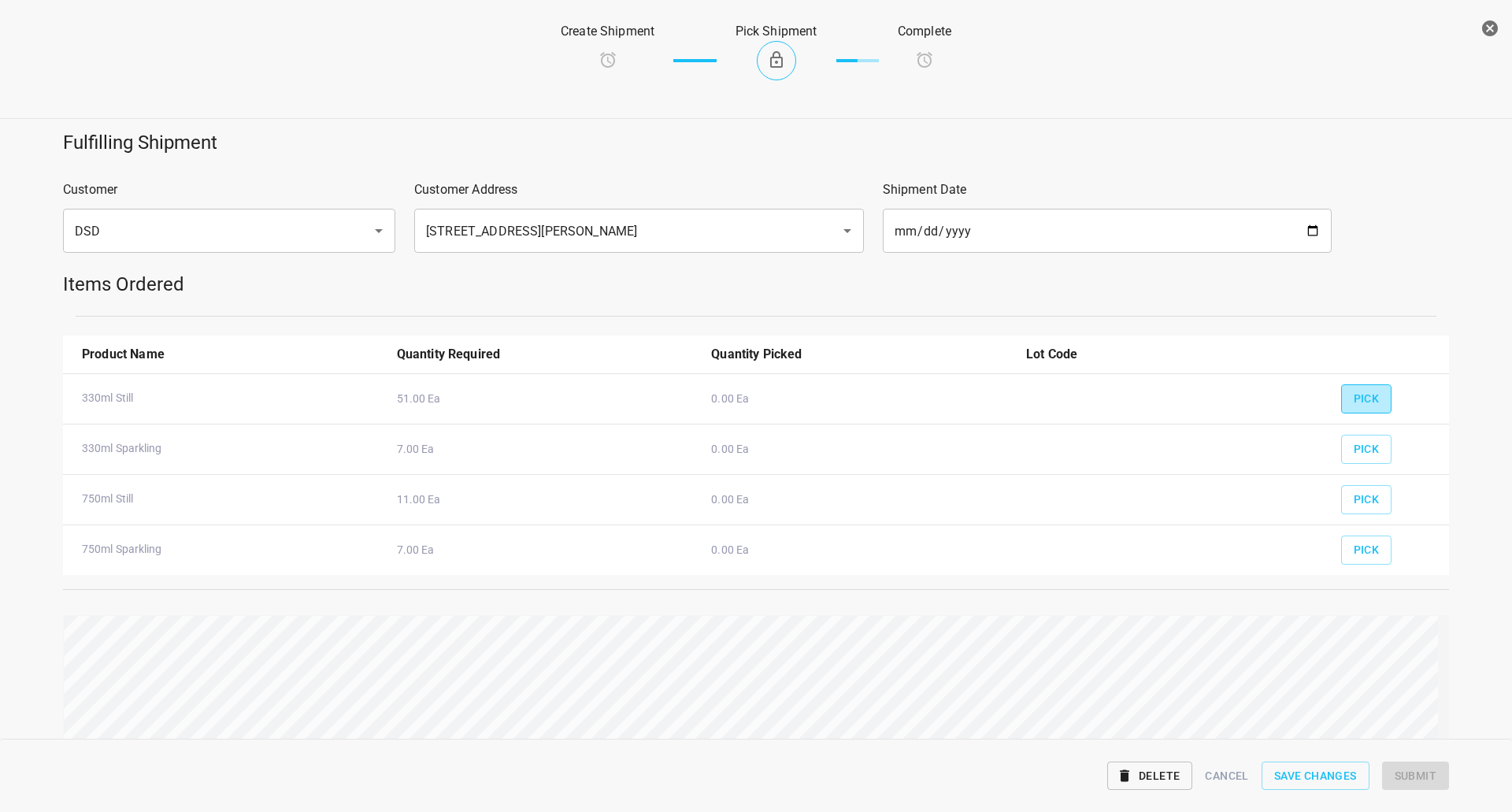
click at [1372, 410] on button "Pick" at bounding box center [1367, 398] width 51 height 30
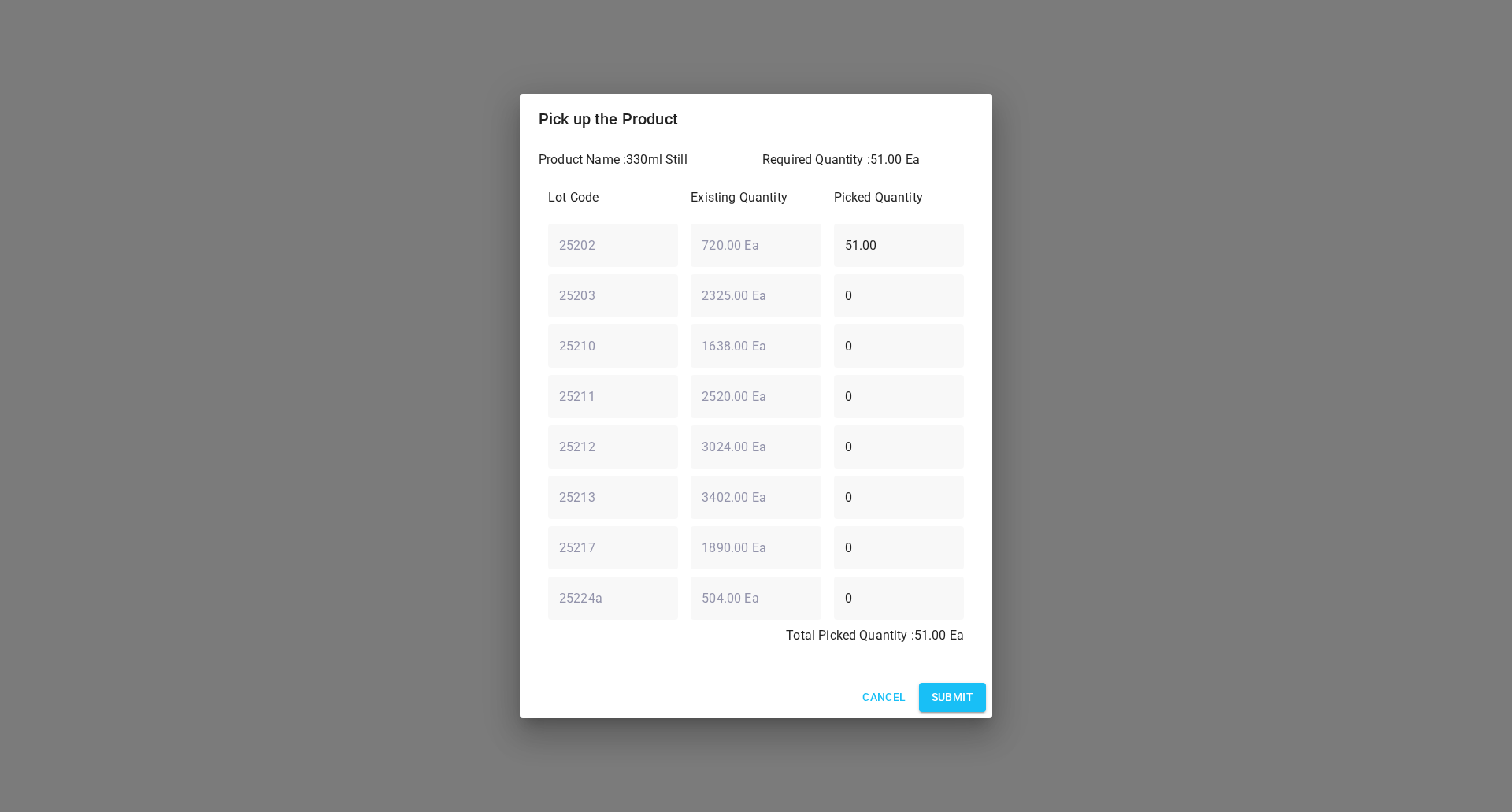
drag, startPoint x: 920, startPoint y: 245, endPoint x: 343, endPoint y: 234, distance: 577.1
click at [358, 237] on div "Pick up the Product Product Name : 330ml Still Required Quantity : 51.00 Ea Lot…" at bounding box center [756, 406] width 1512 height 812
click at [899, 221] on div "0 ​" at bounding box center [899, 244] width 143 height 56
drag, startPoint x: 887, startPoint y: 237, endPoint x: 439, endPoint y: 312, distance: 454.2
click at [455, 304] on div "Pick up the Product Product Name : 330ml Still Required Quantity : 51.00 Ea Lot…" at bounding box center [756, 406] width 1512 height 812
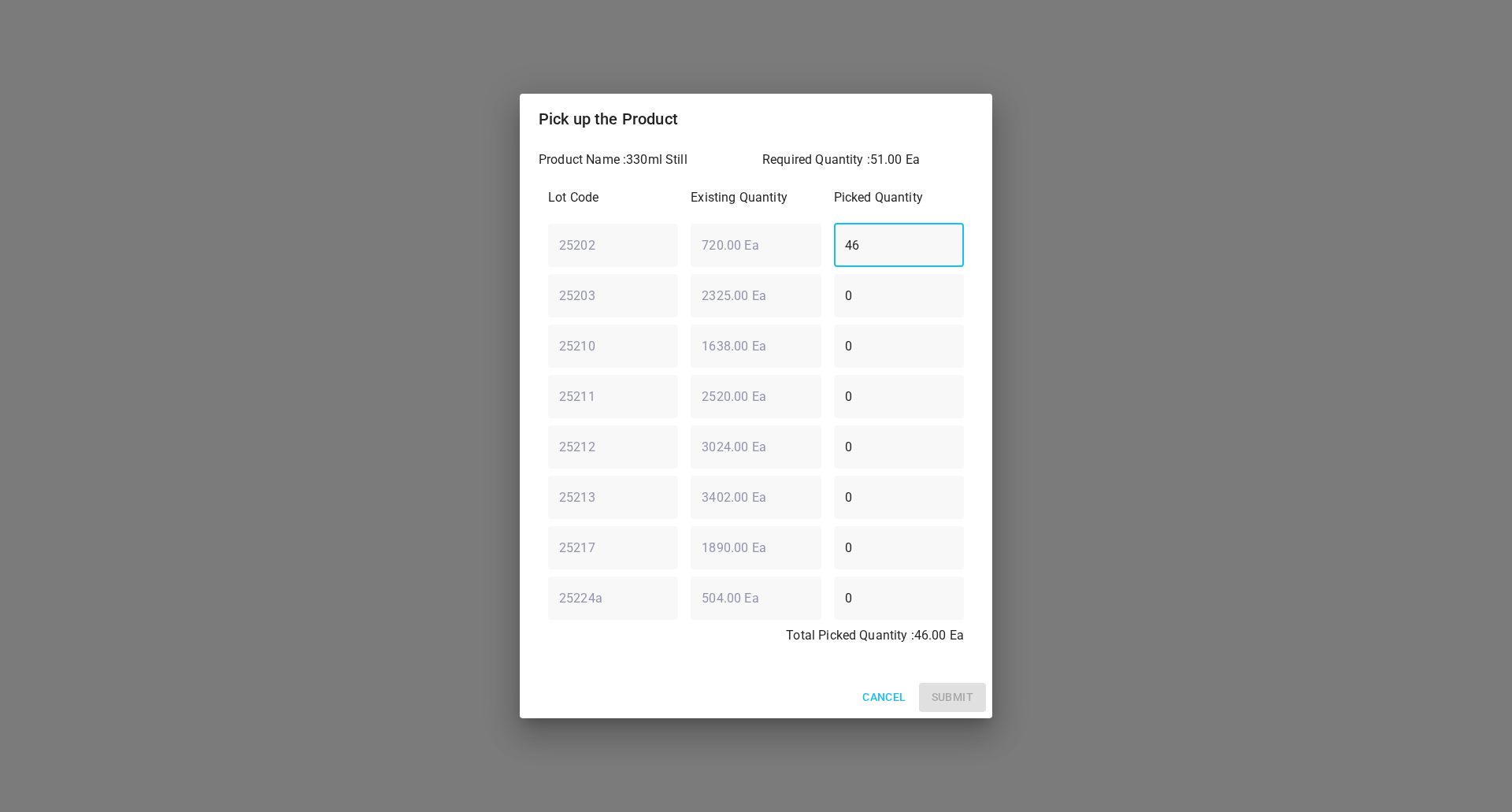
type input "46"
drag, startPoint x: 884, startPoint y: 295, endPoint x: 653, endPoint y: 328, distance: 233.3
click at [684, 321] on div "Lot Code Existing Quantity Picked Quantity 25202 ​ 720.00 Ea ​ 46 ​ 25203 ​ 232…" at bounding box center [756, 421] width 435 height 485
type input "5"
click at [960, 708] on button "Submit" at bounding box center [952, 697] width 67 height 30
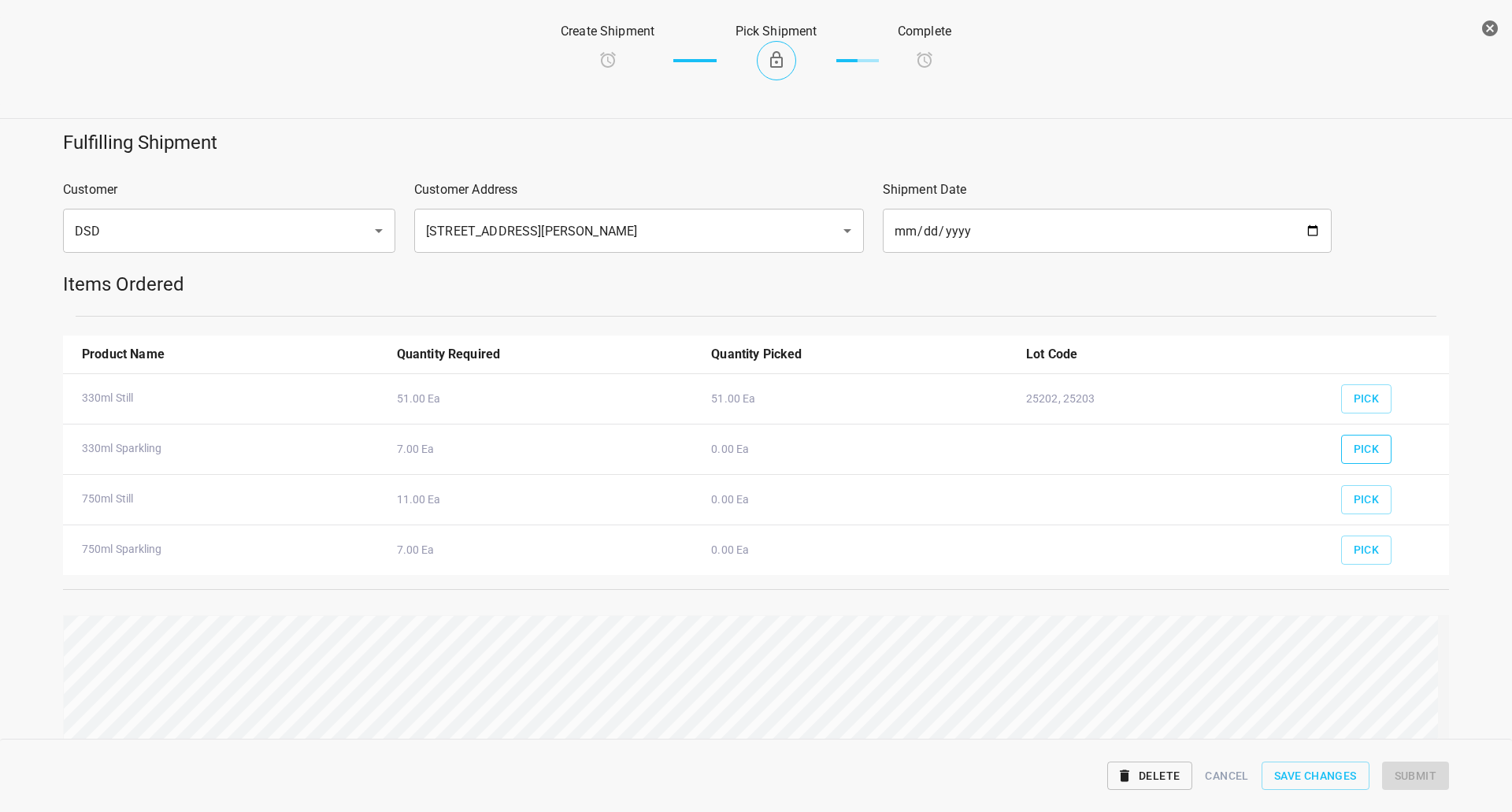
click at [1366, 456] on span "Pick" at bounding box center [1366, 449] width 26 height 20
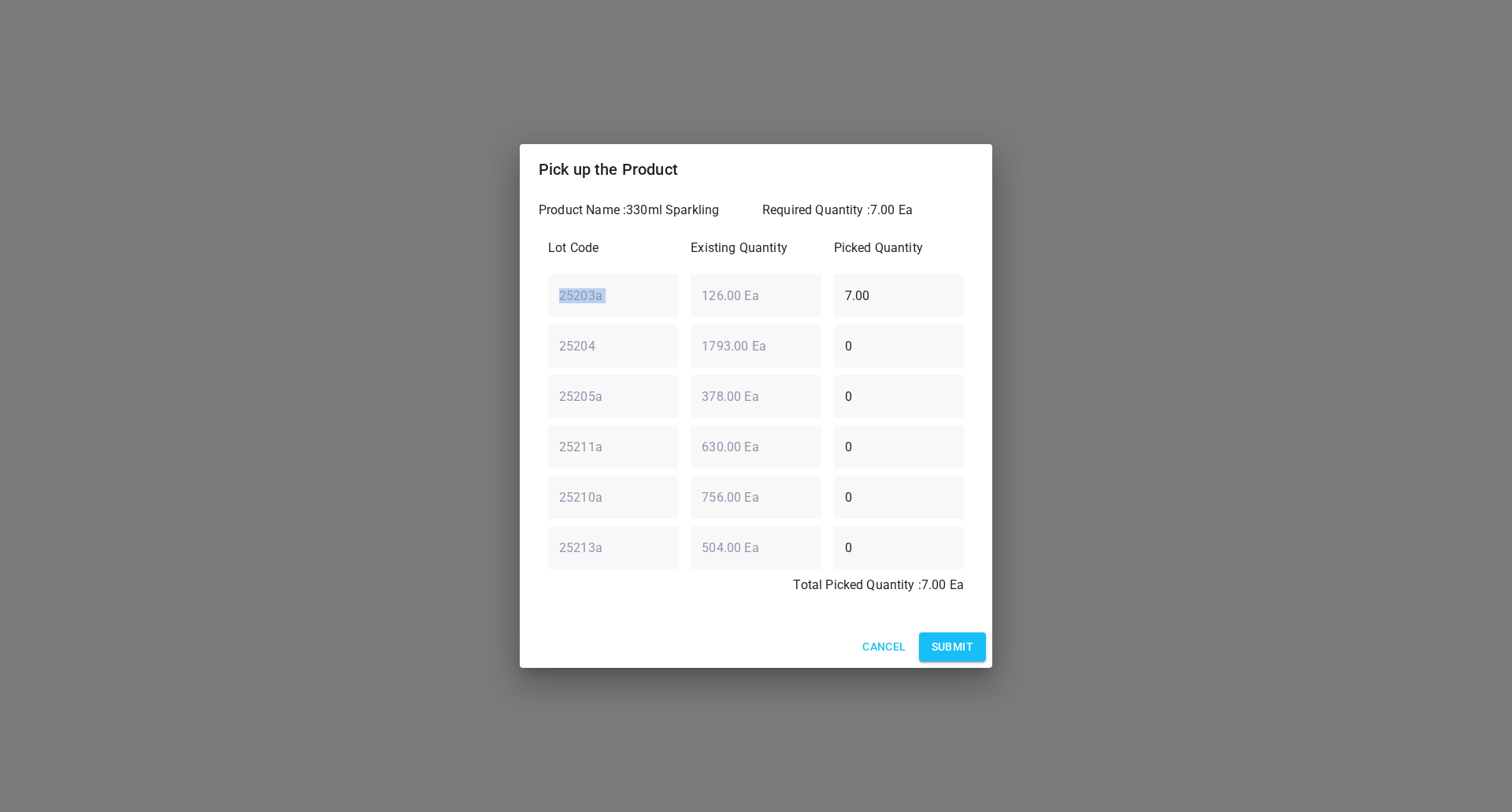
click at [661, 296] on div "25203a ​ 126.00 Ea ​ 7.00 ​" at bounding box center [755, 294] width 428 height 56
drag, startPoint x: 810, startPoint y: 283, endPoint x: 104, endPoint y: 270, distance: 706.1
click at [161, 284] on div "Pick up the Product Product Name : 330ml Sparkling Required Quantity : 7.00 Ea …" at bounding box center [756, 406] width 1512 height 812
type input "0"
drag, startPoint x: 878, startPoint y: 342, endPoint x: 311, endPoint y: 387, distance: 568.8
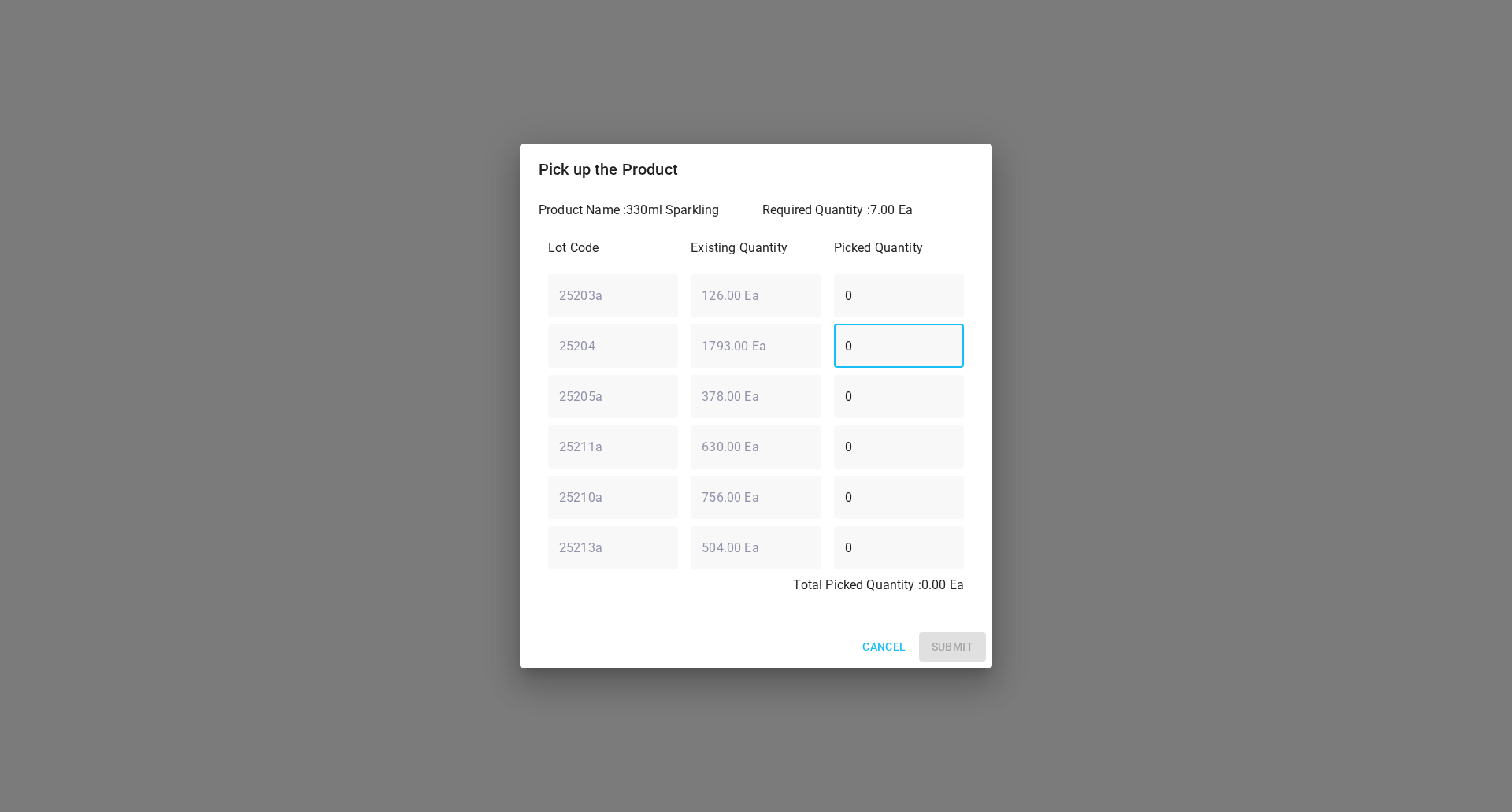
click at [485, 379] on div "Pick up the Product Product Name : 330ml Sparkling Required Quantity : 7.00 Ea …" at bounding box center [756, 406] width 1512 height 812
type input "7"
drag, startPoint x: 962, startPoint y: 648, endPoint x: 921, endPoint y: 668, distance: 45.6
click at [949, 646] on span "Submit" at bounding box center [952, 646] width 42 height 20
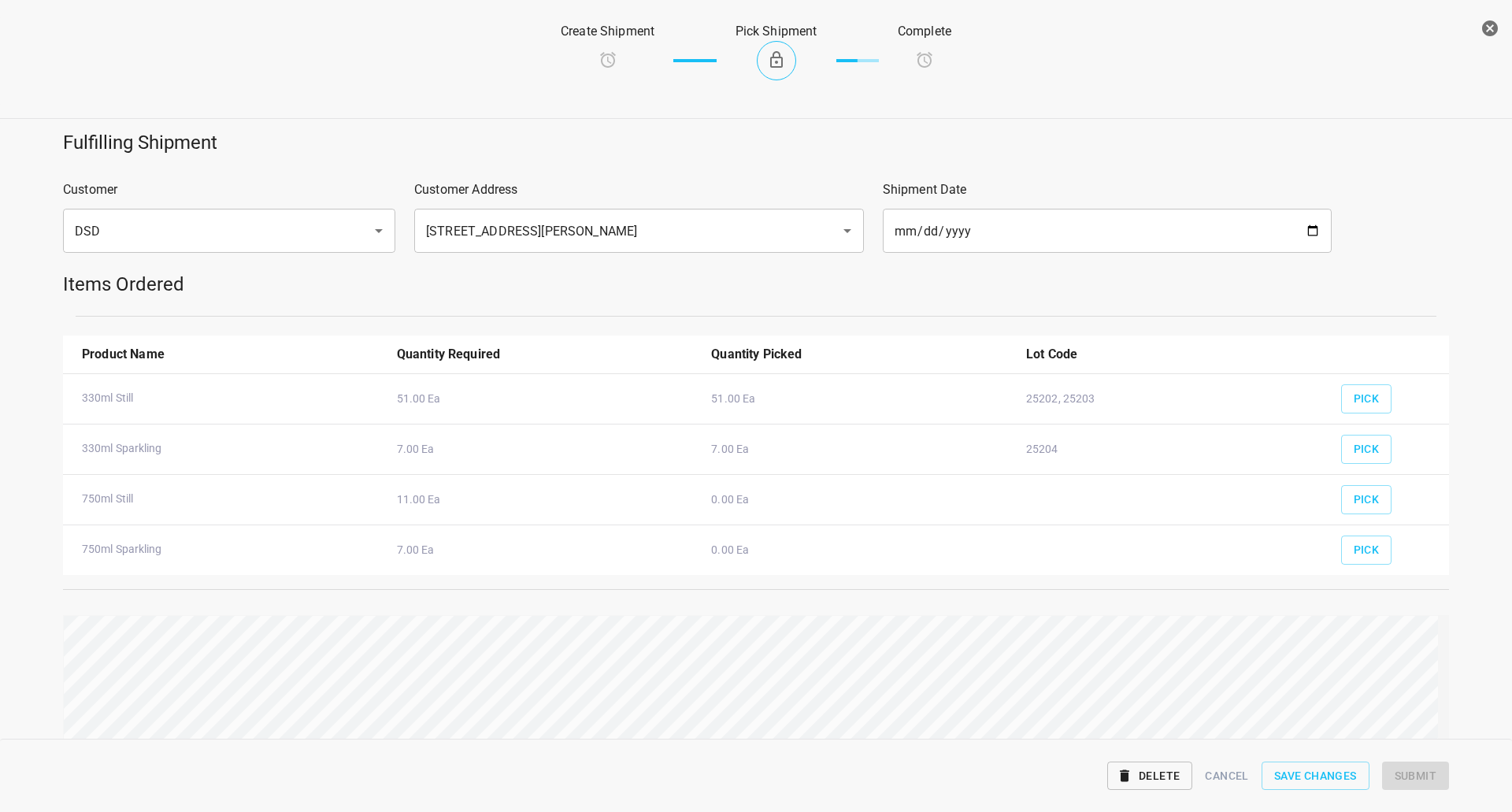
drag, startPoint x: 1385, startPoint y: 500, endPoint x: 1374, endPoint y: 501, distance: 11.0
click at [1385, 501] on div "Pick" at bounding box center [1389, 494] width 114 height 58
click at [1374, 501] on button "Pick" at bounding box center [1367, 499] width 51 height 30
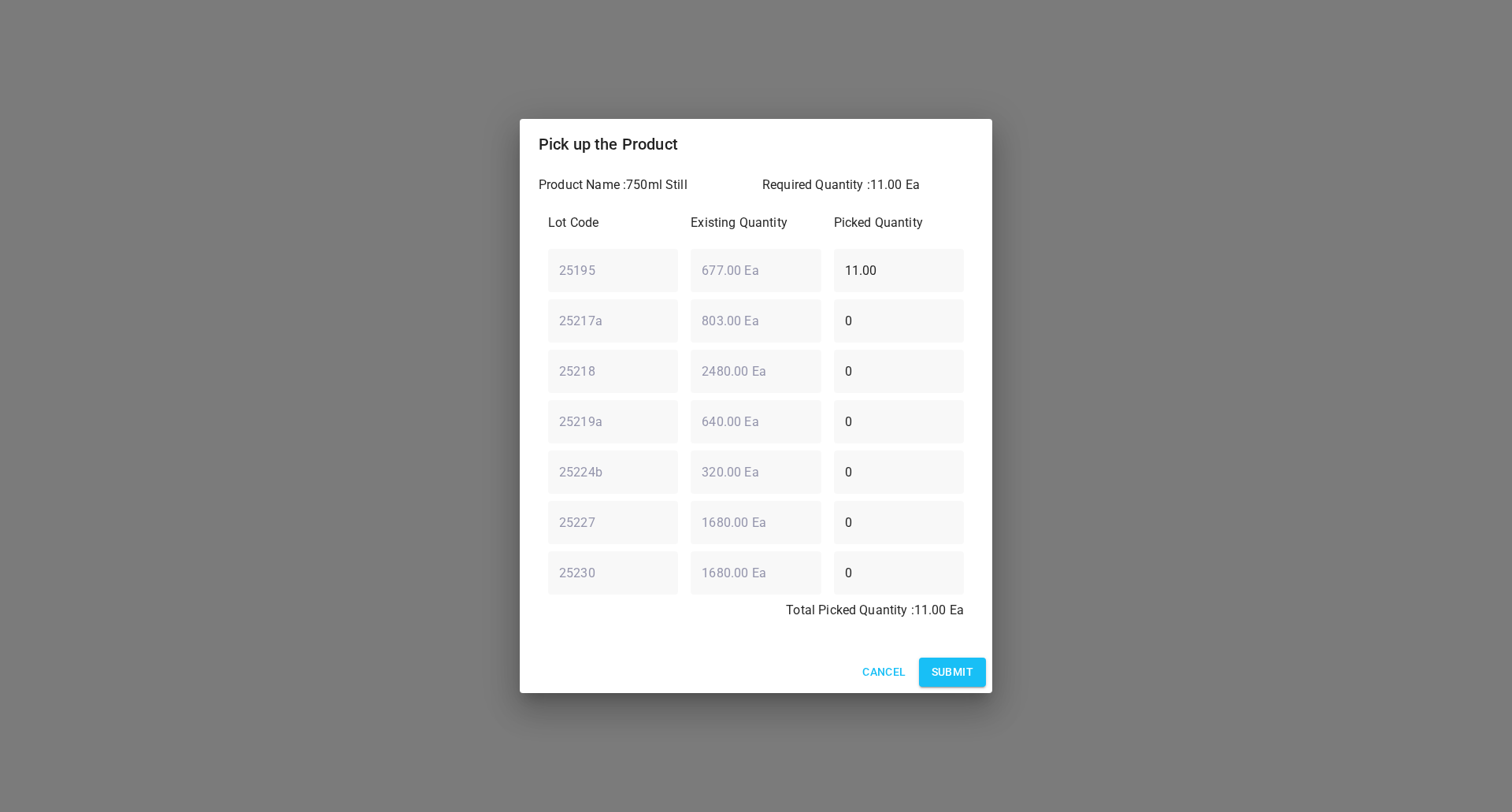
click at [956, 653] on div "Cancel Submit" at bounding box center [756, 672] width 473 height 42
click at [954, 679] on span "Submit" at bounding box center [952, 672] width 42 height 20
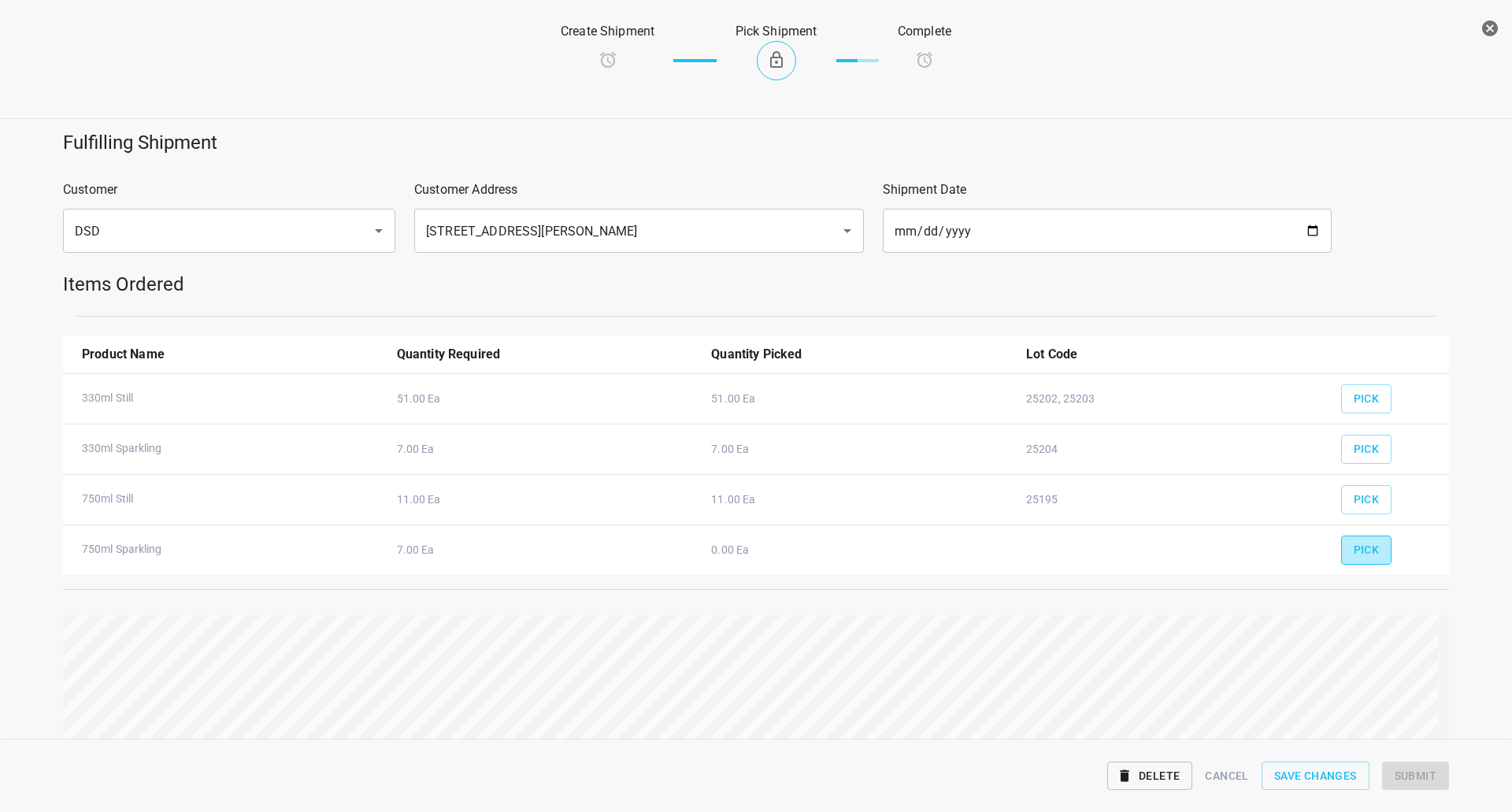
click at [1366, 551] on span "Pick" at bounding box center [1366, 550] width 26 height 20
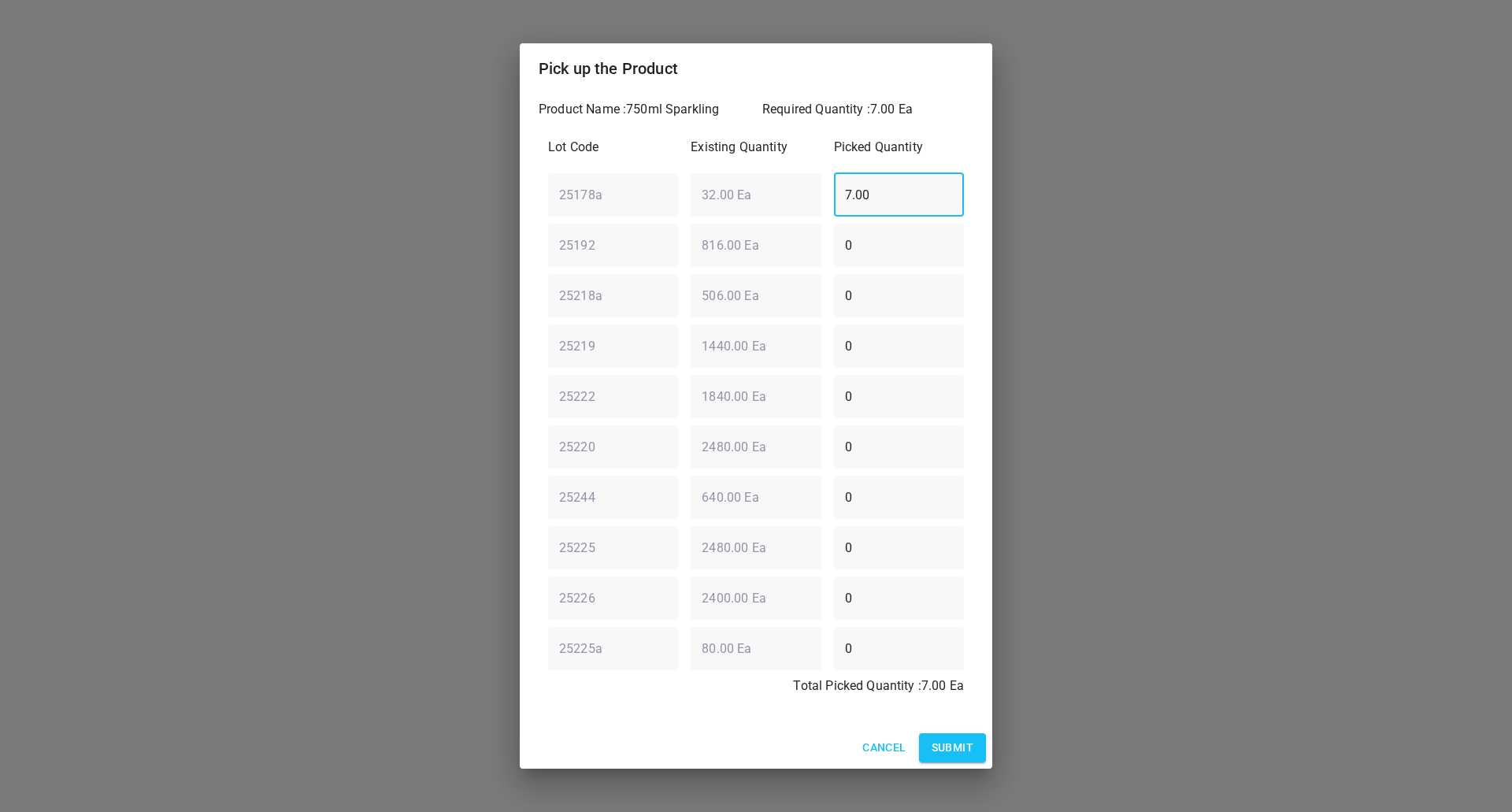
drag, startPoint x: 871, startPoint y: 198, endPoint x: 487, endPoint y: 257, distance: 388.5
click at [546, 247] on div "Lot Code Existing Quantity Picked Quantity 25178a ​ 32.00 Ea ​ 7.00 ​ 25192 ​ 8…" at bounding box center [756, 421] width 435 height 586
type input "0"
drag, startPoint x: 914, startPoint y: 301, endPoint x: 412, endPoint y: 285, distance: 502.3
click at [460, 285] on div "Pick up the Product Product Name : 750ml Sparkling Required Quantity : 7.00 Ea …" at bounding box center [756, 406] width 1512 height 812
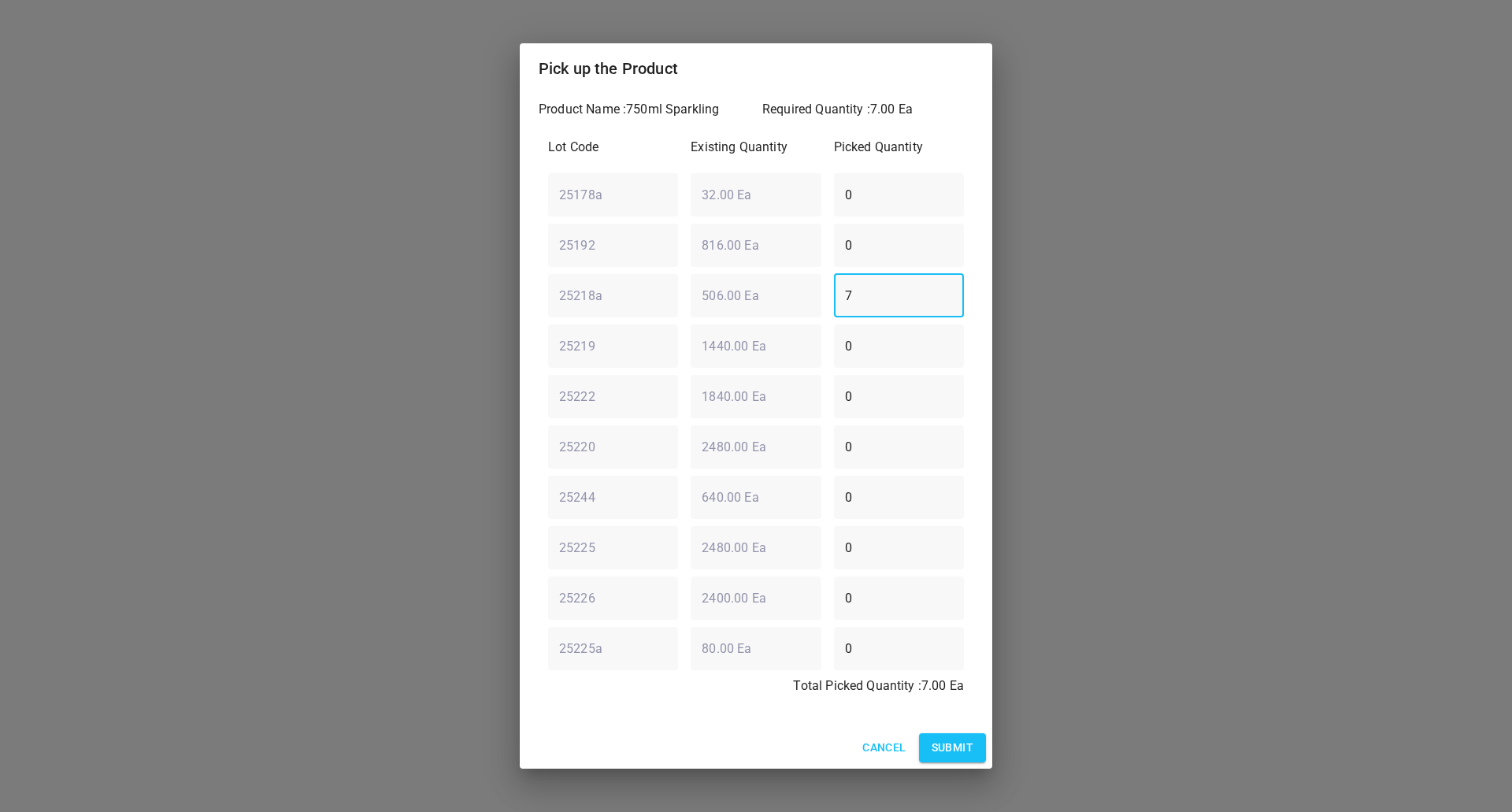
type input "7"
click at [943, 758] on button "Submit" at bounding box center [952, 747] width 67 height 30
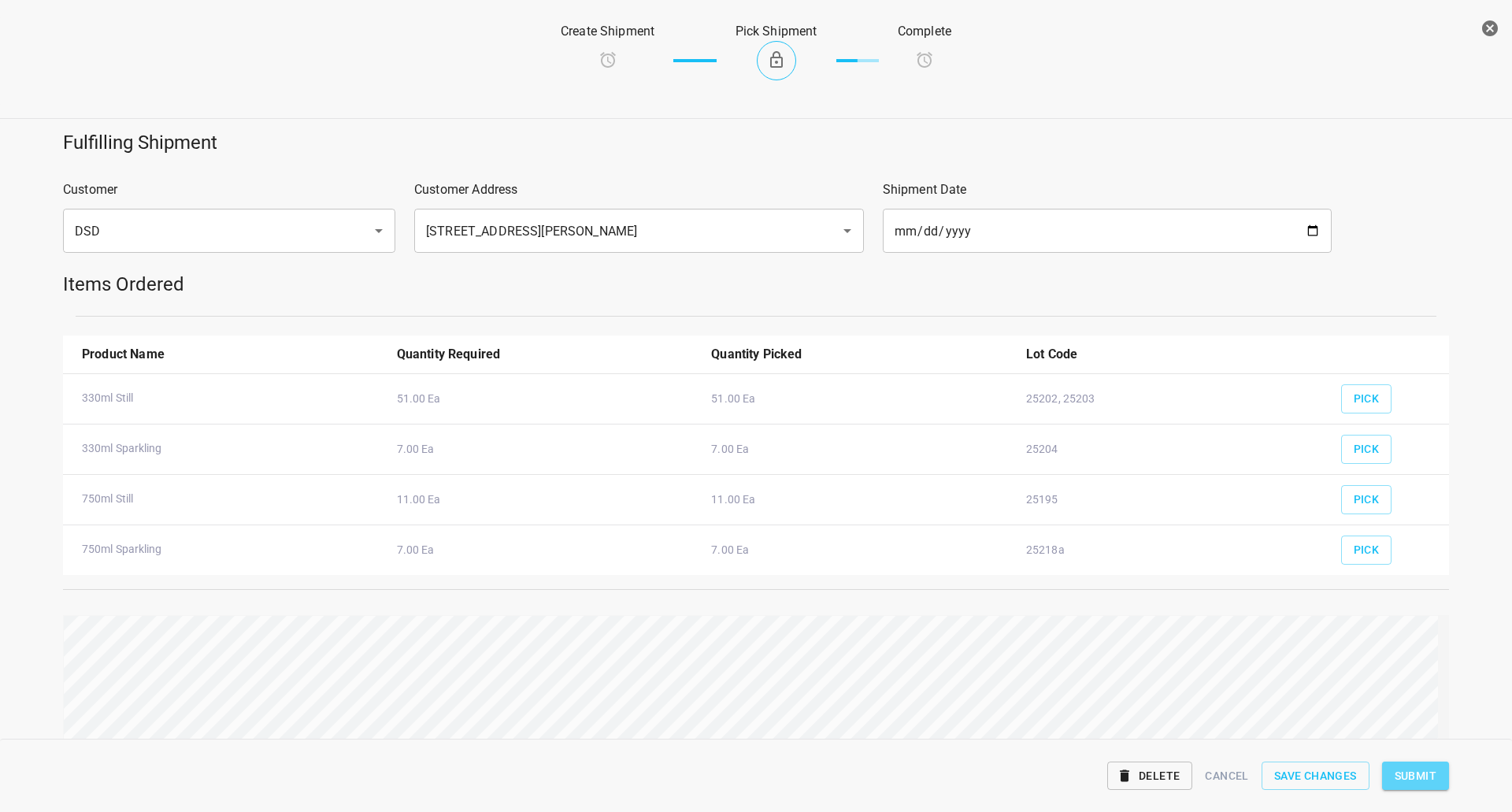
click at [1422, 779] on span "Submit" at bounding box center [1416, 776] width 42 height 20
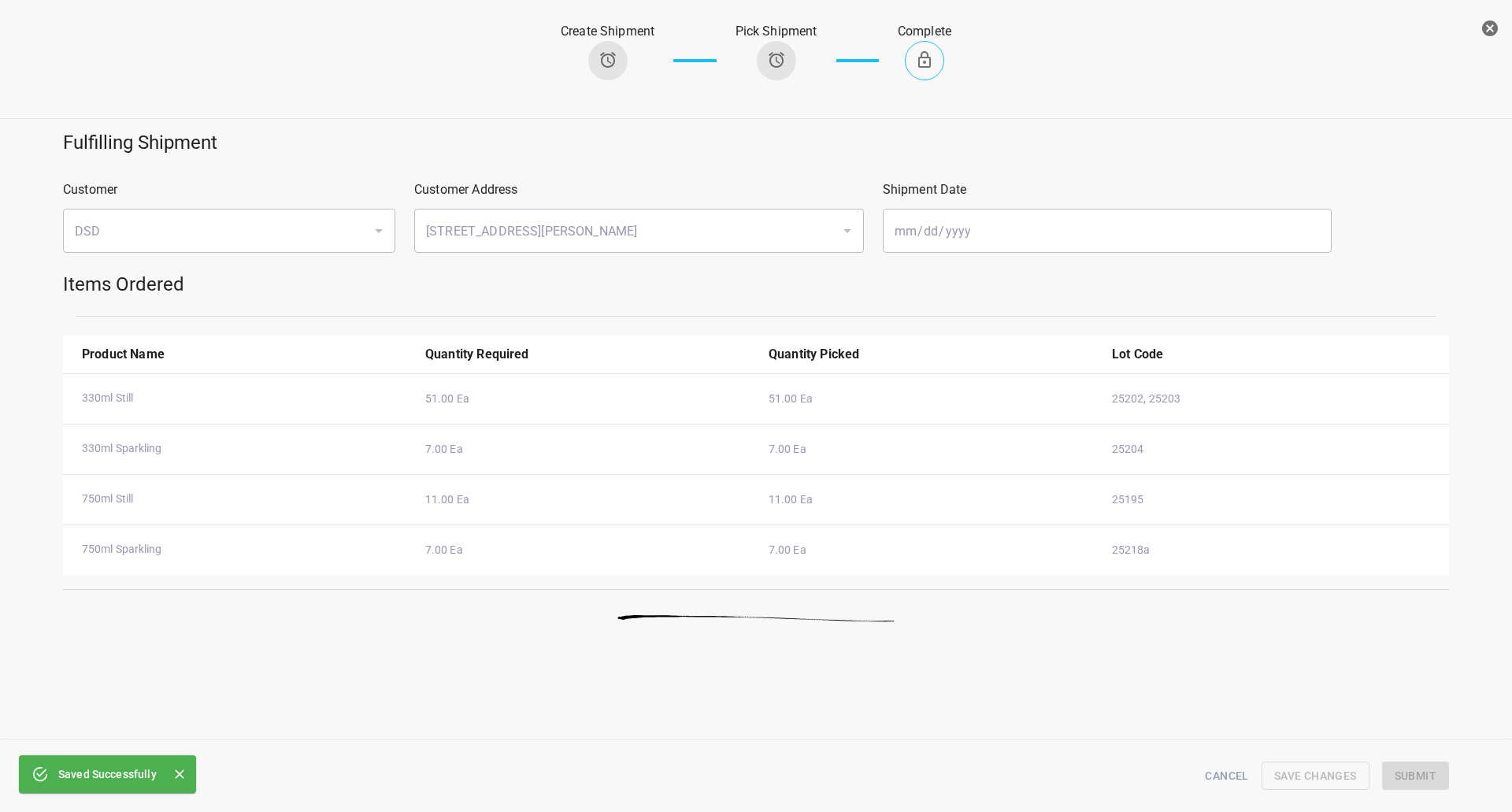
click at [1493, 23] on icon "button" at bounding box center [1490, 28] width 16 height 16
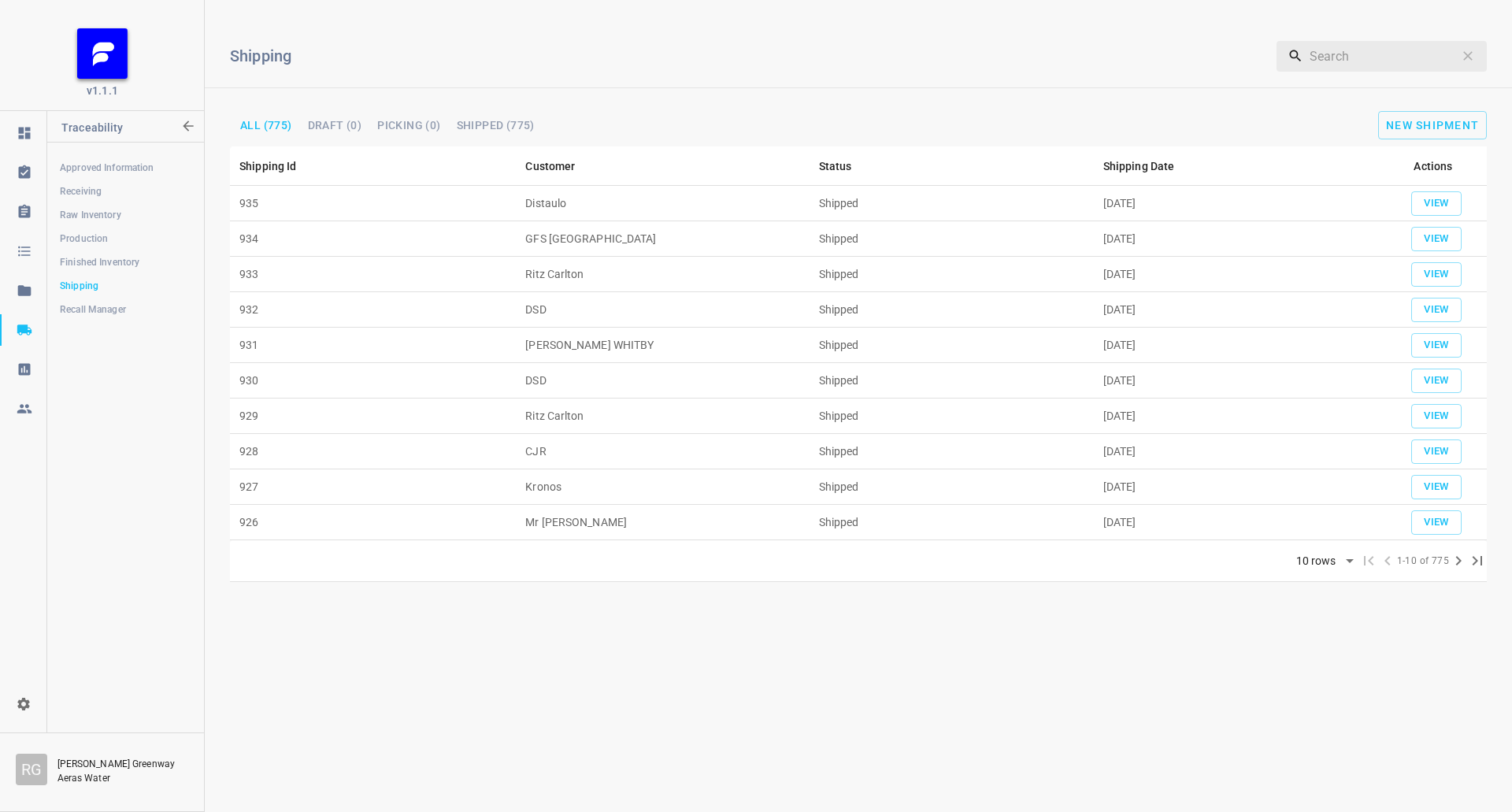
click at [118, 233] on span "Production" at bounding box center [125, 238] width 131 height 16
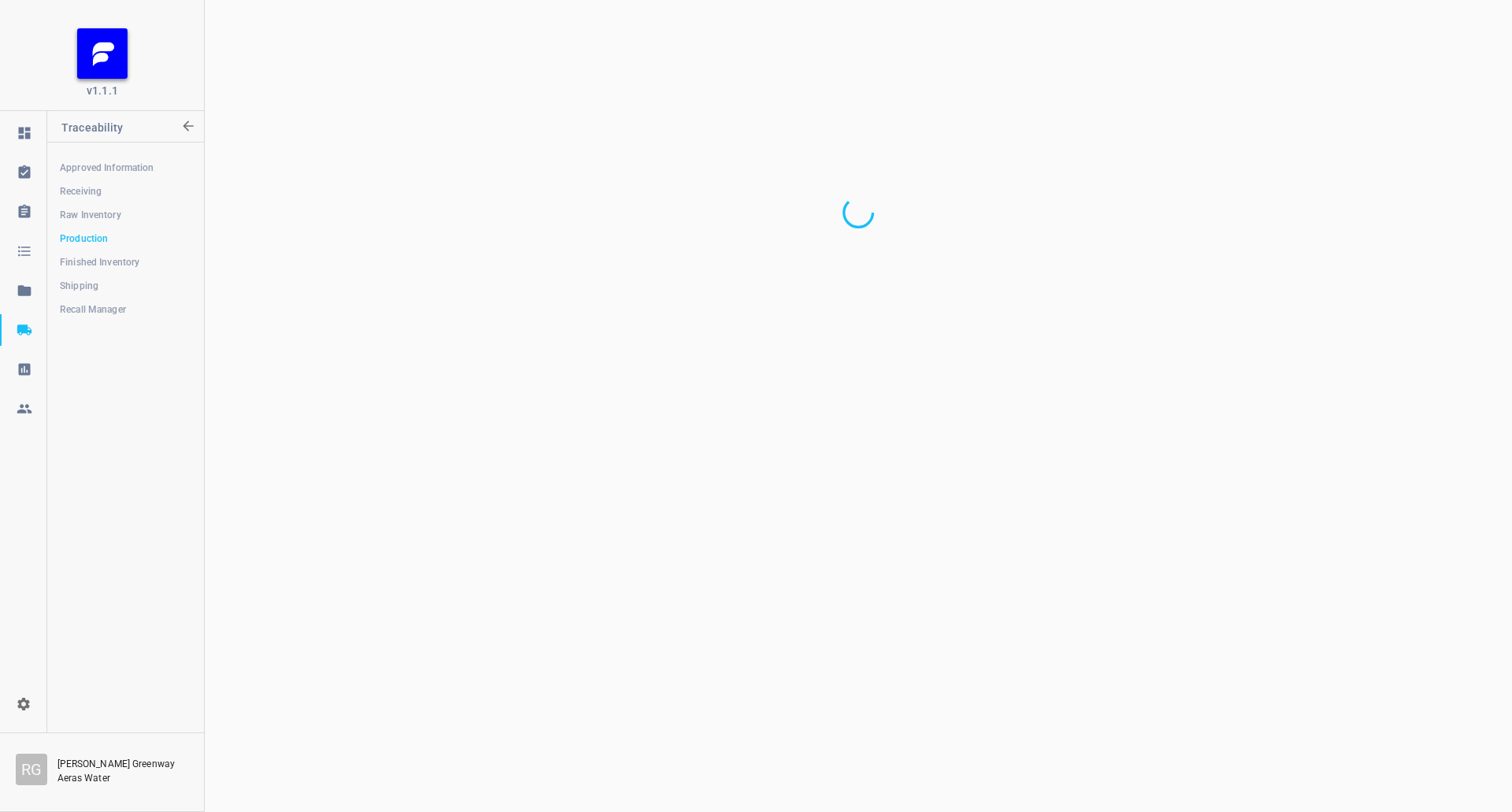
click at [118, 233] on span "Production" at bounding box center [125, 238] width 131 height 16
